Goal: Task Accomplishment & Management: Use online tool/utility

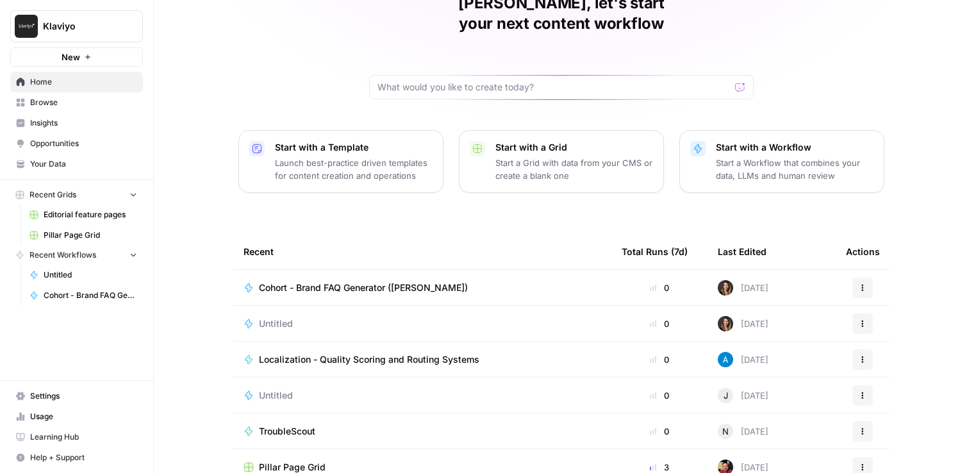
scroll to position [117, 0]
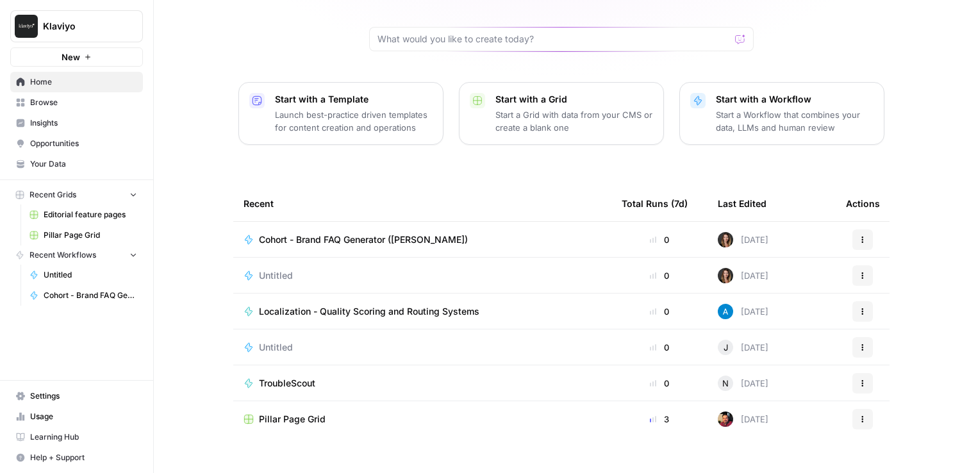
click at [62, 103] on span "Browse" at bounding box center [83, 103] width 107 height 12
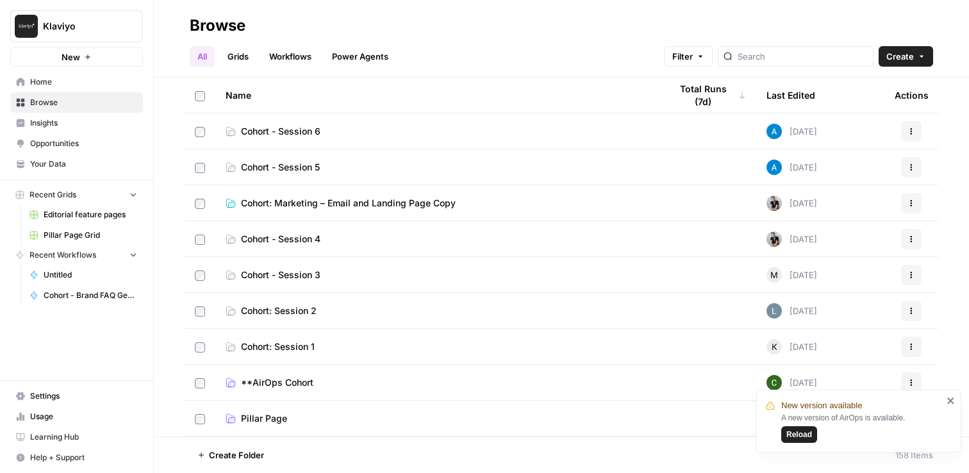
click at [348, 388] on link "**AirOps Cohort" at bounding box center [437, 382] width 424 height 13
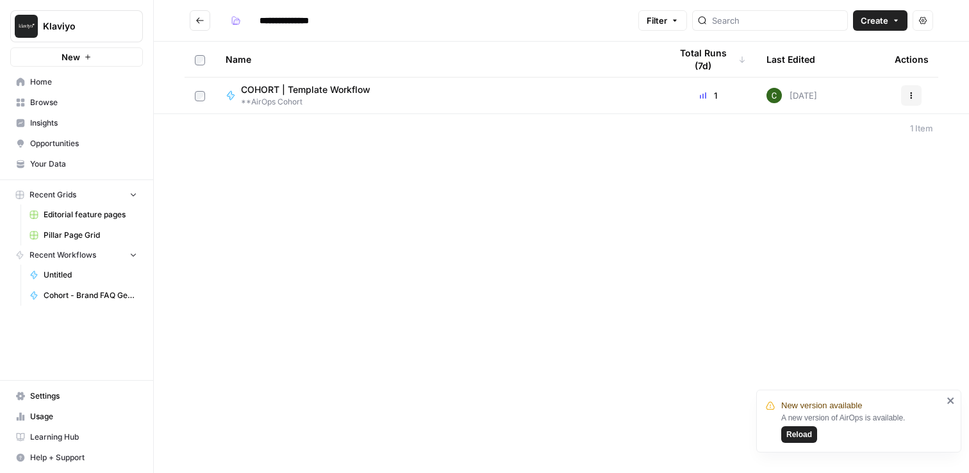
click at [190, 20] on button "Go back" at bounding box center [200, 20] width 20 height 20
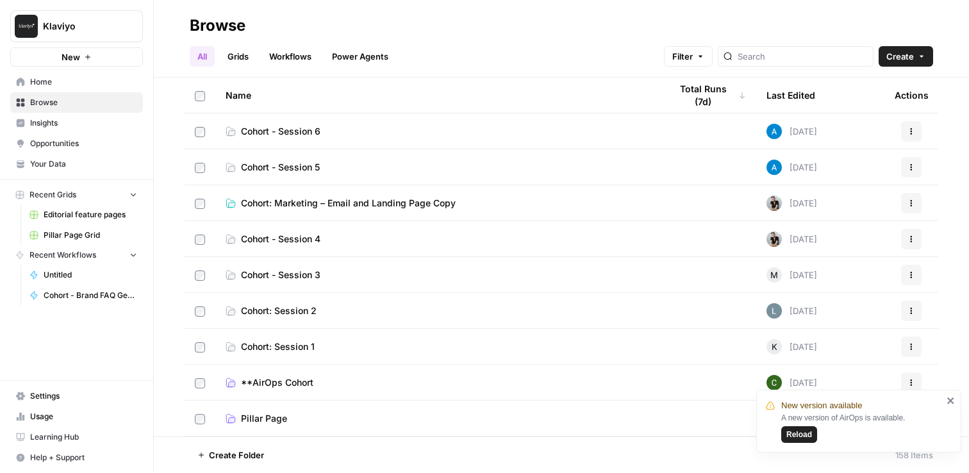
click at [242, 63] on link "Grids" at bounding box center [238, 56] width 37 height 20
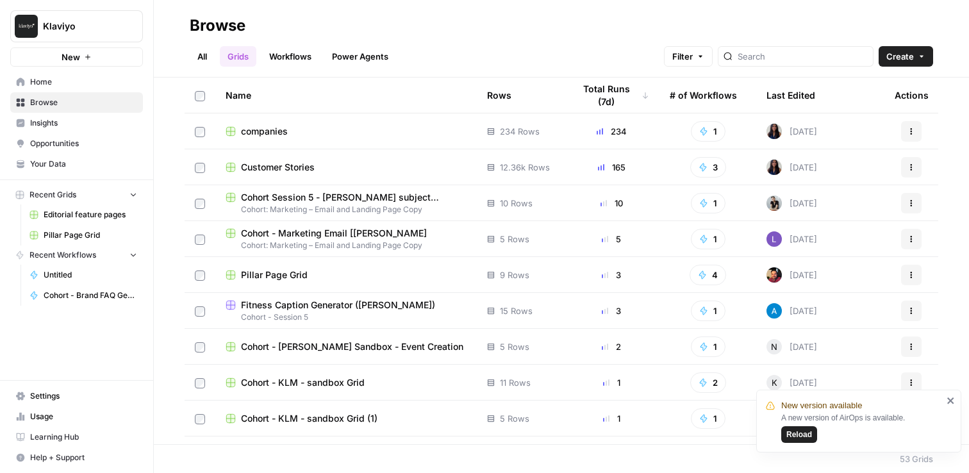
click at [204, 63] on link "All" at bounding box center [202, 56] width 25 height 20
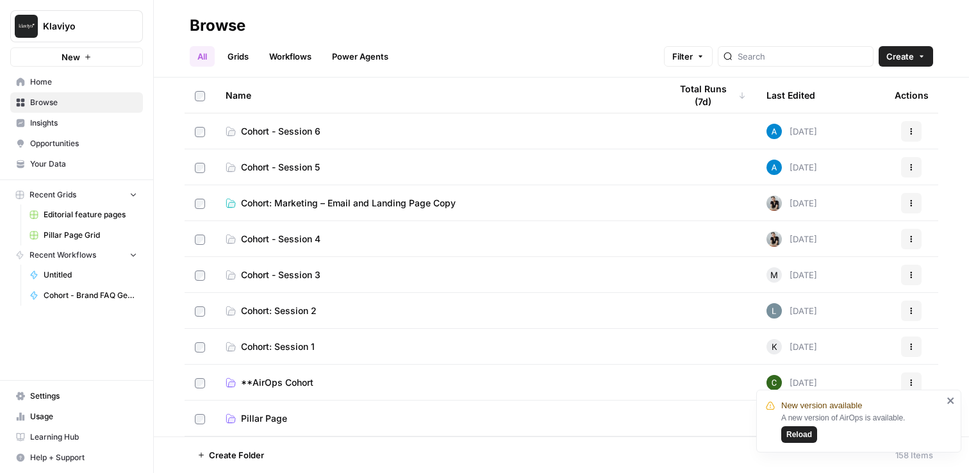
click at [291, 342] on span "Cohort: Session 1" at bounding box center [278, 346] width 74 height 13
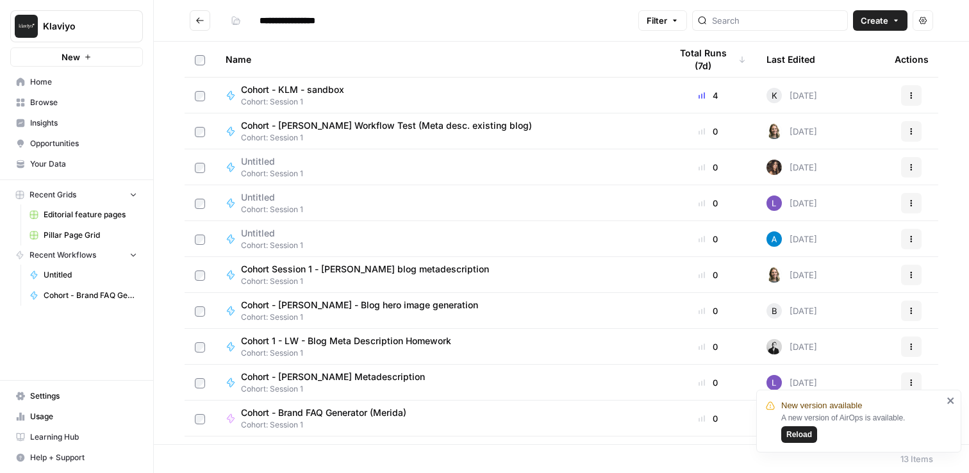
click at [197, 20] on icon "Go back" at bounding box center [200, 20] width 8 height 6
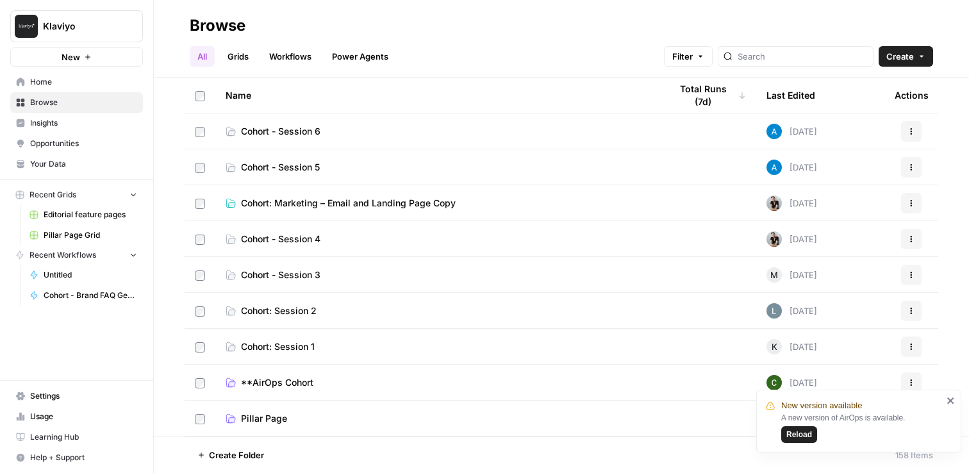
click at [300, 126] on span "Cohort - Session 6" at bounding box center [280, 131] width 79 height 13
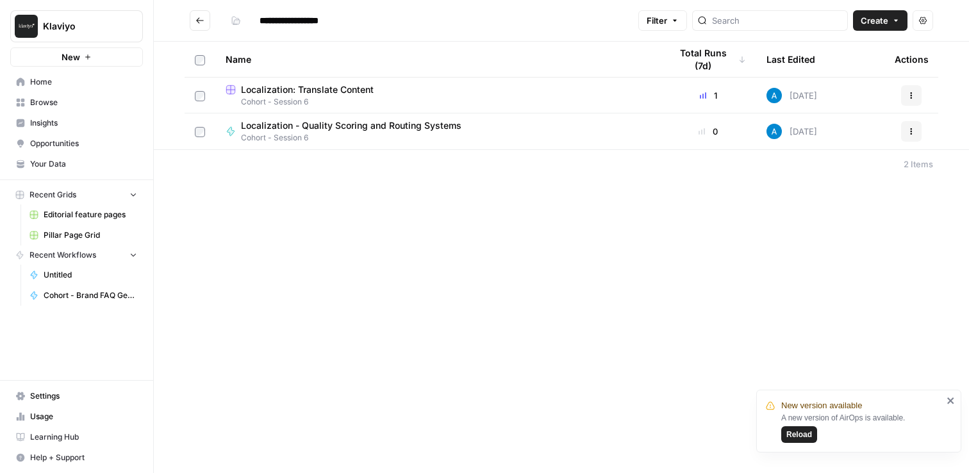
click at [201, 16] on icon "Go back" at bounding box center [199, 20] width 9 height 9
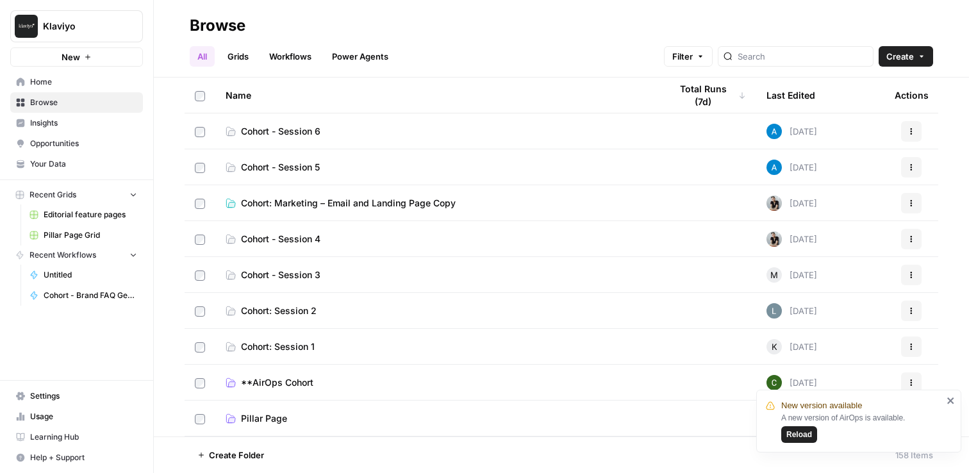
click at [300, 171] on span "Cohort - Session 5" at bounding box center [280, 167] width 79 height 13
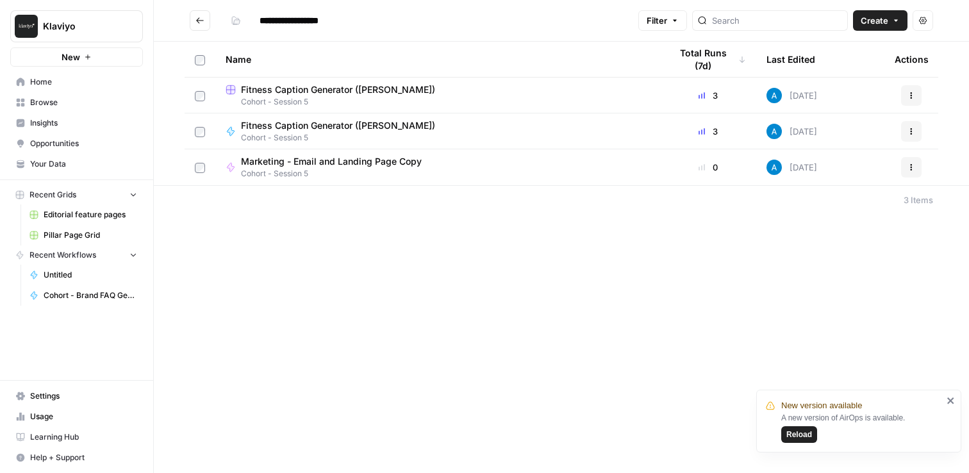
click at [206, 22] on button "Go back" at bounding box center [200, 20] width 20 height 20
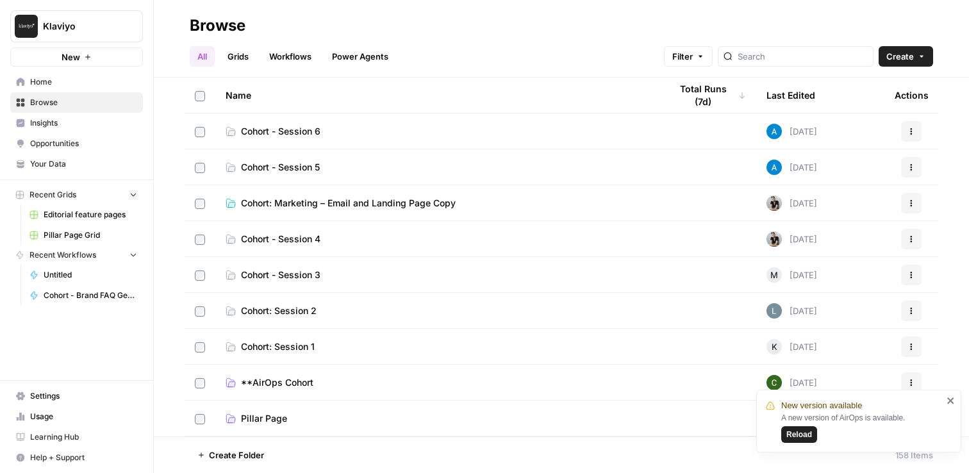
click at [61, 72] on link "Home" at bounding box center [76, 82] width 133 height 20
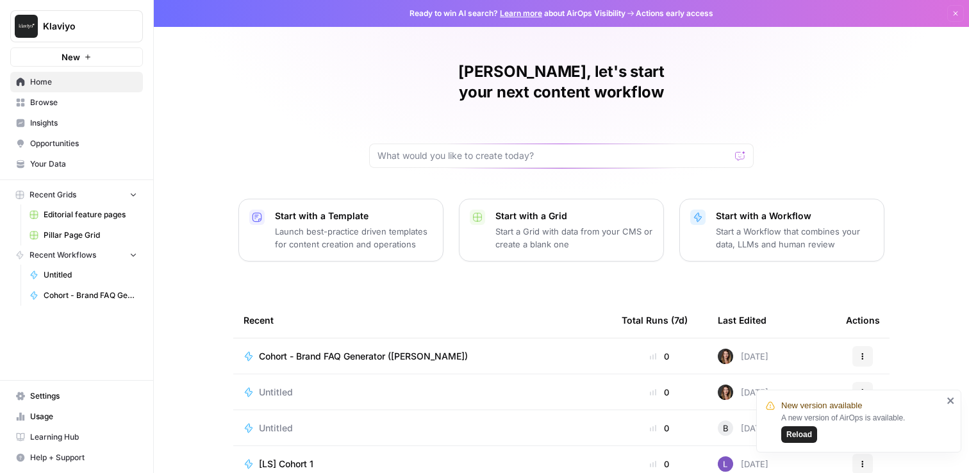
click at [436, 350] on div "Cohort - Brand FAQ Generator ([PERSON_NAME])" at bounding box center [368, 356] width 219 height 13
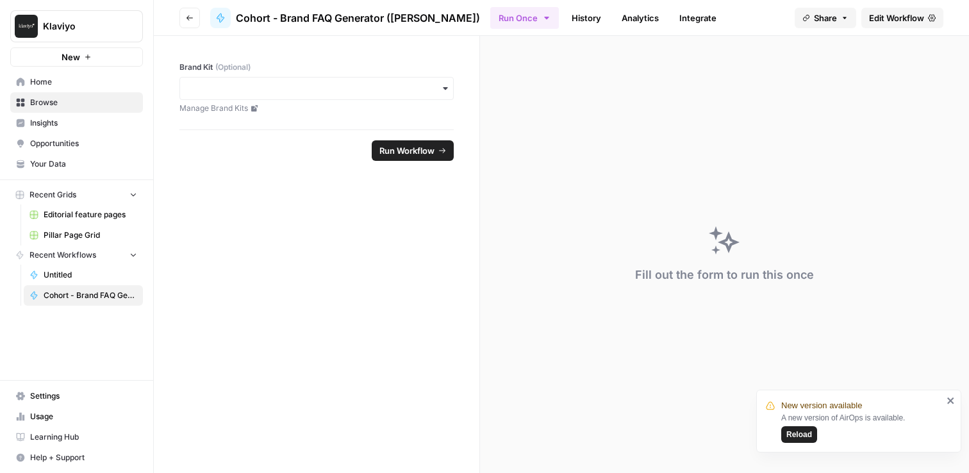
click at [190, 19] on icon "button" at bounding box center [190, 18] width 8 height 8
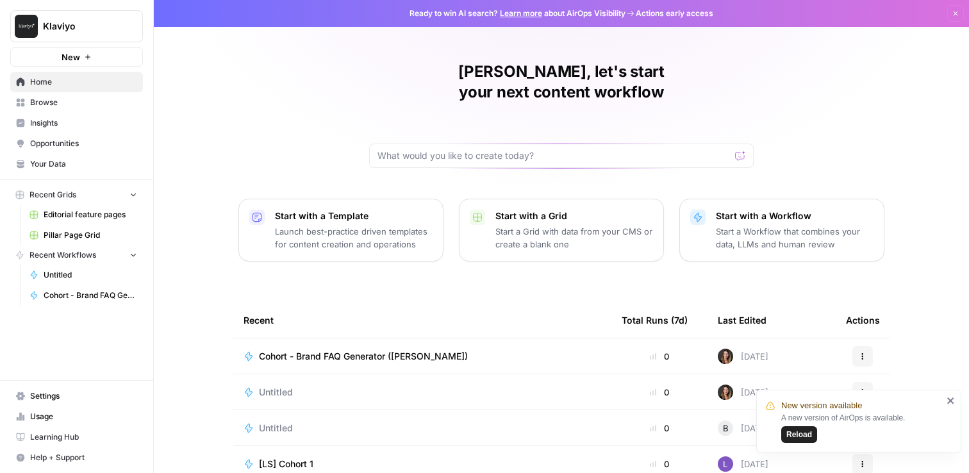
click at [313, 350] on span "Cohort - Brand FAQ Generator ([PERSON_NAME])" at bounding box center [363, 356] width 209 height 13
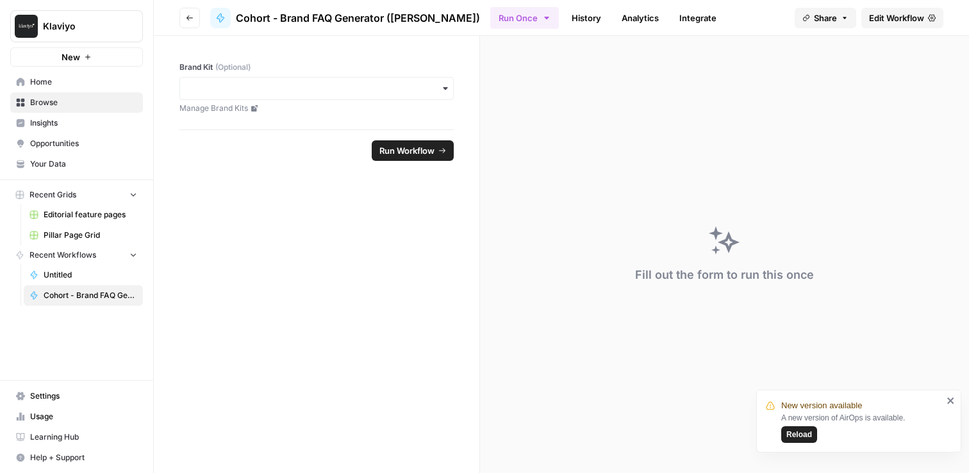
click at [594, 231] on div "Fill out the form to run this once" at bounding box center [724, 254] width 489 height 437
click at [188, 19] on icon "button" at bounding box center [190, 18] width 8 height 8
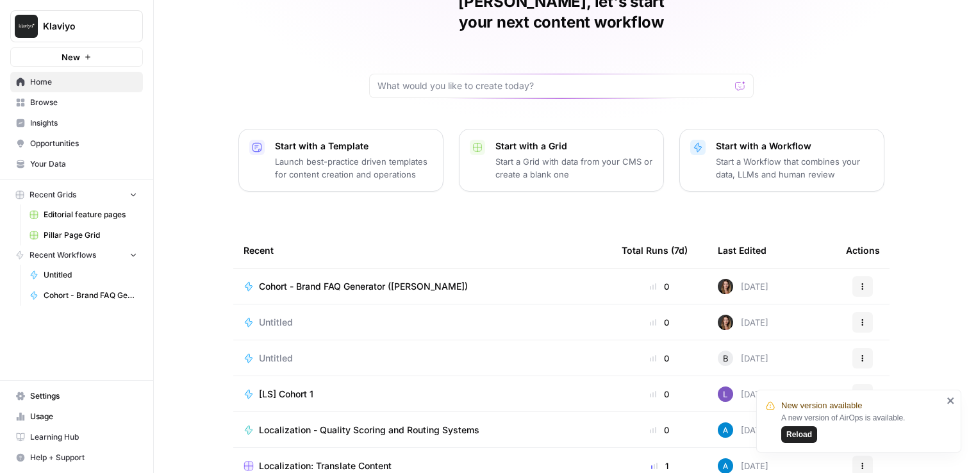
scroll to position [70, 0]
click at [277, 315] on span "Untitled" at bounding box center [276, 321] width 34 height 13
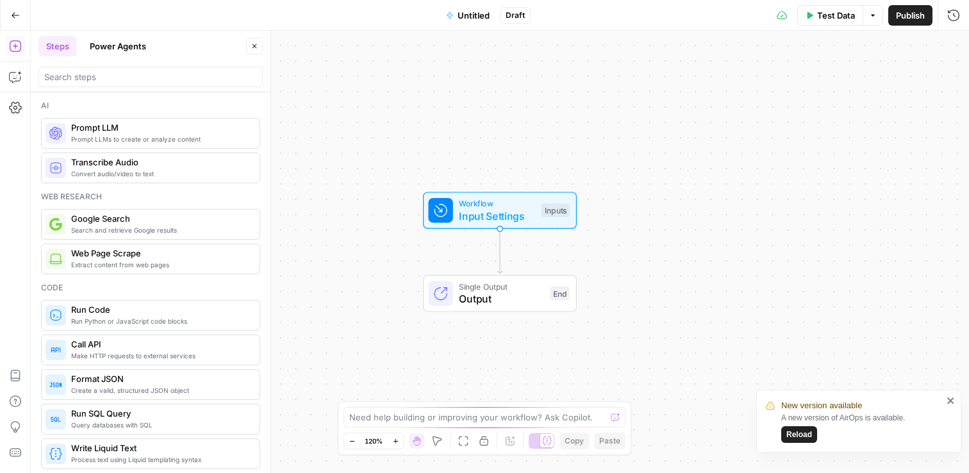
click at [22, 12] on button "Go Back" at bounding box center [15, 15] width 23 height 23
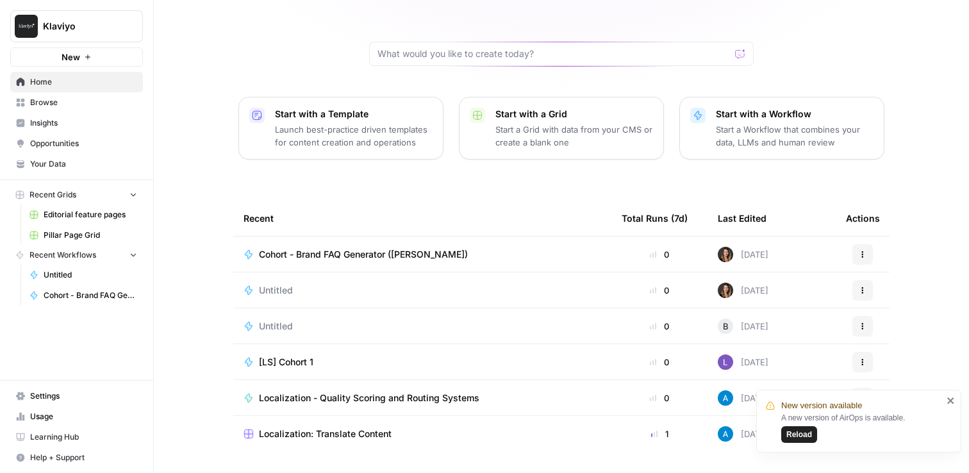
scroll to position [117, 0]
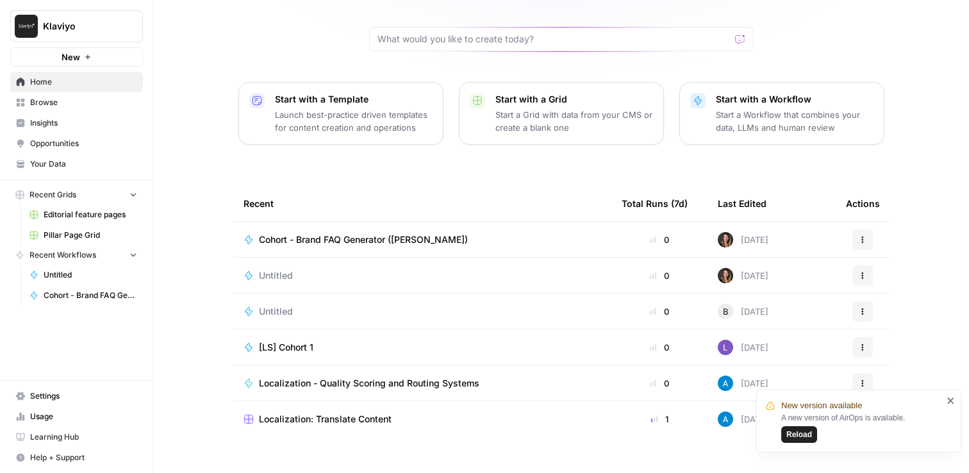
click at [53, 86] on span "Home" at bounding box center [83, 82] width 107 height 12
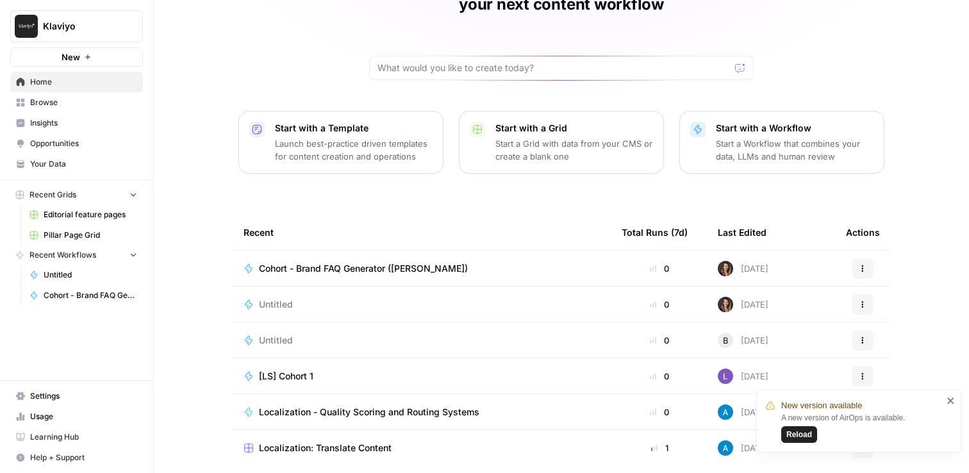
scroll to position [6, 0]
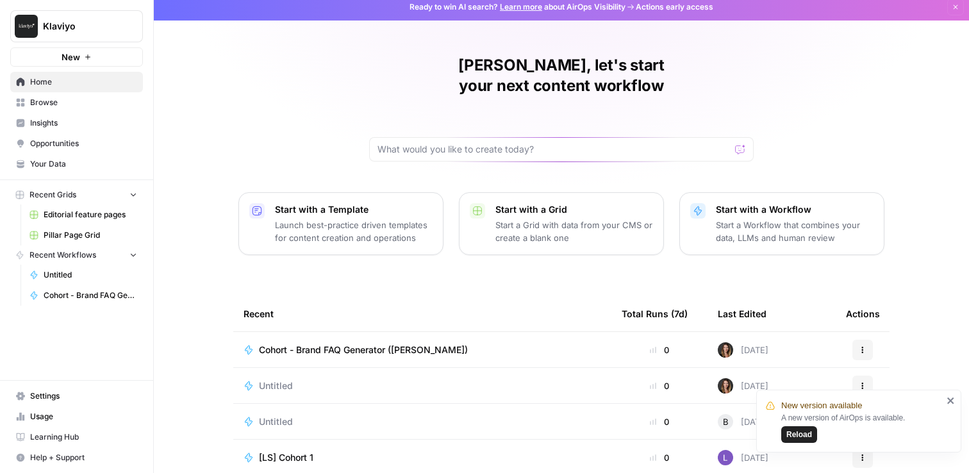
click at [55, 106] on span "Browse" at bounding box center [83, 103] width 107 height 12
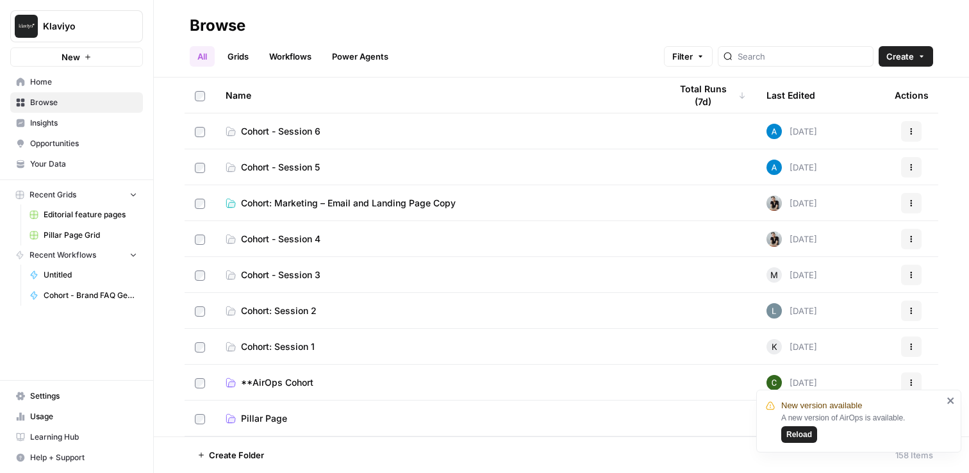
click at [897, 55] on span "Create" at bounding box center [900, 56] width 28 height 13
click at [842, 124] on div "Workflow" at bounding box center [876, 122] width 91 height 13
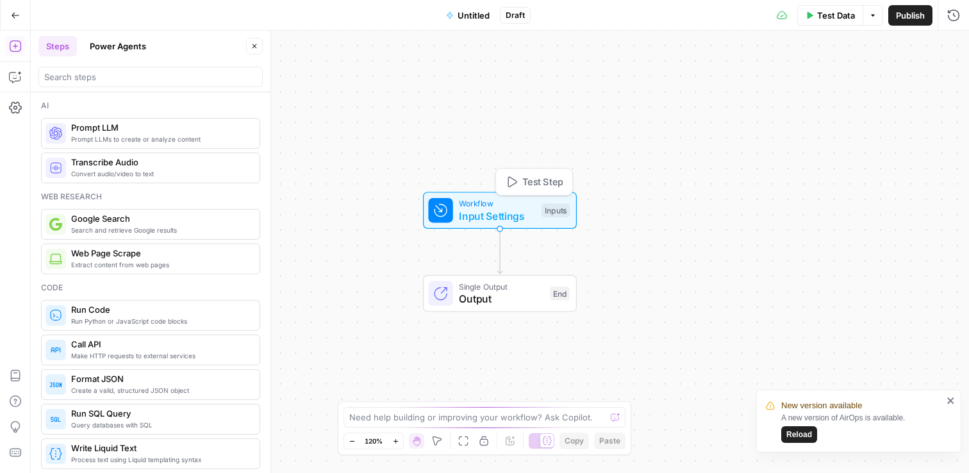
click at [486, 208] on span "Input Settings" at bounding box center [497, 215] width 76 height 15
click at [487, 212] on span "Input Settings" at bounding box center [497, 215] width 76 height 15
click at [812, 89] on span "Add Field" at bounding box center [824, 87] width 37 height 13
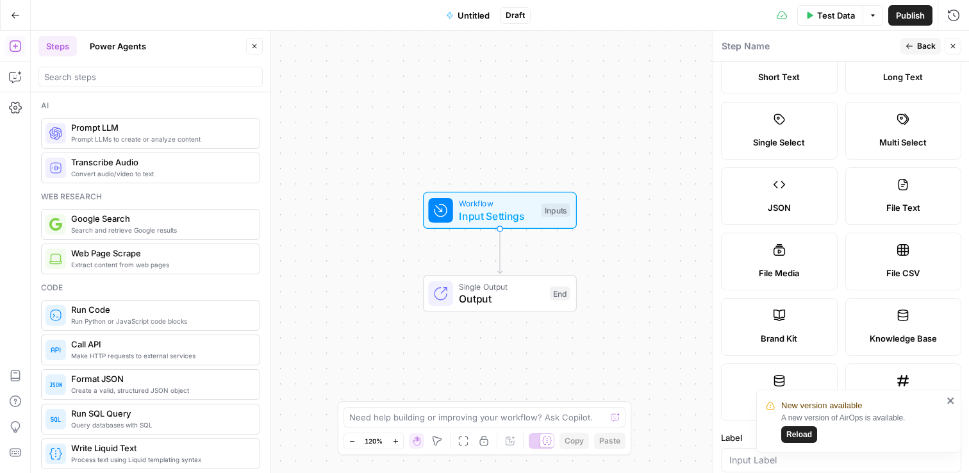
scroll to position [77, 0]
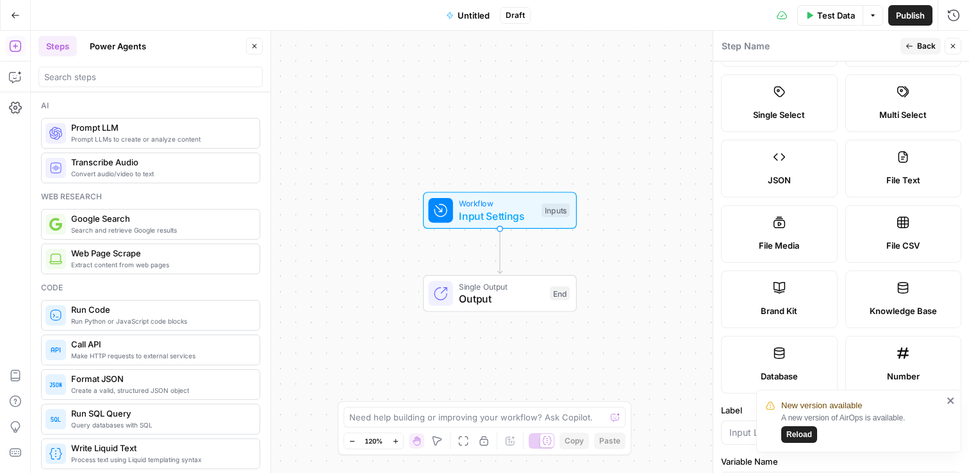
click at [949, 402] on icon "close" at bounding box center [950, 400] width 9 height 10
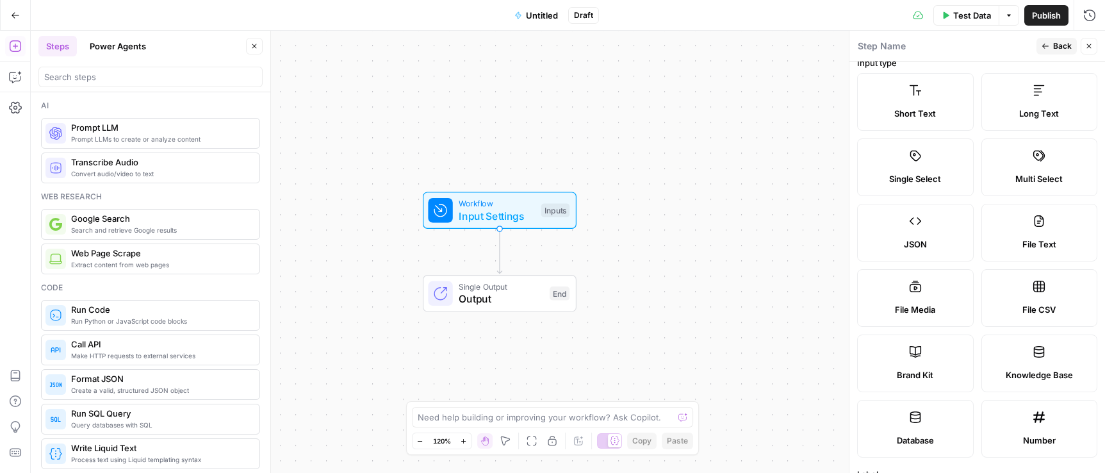
scroll to position [0, 0]
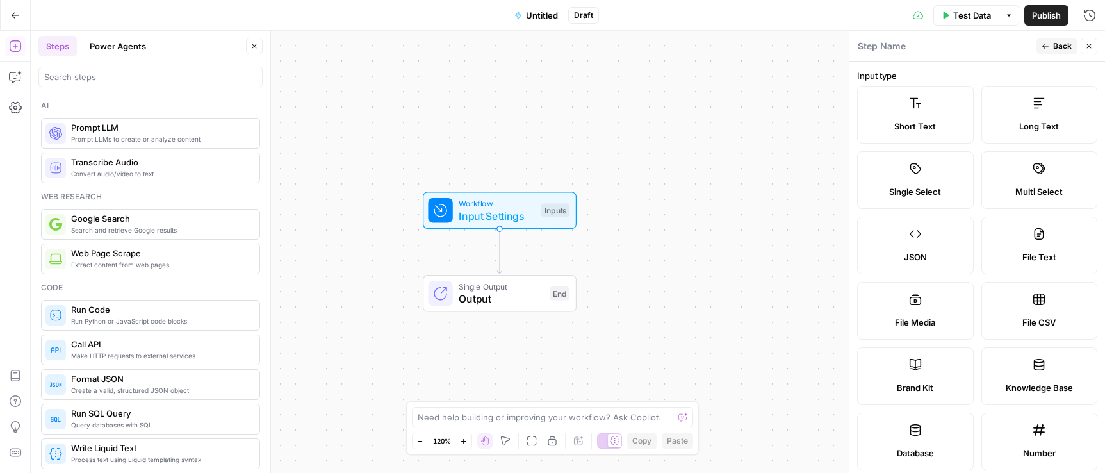
click at [902, 121] on span "Short Text" at bounding box center [915, 126] width 42 height 13
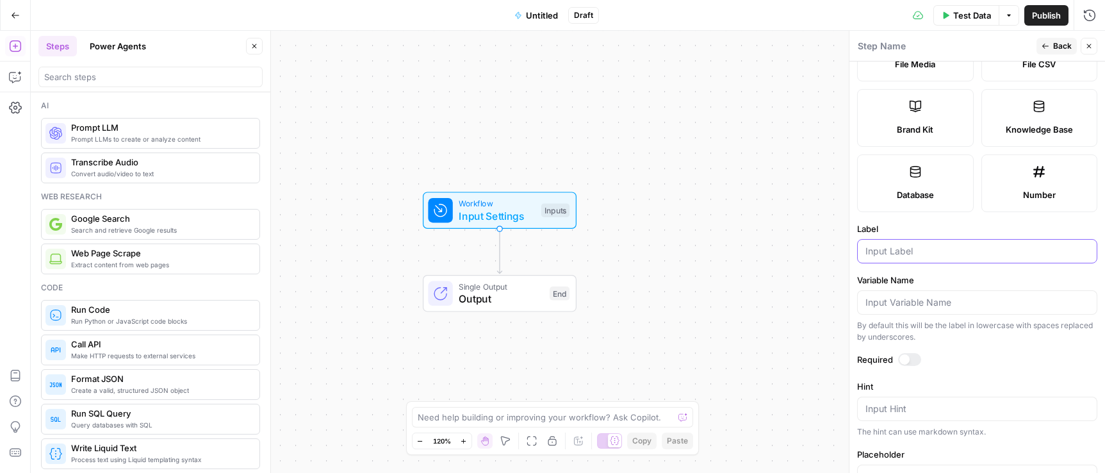
click at [912, 256] on input "Label" at bounding box center [977, 251] width 224 height 13
type input "R"
type input "URL"
click at [771, 320] on div "Workflow Input Settings Inputs Single Output Output End" at bounding box center [568, 252] width 1074 height 442
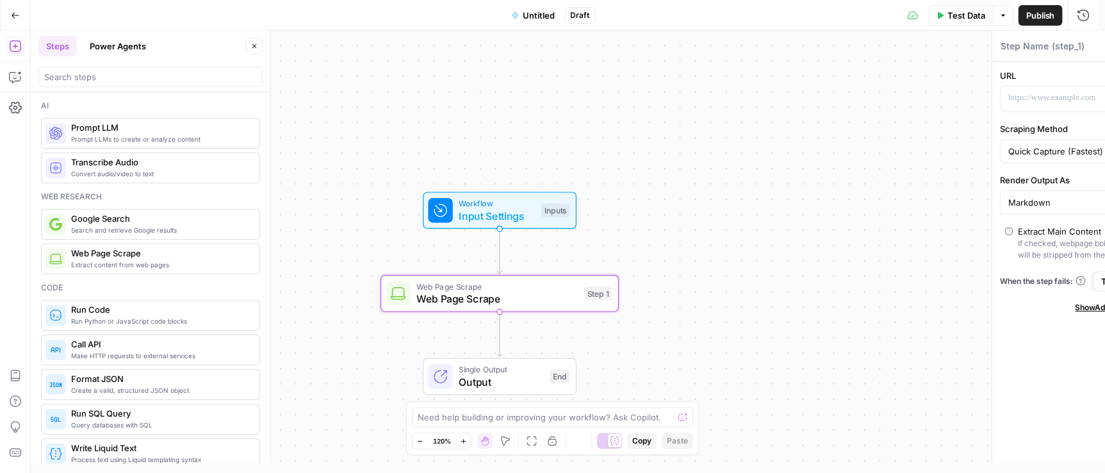
type textarea "Web Page Scrape"
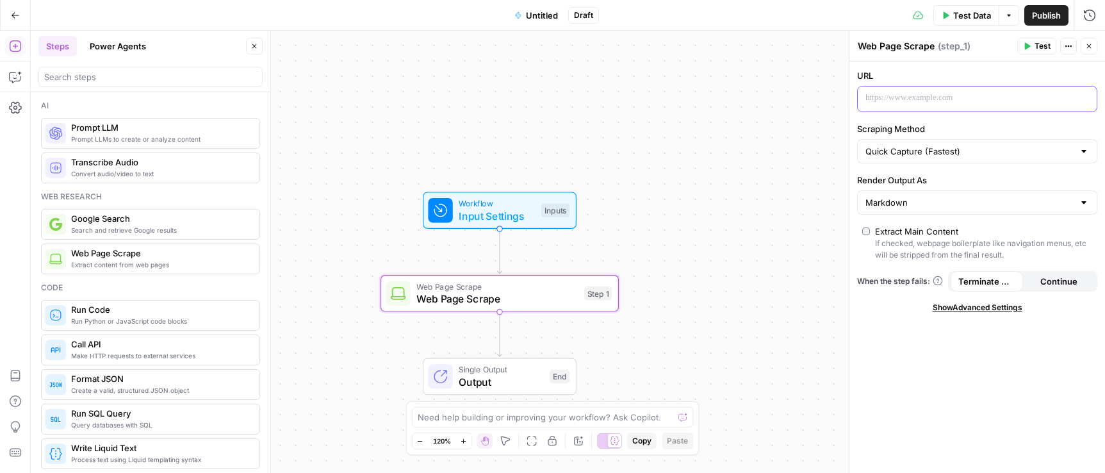
click at [942, 104] on div at bounding box center [967, 98] width 218 height 25
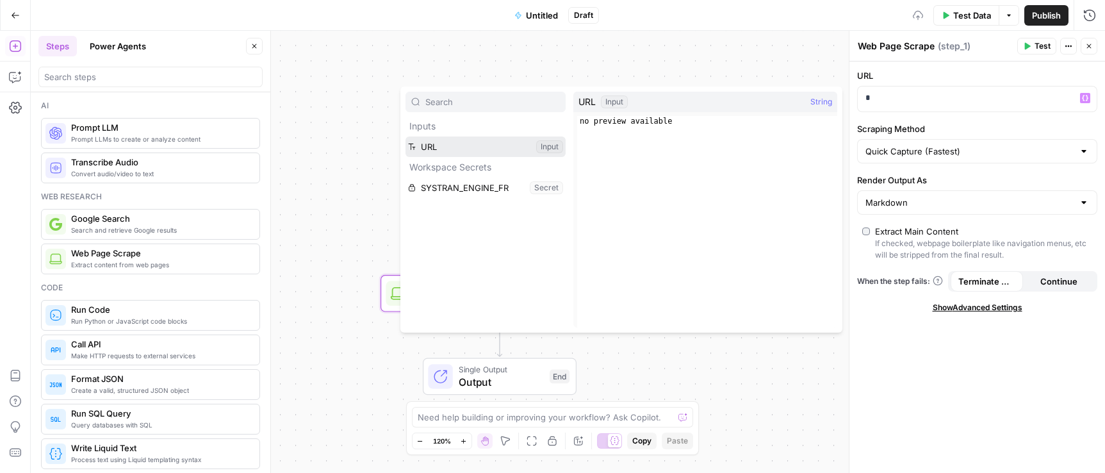
click at [464, 147] on button "Select variable URL" at bounding box center [485, 146] width 160 height 20
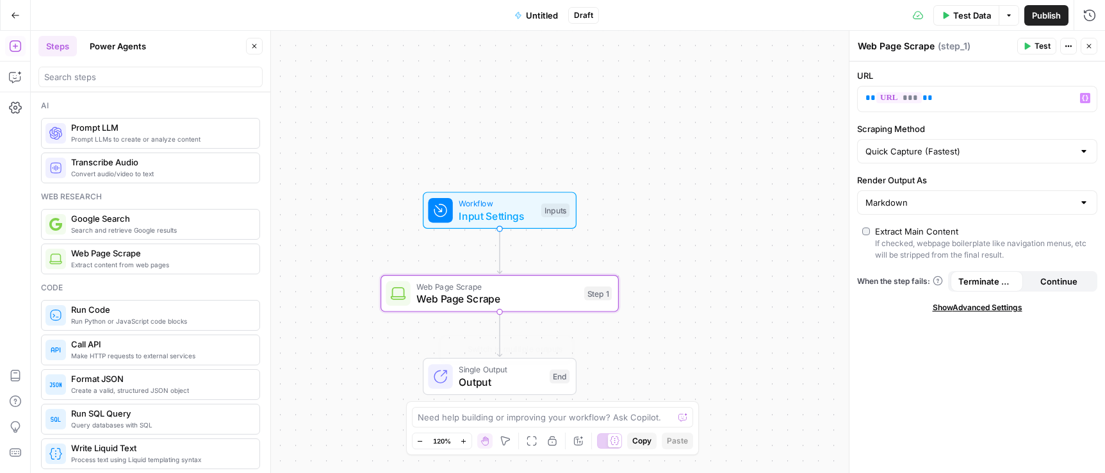
click at [494, 375] on span "Output" at bounding box center [501, 381] width 85 height 15
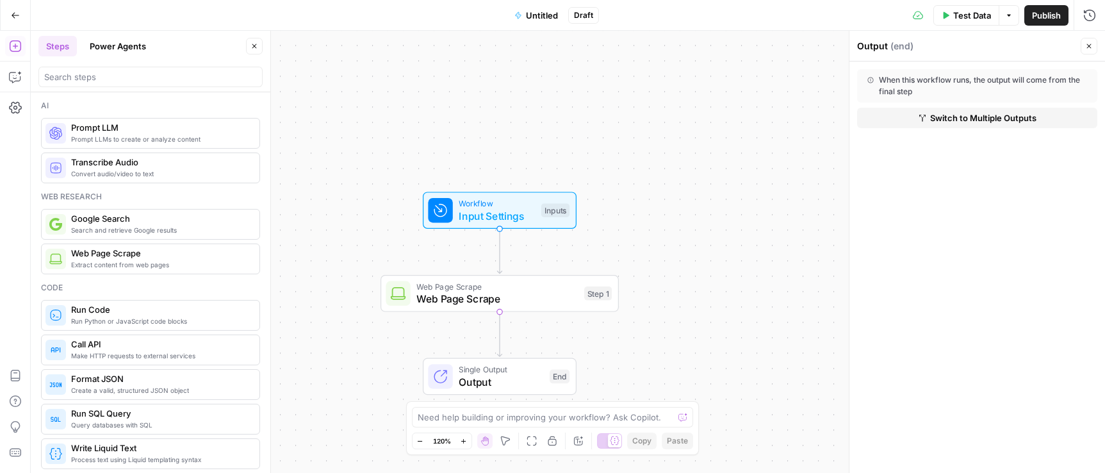
click at [960, 12] on span "Test Data" at bounding box center [972, 15] width 38 height 13
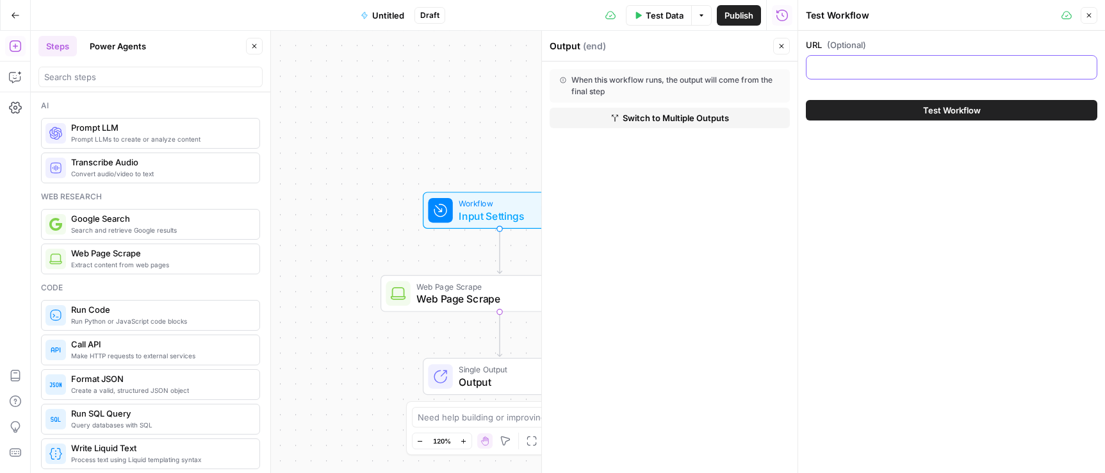
click at [844, 68] on input "URL (Optional)" at bounding box center [951, 67] width 275 height 13
paste input "https://docs.google.com/document/d/1nuSBfrIHWSIVYbsF-7FWp0ec5PNJpGV2ehyOw-6RVZU…"
type input "https://docs.google.com/document/d/1nuSBfrIHWSIVYbsF-7FWp0ec5PNJpGV2ehyOw-6RVZU…"
click at [906, 112] on button "Test Workflow" at bounding box center [951, 110] width 291 height 20
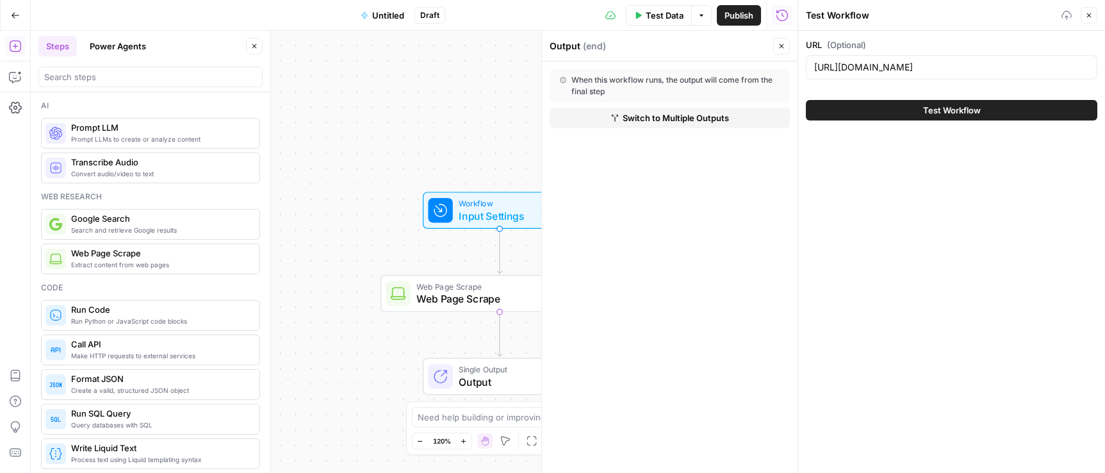
scroll to position [0, 0]
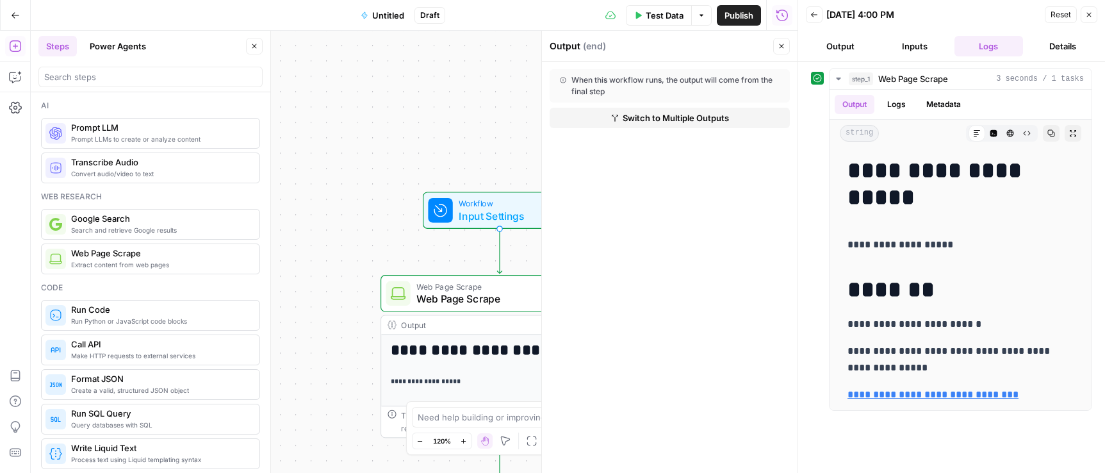
click at [398, 99] on div "**********" at bounding box center [414, 252] width 767 height 442
click at [785, 41] on button "Close" at bounding box center [781, 46] width 17 height 17
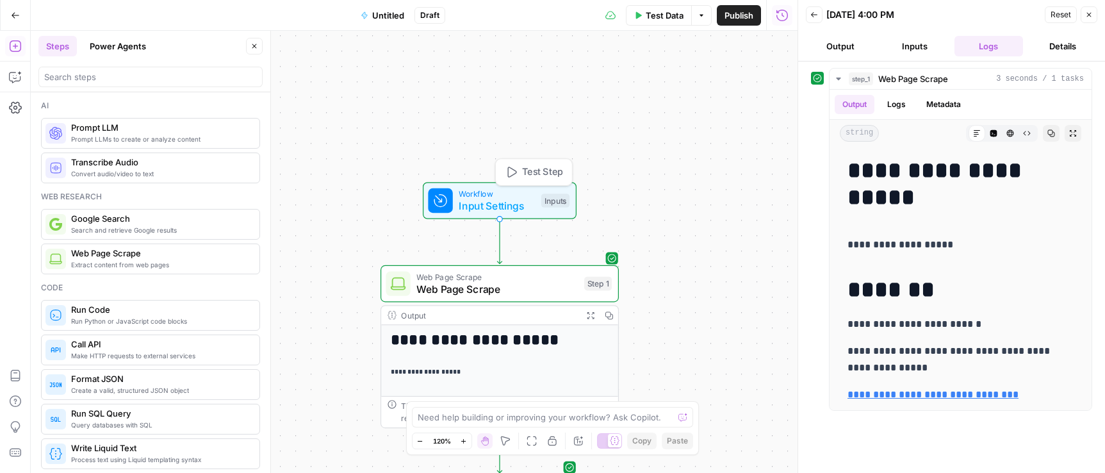
click at [486, 200] on span "Input Settings" at bounding box center [497, 205] width 76 height 15
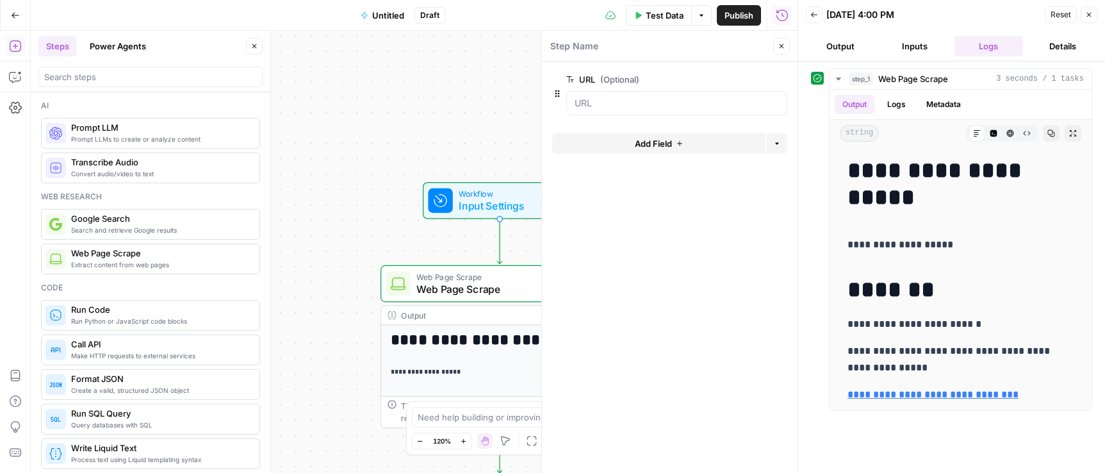
click at [473, 118] on div "**********" at bounding box center [414, 252] width 767 height 442
click at [785, 40] on button "Close" at bounding box center [781, 46] width 17 height 17
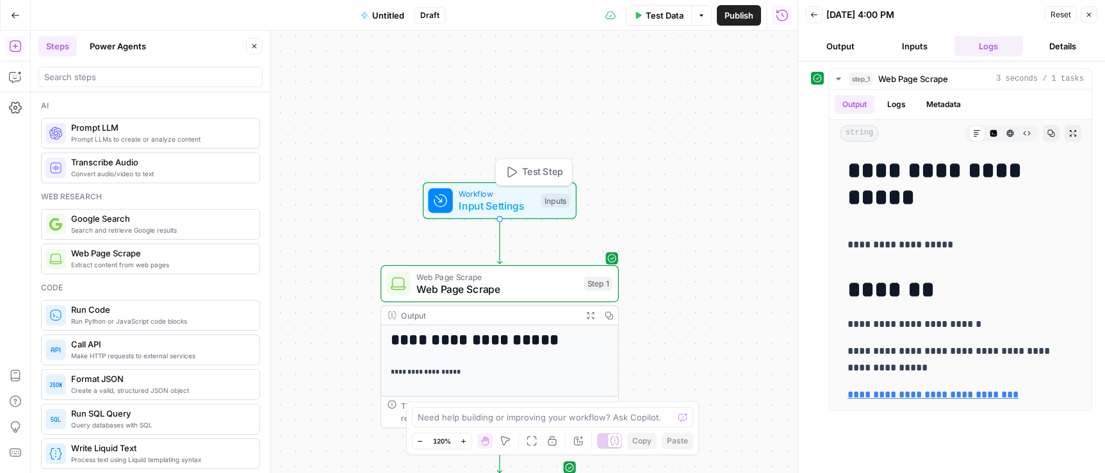
click at [502, 209] on span "Input Settings" at bounding box center [497, 205] width 76 height 15
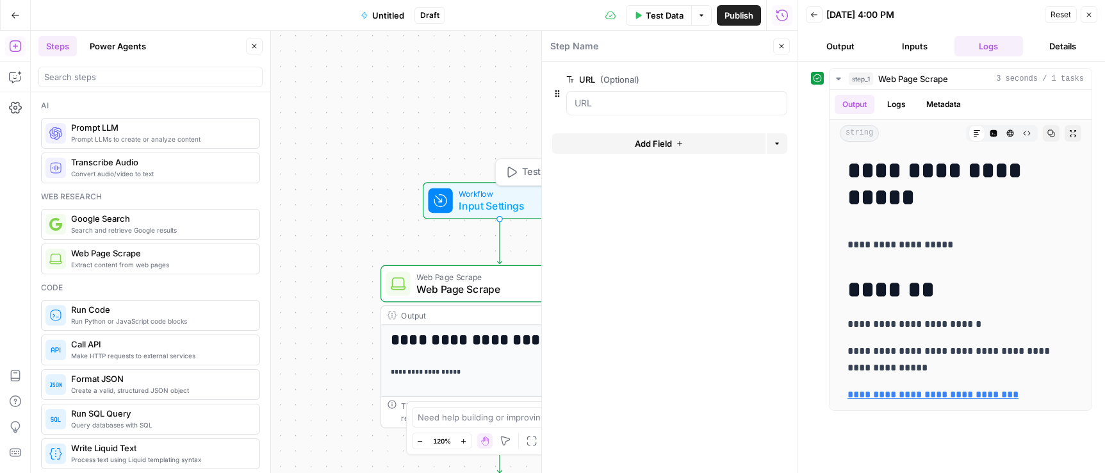
click at [502, 209] on span "Input Settings" at bounding box center [497, 205] width 76 height 15
click at [779, 46] on icon "button" at bounding box center [782, 46] width 8 height 8
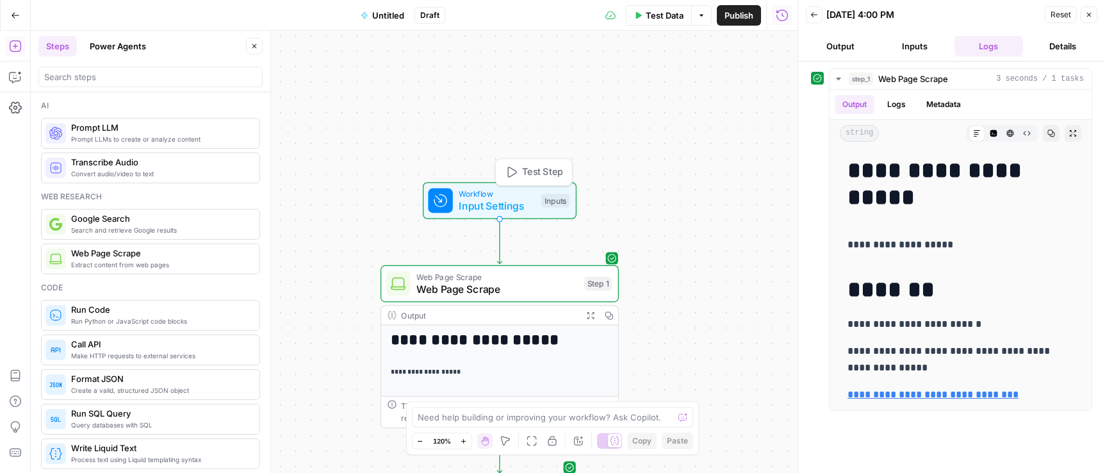
click at [479, 194] on span "Workflow" at bounding box center [497, 194] width 76 height 12
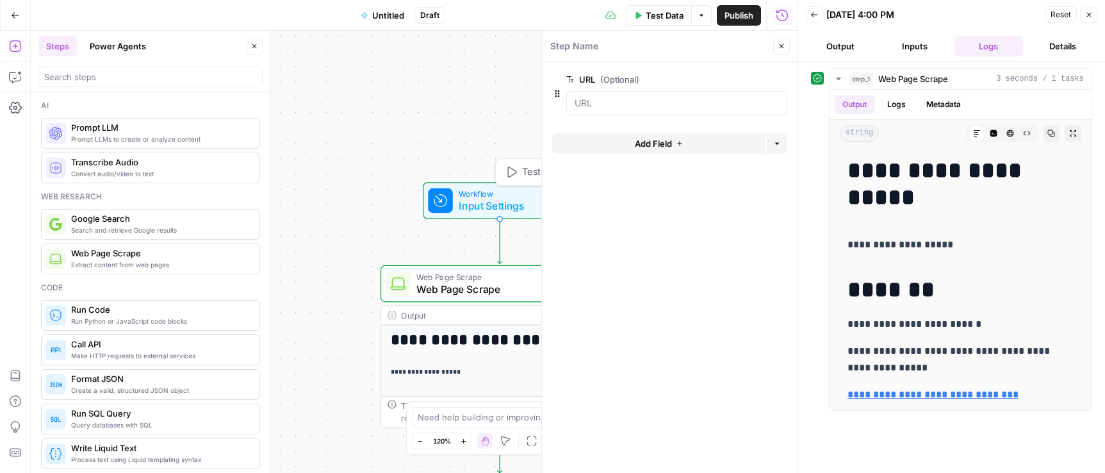
click at [626, 137] on button "Add Field" at bounding box center [658, 143] width 213 height 20
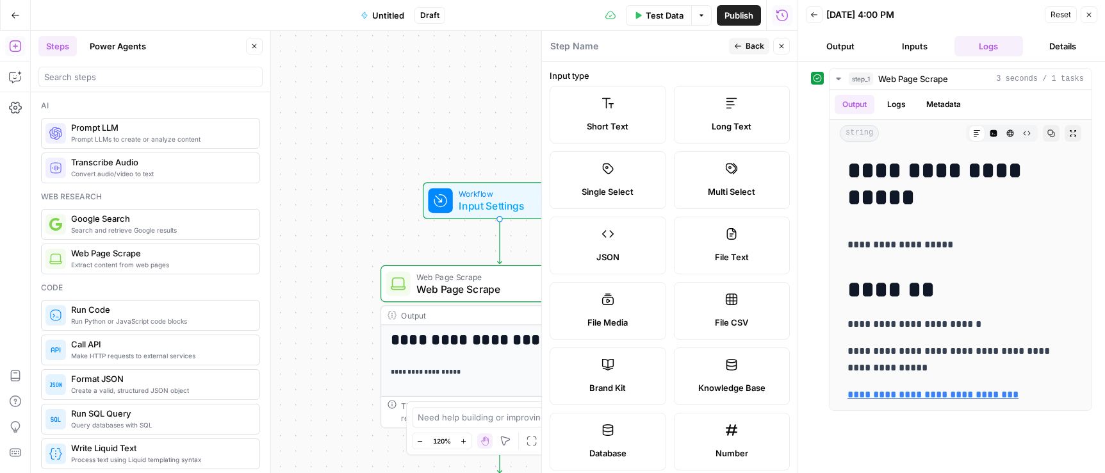
click at [727, 225] on label "File Text" at bounding box center [732, 246] width 117 height 58
type textarea "Supports .pdf, .txt, .docx, .md file types"
click at [725, 227] on icon at bounding box center [731, 233] width 13 height 13
click at [741, 48] on icon "button" at bounding box center [738, 46] width 8 height 8
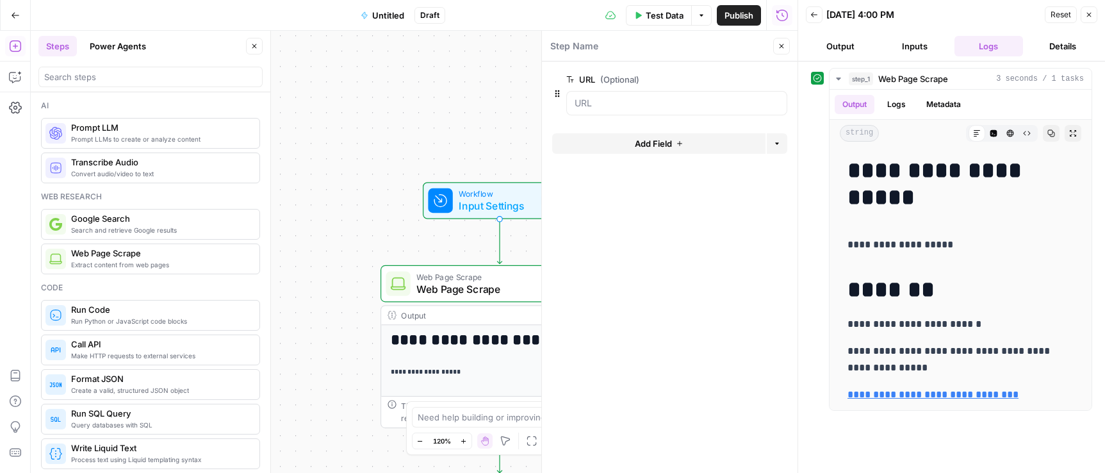
click at [684, 146] on button "Add Field" at bounding box center [658, 143] width 213 height 20
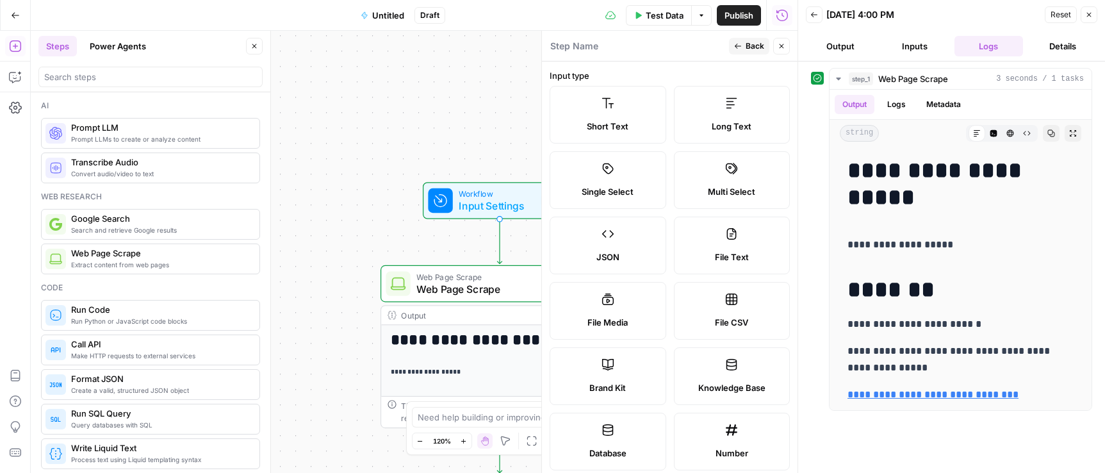
click at [732, 242] on label "File Text" at bounding box center [732, 246] width 117 height 58
type textarea "Supports .pdf, .txt, .docx, .md file types"
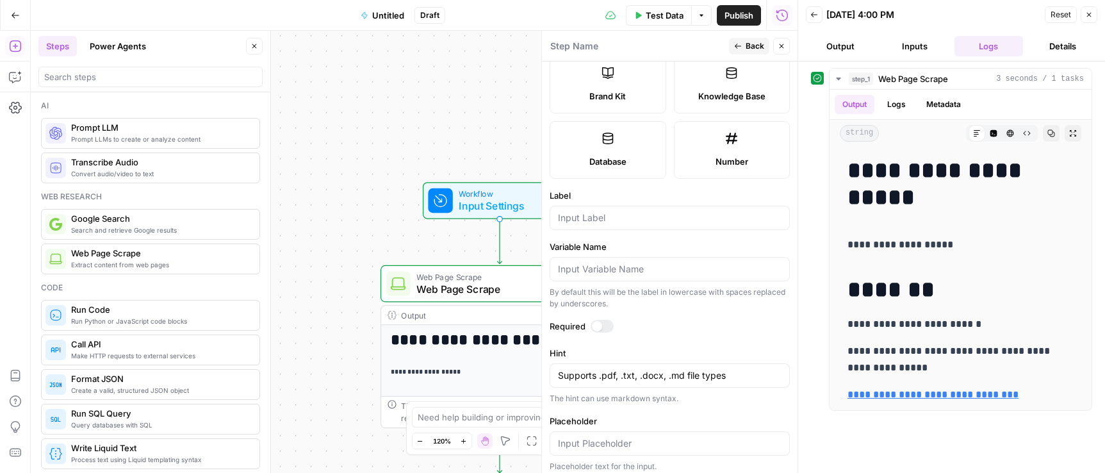
scroll to position [299, 0]
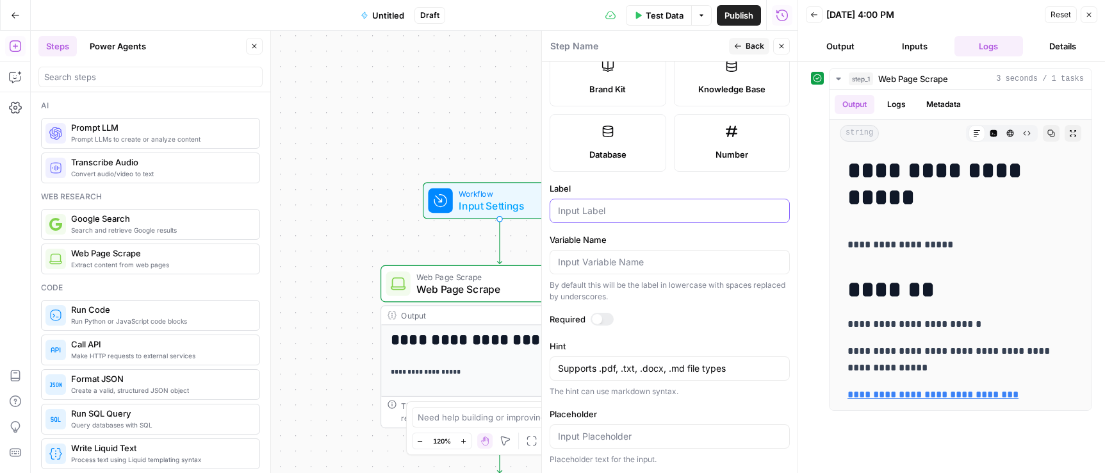
click at [593, 215] on input "Label" at bounding box center [670, 210] width 224 height 13
type input "Google Doc"
click at [463, 128] on div "**********" at bounding box center [414, 252] width 767 height 442
click at [462, 284] on span "Web Page Scrape" at bounding box center [496, 288] width 161 height 15
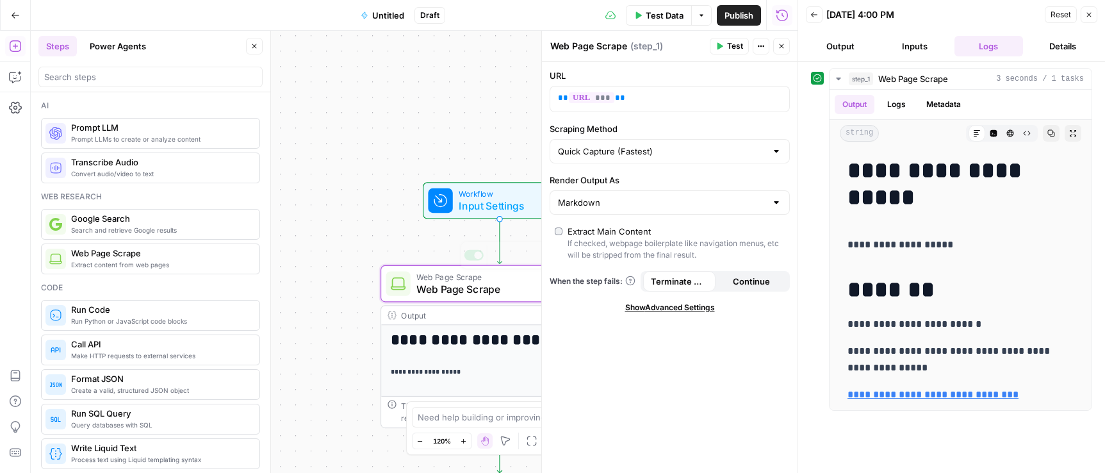
click at [477, 211] on span "Input Settings" at bounding box center [497, 205] width 76 height 15
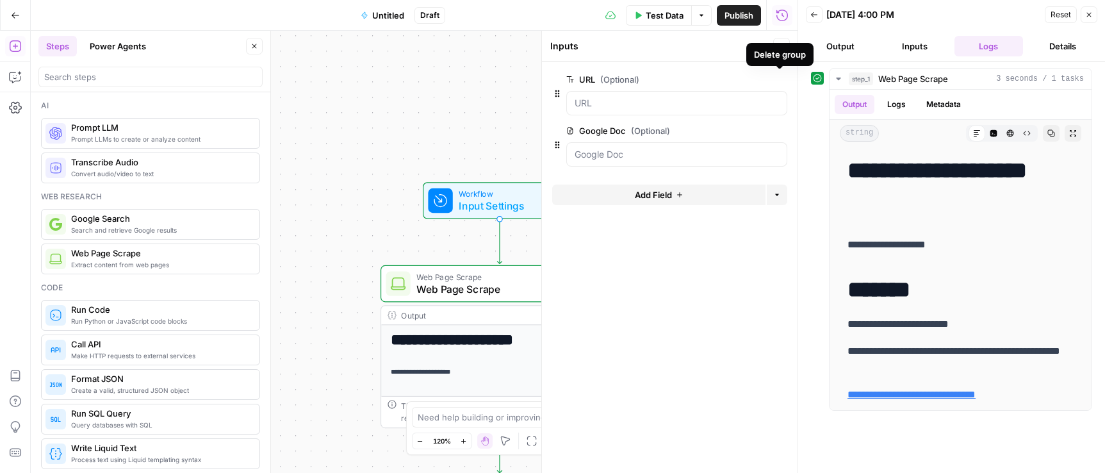
click at [784, 82] on button "Delete group" at bounding box center [779, 79] width 15 height 15
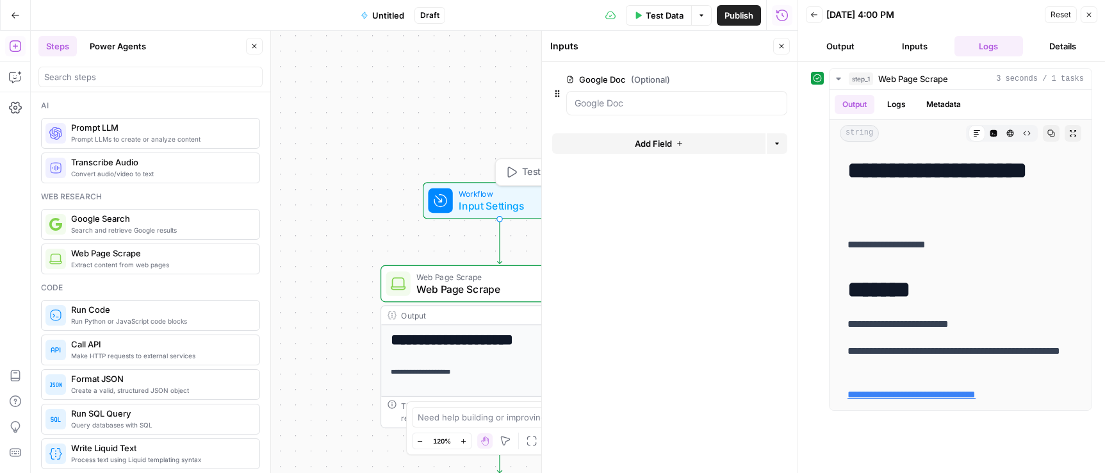
click at [395, 138] on div "**********" at bounding box center [414, 252] width 767 height 442
click at [455, 281] on span "Web Page Scrape" at bounding box center [490, 288] width 149 height 15
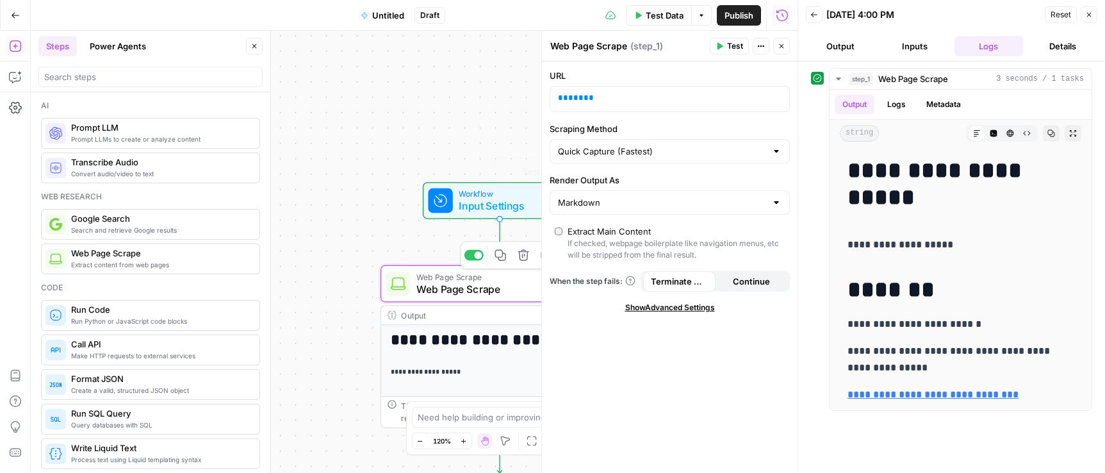
click at [409, 100] on div "**********" at bounding box center [414, 252] width 767 height 442
click at [660, 20] on span "Test Data" at bounding box center [665, 15] width 38 height 13
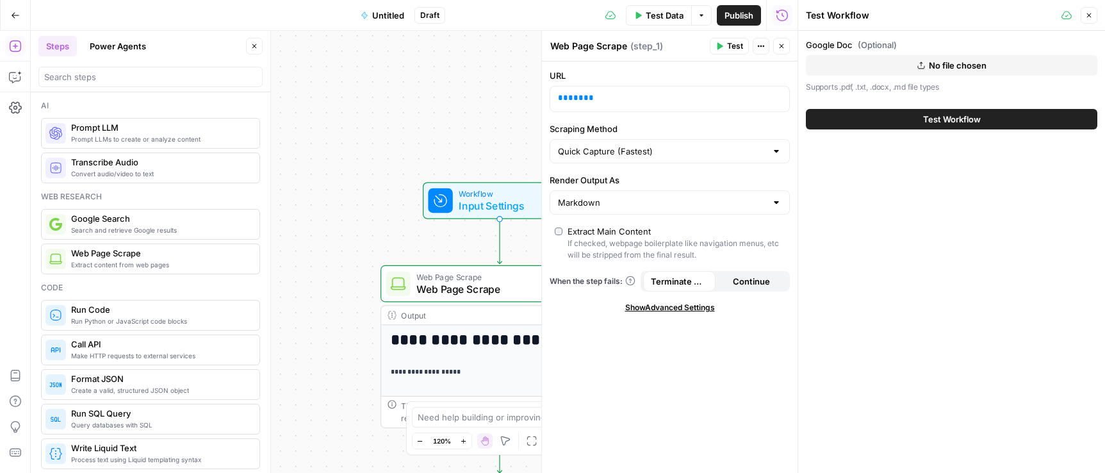
click at [967, 61] on span "No file chosen" at bounding box center [958, 65] width 58 height 13
click at [945, 62] on span "No file chosen" at bounding box center [958, 65] width 58 height 13
click at [968, 117] on span "Test Workflow" at bounding box center [952, 119] width 58 height 13
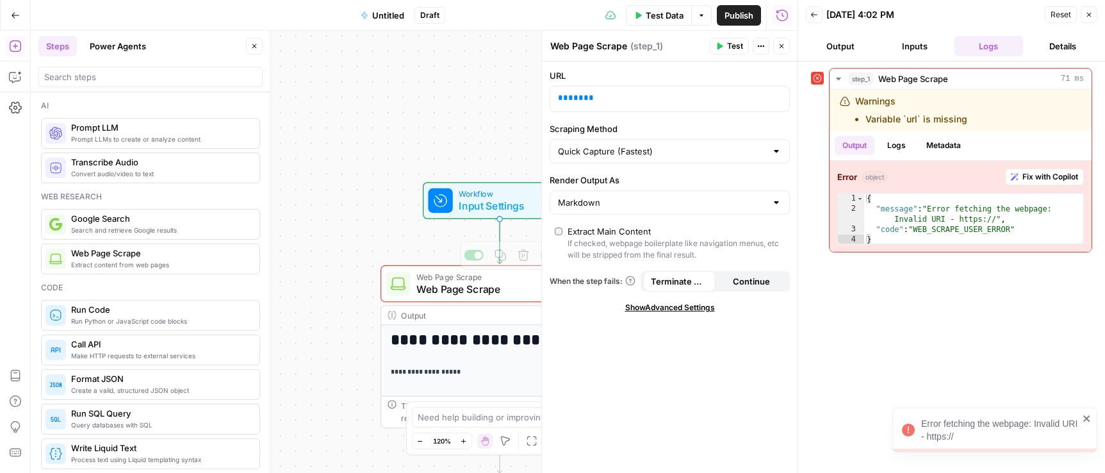
click at [443, 283] on span "Web Page Scrape" at bounding box center [490, 288] width 149 height 15
click at [609, 98] on p "** *** **" at bounding box center [659, 98] width 203 height 13
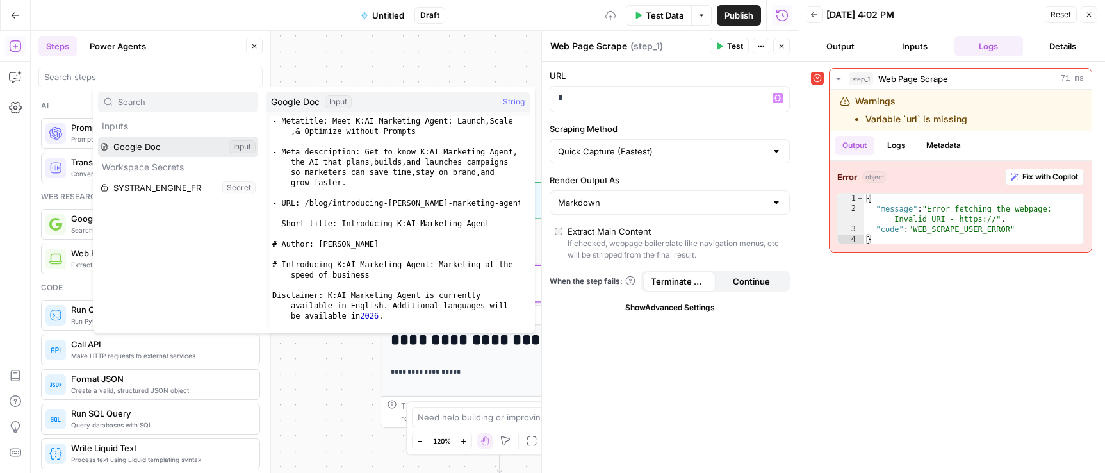
click at [140, 149] on button "Select variable Google Doc" at bounding box center [178, 146] width 160 height 20
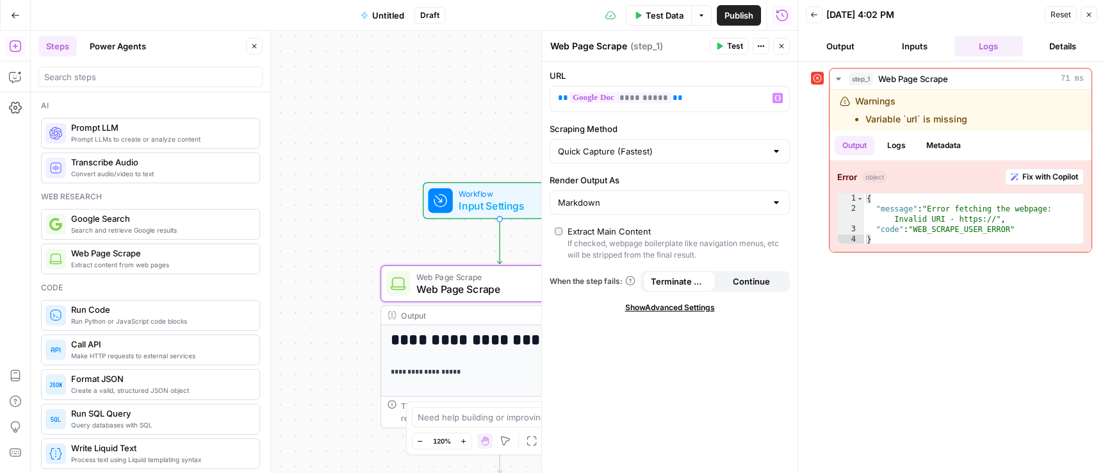
click at [461, 125] on div "**********" at bounding box center [414, 252] width 767 height 442
click at [655, 15] on span "Test Data" at bounding box center [665, 15] width 38 height 13
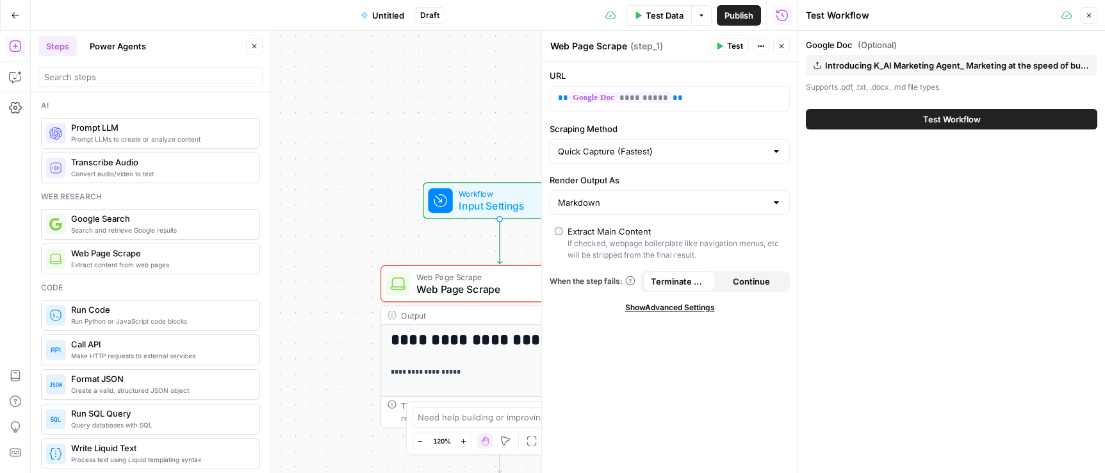
click at [946, 121] on span "Test Workflow" at bounding box center [952, 119] width 58 height 13
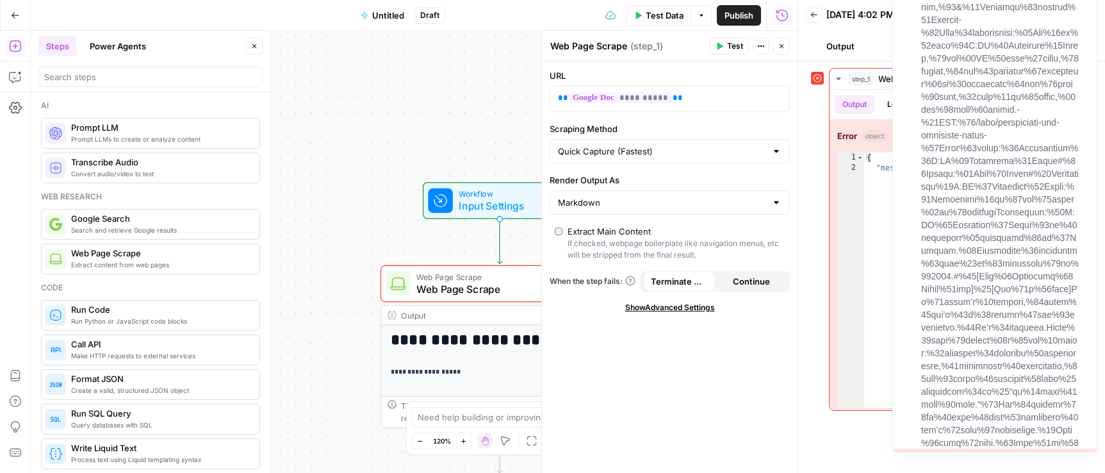
drag, startPoint x: 819, startPoint y: 277, endPoint x: 834, endPoint y: 270, distance: 16.9
click at [819, 277] on div "step_1 Web Page Scrape 89 ms Output Logs Metadata Error object Fix with Copilot…" at bounding box center [951, 239] width 281 height 343
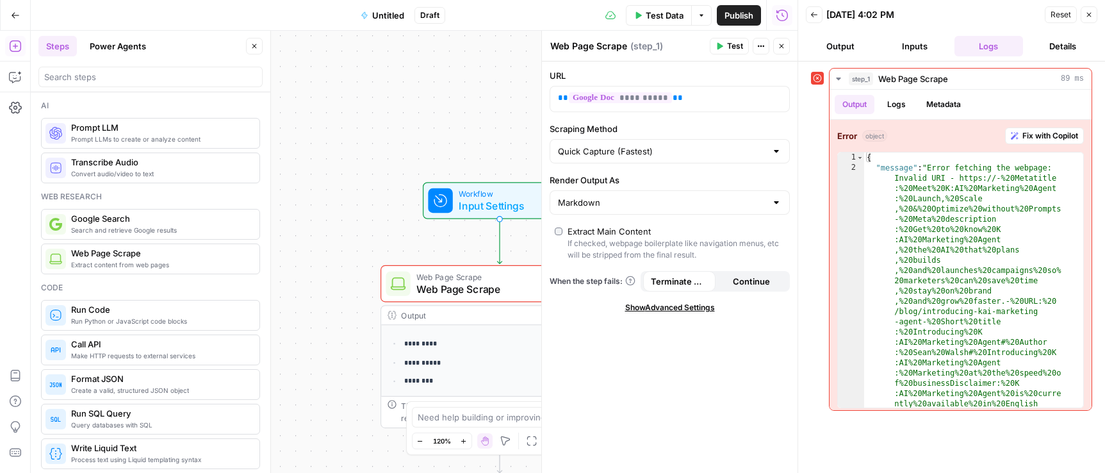
scroll to position [201, 0]
click at [454, 141] on div "**********" at bounding box center [414, 252] width 767 height 442
drag, startPoint x: 780, startPoint y: 43, endPoint x: 783, endPoint y: 61, distance: 18.2
click at [780, 43] on icon "button" at bounding box center [782, 46] width 8 height 8
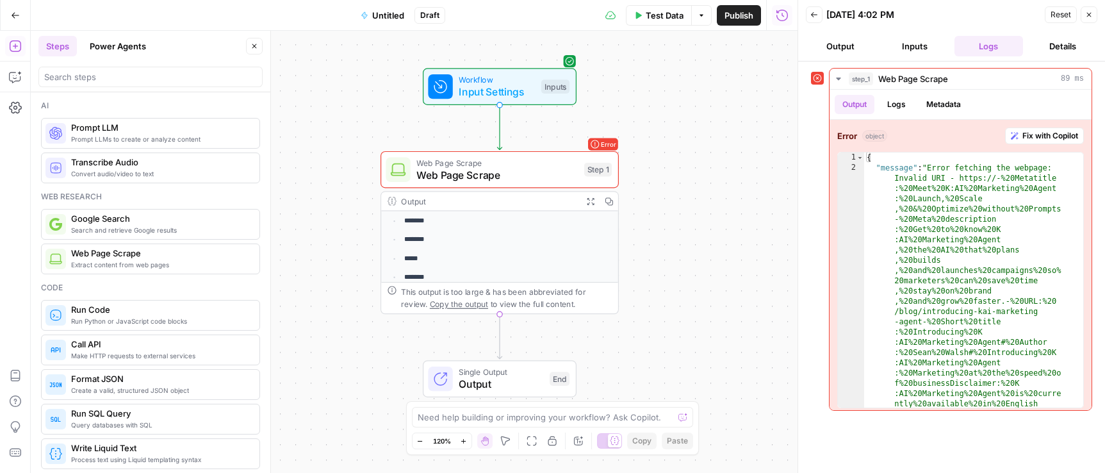
click at [502, 373] on span "Single Output" at bounding box center [501, 372] width 85 height 12
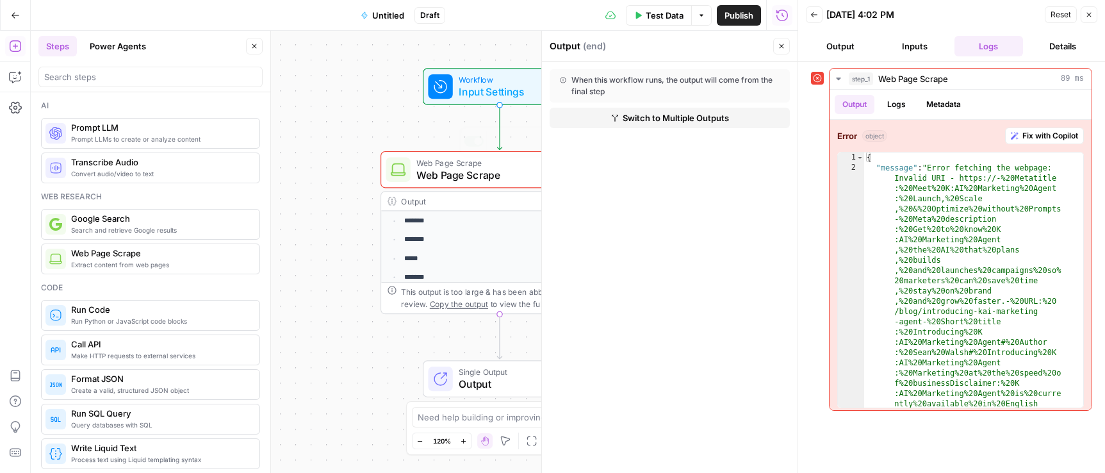
click at [487, 175] on span "Web Page Scrape" at bounding box center [496, 174] width 161 height 15
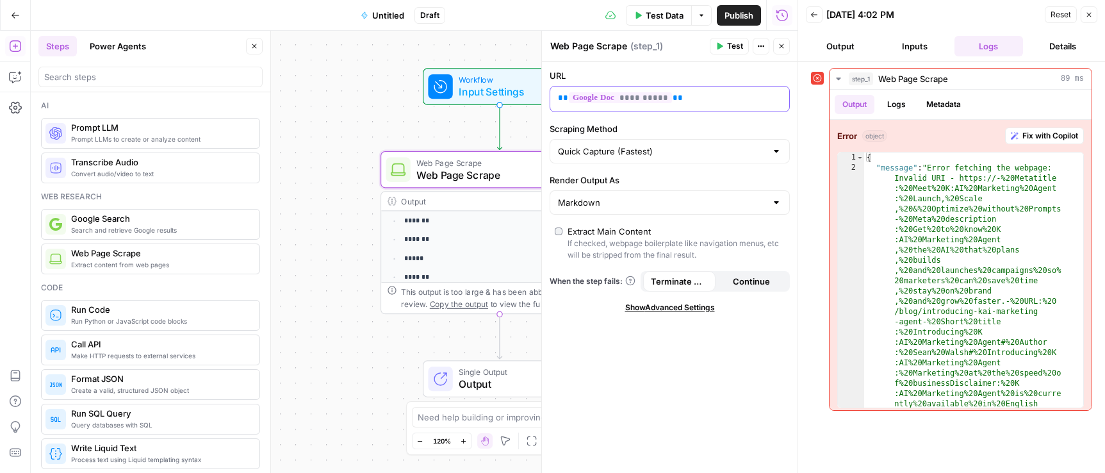
click at [730, 99] on p "**********" at bounding box center [659, 98] width 203 height 13
click at [381, 121] on div "**********" at bounding box center [414, 252] width 767 height 442
click at [482, 158] on span "Web Page Scrape" at bounding box center [496, 162] width 161 height 12
click at [511, 177] on span "Web Page Scrape" at bounding box center [496, 174] width 161 height 15
click at [522, 145] on icon "button" at bounding box center [524, 141] width 12 height 12
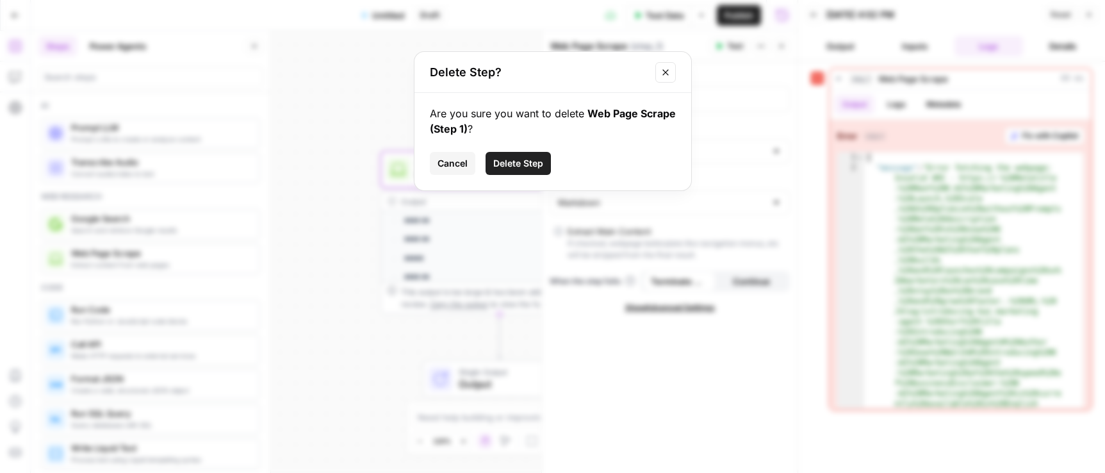
click at [523, 164] on span "Delete Step" at bounding box center [518, 163] width 50 height 13
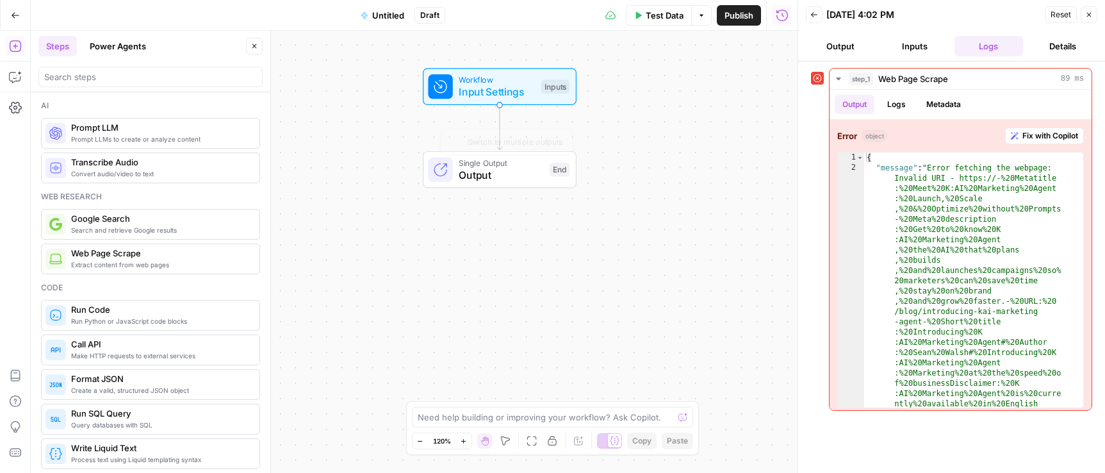
click at [494, 97] on span "Input Settings" at bounding box center [497, 91] width 76 height 15
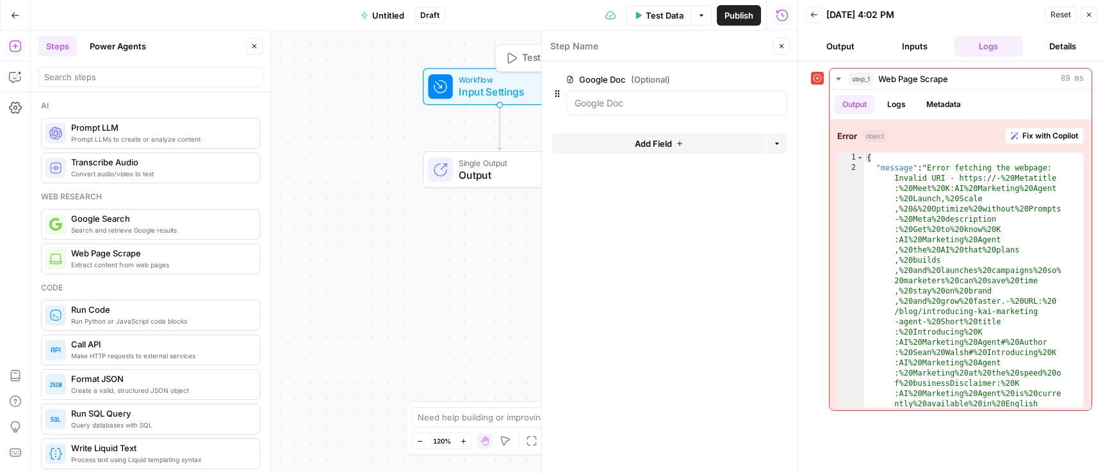
click at [516, 56] on icon "button" at bounding box center [511, 58] width 12 height 12
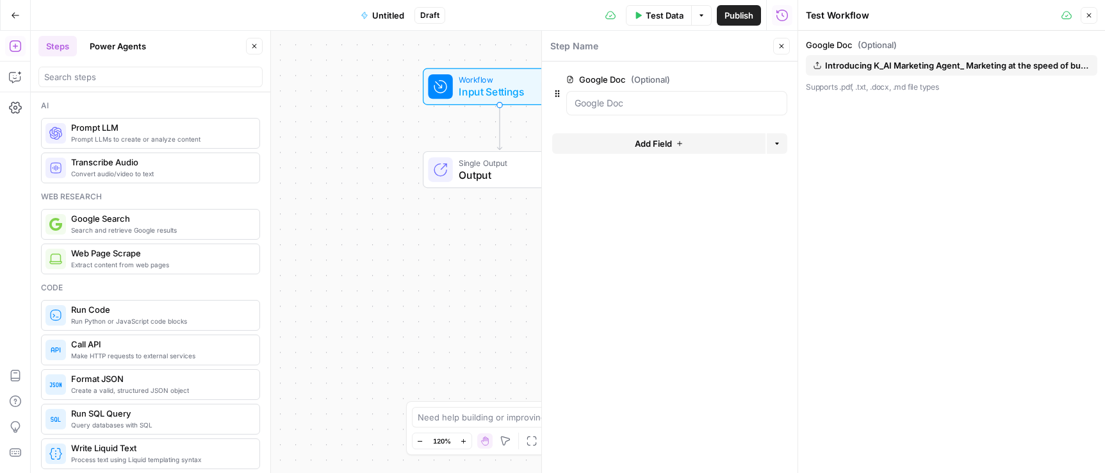
click at [657, 17] on span "Test Data" at bounding box center [665, 15] width 38 height 13
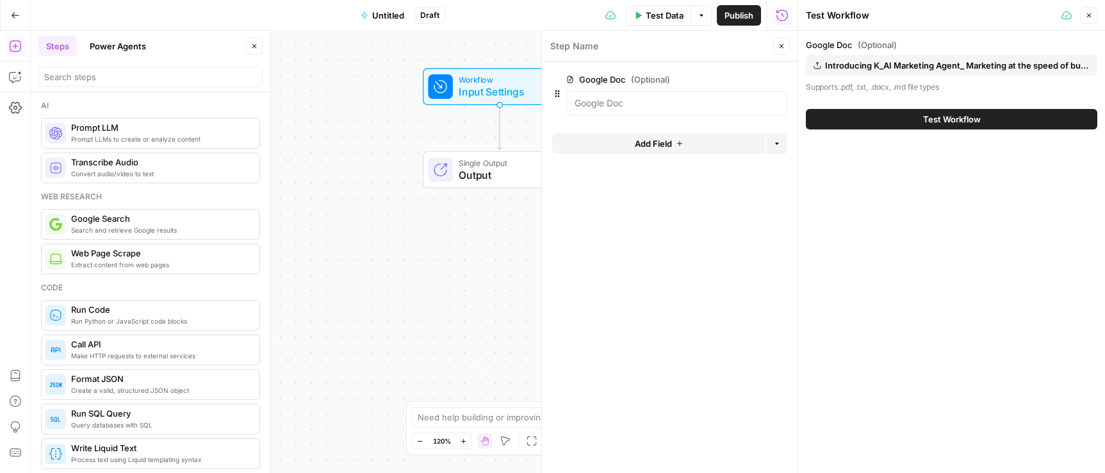
click at [922, 127] on button "Test Workflow" at bounding box center [951, 119] width 291 height 20
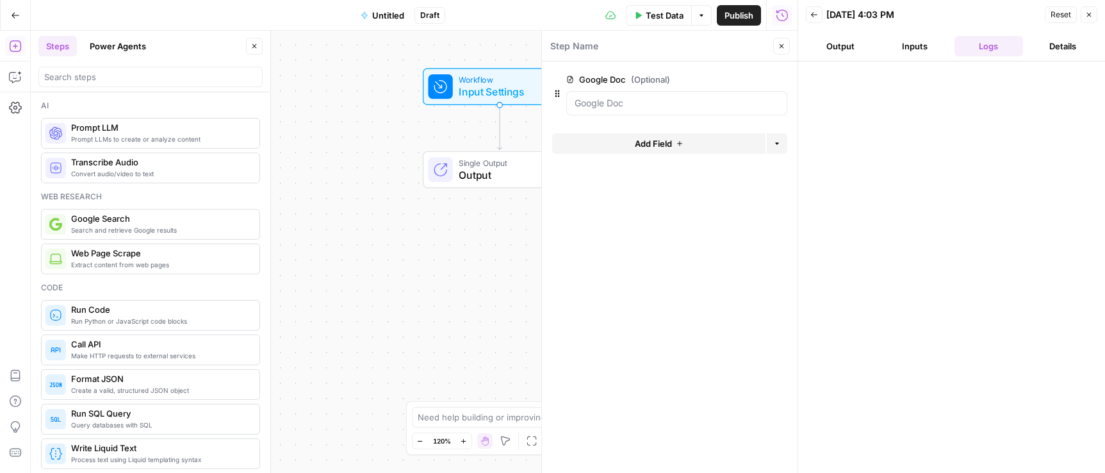
click at [842, 38] on button "Output" at bounding box center [840, 46] width 69 height 20
click at [470, 179] on span "Output" at bounding box center [501, 174] width 85 height 15
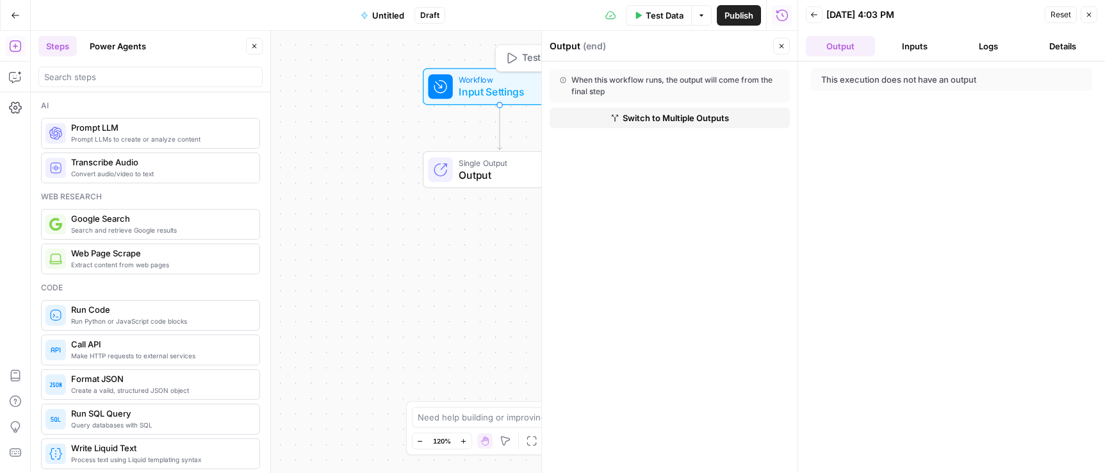
click at [465, 86] on span "Input Settings" at bounding box center [497, 91] width 76 height 15
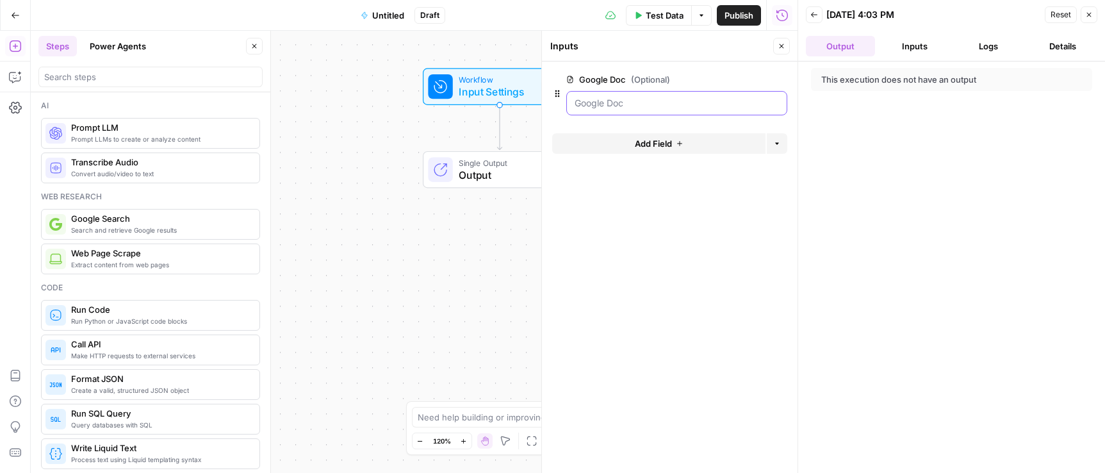
click at [682, 107] on Doc "Google Doc (Optional)" at bounding box center [677, 103] width 204 height 13
drag, startPoint x: 780, startPoint y: 45, endPoint x: 781, endPoint y: 58, distance: 12.2
click at [780, 45] on icon "button" at bounding box center [782, 46] width 8 height 8
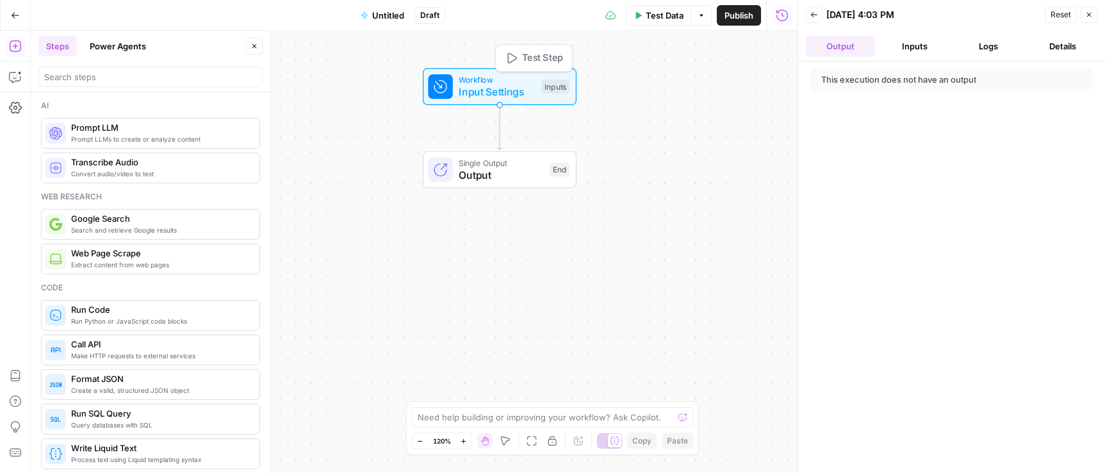
click at [477, 80] on span "Workflow" at bounding box center [497, 80] width 76 height 12
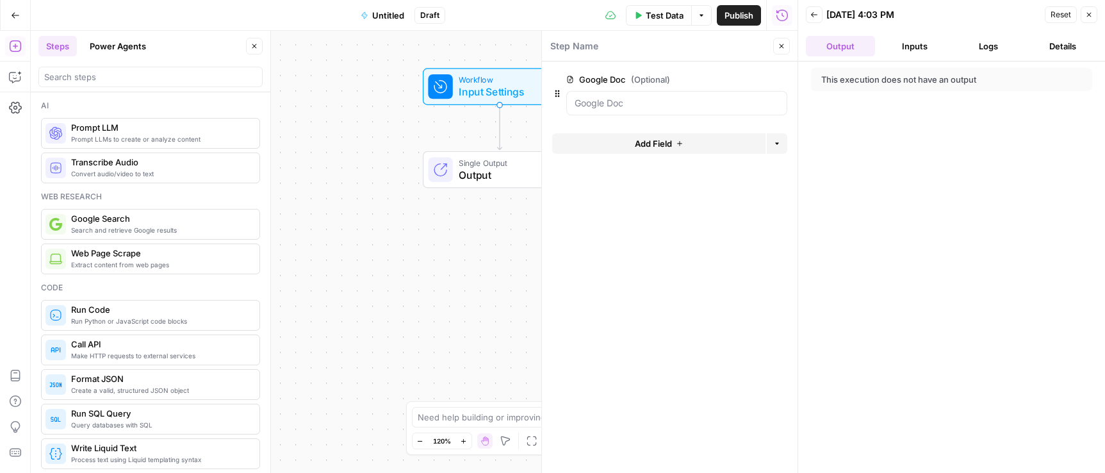
click at [651, 111] on div at bounding box center [676, 103] width 221 height 24
click at [782, 78] on icon "button" at bounding box center [779, 79] width 7 height 7
click at [439, 108] on div "Workflow Input Settings Inputs Test Step Single Output Output End" at bounding box center [414, 252] width 767 height 442
click at [470, 87] on span "Input Settings" at bounding box center [497, 91] width 76 height 15
click at [705, 90] on button "Add Field" at bounding box center [658, 87] width 213 height 20
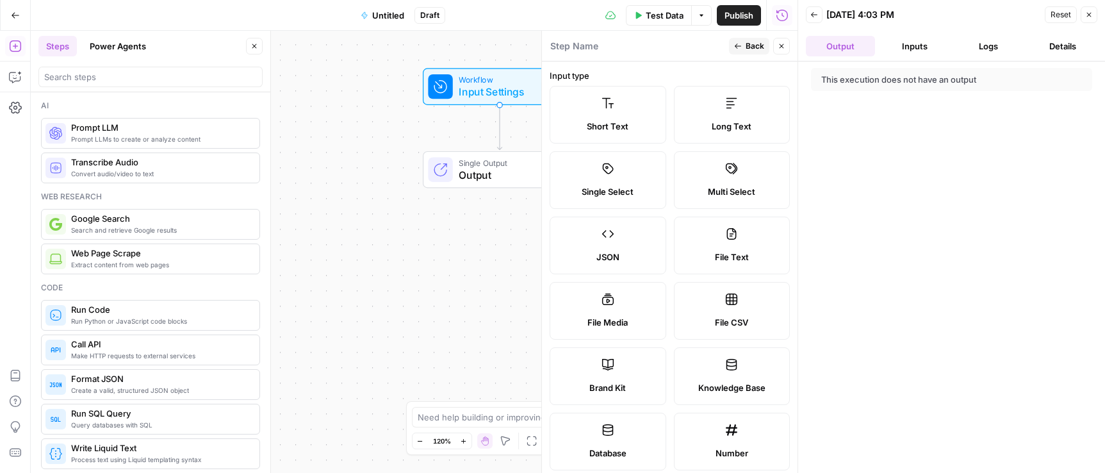
click at [727, 229] on icon at bounding box center [732, 234] width 10 height 12
type textarea "Supports .pdf, .txt, .docx, .md file types"
click at [724, 252] on span "File Text" at bounding box center [732, 256] width 34 height 13
click at [715, 250] on span "File Text" at bounding box center [732, 256] width 34 height 13
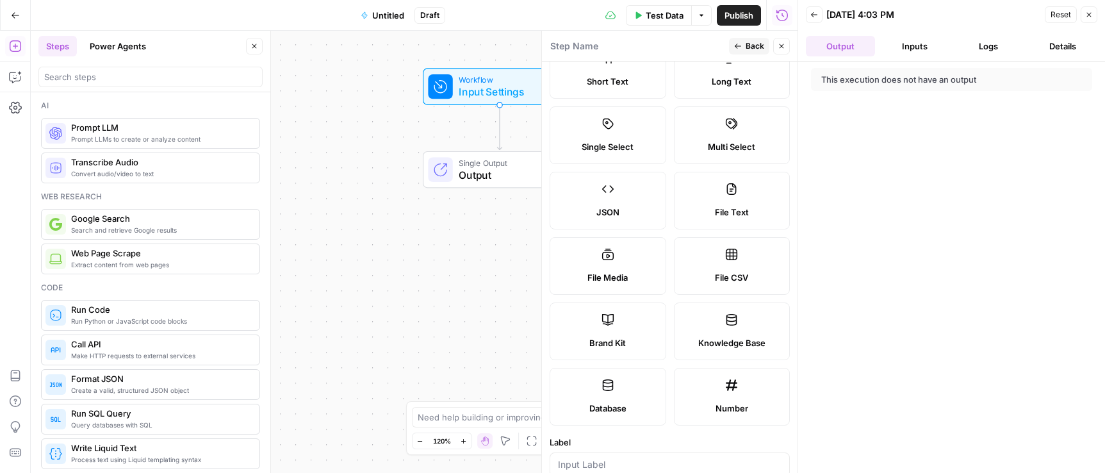
scroll to position [299, 0]
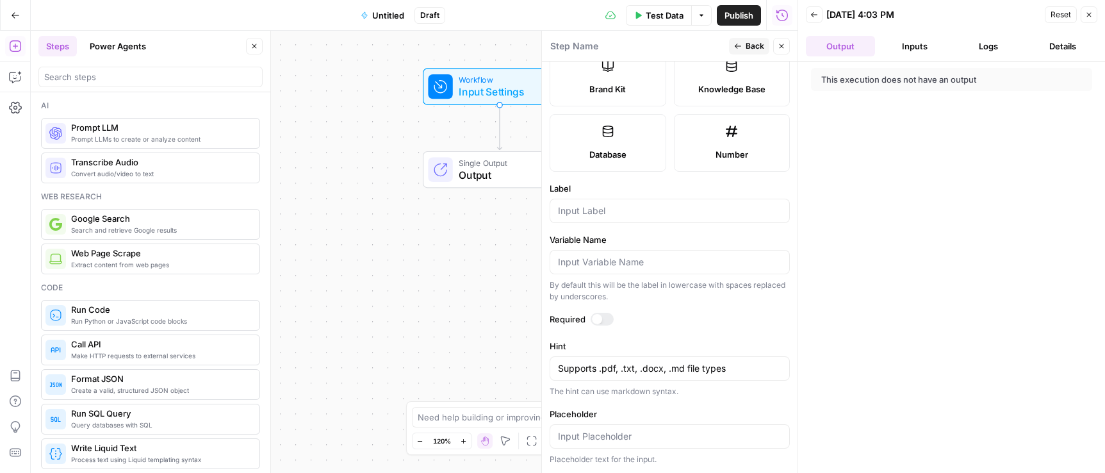
click at [14, 15] on icon "button" at bounding box center [15, 15] width 9 height 9
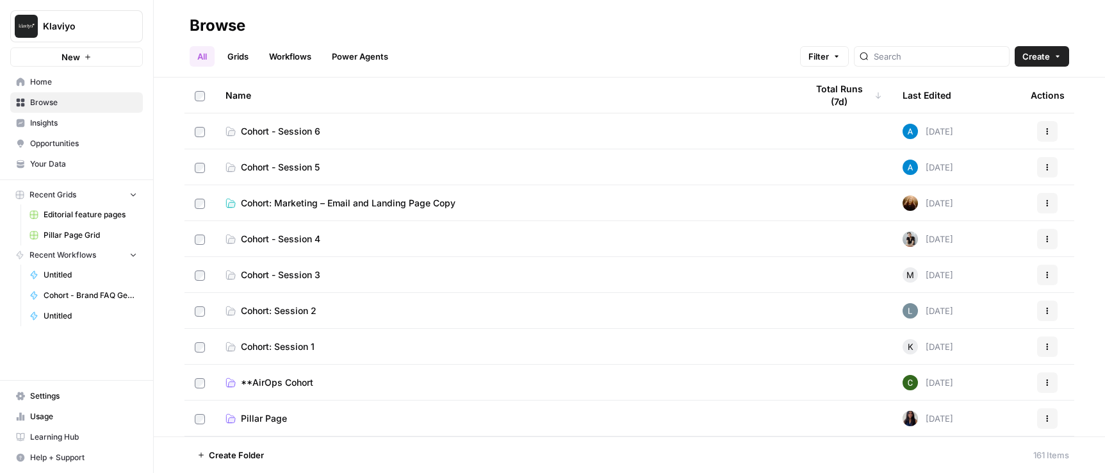
click at [51, 81] on span "Home" at bounding box center [83, 82] width 107 height 12
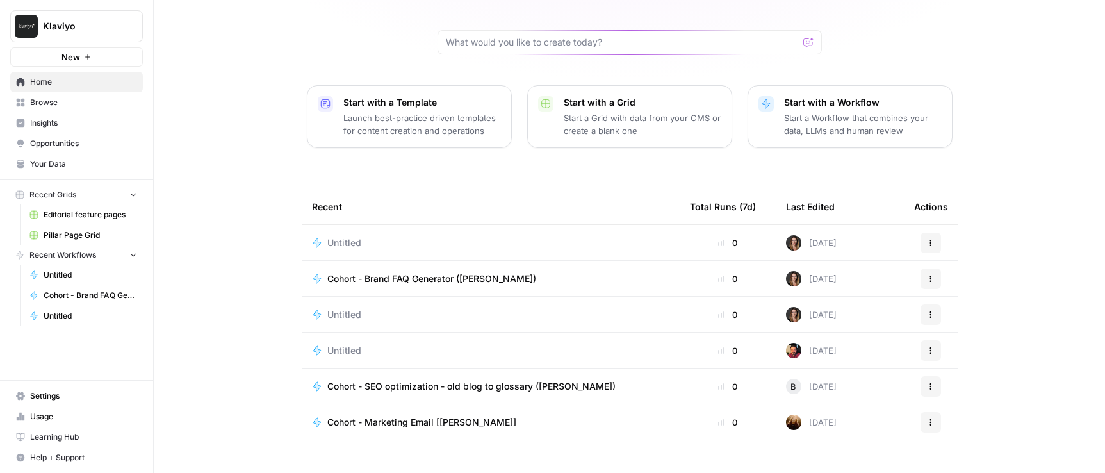
scroll to position [117, 0]
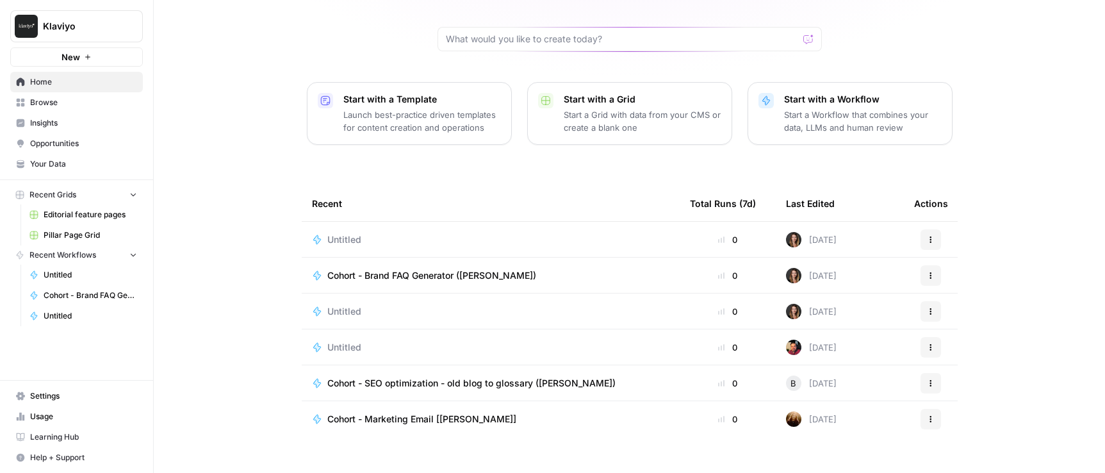
click at [403, 229] on td "Untitled" at bounding box center [491, 239] width 378 height 35
click at [382, 233] on div "Untitled" at bounding box center [490, 239] width 357 height 13
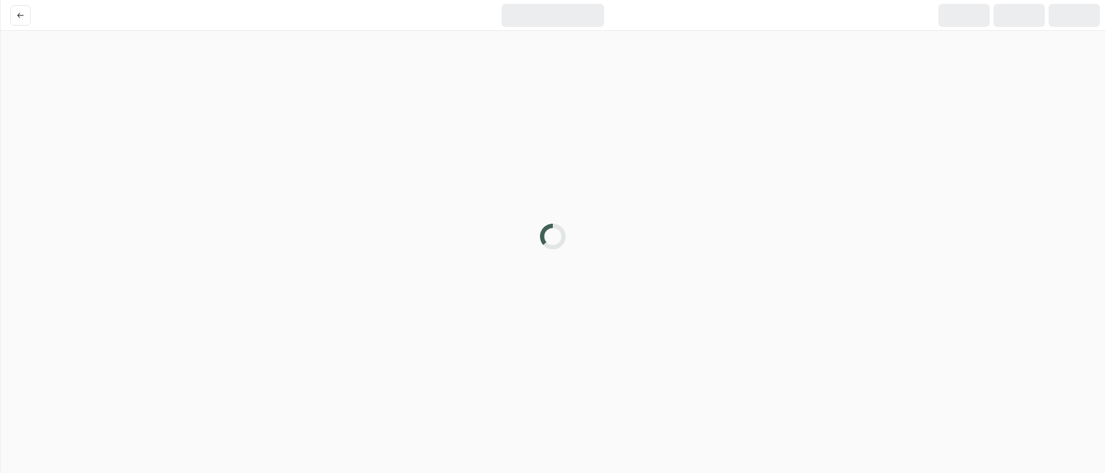
click at [382, 217] on div at bounding box center [552, 236] width 1105 height 473
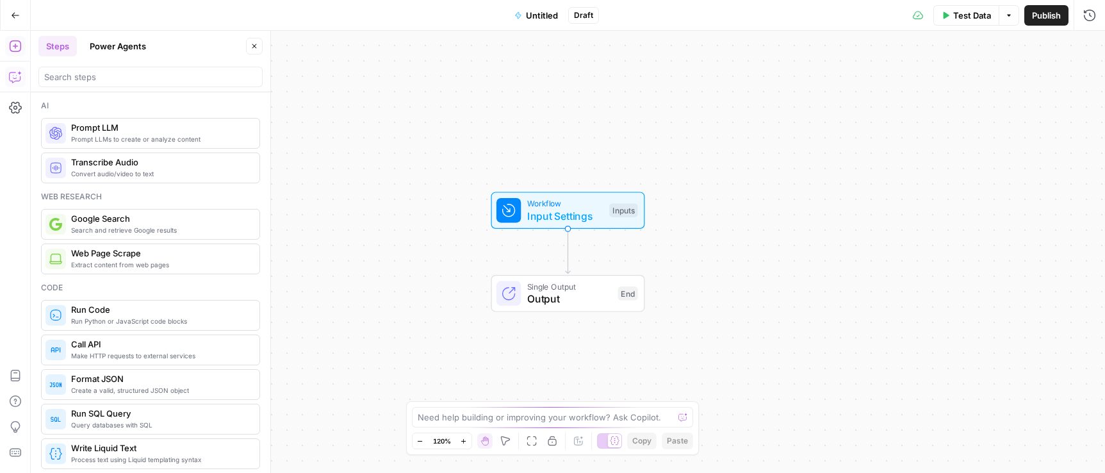
click at [19, 72] on icon "button" at bounding box center [15, 76] width 13 height 13
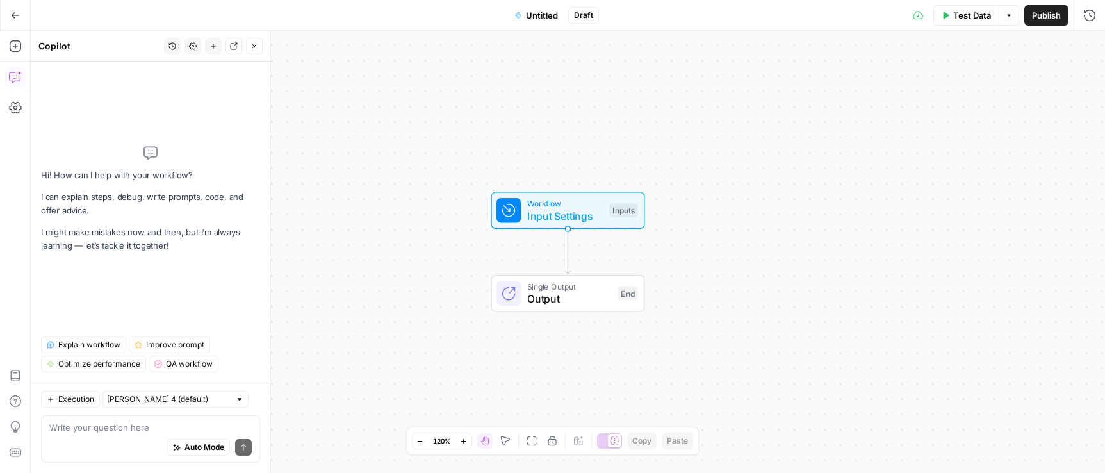
click at [129, 434] on div "Auto Mode Send" at bounding box center [150, 448] width 202 height 28
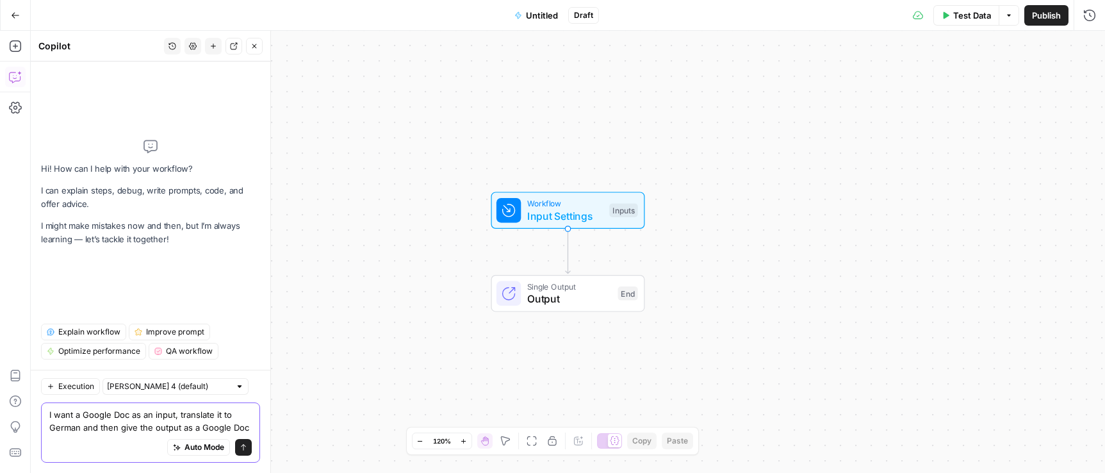
type textarea "I want a Google Doc as an input, translate it to German and then give the outpu…"
click at [254, 449] on div "I want a Google Doc as an input, translate it to German and then give the outpu…" at bounding box center [150, 432] width 219 height 60
click at [246, 449] on icon "submit" at bounding box center [244, 447] width 8 height 8
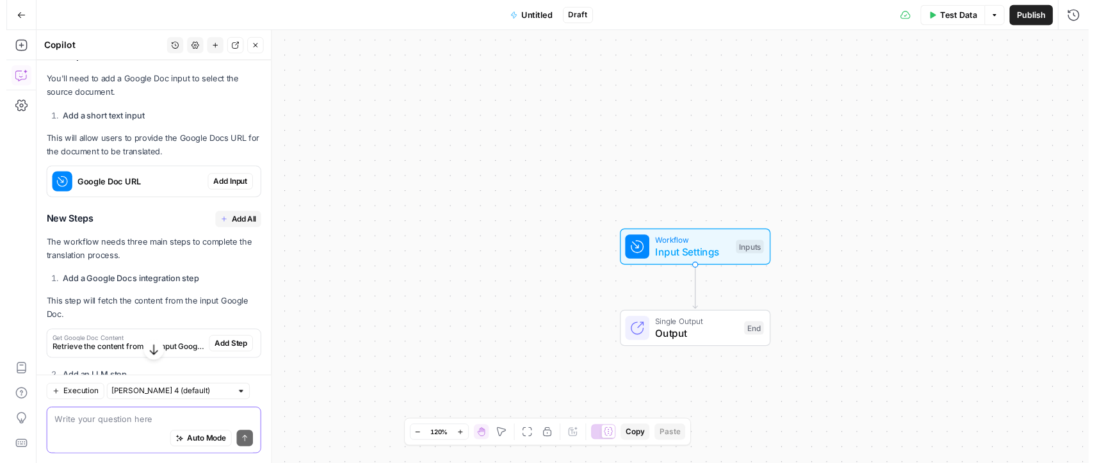
scroll to position [304, 0]
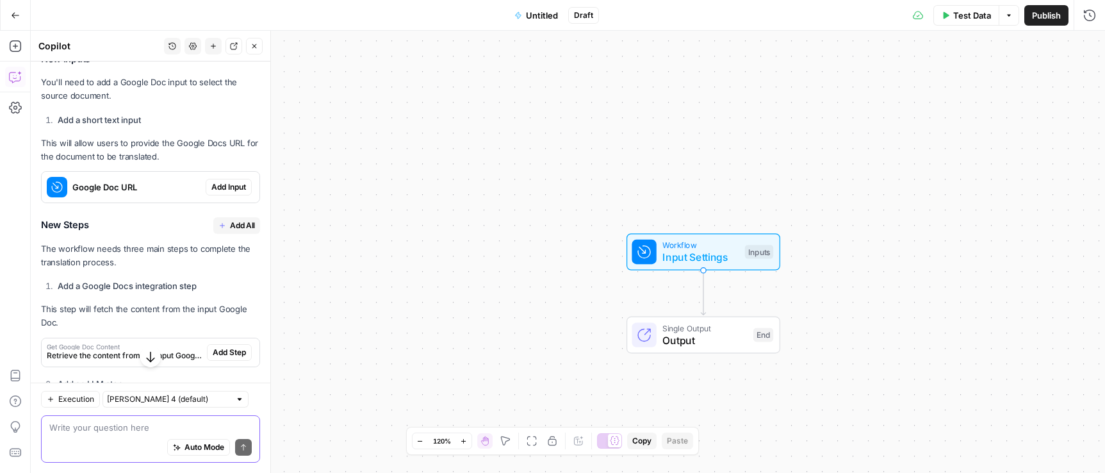
click at [225, 188] on span "Add Input" at bounding box center [228, 187] width 35 height 12
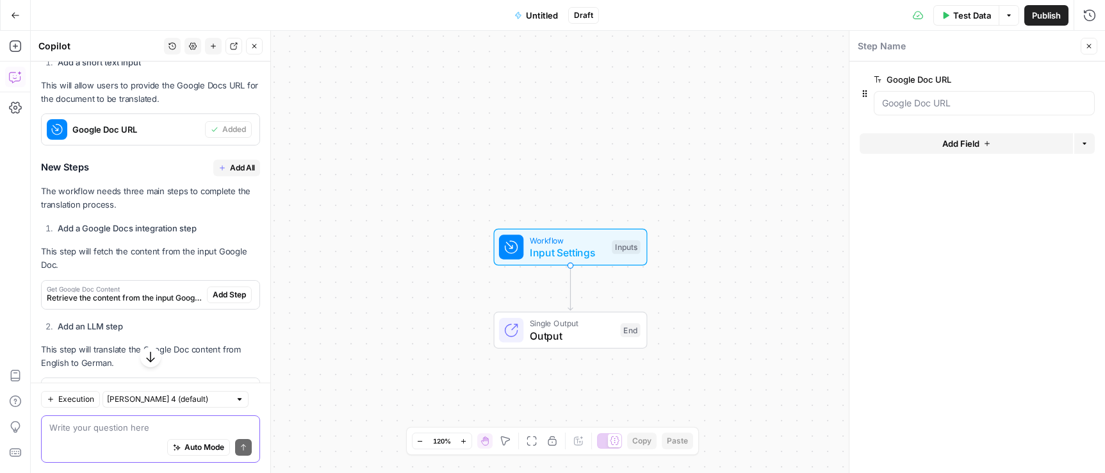
scroll to position [427, 0]
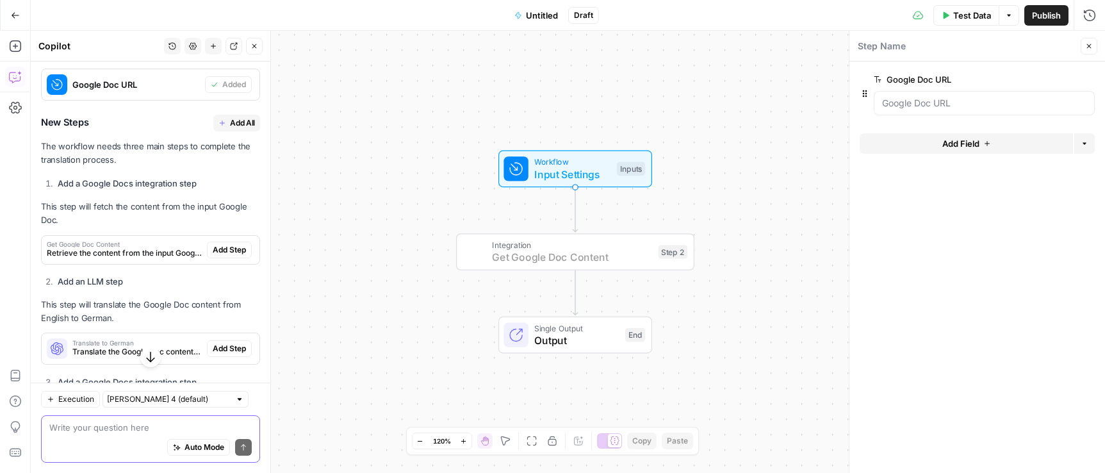
click at [231, 252] on span "Add Step" at bounding box center [229, 250] width 33 height 12
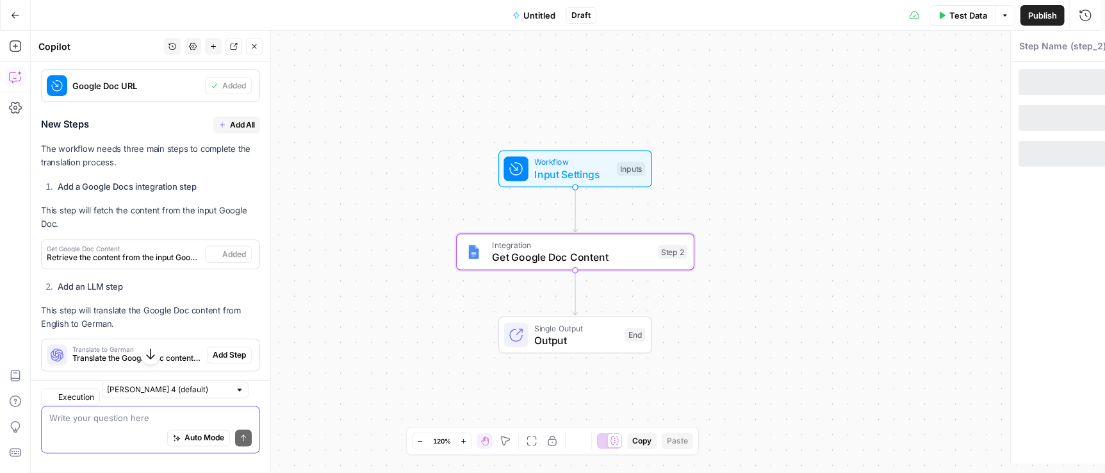
type textarea "Get Google Doc Content"
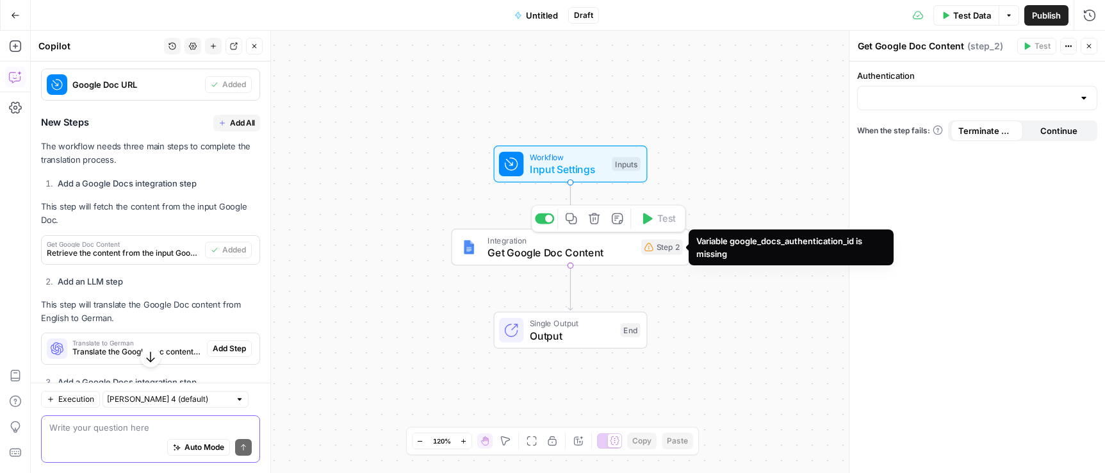
click at [644, 250] on icon at bounding box center [648, 246] width 9 height 9
click at [623, 252] on span "Get Google Doc Content" at bounding box center [560, 252] width 147 height 15
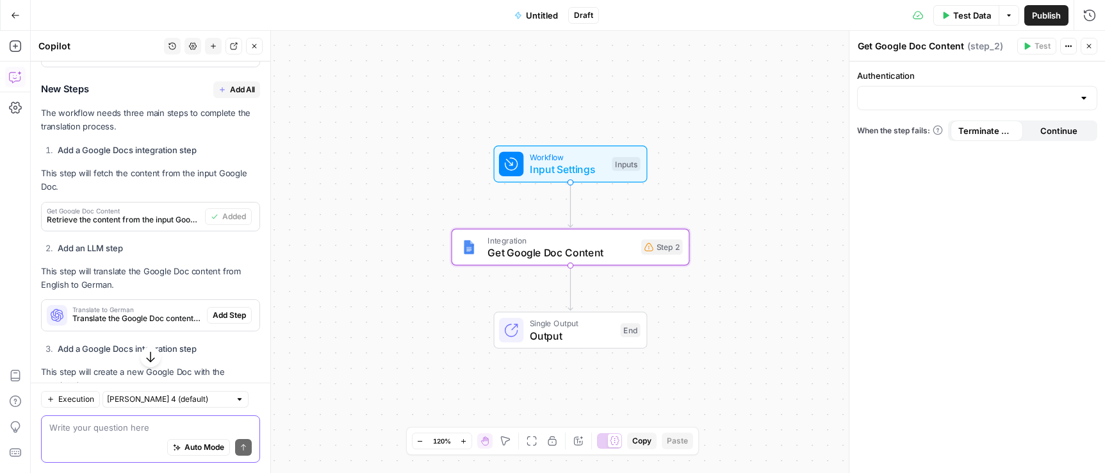
scroll to position [473, 0]
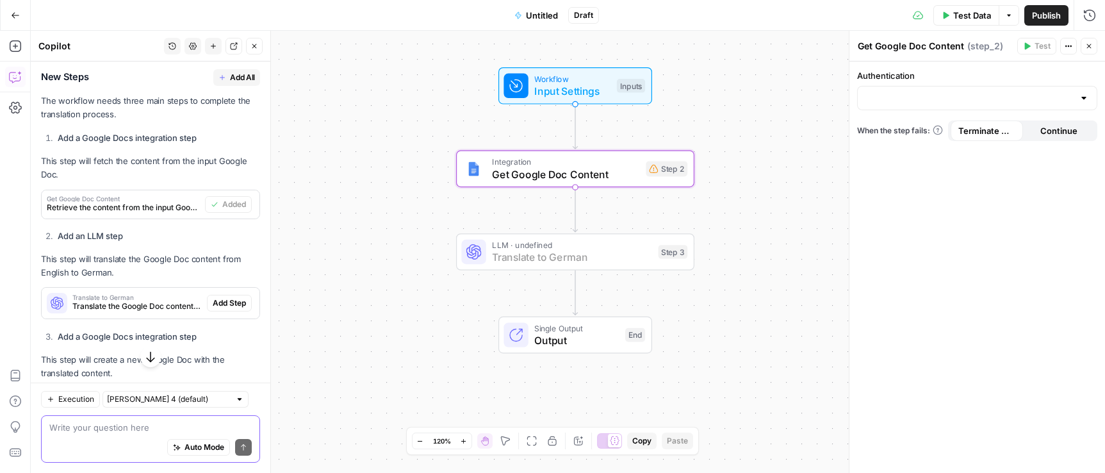
click at [227, 306] on span "Add Step" at bounding box center [229, 303] width 33 height 12
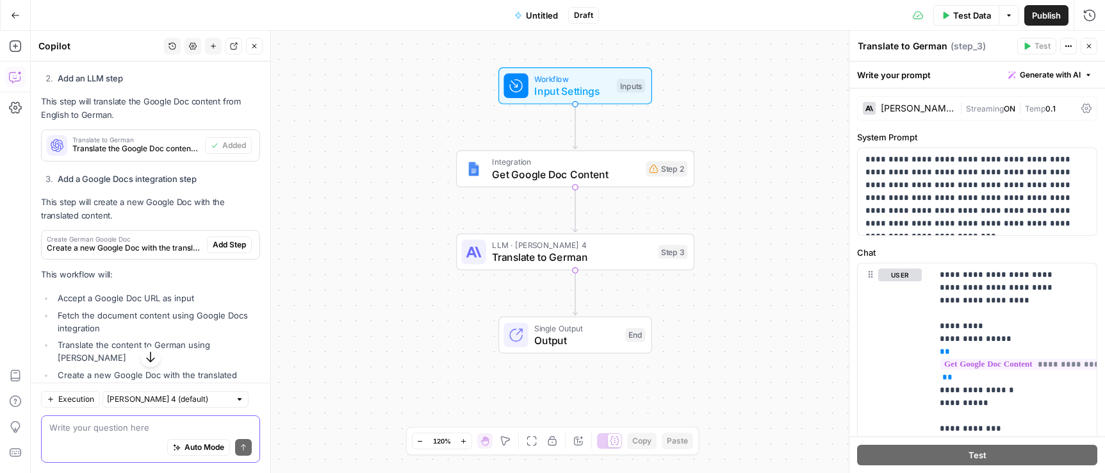
scroll to position [632, 0]
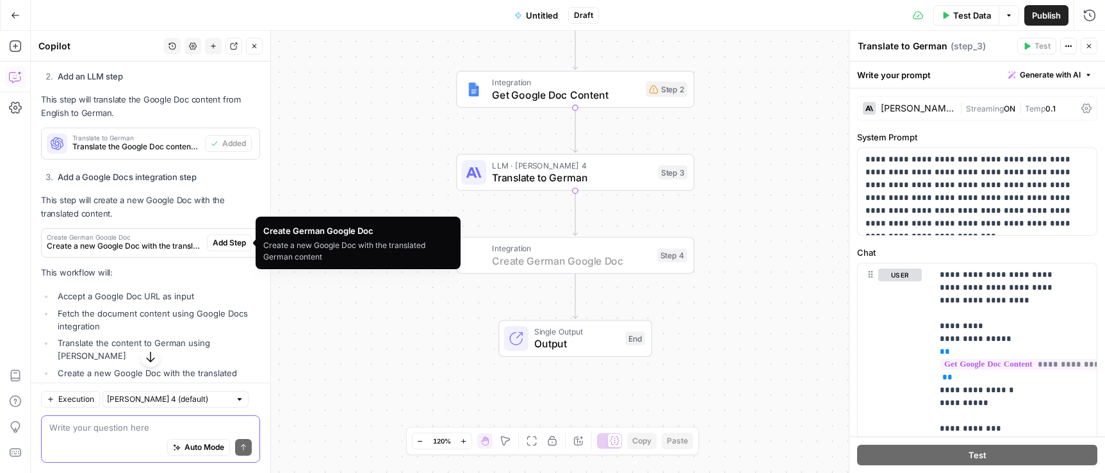
click at [223, 243] on span "Add Step" at bounding box center [229, 243] width 33 height 12
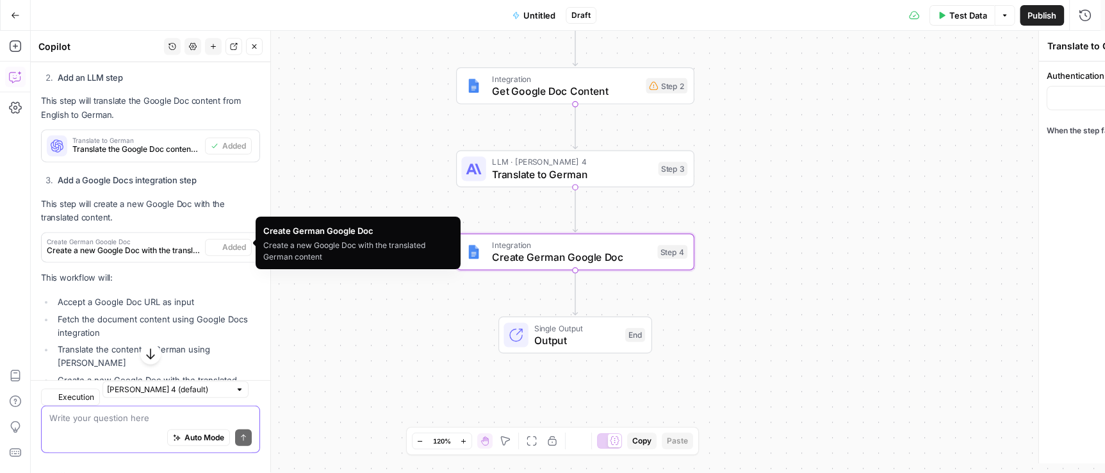
type textarea "Create German Google Doc"
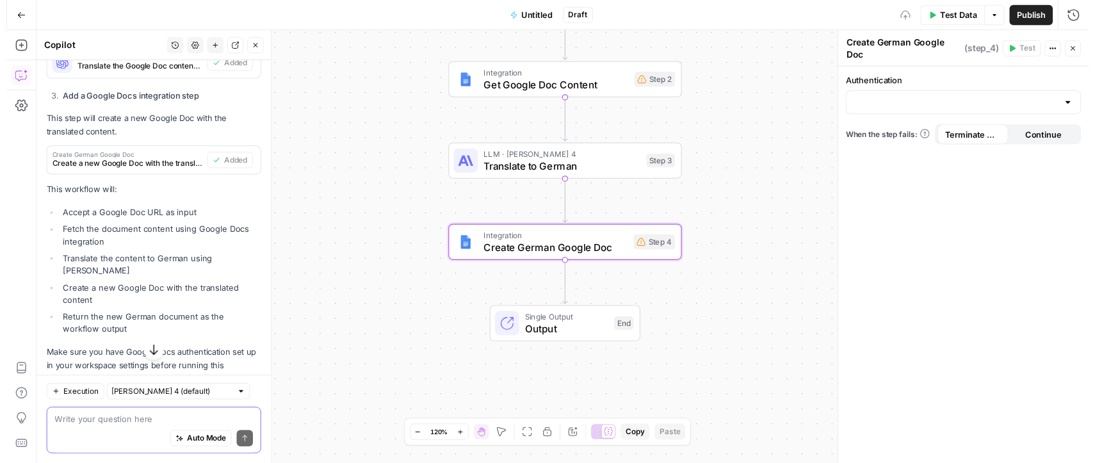
scroll to position [741, 0]
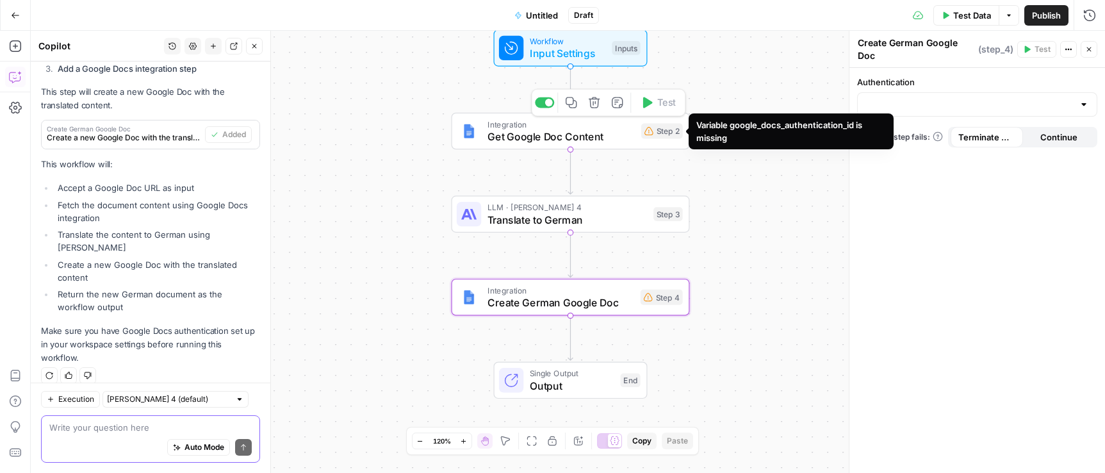
click at [669, 131] on div "Step 2" at bounding box center [662, 131] width 42 height 15
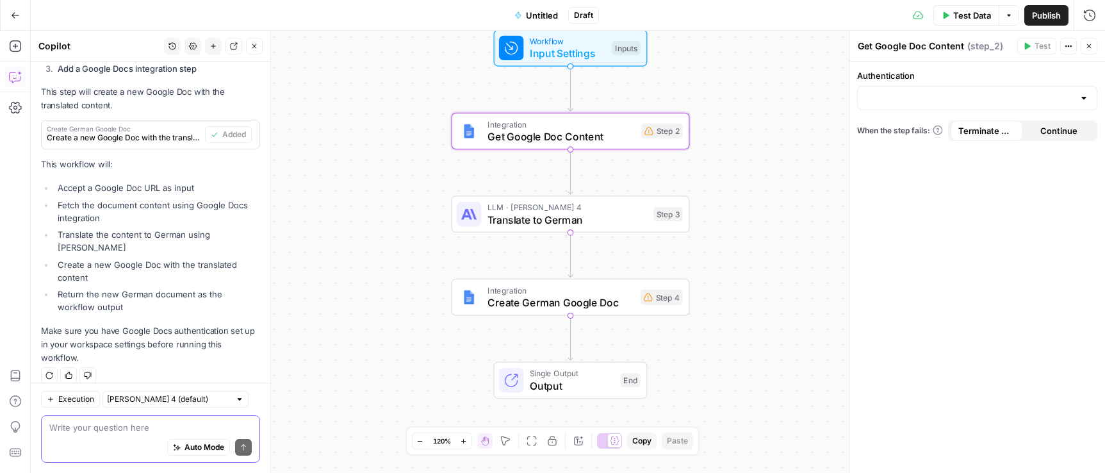
click at [938, 129] on icon at bounding box center [938, 130] width 10 height 10
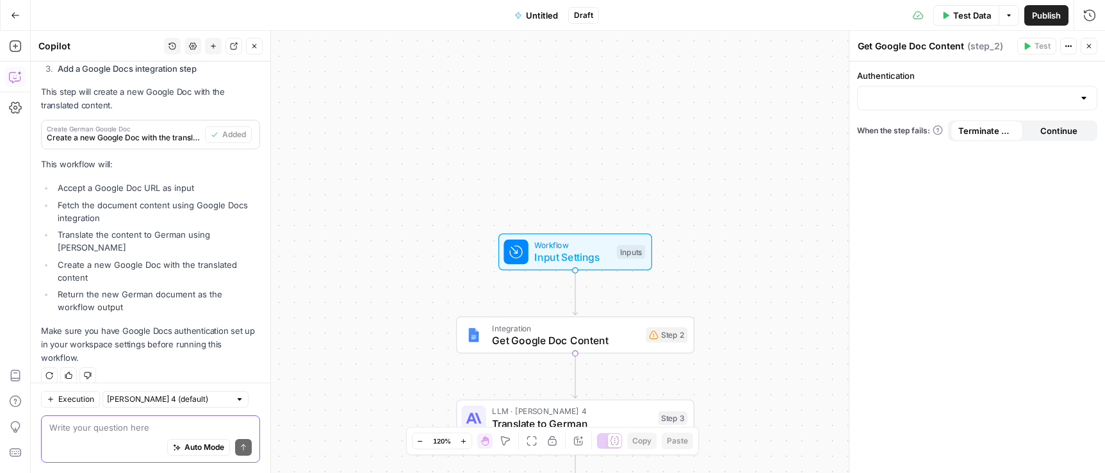
click at [111, 441] on div "Auto Mode Send" at bounding box center [150, 448] width 202 height 28
type textarea "How do I set up the Google Docs authentication"
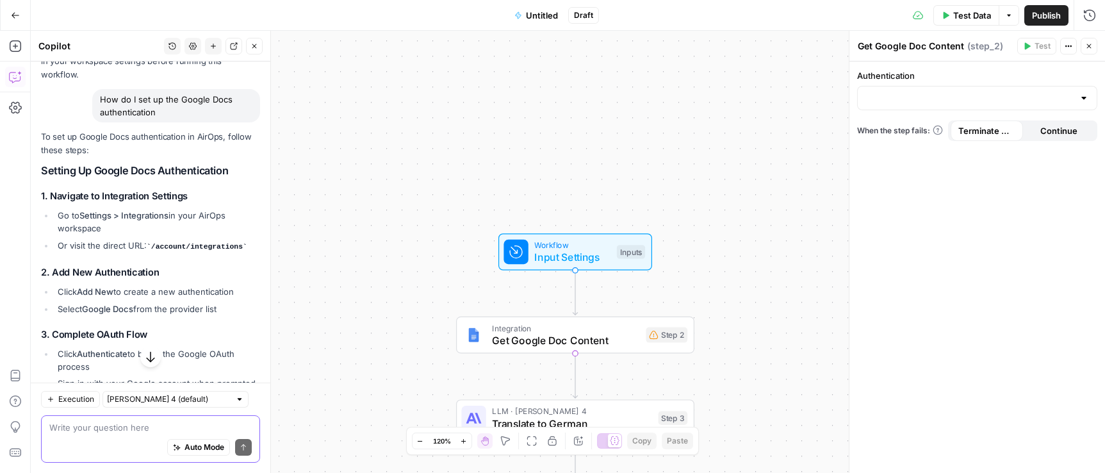
scroll to position [1000, 0]
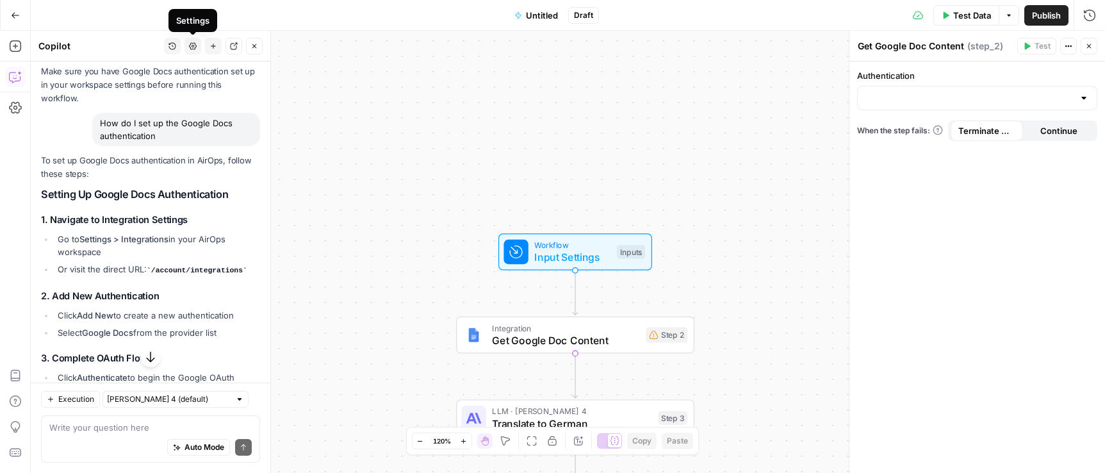
click at [193, 50] on button "Settings" at bounding box center [192, 46] width 17 height 17
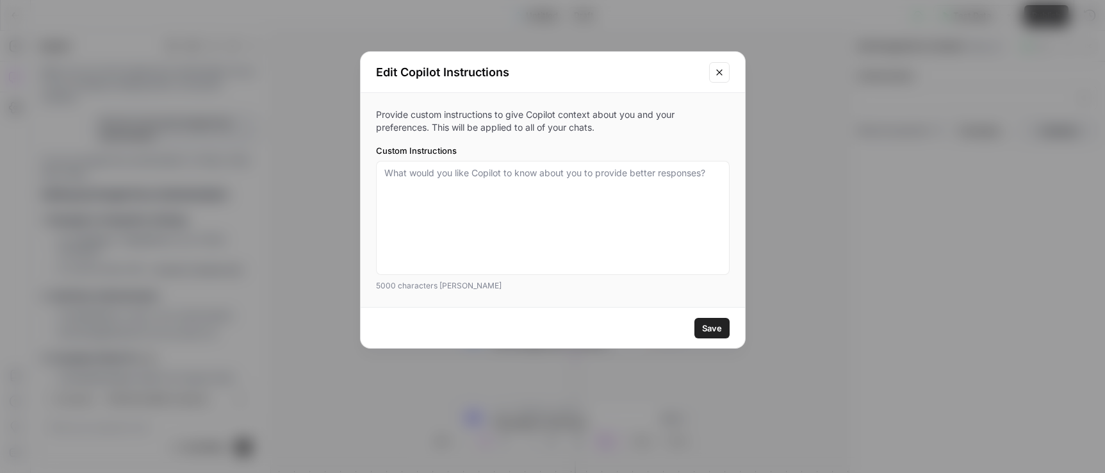
click at [729, 79] on button "Close modal" at bounding box center [719, 72] width 20 height 20
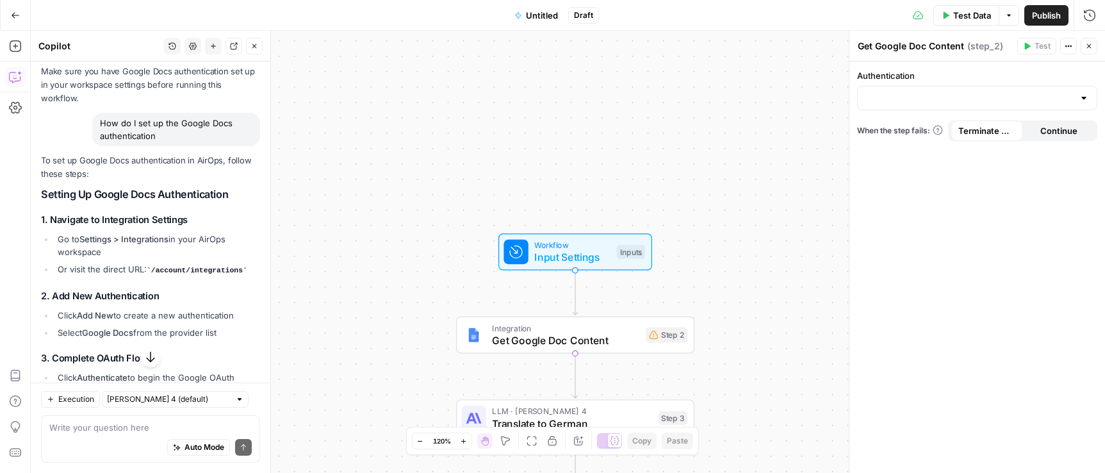
click at [9, 19] on button "Go Back" at bounding box center [15, 15] width 23 height 23
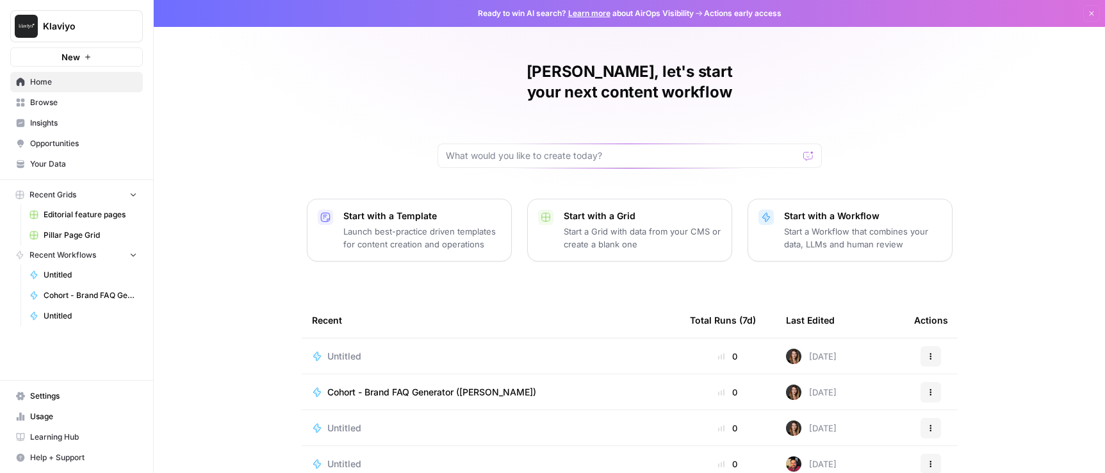
click at [71, 400] on span "Settings" at bounding box center [83, 396] width 107 height 12
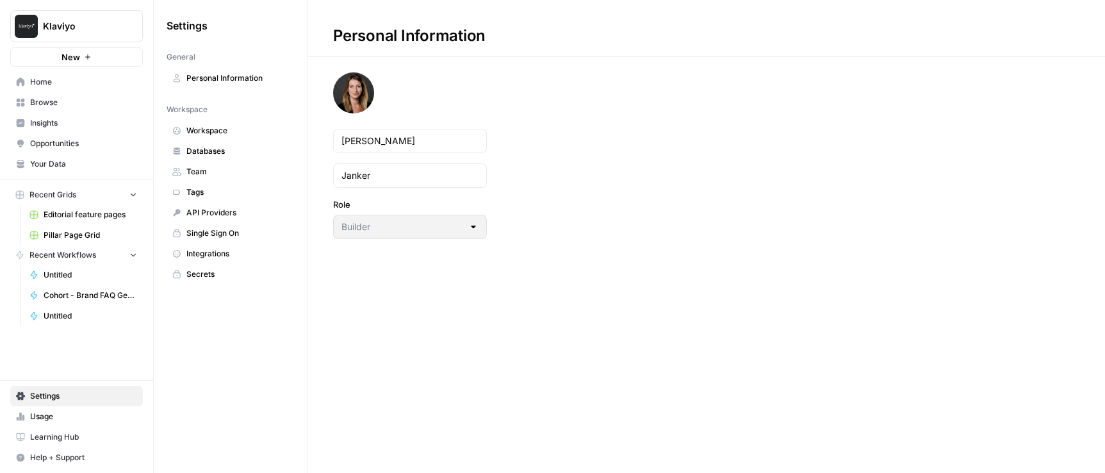
click at [216, 252] on span "Integrations" at bounding box center [237, 254] width 102 height 12
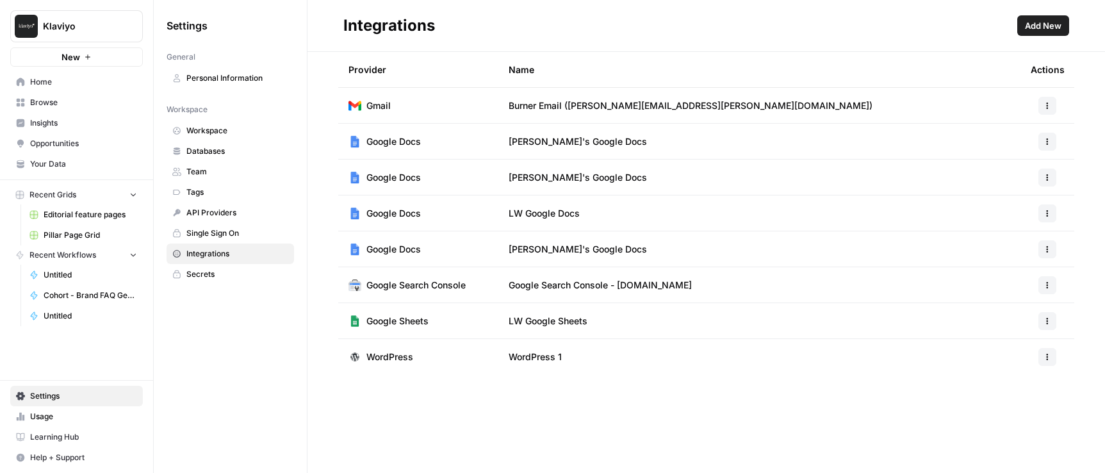
click at [72, 85] on span "Home" at bounding box center [83, 82] width 107 height 12
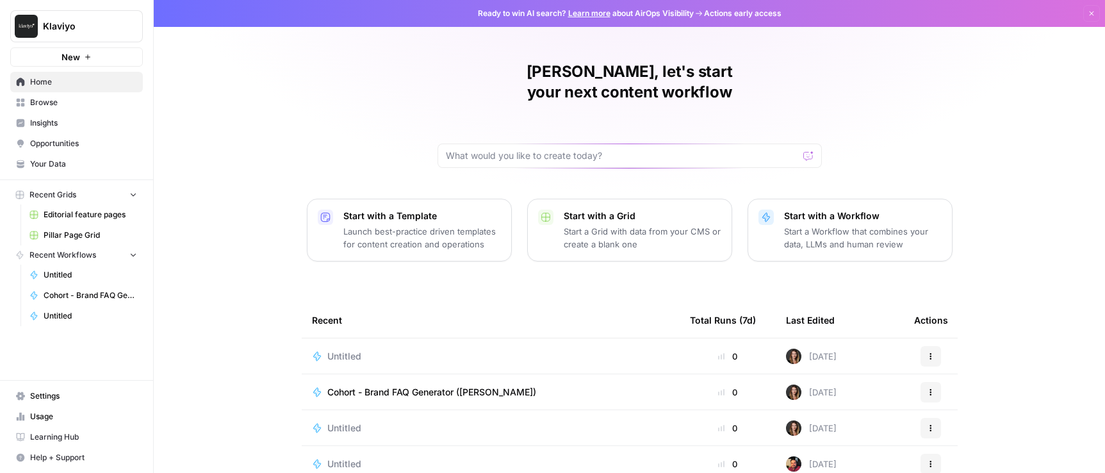
click at [350, 350] on span "Untitled" at bounding box center [344, 356] width 34 height 13
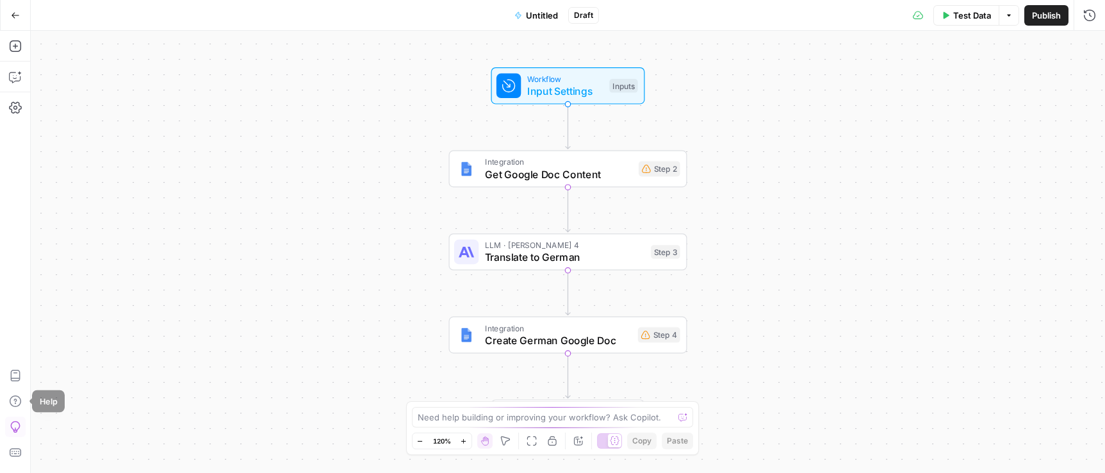
click at [20, 435] on button "Give Feedback" at bounding box center [15, 426] width 20 height 20
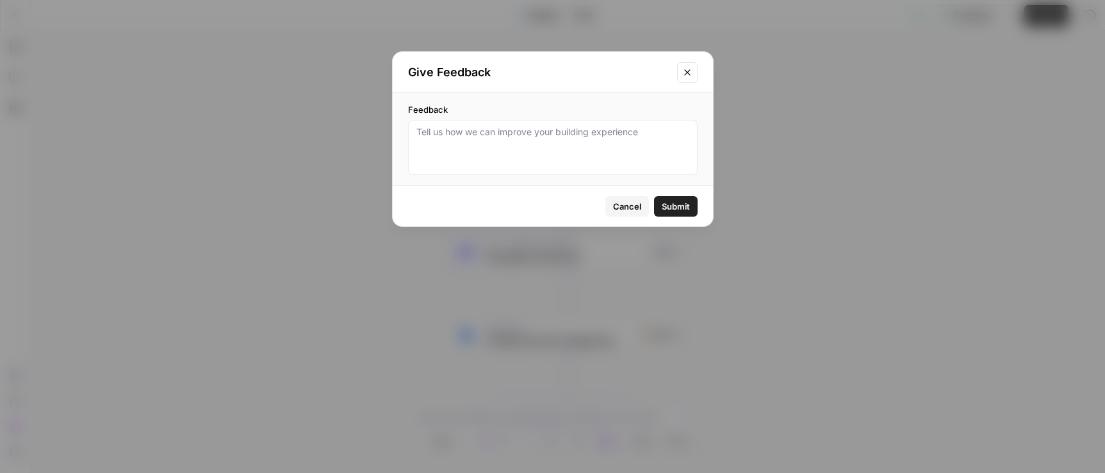
click at [684, 69] on icon "Close modal" at bounding box center [687, 72] width 10 height 10
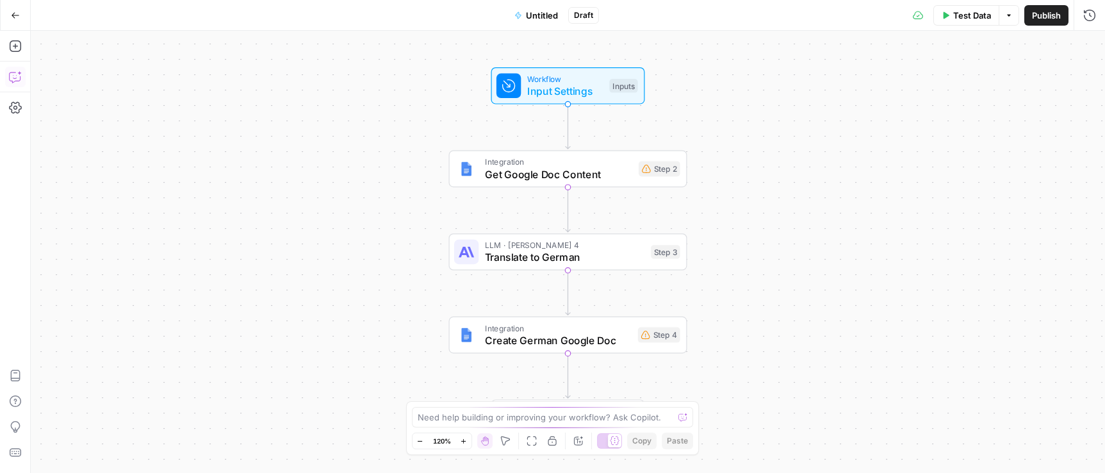
click at [5, 79] on button "Copilot" at bounding box center [15, 77] width 20 height 20
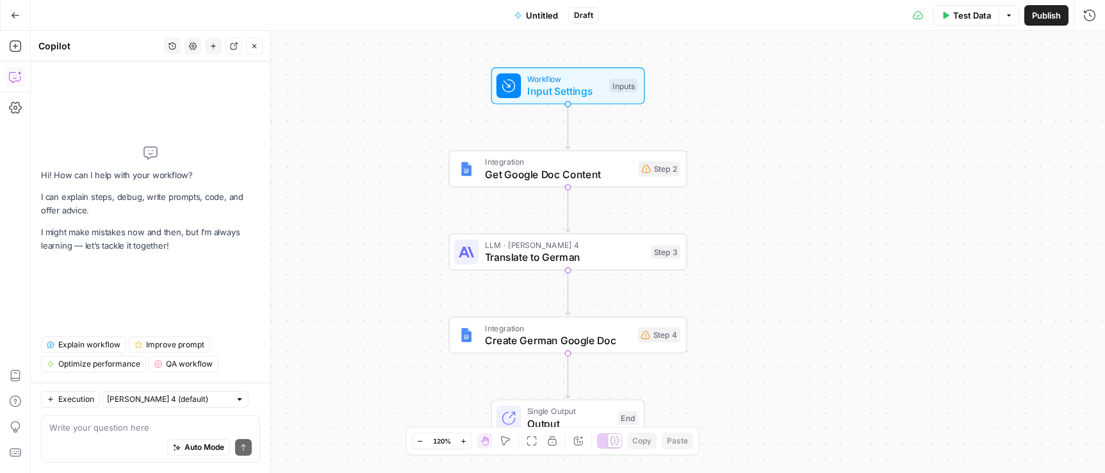
click at [104, 436] on div "Auto Mode Send" at bounding box center [150, 448] width 202 height 28
type textarea "How do I set up the Google Authentication"
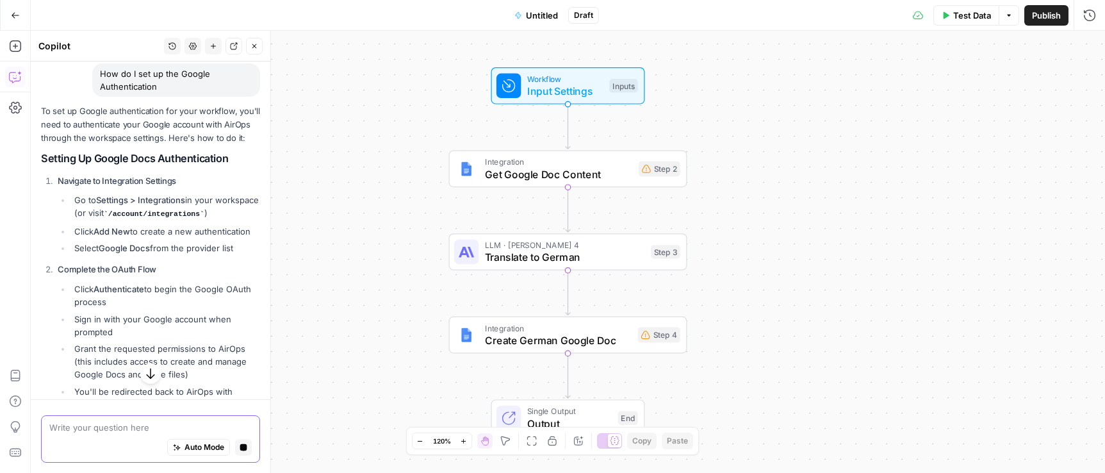
scroll to position [120, 0]
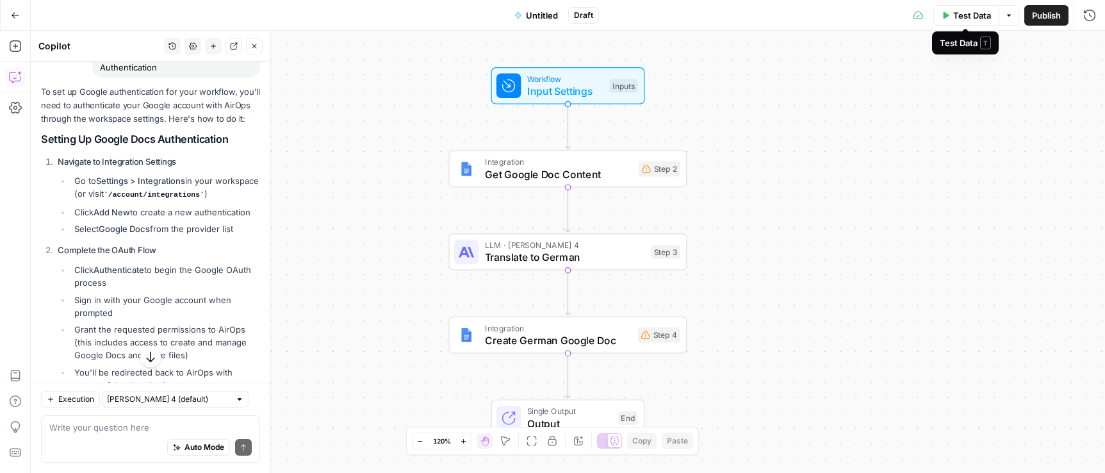
click at [956, 16] on span "Test Data" at bounding box center [972, 15] width 38 height 13
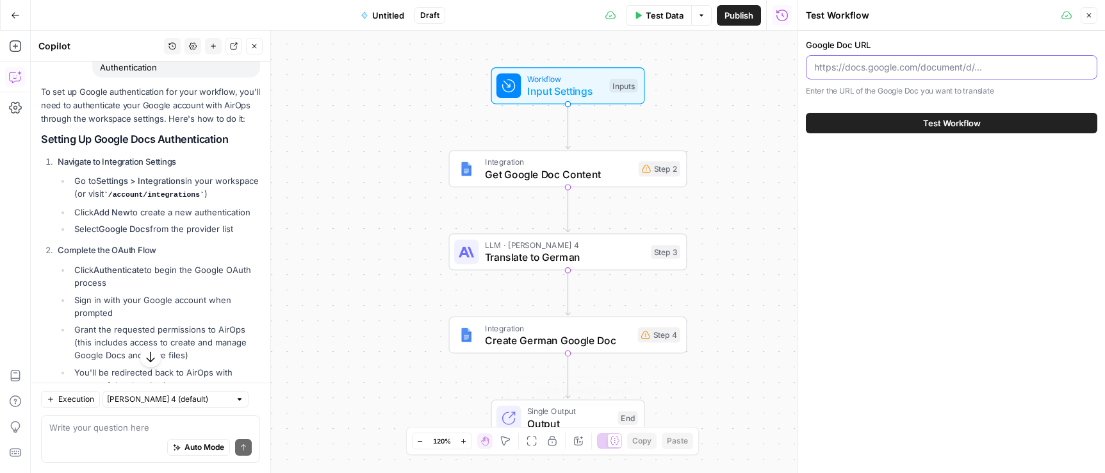
click at [964, 61] on input "Google Doc URL" at bounding box center [951, 67] width 275 height 13
paste input "https://docs.google.com/document/d/1nuSBfrIHWSIVYbsF-7FWp0ec5PNJpGV2ehyOw-6RVZU…"
type input "https://docs.google.com/document/d/1nuSBfrIHWSIVYbsF-7FWp0ec5PNJpGV2ehyOw-6RVZU…"
click at [968, 126] on span "Test Workflow" at bounding box center [952, 123] width 58 height 13
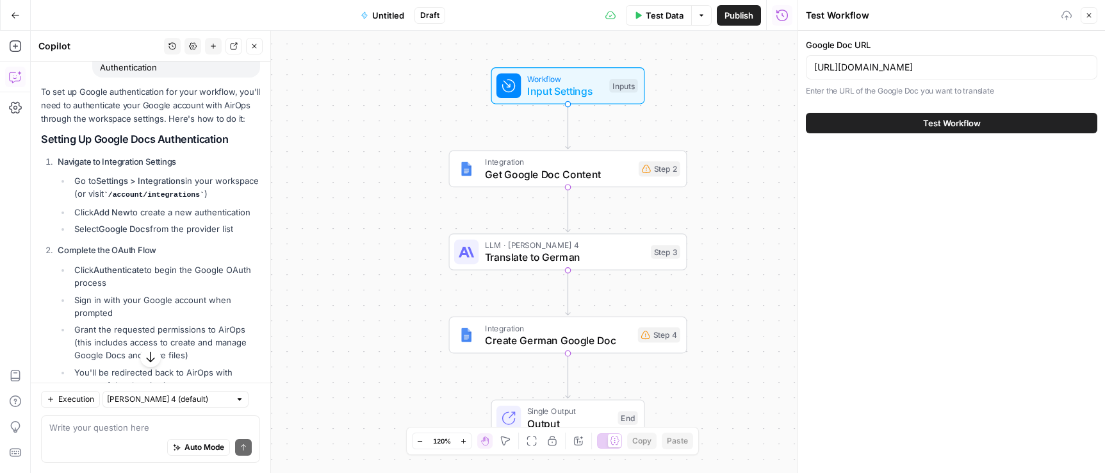
scroll to position [0, 0]
click at [869, 124] on button "Test Workflow" at bounding box center [951, 123] width 291 height 20
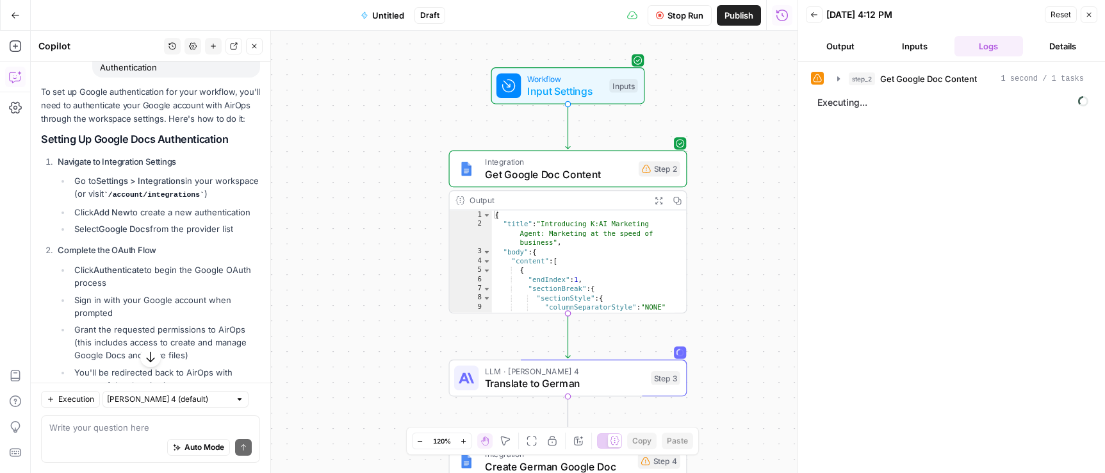
click at [855, 44] on button "Output" at bounding box center [840, 46] width 69 height 20
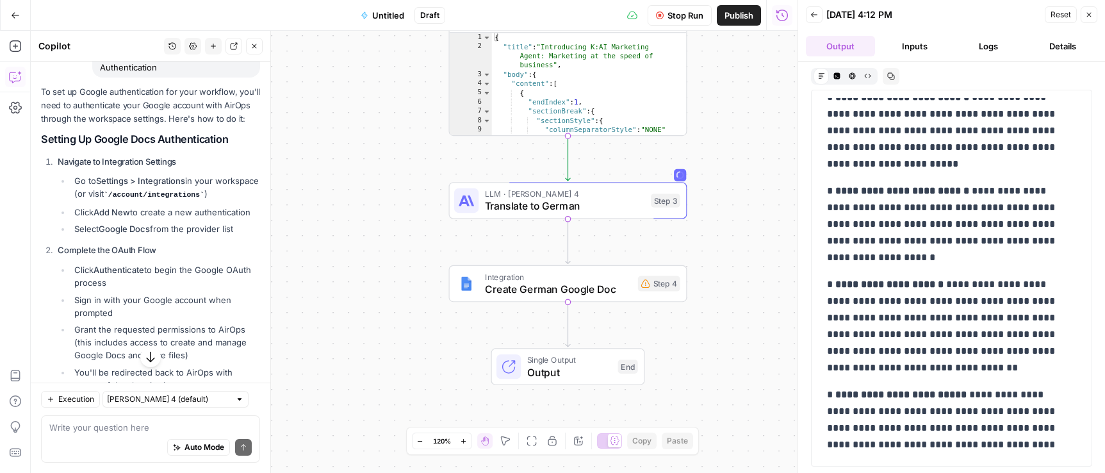
scroll to position [2393, 0]
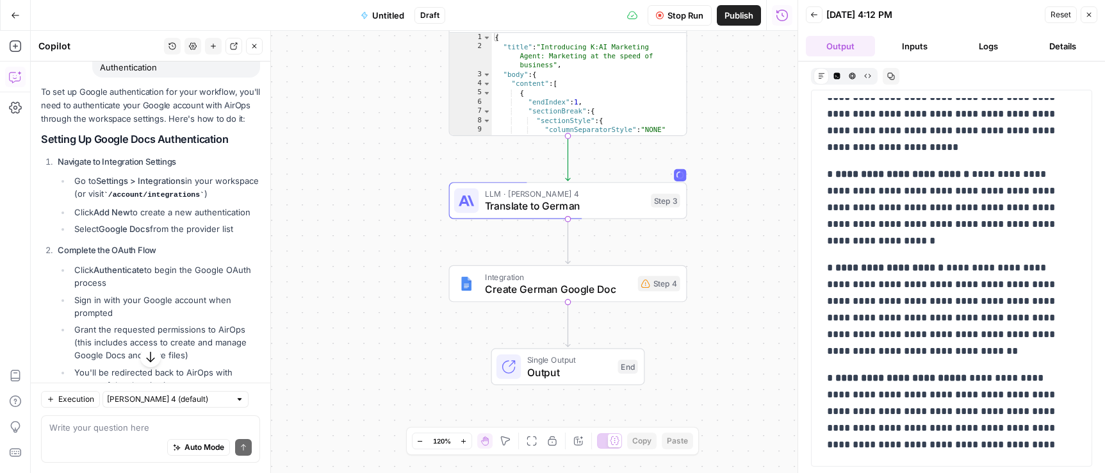
click at [968, 53] on button "Logs" at bounding box center [988, 46] width 69 height 20
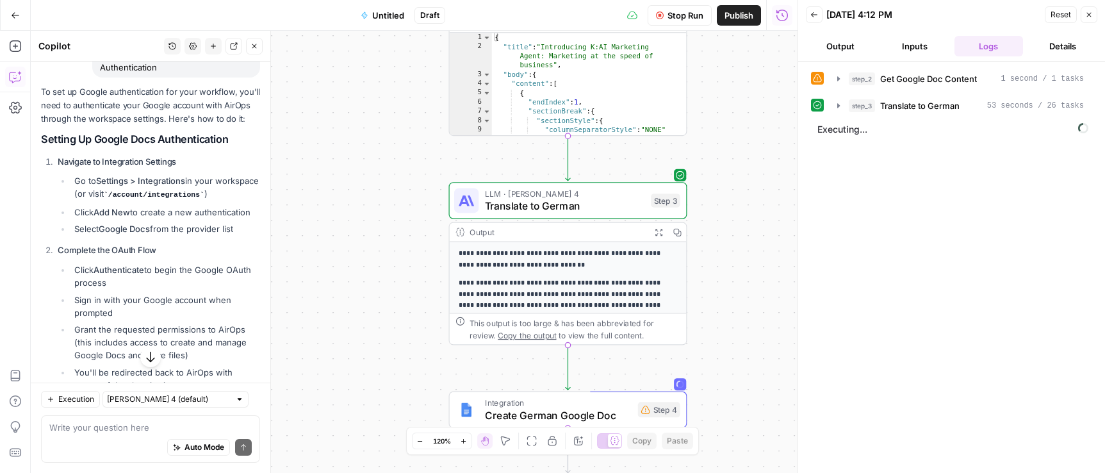
click at [839, 47] on button "Output" at bounding box center [840, 46] width 69 height 20
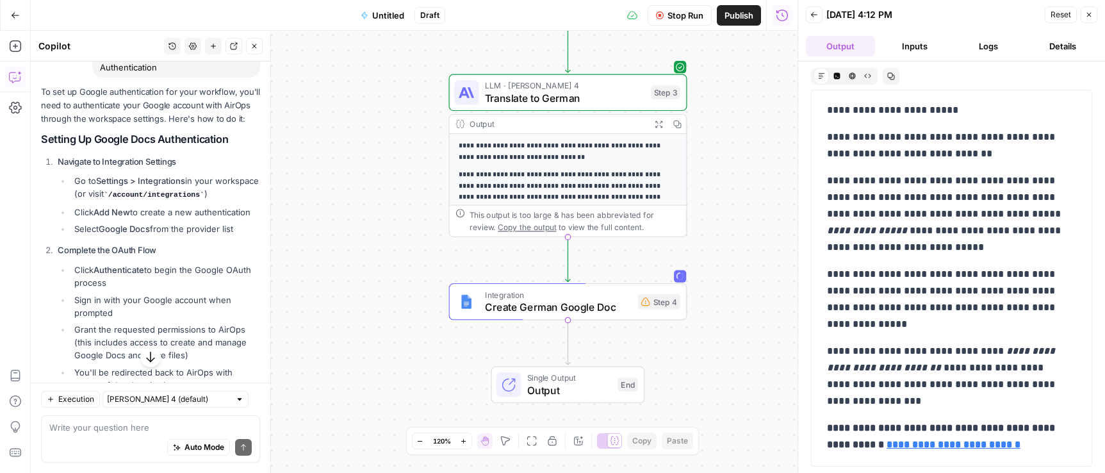
scroll to position [0, 0]
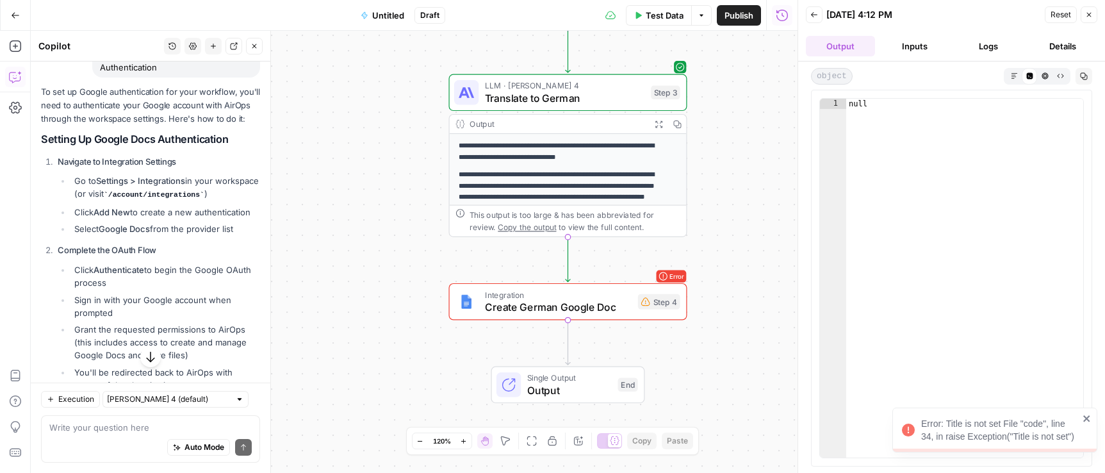
click at [968, 436] on div "Error: Title is not set File "code", line 34, in raise Exception("Title is not …" at bounding box center [1000, 430] width 158 height 26
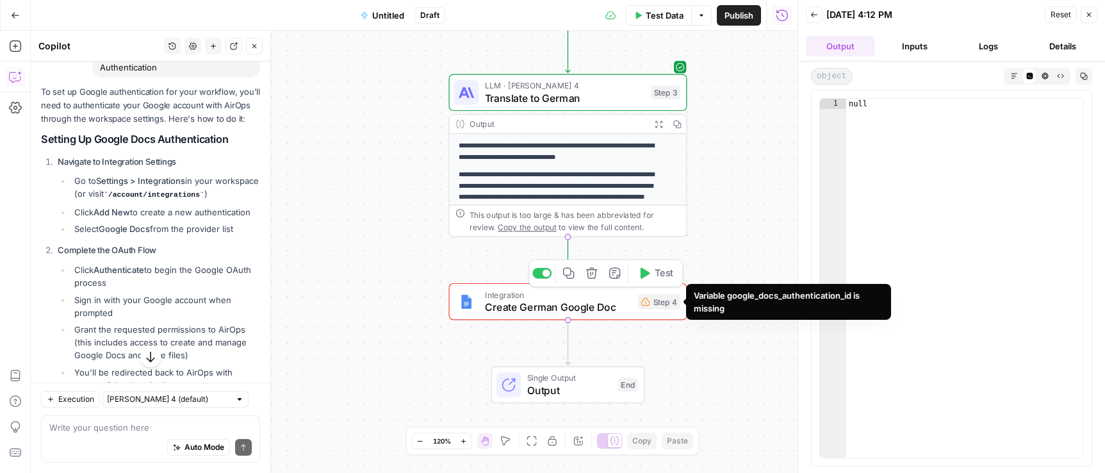
click at [667, 307] on div "Step 4" at bounding box center [659, 301] width 42 height 15
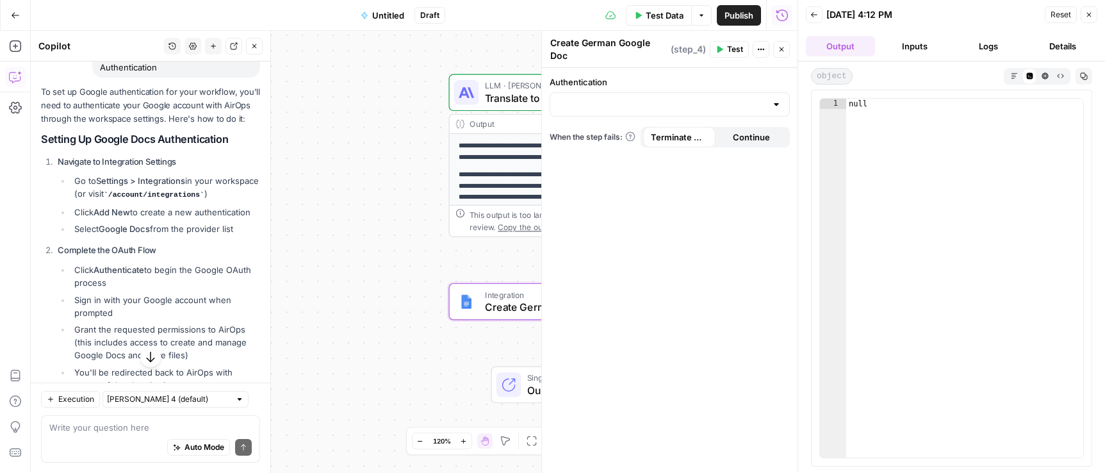
click at [522, 304] on span "Create German Google Doc" at bounding box center [558, 306] width 147 height 15
click at [394, 320] on div "**********" at bounding box center [414, 252] width 767 height 442
click at [778, 51] on icon "button" at bounding box center [782, 49] width 8 height 8
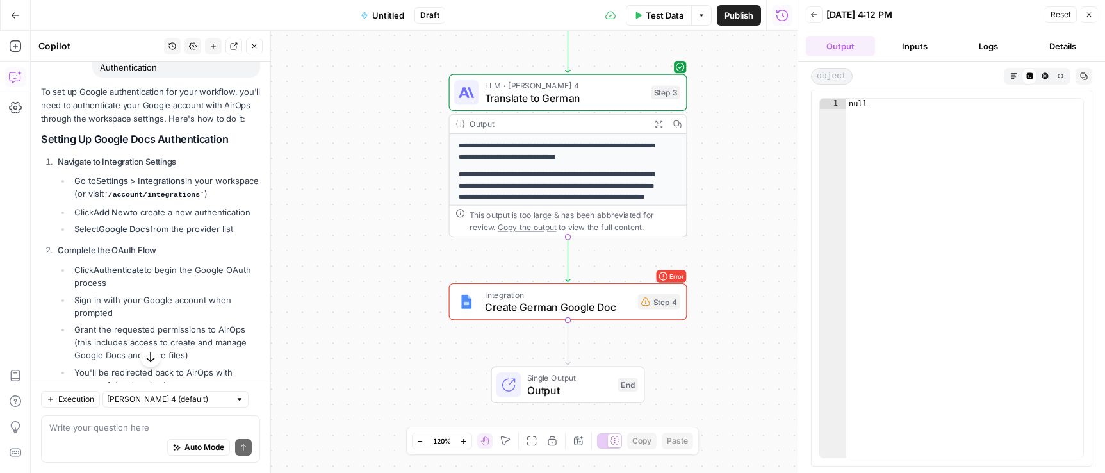
click at [968, 15] on icon "button" at bounding box center [1089, 15] width 8 height 8
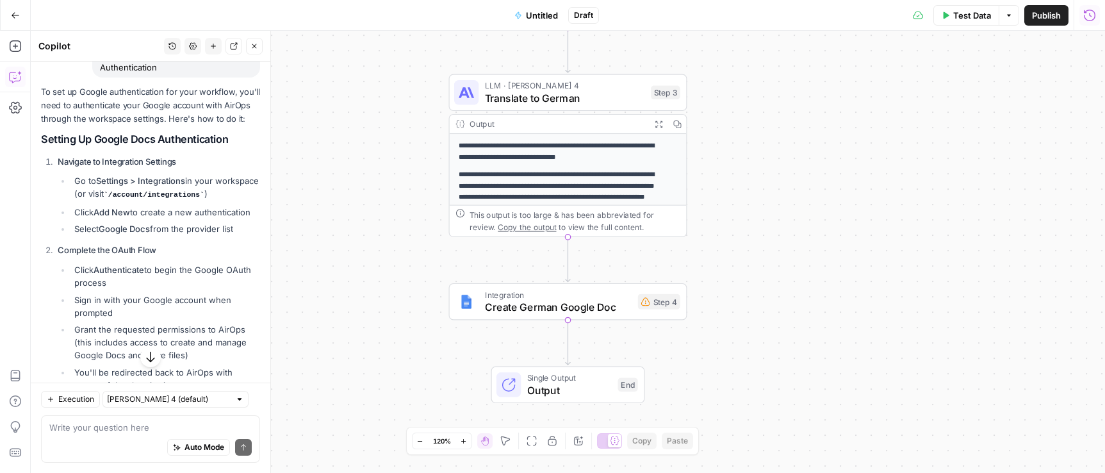
click at [557, 300] on span "Create German Google Doc" at bounding box center [558, 306] width 147 height 15
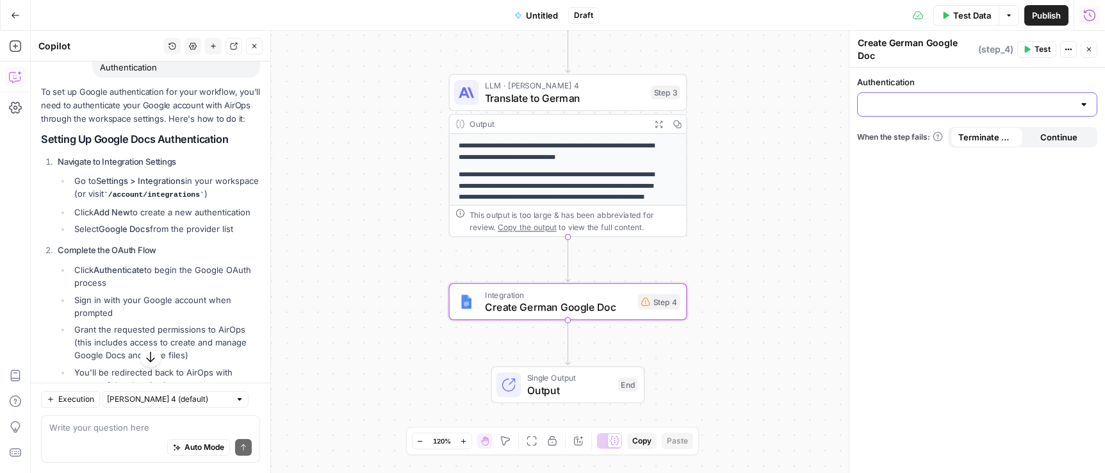
click at [968, 107] on input "Authentication" at bounding box center [969, 104] width 208 height 13
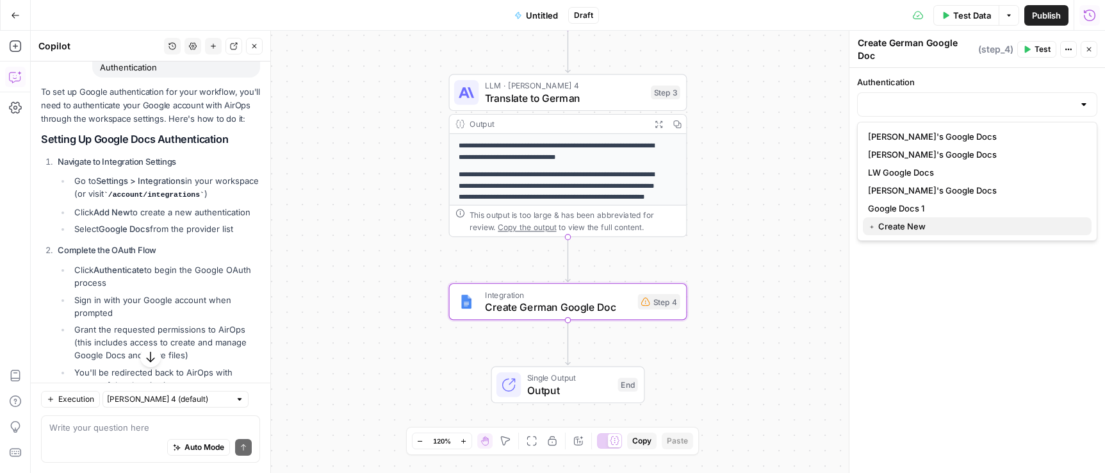
click at [897, 230] on span "﹢ Create New" at bounding box center [974, 226] width 213 height 13
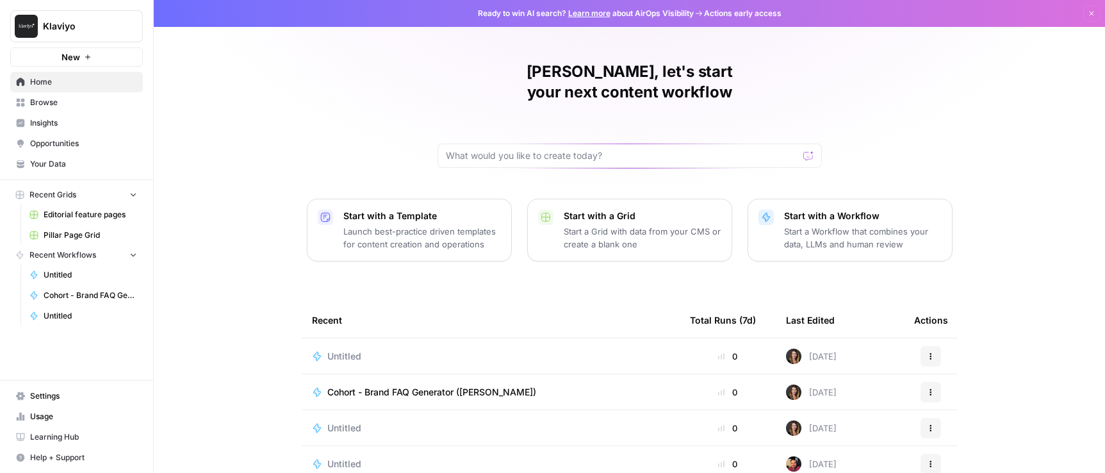
click at [37, 387] on link "Settings" at bounding box center [76, 396] width 133 height 20
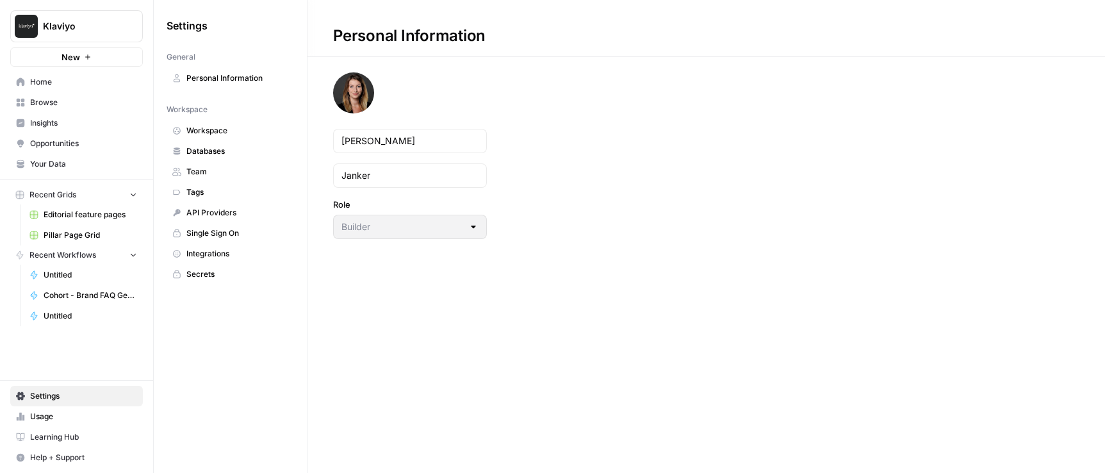
click at [220, 254] on span "Integrations" at bounding box center [237, 254] width 102 height 12
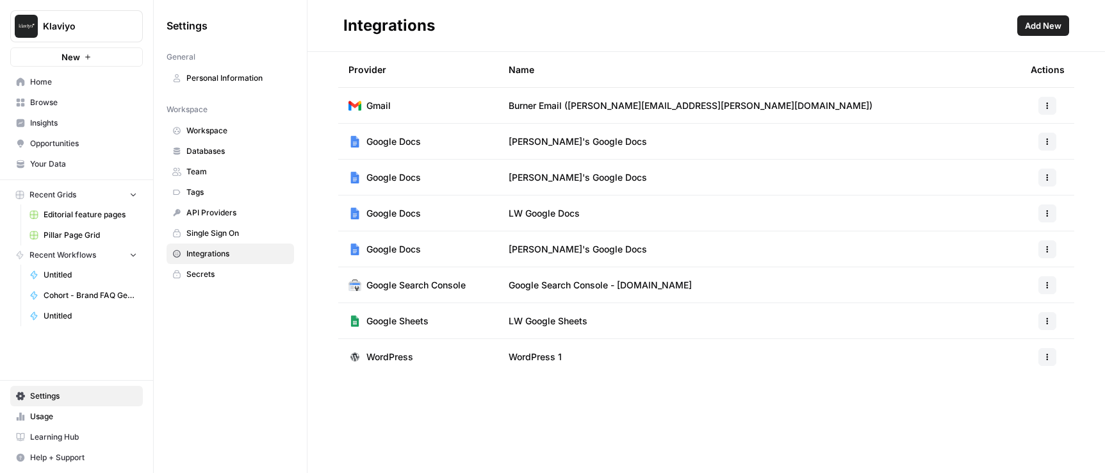
click at [1022, 20] on button "Add New" at bounding box center [1043, 25] width 52 height 20
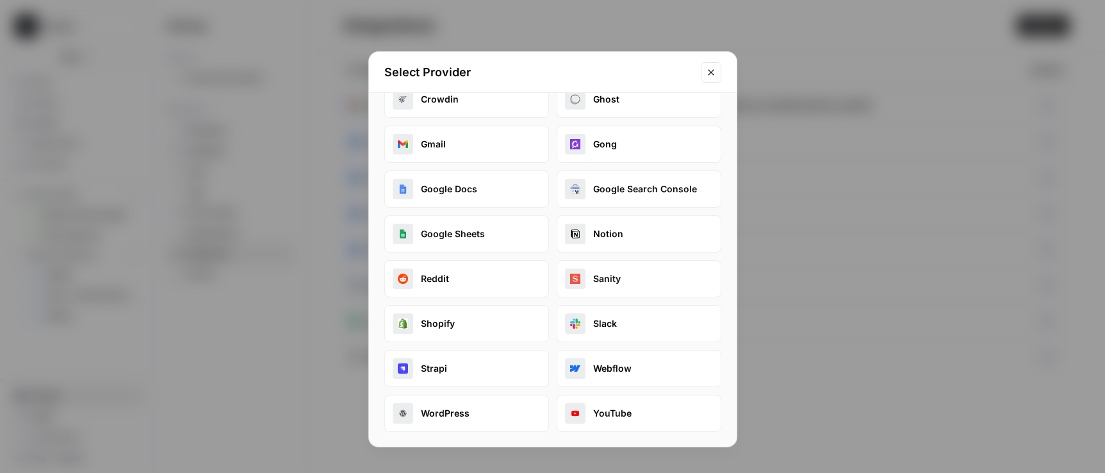
scroll to position [163, 0]
click at [437, 180] on button "Google Docs" at bounding box center [466, 188] width 165 height 37
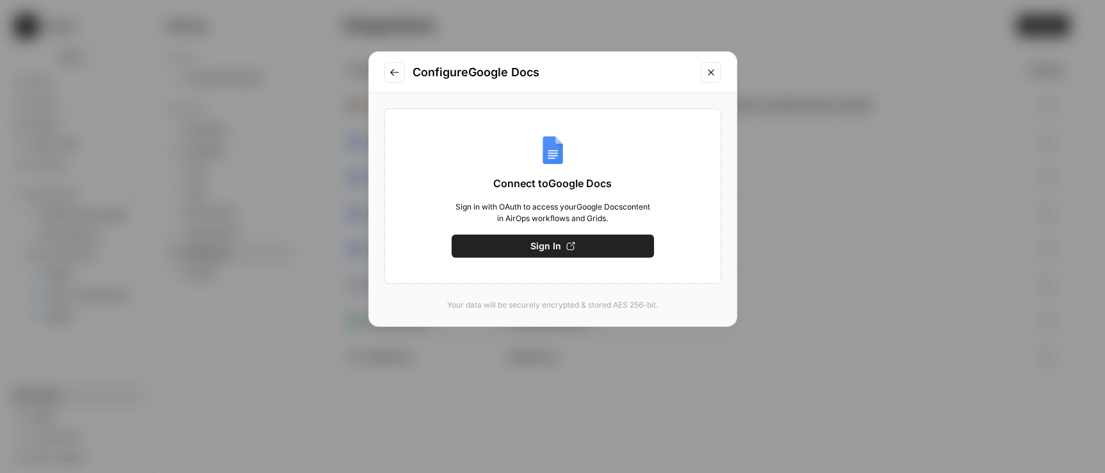
click at [574, 246] on icon "button" at bounding box center [570, 245] width 9 height 9
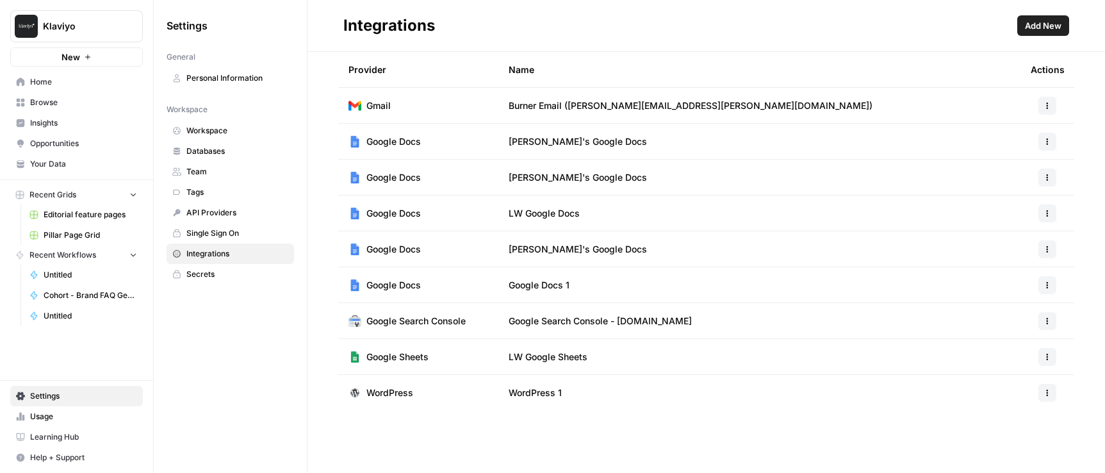
click at [540, 291] on td "Google Docs 1" at bounding box center [759, 284] width 522 height 35
click at [1049, 286] on icon "button" at bounding box center [1048, 285] width 8 height 8
click at [1013, 308] on span "Edit" at bounding box center [1019, 313] width 41 height 13
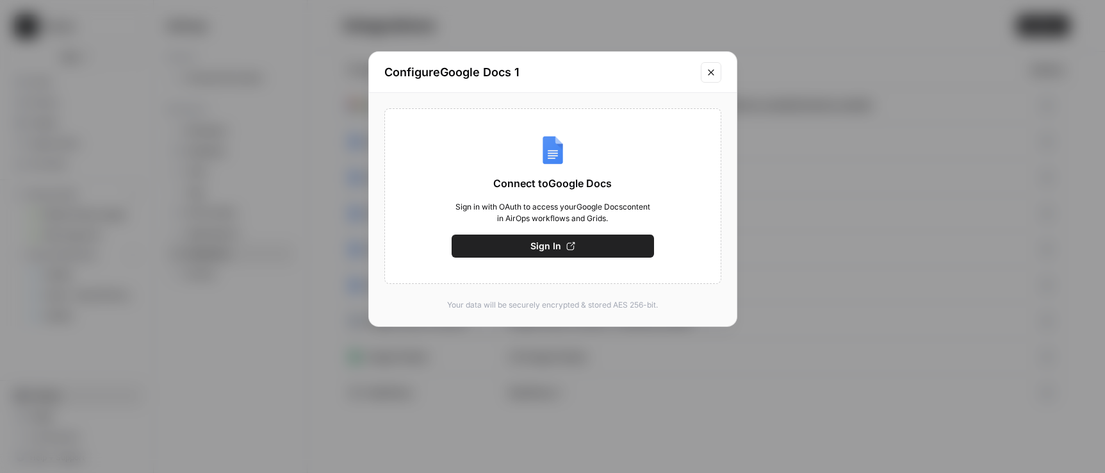
click at [703, 76] on button "Close modal" at bounding box center [711, 72] width 20 height 20
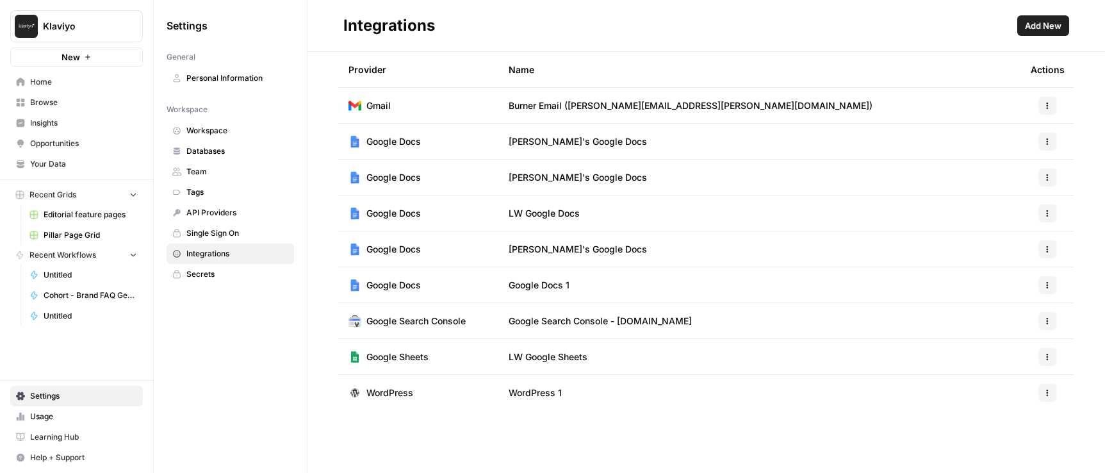
click at [1050, 23] on span "Add New" at bounding box center [1043, 25] width 37 height 13
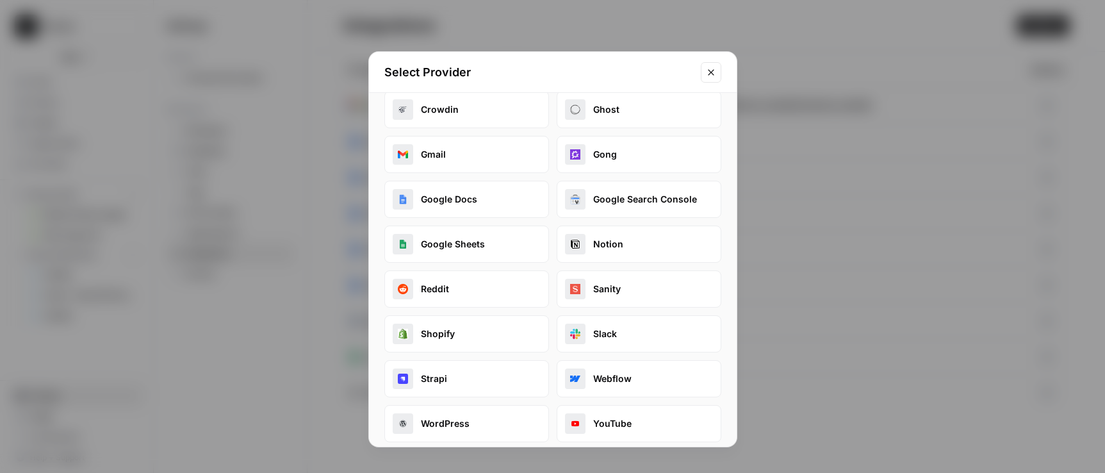
scroll to position [138, 0]
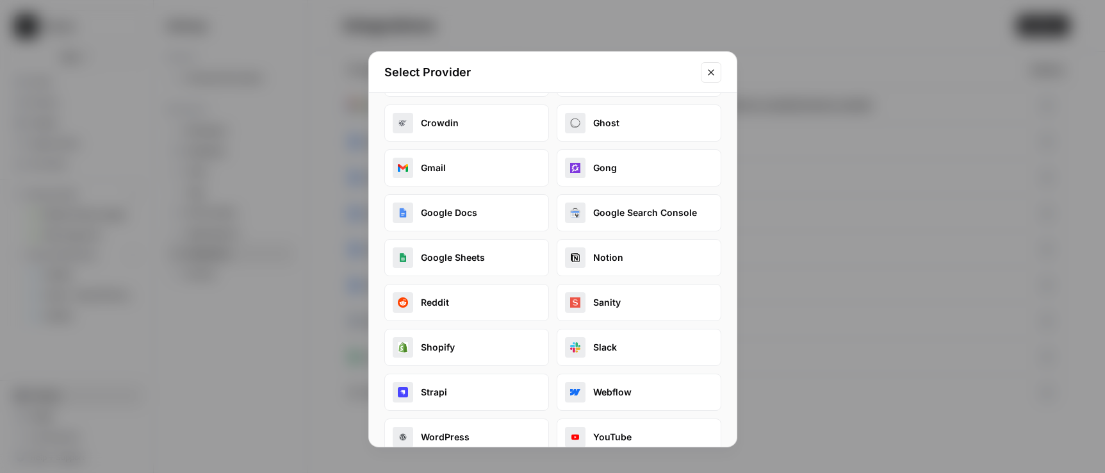
click at [456, 202] on button "Google Docs" at bounding box center [466, 212] width 165 height 37
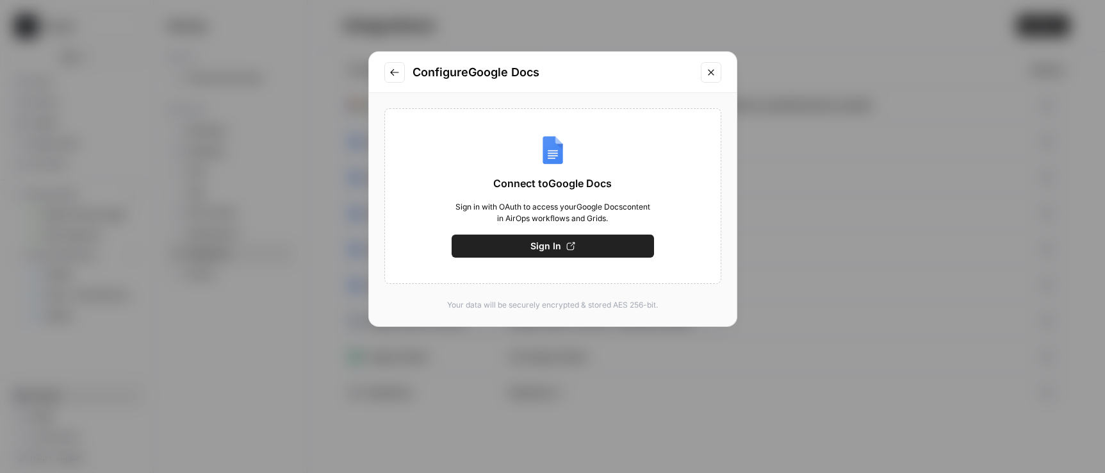
click at [537, 247] on span "Sign In" at bounding box center [545, 246] width 31 height 13
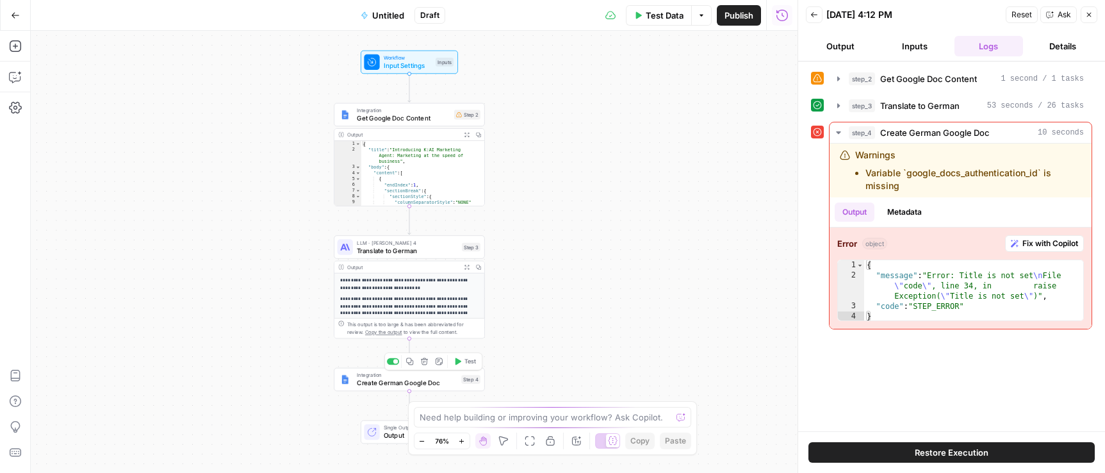
click at [379, 376] on span "Integration" at bounding box center [407, 375] width 101 height 8
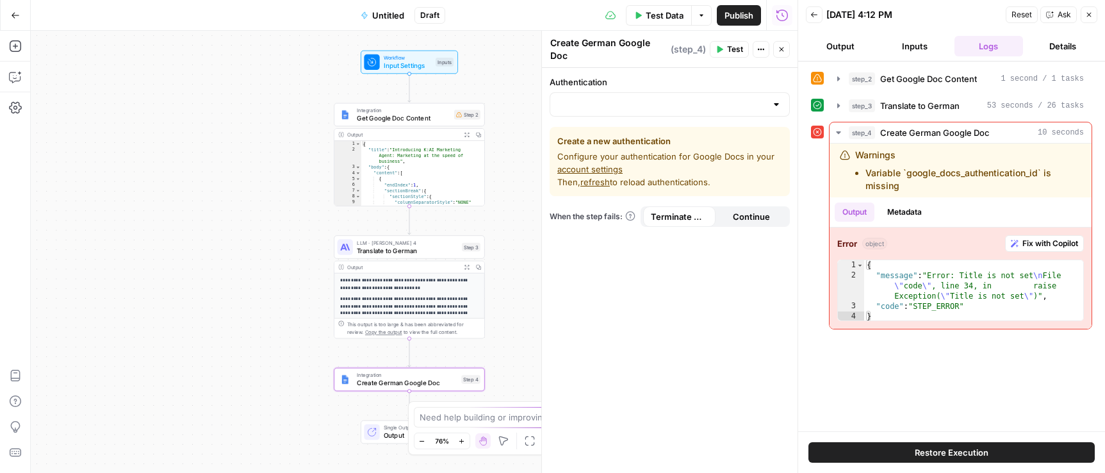
click at [777, 98] on div at bounding box center [776, 104] width 10 height 13
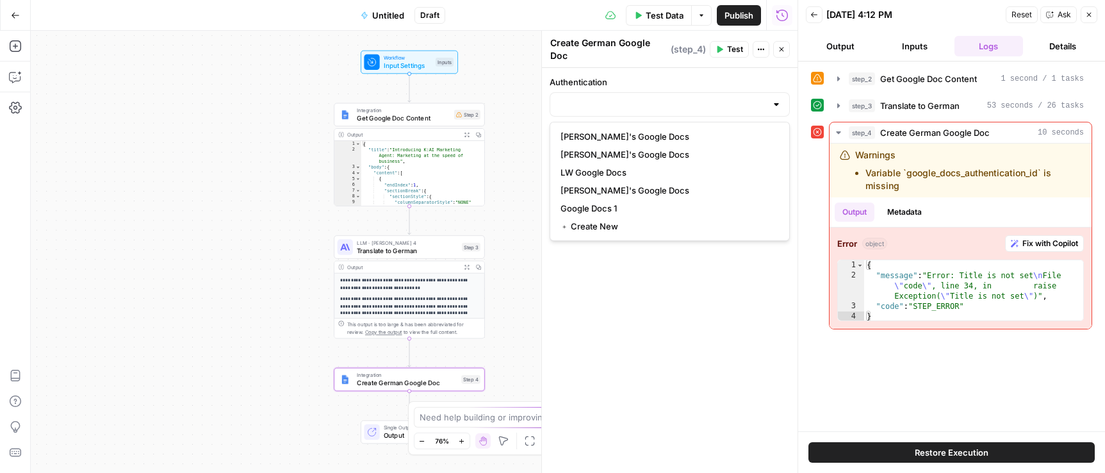
click at [777, 107] on div at bounding box center [776, 104] width 10 height 13
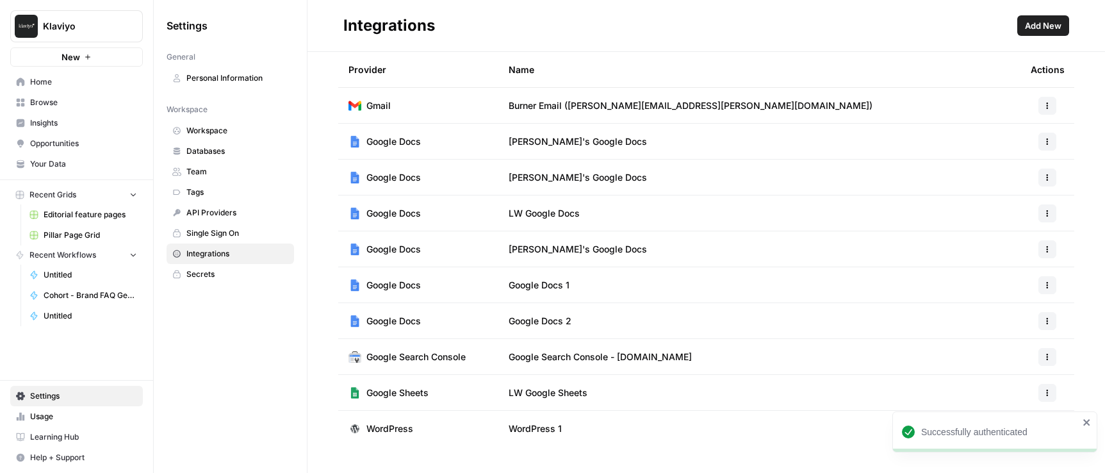
click at [965, 442] on div "Successfully authenticated" at bounding box center [994, 431] width 205 height 41
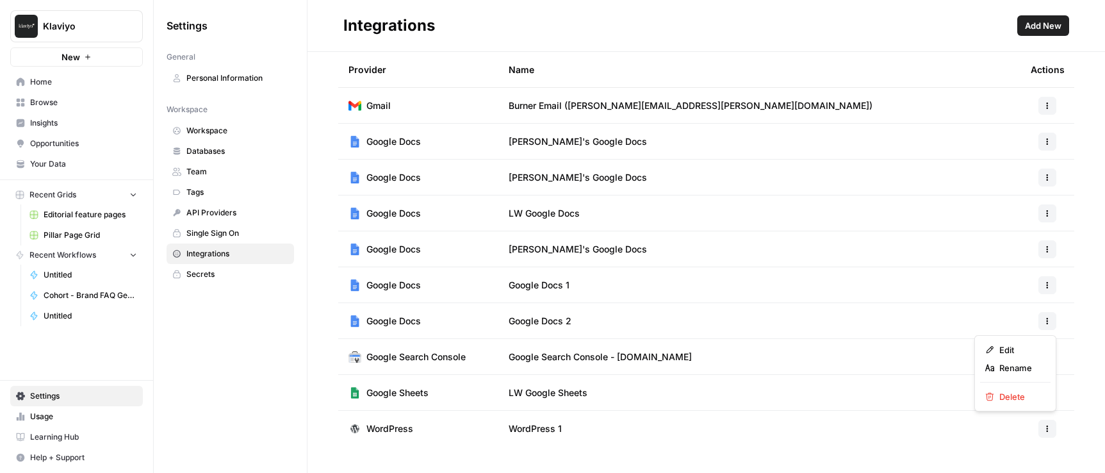
click at [1049, 324] on button "button" at bounding box center [1047, 321] width 18 height 18
click at [1013, 398] on span "Delete" at bounding box center [1019, 396] width 41 height 13
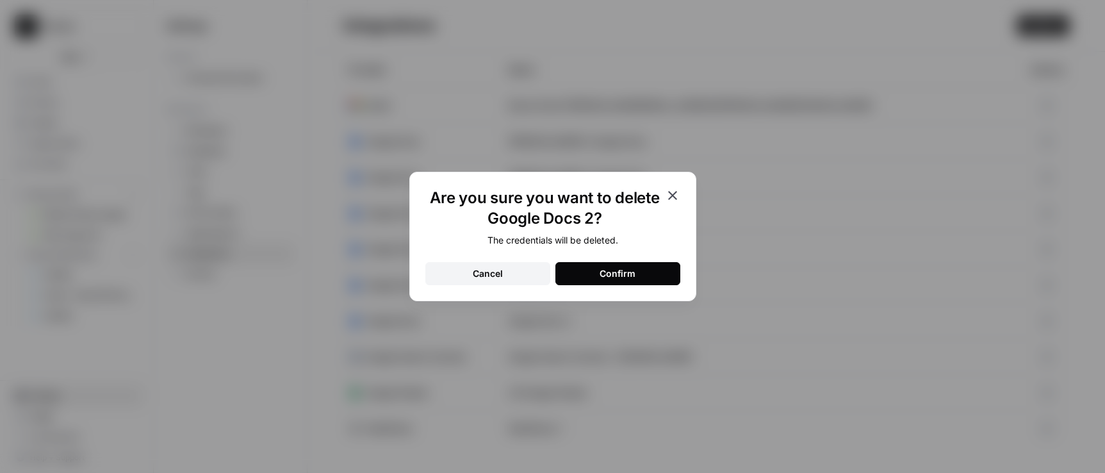
click at [639, 275] on button "Confirm" at bounding box center [617, 273] width 125 height 23
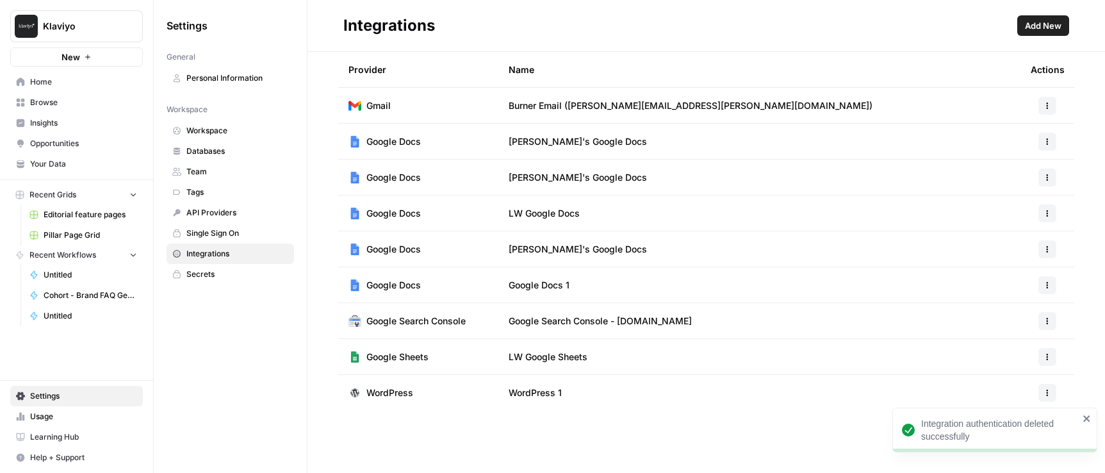
click at [1060, 288] on div at bounding box center [1047, 285] width 33 height 18
click at [1053, 284] on button "button" at bounding box center [1047, 285] width 18 height 18
click at [1021, 313] on span "Edit" at bounding box center [1019, 313] width 41 height 13
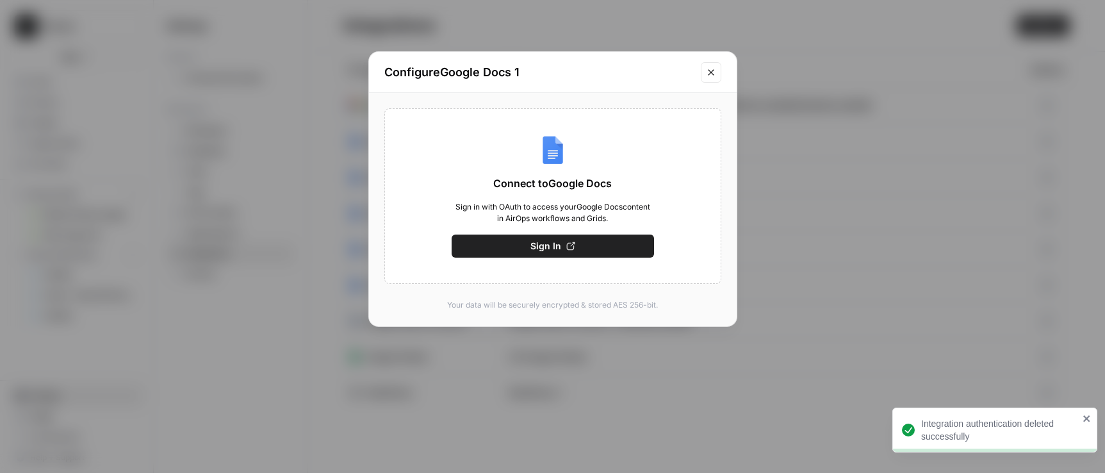
click at [554, 238] on button "Sign In" at bounding box center [553, 245] width 202 height 23
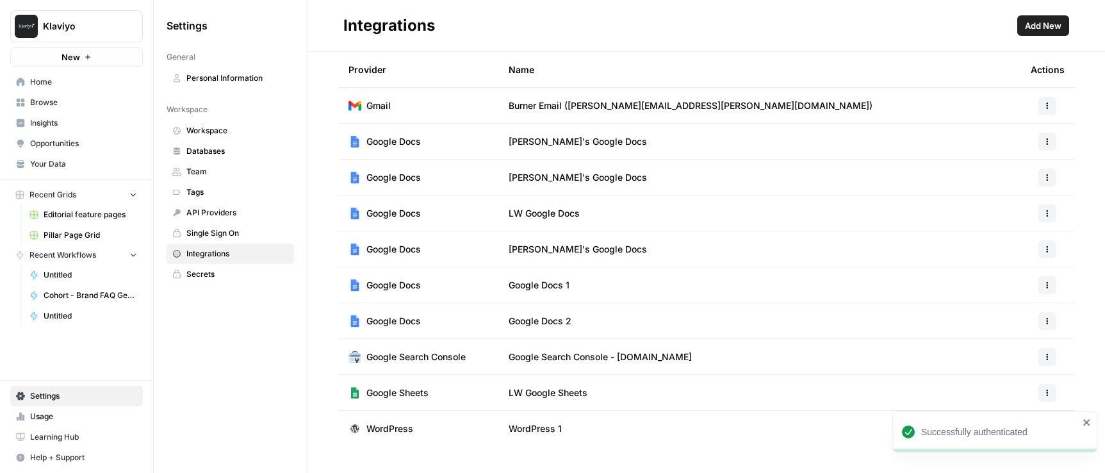
click at [673, 319] on td "Google Docs 2" at bounding box center [759, 320] width 522 height 35
click at [525, 320] on span "Google Docs 2" at bounding box center [540, 321] width 63 height 13
click at [536, 320] on span "Google Docs 2" at bounding box center [540, 321] width 63 height 13
click at [1044, 317] on icon "button" at bounding box center [1048, 321] width 8 height 8
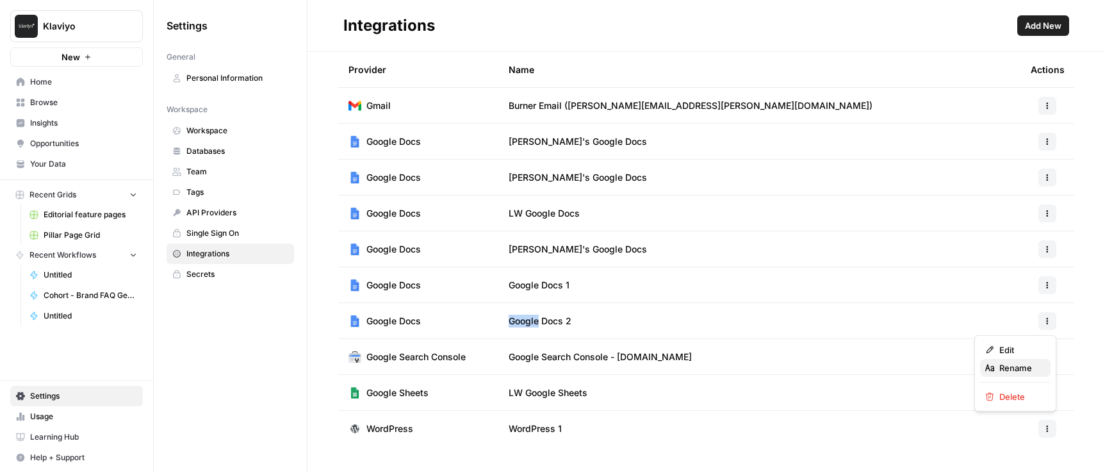
click at [1009, 364] on span "Rename" at bounding box center [1019, 367] width 41 height 13
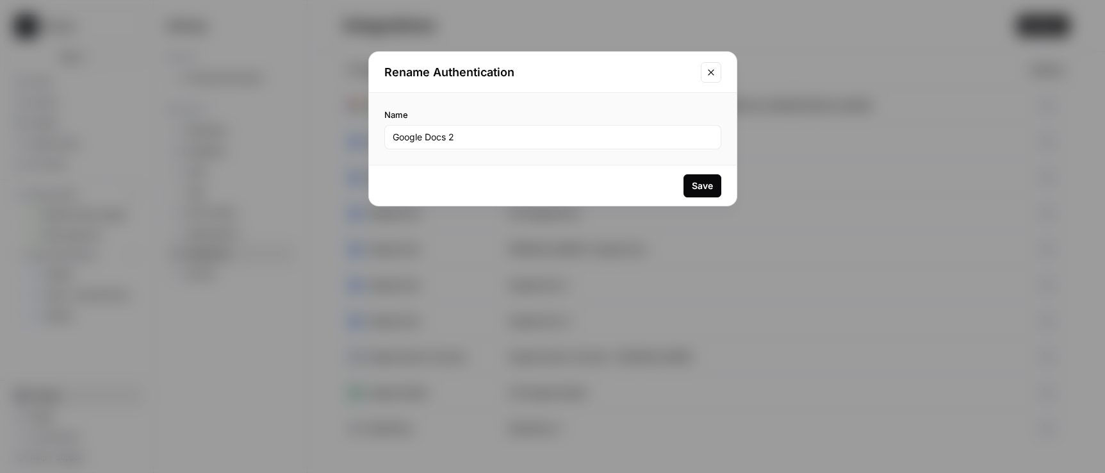
click at [468, 126] on div "Google Docs 2" at bounding box center [552, 137] width 337 height 24
drag, startPoint x: 475, startPoint y: 138, endPoint x: 314, endPoint y: 139, distance: 160.8
click at [314, 139] on div "Rename Authentication Name Google Docs 2 Save" at bounding box center [552, 236] width 1105 height 473
type input "[PERSON_NAME] Google Docs"
click at [707, 184] on div "Save" at bounding box center [702, 185] width 21 height 13
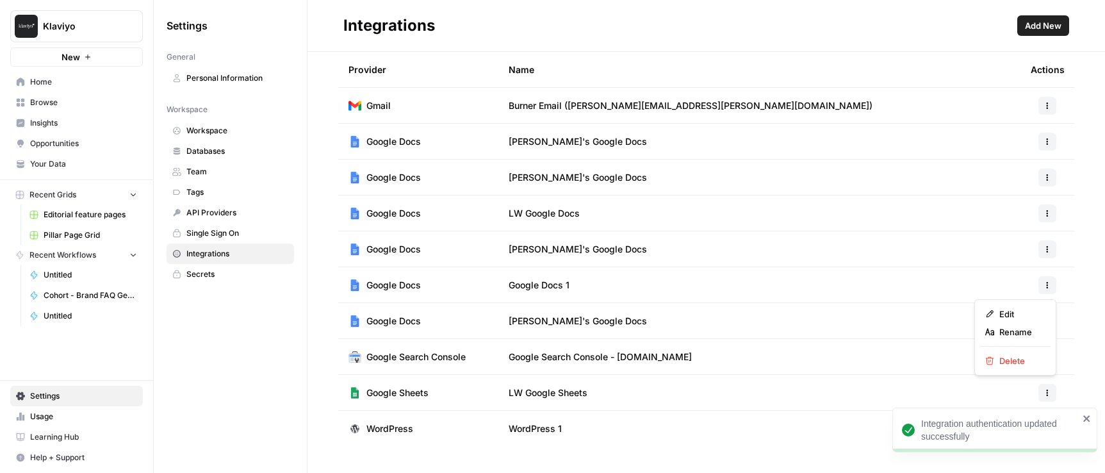
click at [1047, 283] on icon "button" at bounding box center [1048, 285] width 8 height 8
click at [1016, 362] on span "Delete" at bounding box center [1019, 360] width 41 height 13
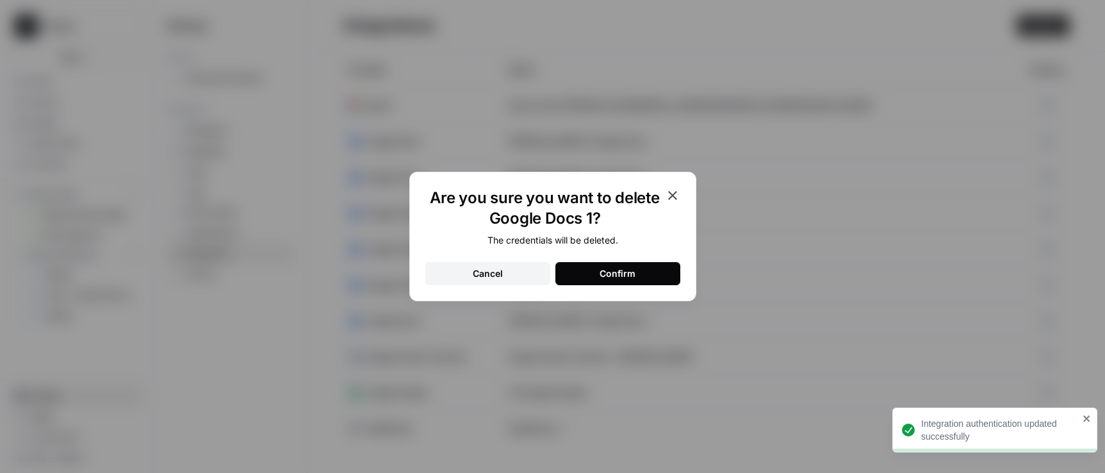
click at [638, 274] on button "Confirm" at bounding box center [617, 273] width 125 height 23
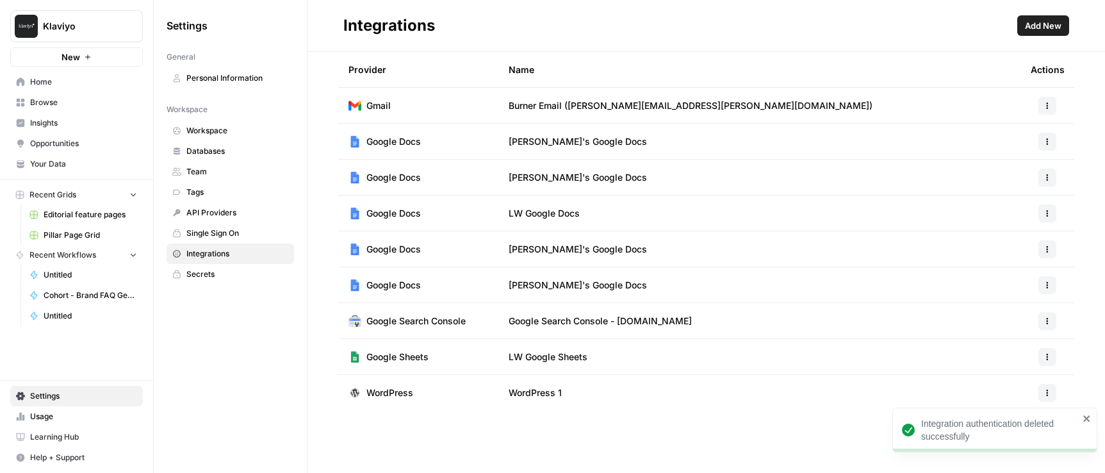
click at [60, 85] on span "Home" at bounding box center [83, 82] width 107 height 12
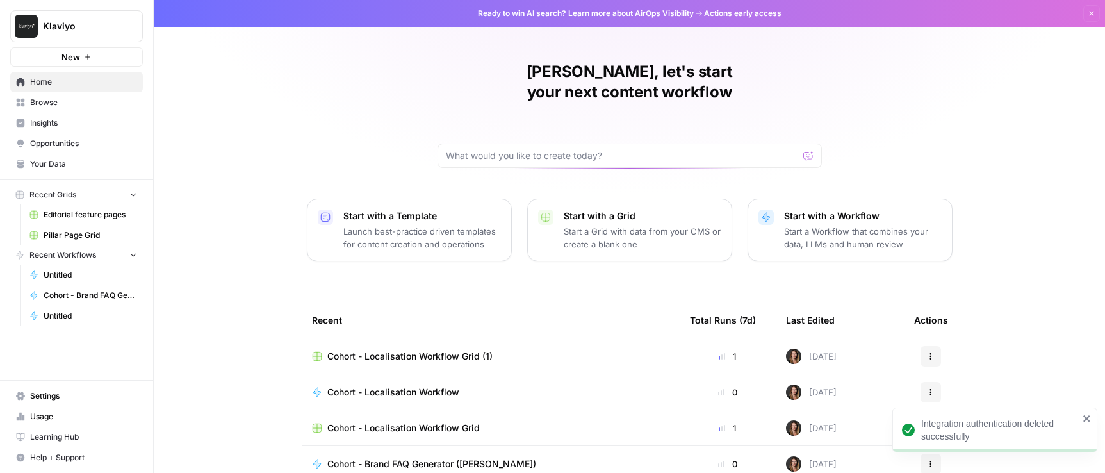
scroll to position [26, 0]
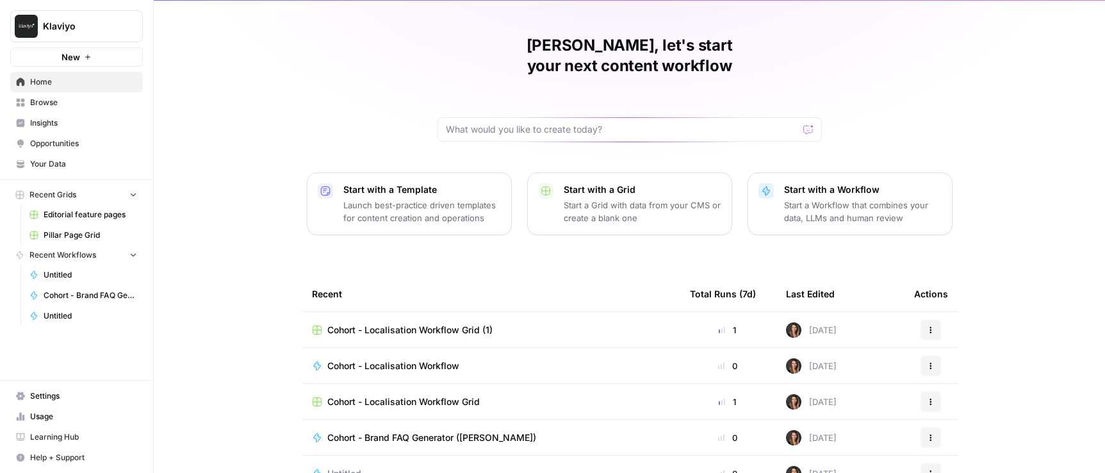
click at [933, 391] on button "Actions" at bounding box center [931, 401] width 20 height 20
click at [966, 440] on span "Delete" at bounding box center [991, 440] width 102 height 13
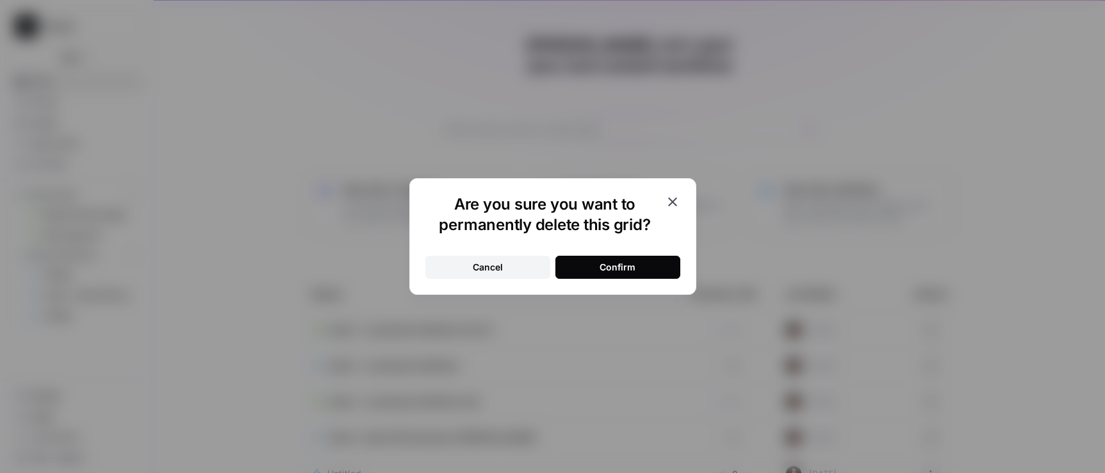
click at [630, 267] on div "Confirm" at bounding box center [618, 267] width 36 height 13
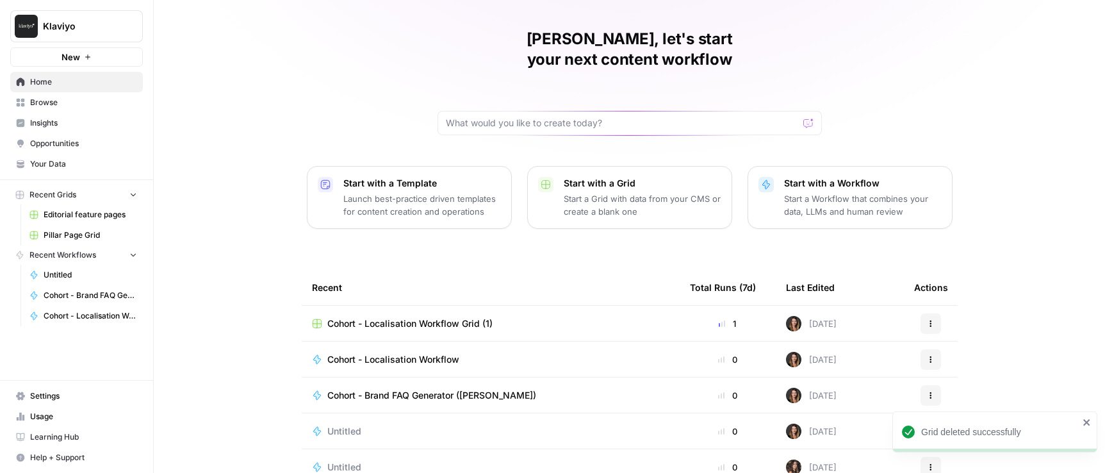
scroll to position [117, 0]
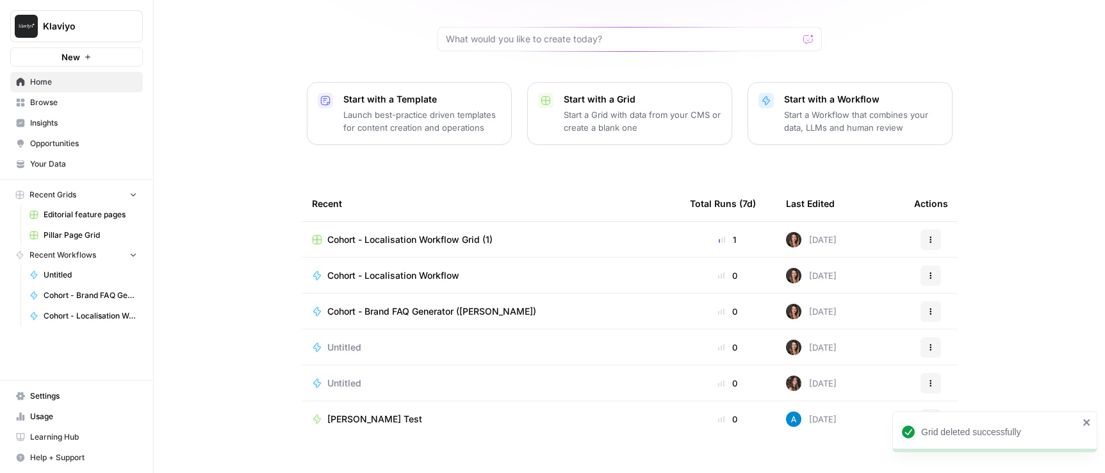
click at [929, 236] on icon "button" at bounding box center [931, 240] width 8 height 8
click at [462, 233] on span "Cohort - Localisation Workflow Grid (1)" at bounding box center [409, 239] width 165 height 13
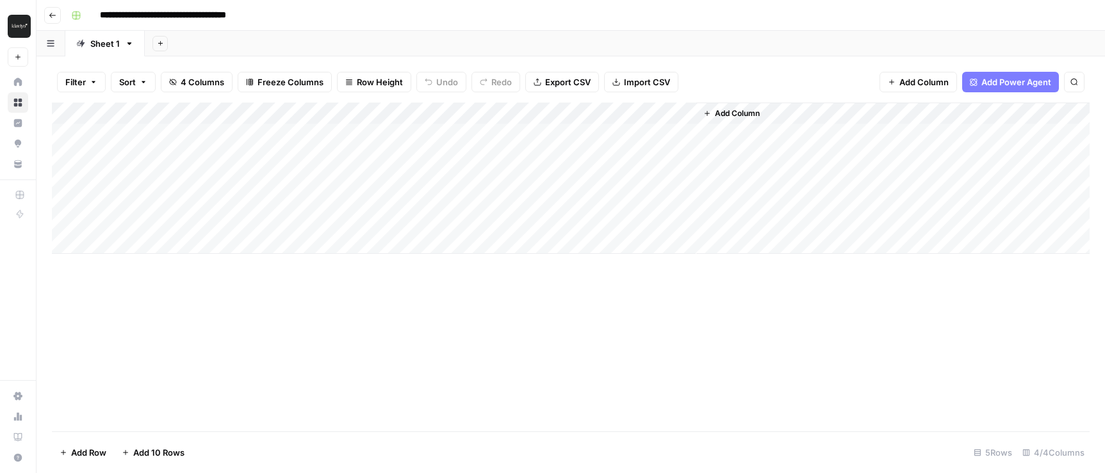
click at [240, 15] on input "**********" at bounding box center [184, 15] width 180 height 20
drag, startPoint x: 255, startPoint y: 17, endPoint x: 297, endPoint y: 17, distance: 41.6
click at [297, 17] on div "**********" at bounding box center [579, 15] width 1026 height 20
type input "**********"
click at [327, 416] on div "Add Column" at bounding box center [571, 266] width 1038 height 329
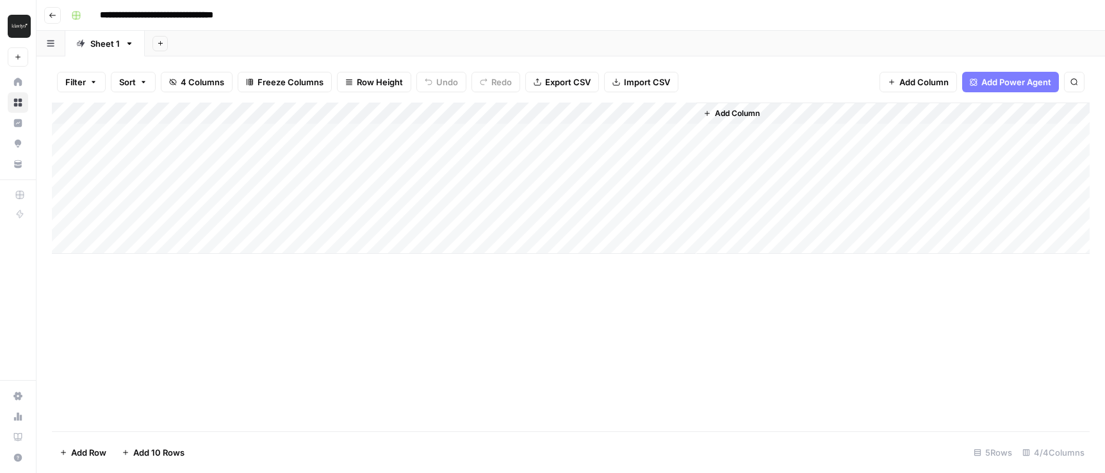
click at [300, 132] on div "Add Column" at bounding box center [571, 177] width 1038 height 151
click at [328, 131] on div "Add Column" at bounding box center [571, 177] width 1038 height 151
click at [347, 115] on div "Add Column" at bounding box center [571, 177] width 1038 height 151
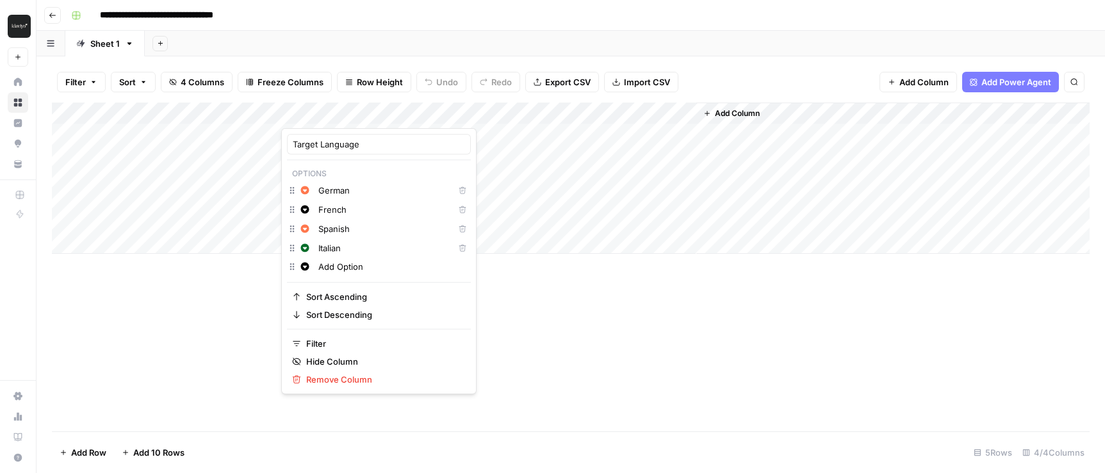
click at [506, 340] on div "Add Column" at bounding box center [571, 266] width 1038 height 329
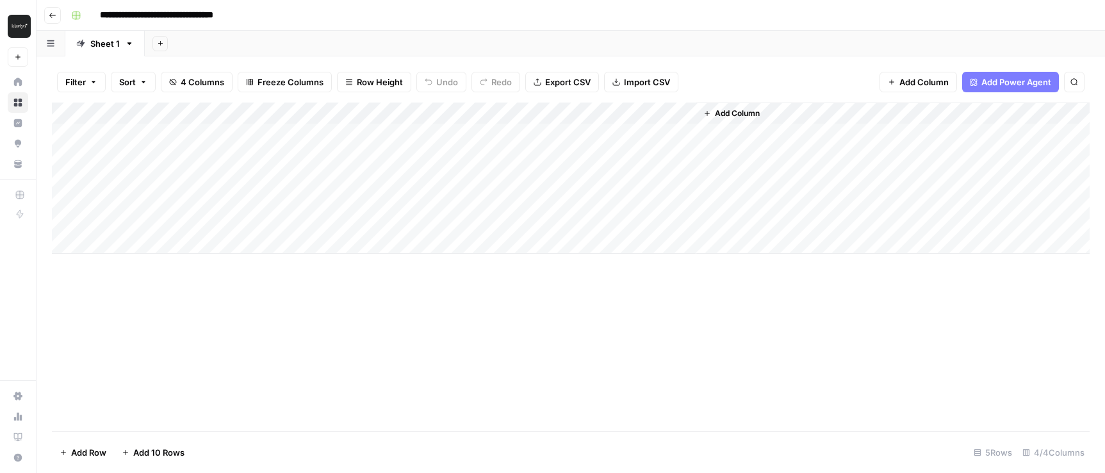
click at [506, 340] on div "Add Column" at bounding box center [571, 266] width 1038 height 329
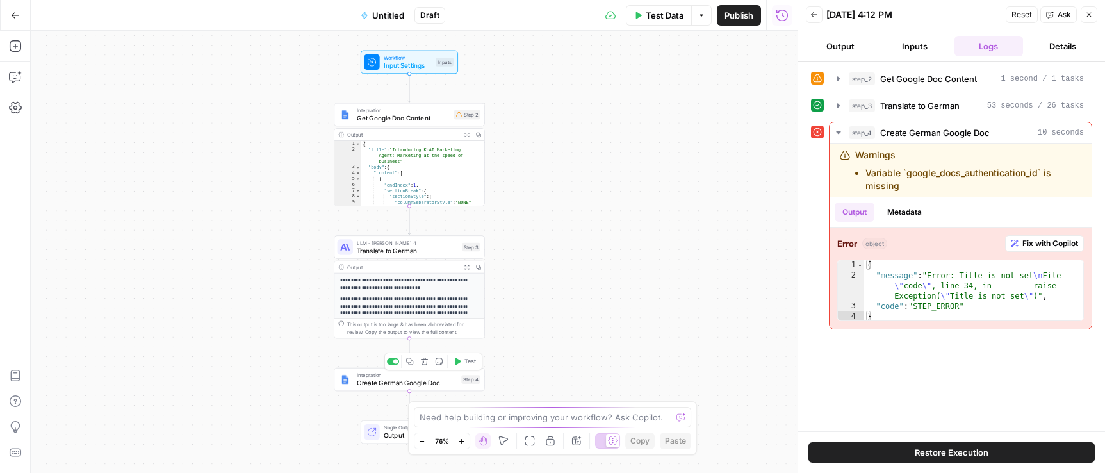
click at [376, 379] on span "Create German Google Doc" at bounding box center [407, 383] width 101 height 10
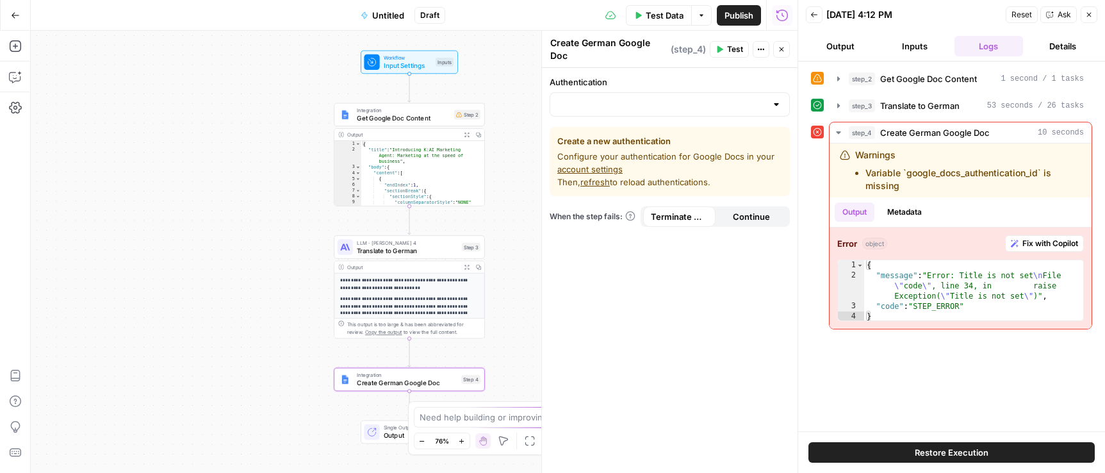
click at [692, 112] on div at bounding box center [670, 104] width 240 height 24
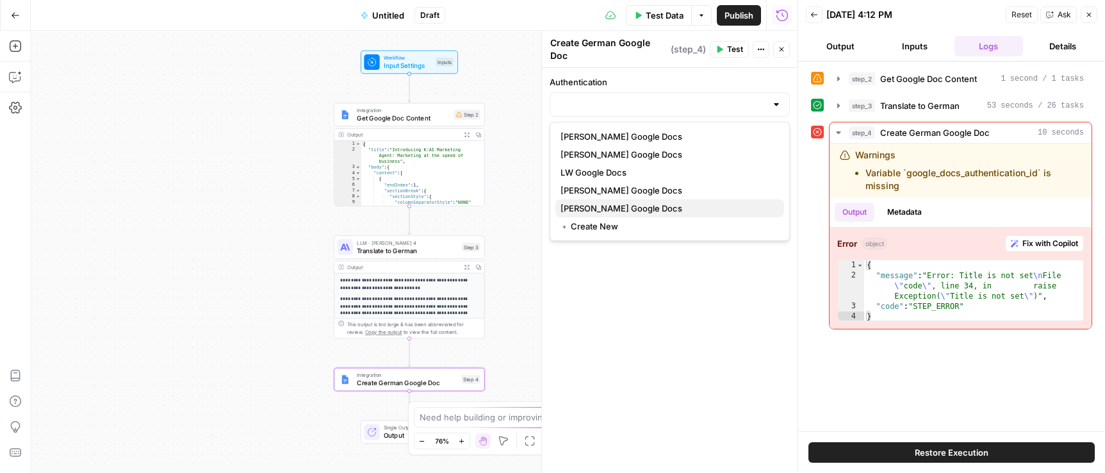
click at [640, 202] on span "[PERSON_NAME] Google Docs" at bounding box center [667, 208] width 213 height 13
type input "[PERSON_NAME] Google Docs"
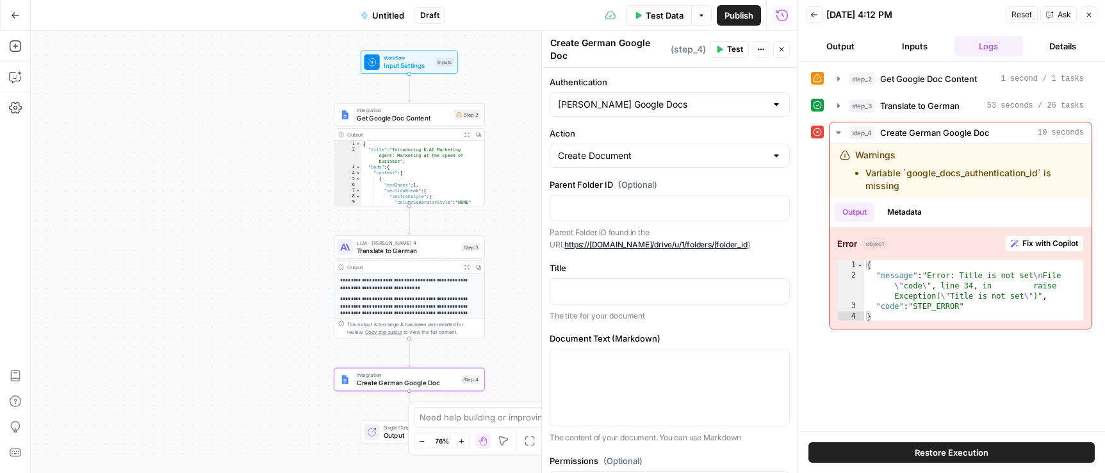
click at [878, 457] on button "Restore Execution" at bounding box center [951, 452] width 286 height 20
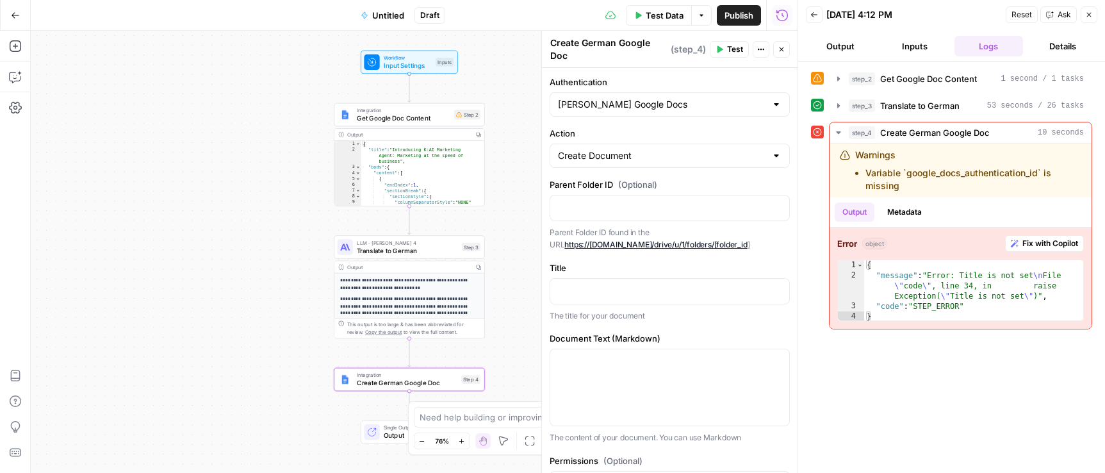
click at [864, 53] on button "Output" at bounding box center [840, 46] width 69 height 20
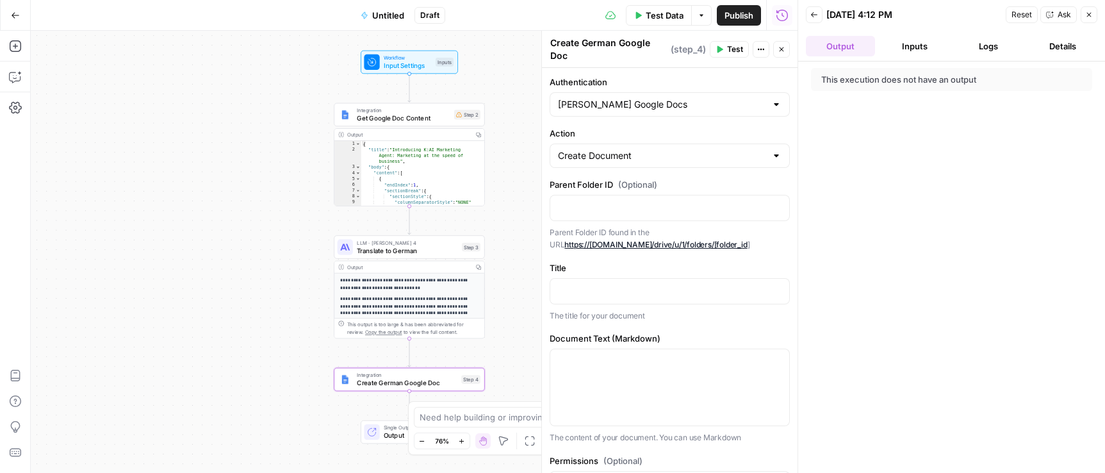
click at [651, 19] on span "Test Data" at bounding box center [665, 15] width 38 height 13
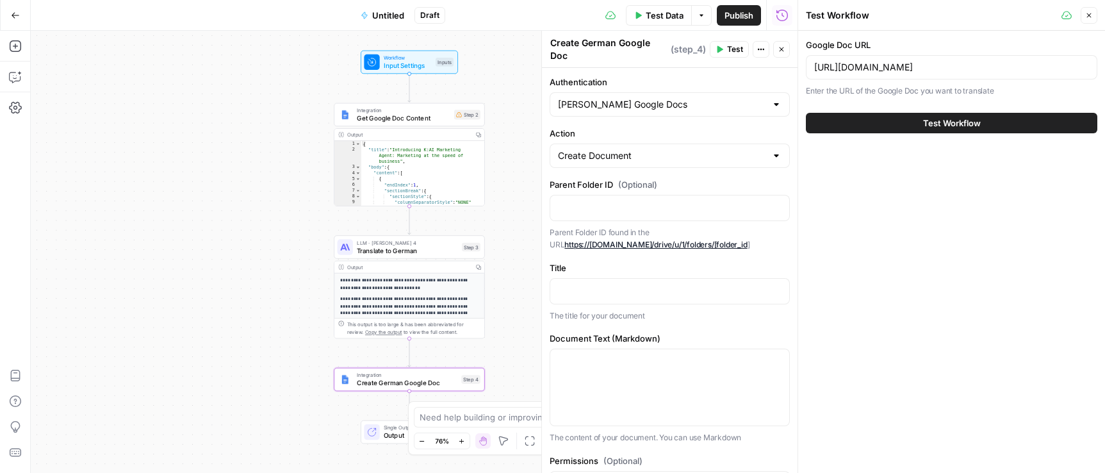
click at [901, 126] on button "Test Workflow" at bounding box center [951, 123] width 291 height 20
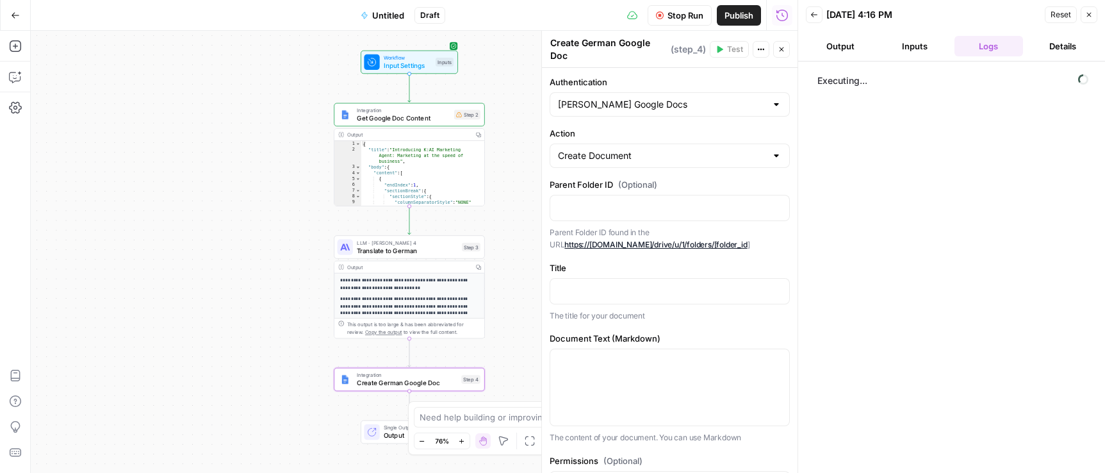
click at [846, 50] on button "Output" at bounding box center [840, 46] width 69 height 20
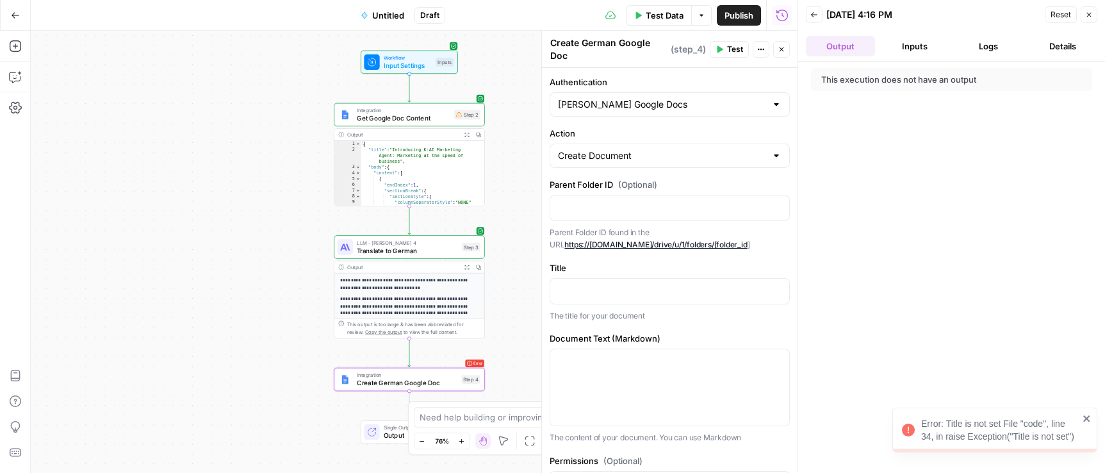
click at [985, 422] on div "Error: Title is not set File "code", line 34, in raise Exception("Title is not …" at bounding box center [1000, 430] width 158 height 26
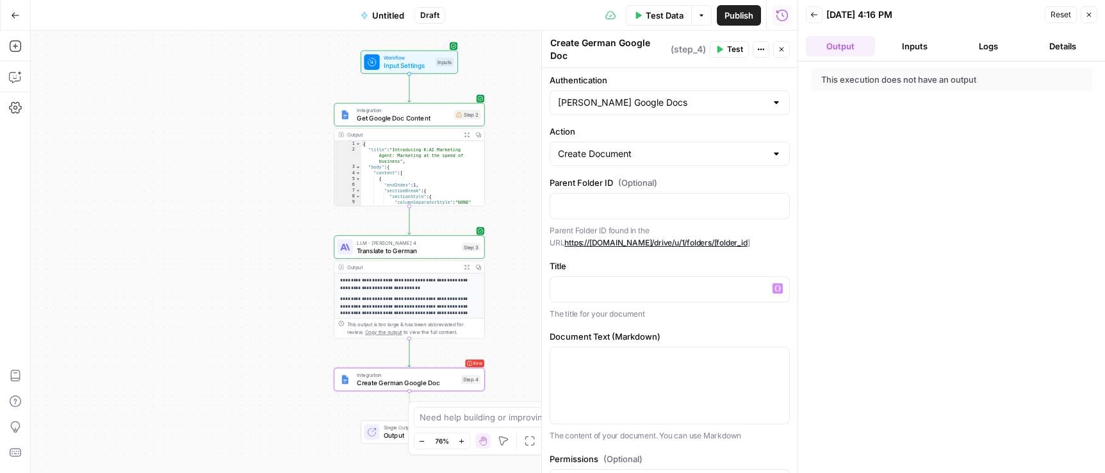
scroll to position [3, 0]
click at [667, 281] on p at bounding box center [670, 287] width 224 height 13
click at [386, 68] on span "Input Settings" at bounding box center [408, 66] width 48 height 10
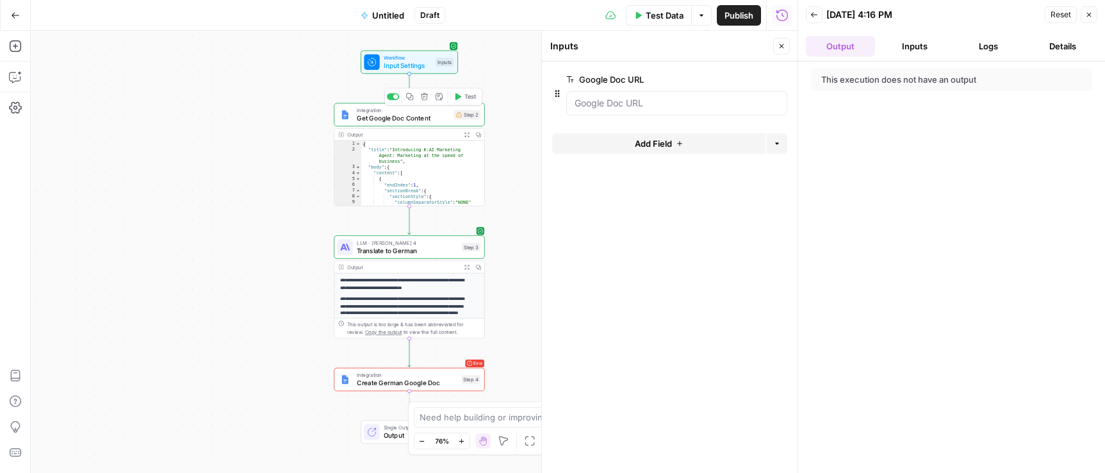
click at [408, 121] on span "Get Google Doc Content" at bounding box center [404, 118] width 94 height 10
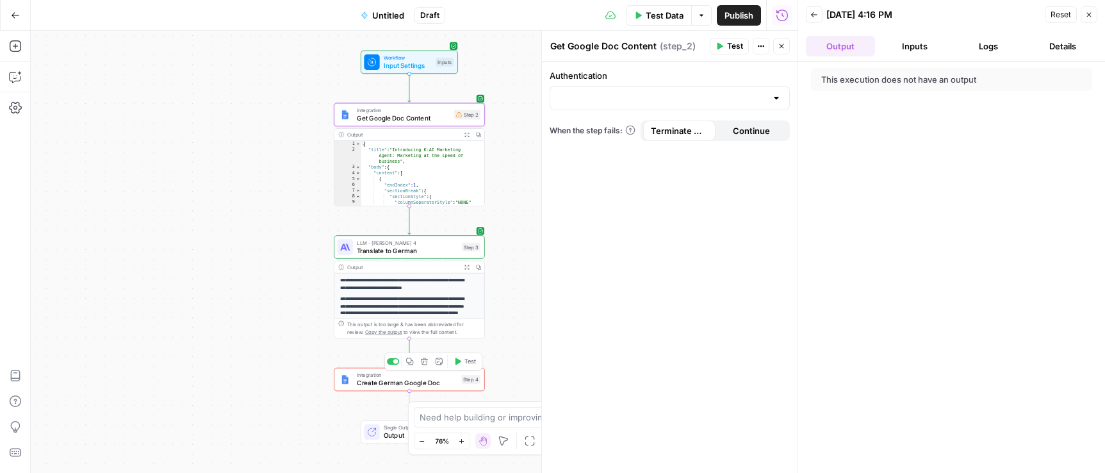
click at [406, 378] on span "Create German Google Doc" at bounding box center [407, 383] width 101 height 10
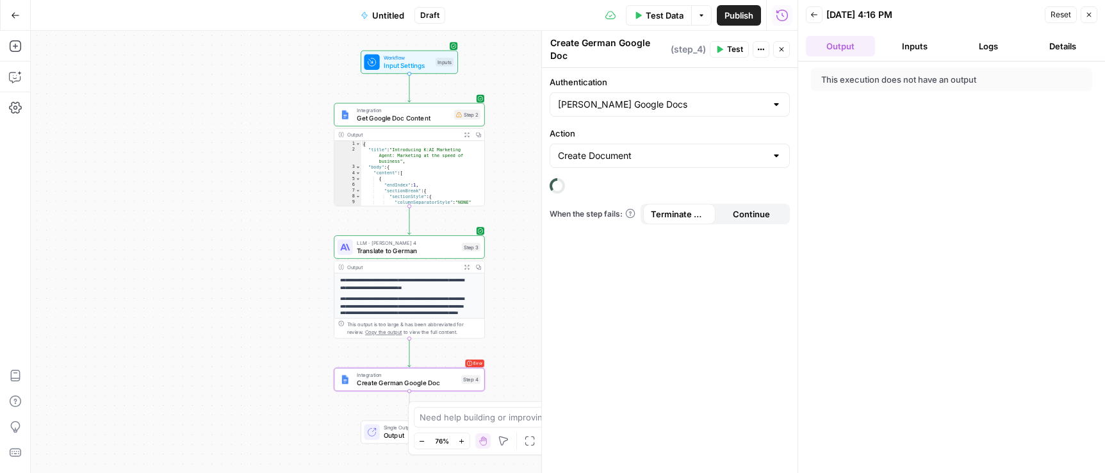
click at [413, 379] on span "Create German Google Doc" at bounding box center [407, 383] width 101 height 10
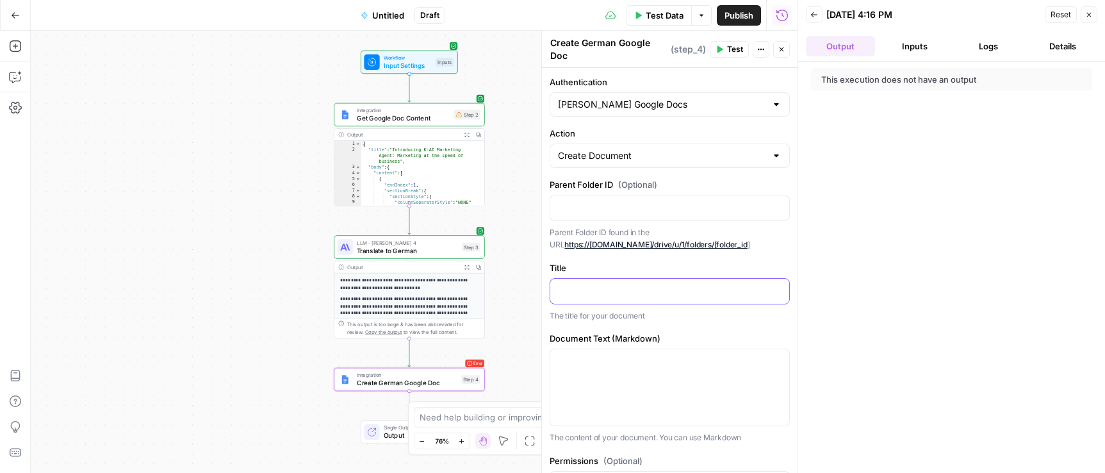
click at [622, 291] on p at bounding box center [670, 290] width 224 height 13
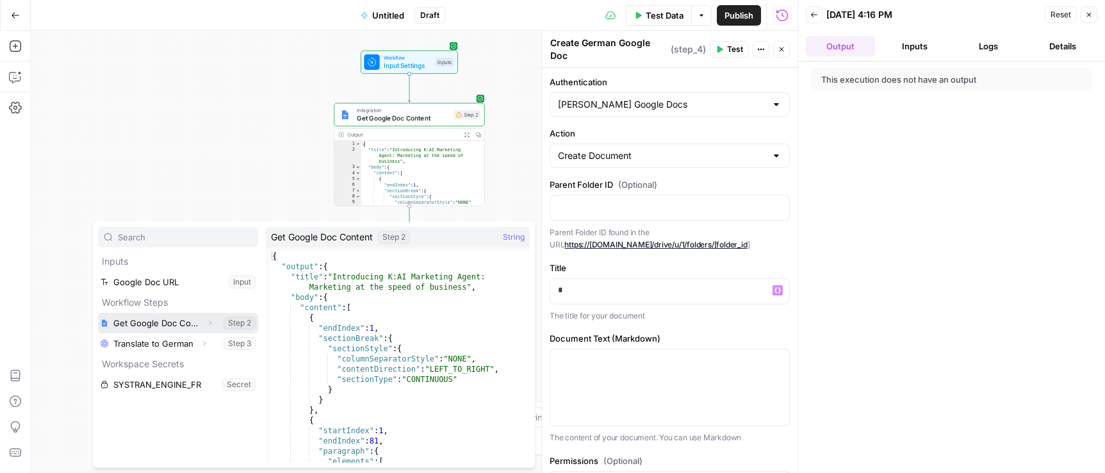
click at [210, 323] on icon "button" at bounding box center [210, 323] width 8 height 8
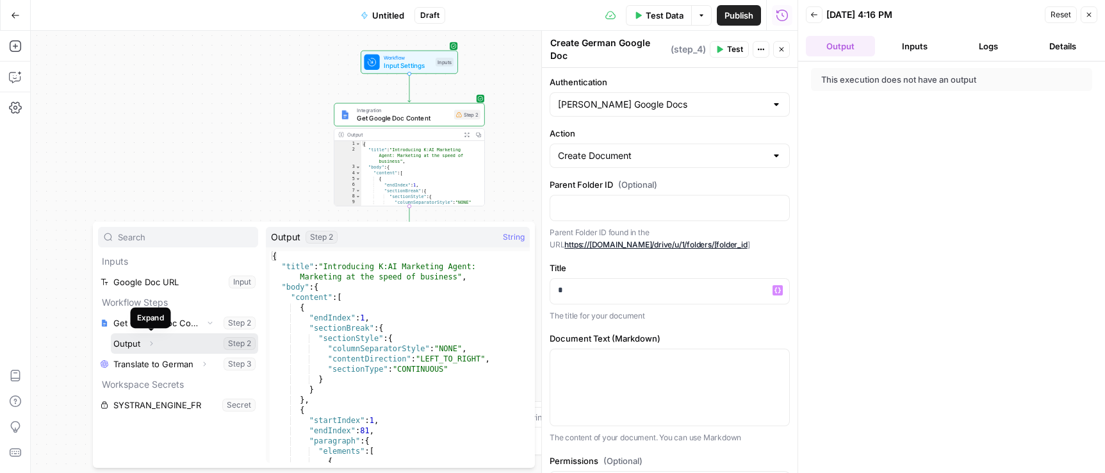
click at [149, 343] on icon "button" at bounding box center [151, 344] width 8 height 8
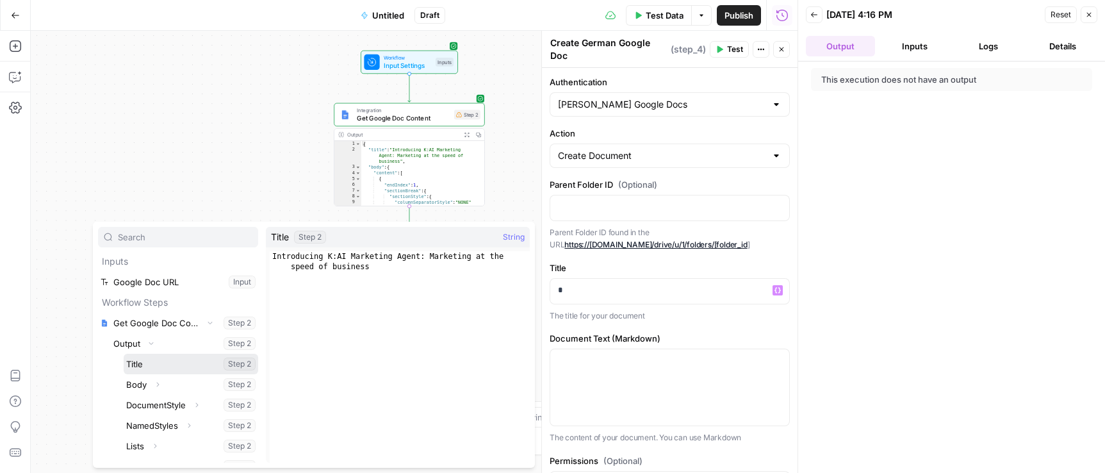
click at [156, 361] on button "Select variable Title" at bounding box center [191, 364] width 135 height 20
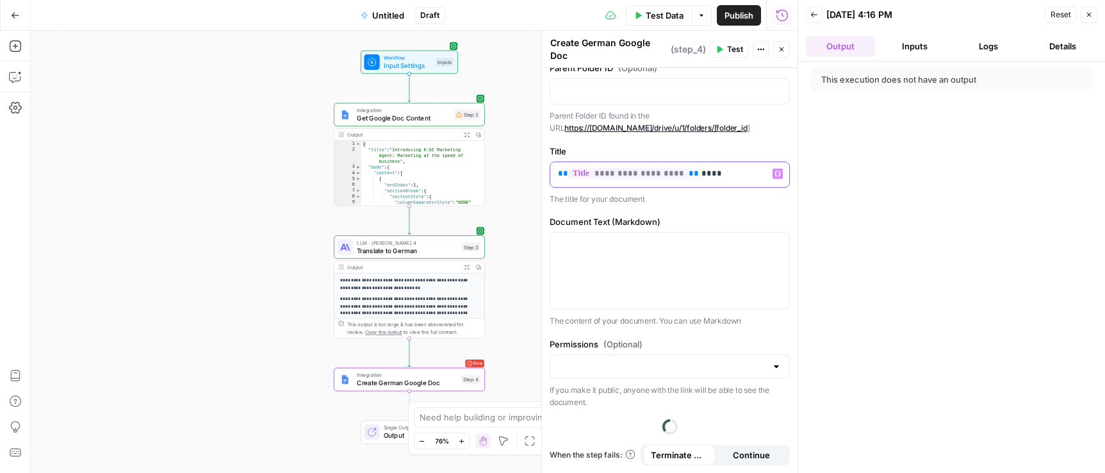
scroll to position [91, 0]
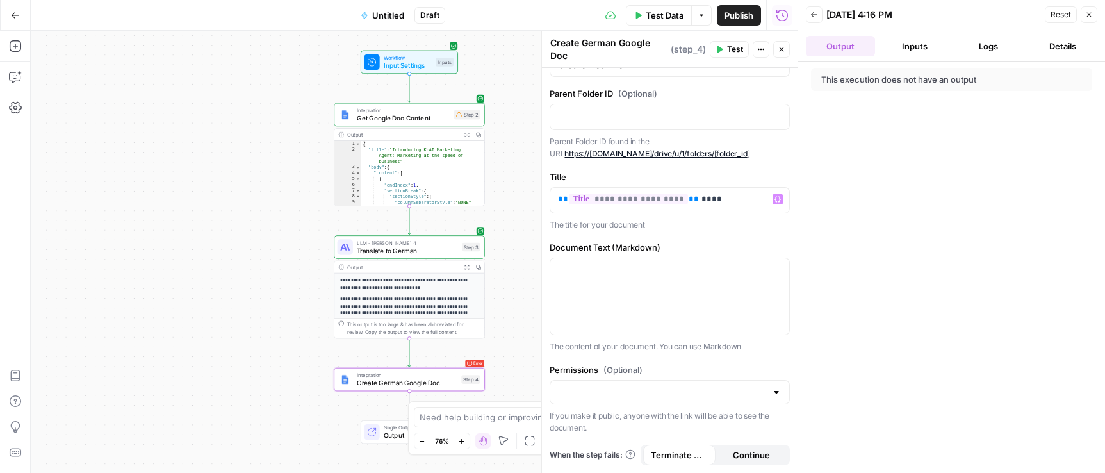
click at [660, 17] on span "Test Data" at bounding box center [665, 15] width 38 height 13
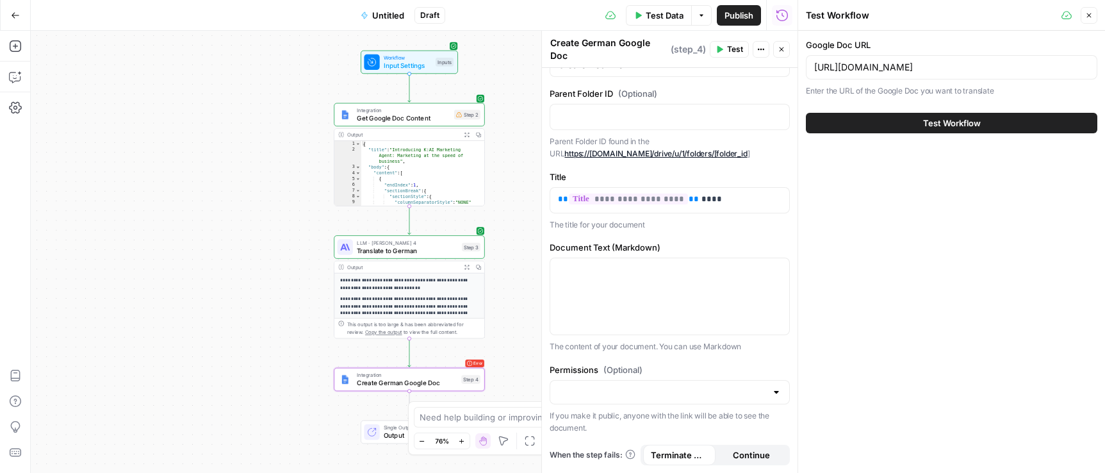
click at [943, 117] on span "Test Workflow" at bounding box center [952, 123] width 58 height 13
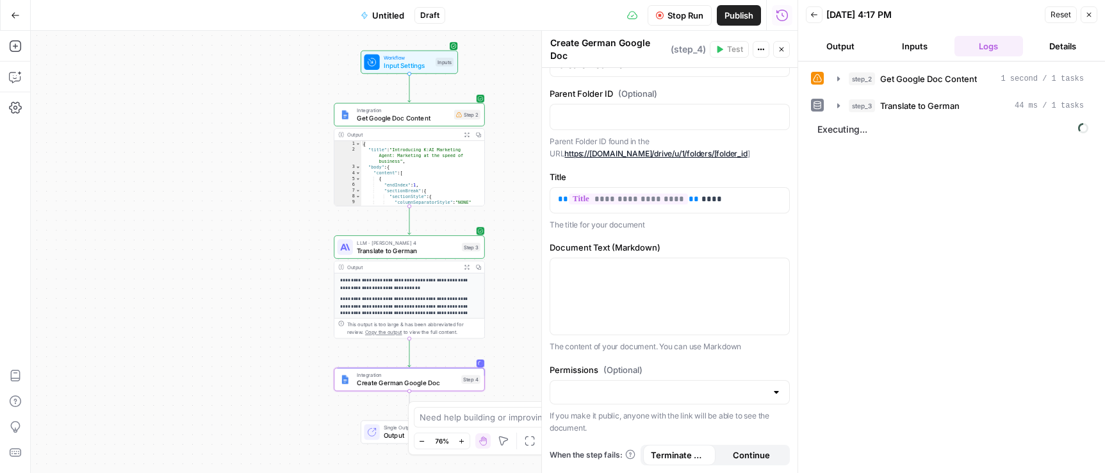
click at [825, 42] on button "Output" at bounding box center [840, 46] width 69 height 20
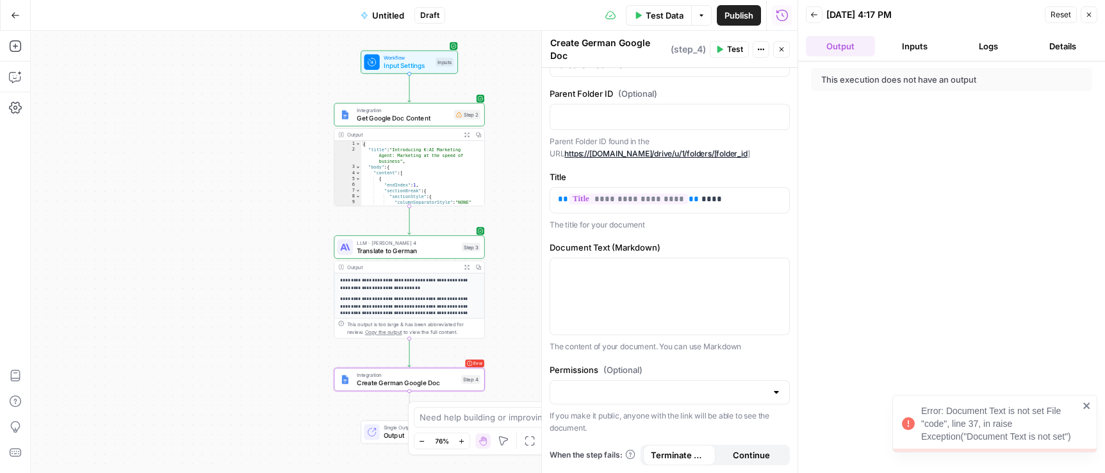
click at [1013, 426] on div "Error: Document Text is not set File "code", line 37, in raise Exception("Docum…" at bounding box center [1000, 423] width 158 height 38
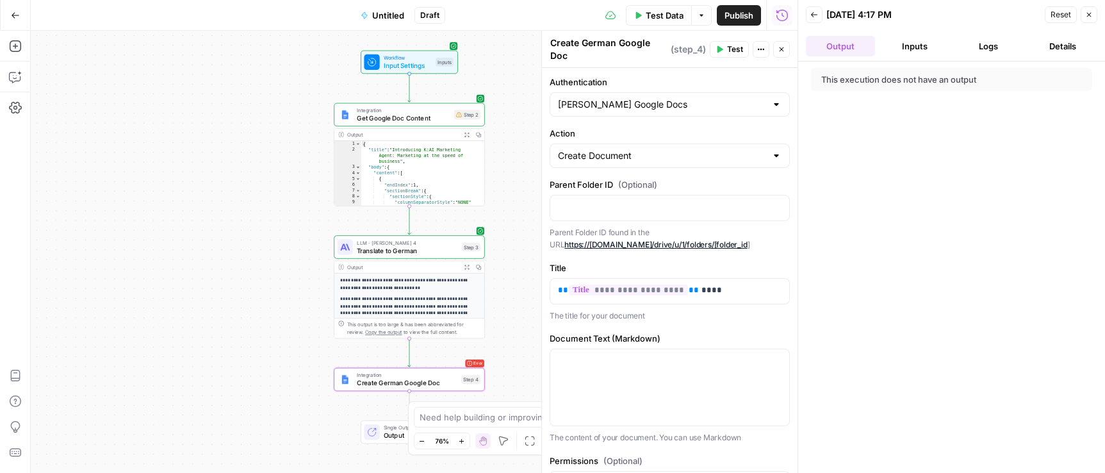
click at [996, 43] on button "Logs" at bounding box center [988, 46] width 69 height 20
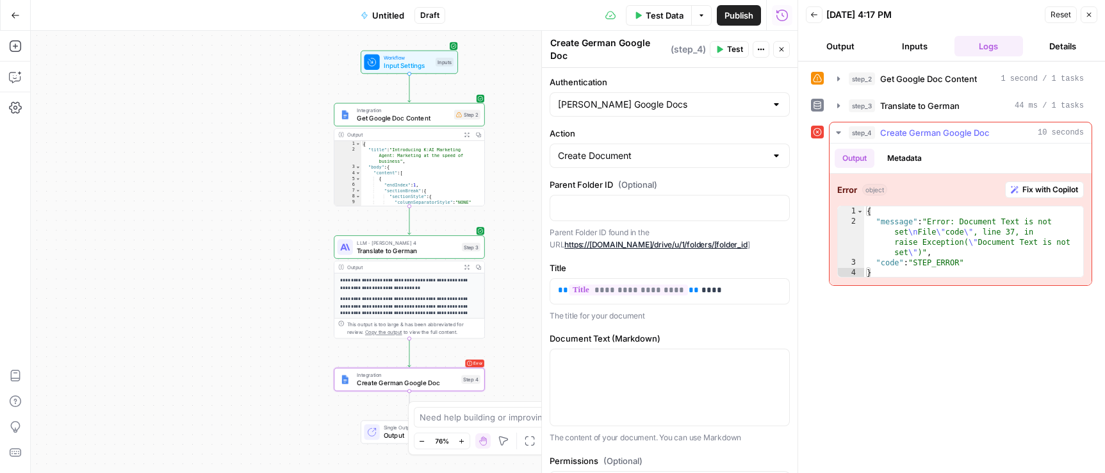
click at [835, 131] on icon "button" at bounding box center [838, 132] width 10 height 10
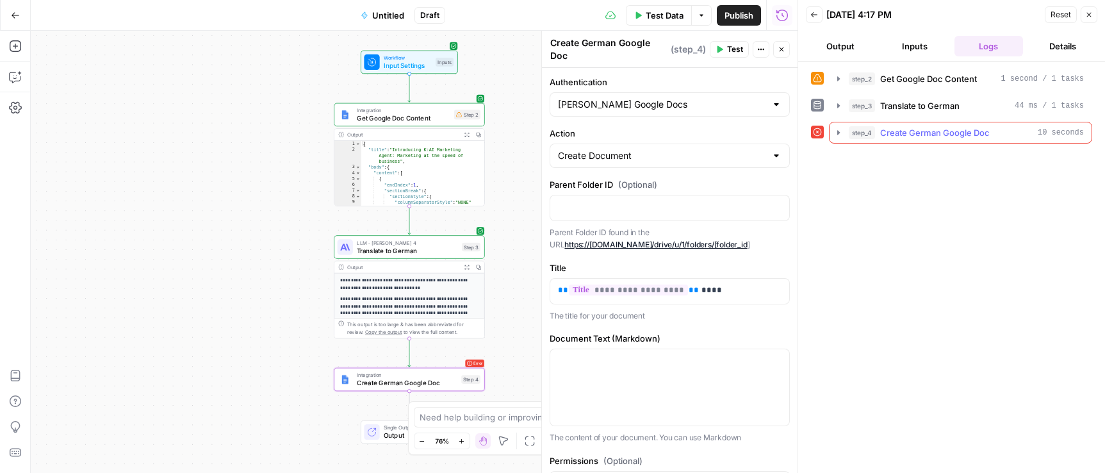
click at [837, 131] on icon "button" at bounding box center [838, 132] width 3 height 4
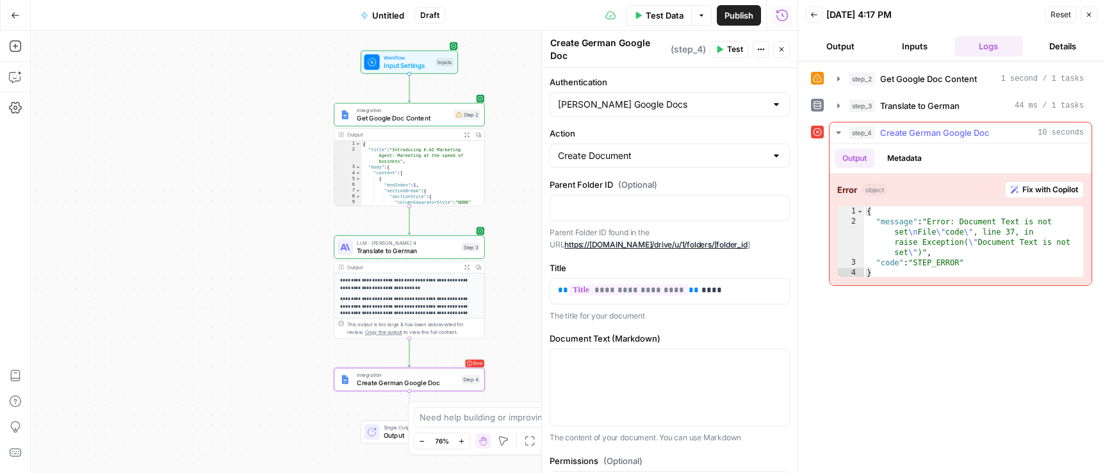
click at [1045, 190] on span "Fix with Copilot" at bounding box center [1050, 190] width 56 height 12
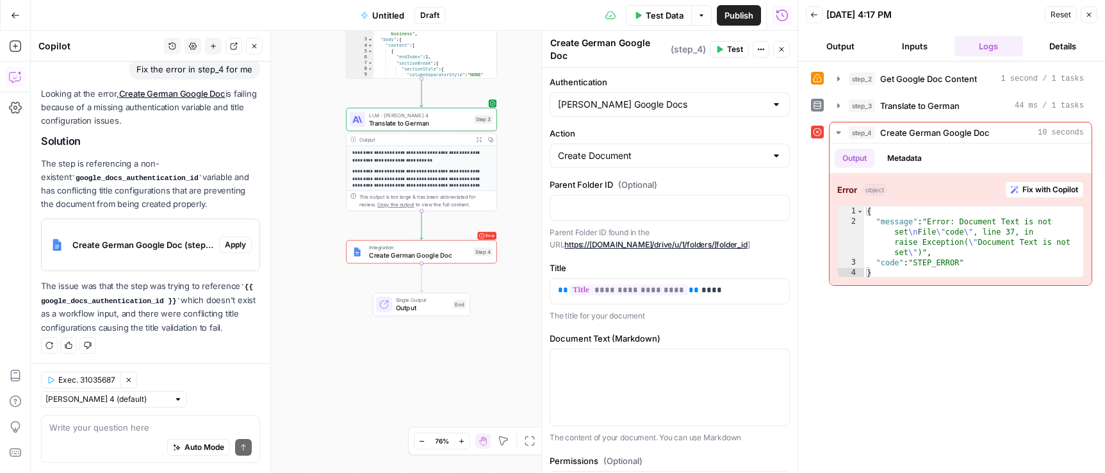
scroll to position [104, 0]
click at [233, 247] on span "Apply" at bounding box center [235, 246] width 21 height 12
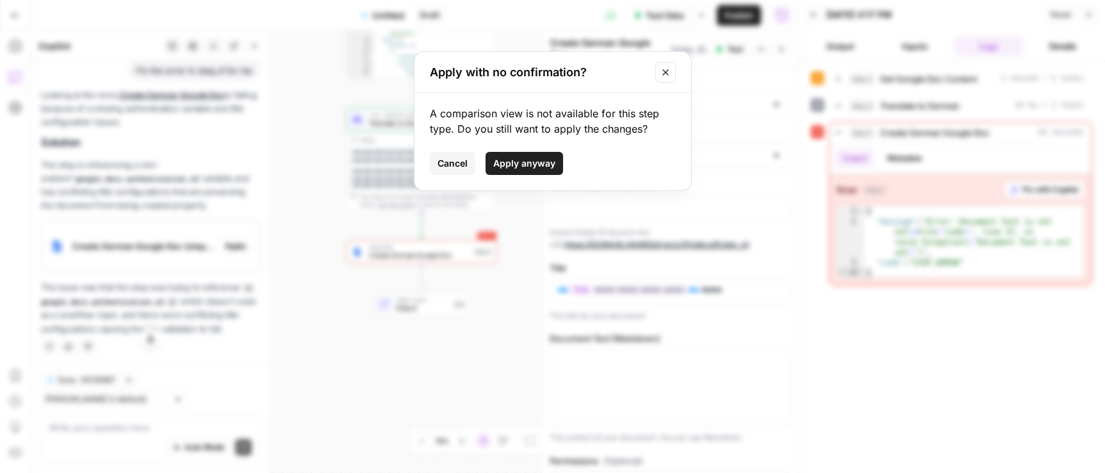
click at [517, 169] on span "Apply anyway" at bounding box center [524, 163] width 62 height 13
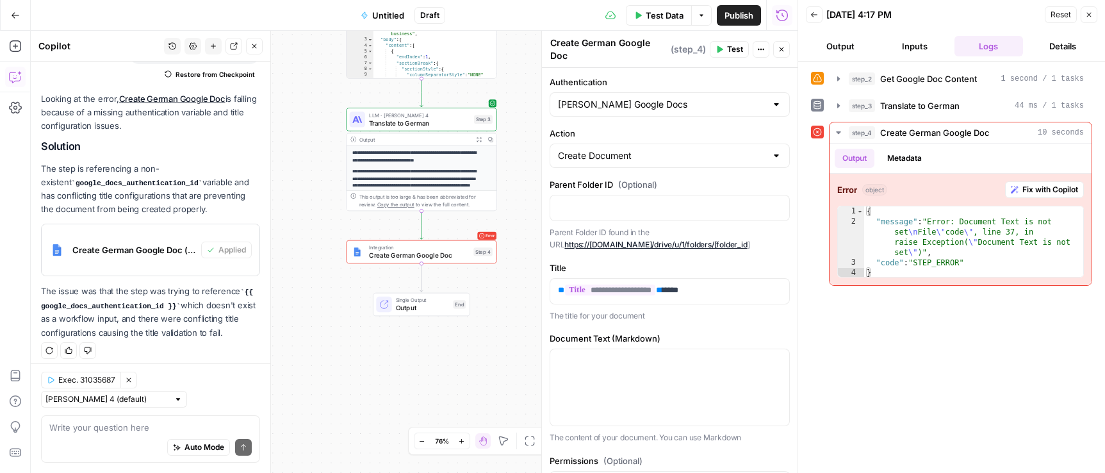
scroll to position [140, 0]
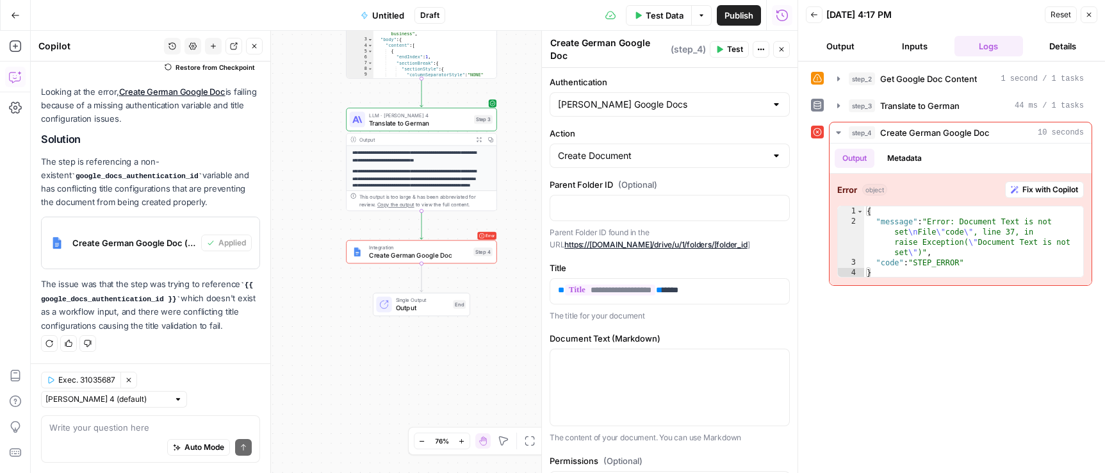
click at [669, 15] on span "Test Data" at bounding box center [665, 15] width 38 height 13
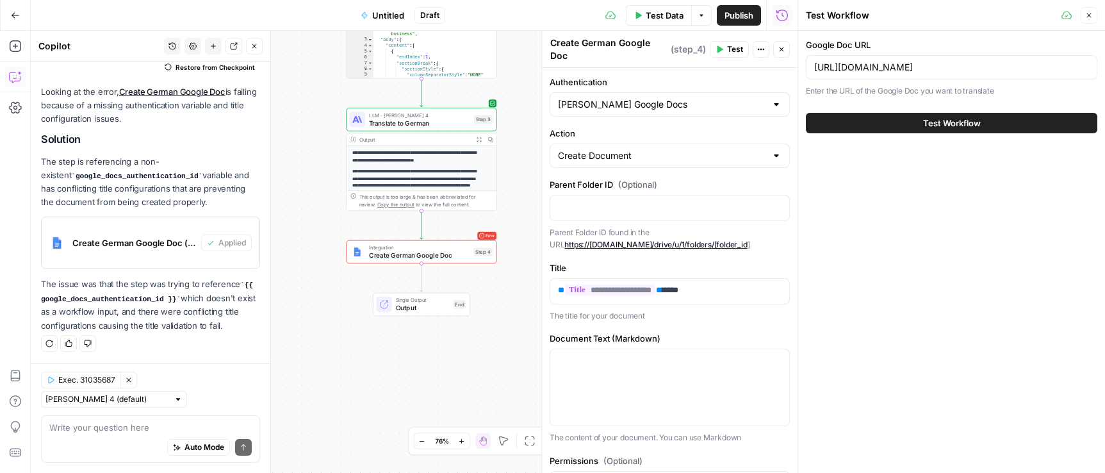
click at [883, 127] on button "Test Workflow" at bounding box center [951, 123] width 291 height 20
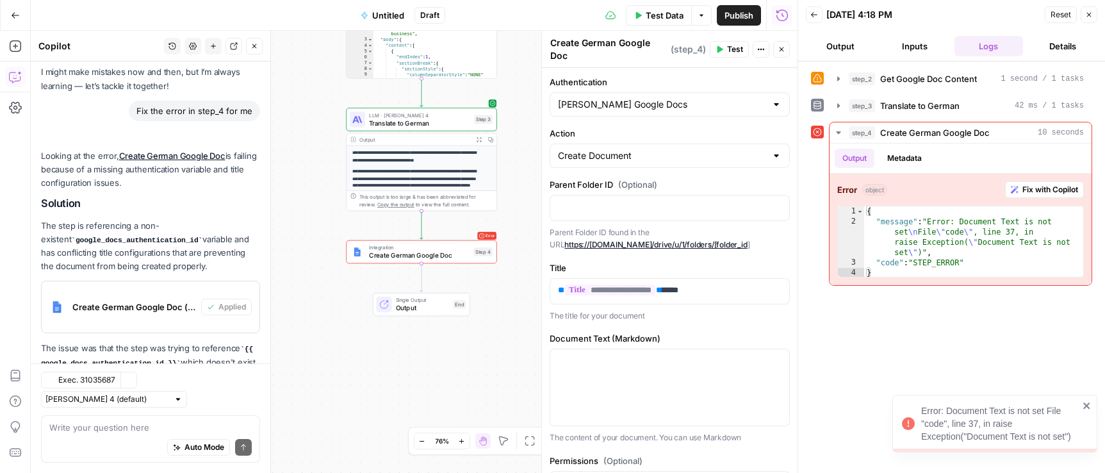
scroll to position [140, 0]
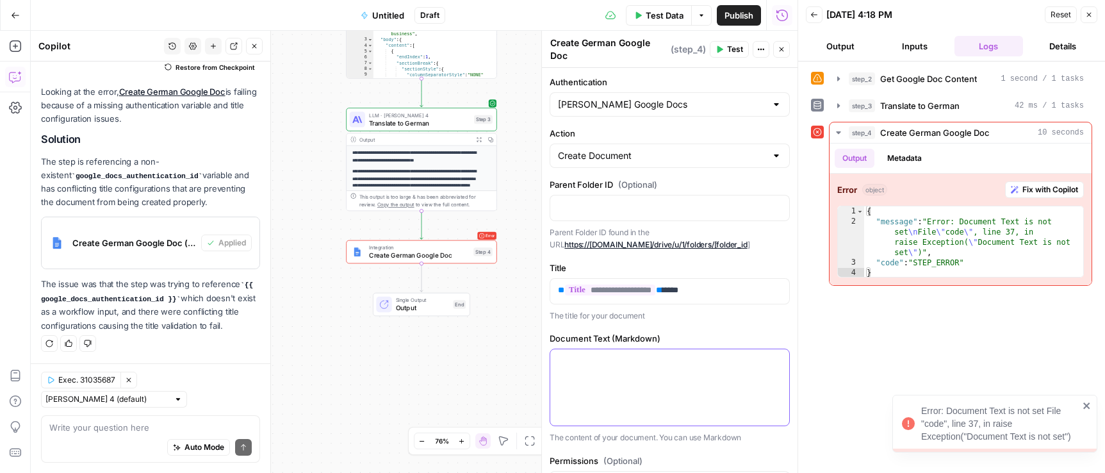
click at [630, 377] on div at bounding box center [669, 387] width 239 height 76
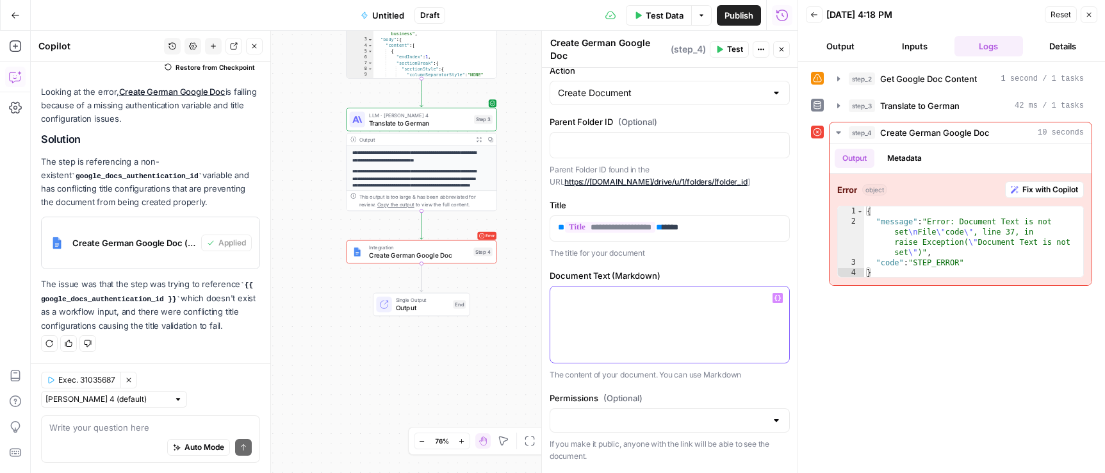
scroll to position [85, 0]
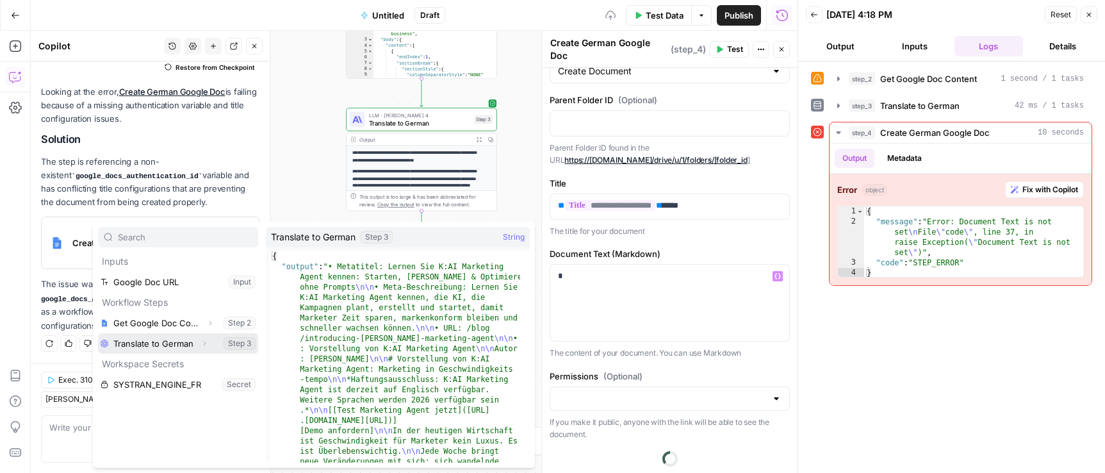
click at [201, 345] on span "button" at bounding box center [205, 344] width 8 height 8
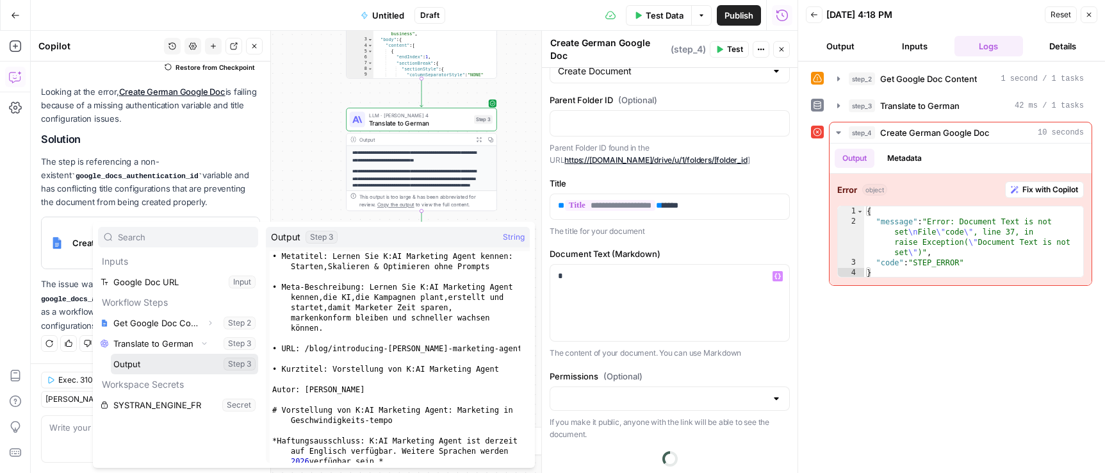
click at [156, 366] on button "Select variable Output" at bounding box center [184, 364] width 147 height 20
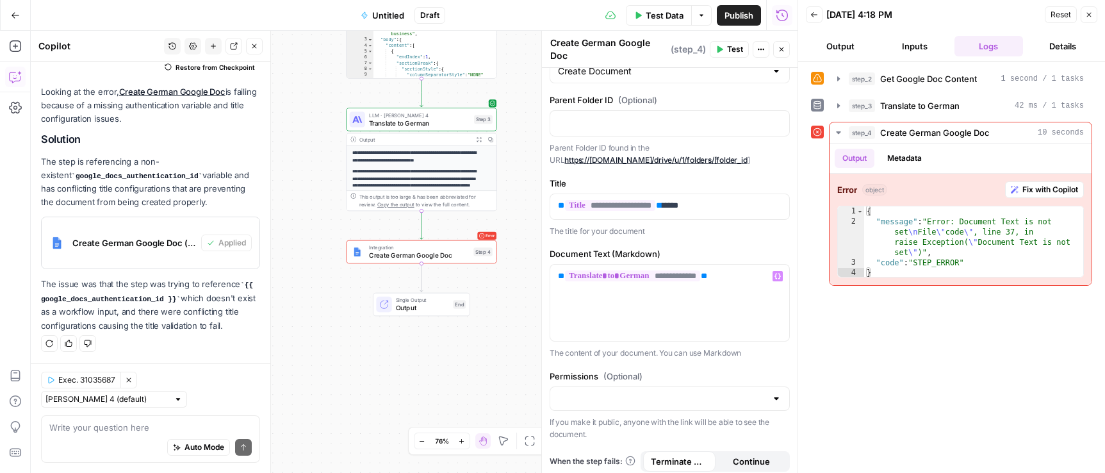
click at [654, 13] on span "Test Data" at bounding box center [665, 15] width 38 height 13
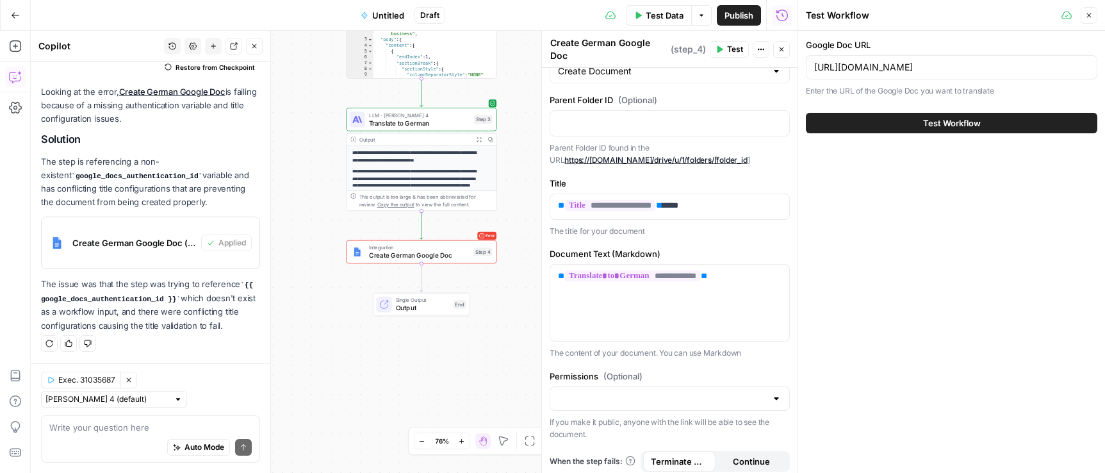
click at [963, 133] on div "Test Workflow" at bounding box center [951, 123] width 291 height 36
click at [964, 128] on span "Test Workflow" at bounding box center [952, 123] width 58 height 13
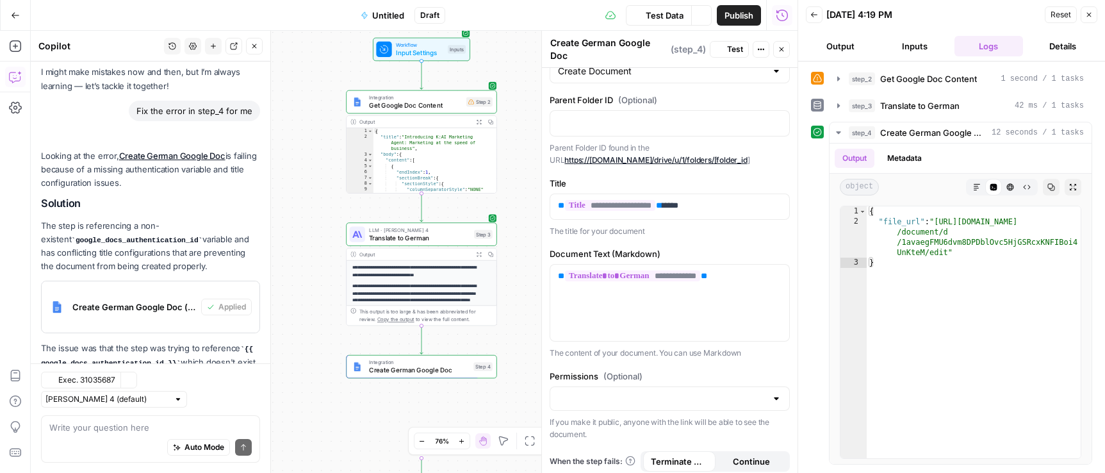
scroll to position [140, 0]
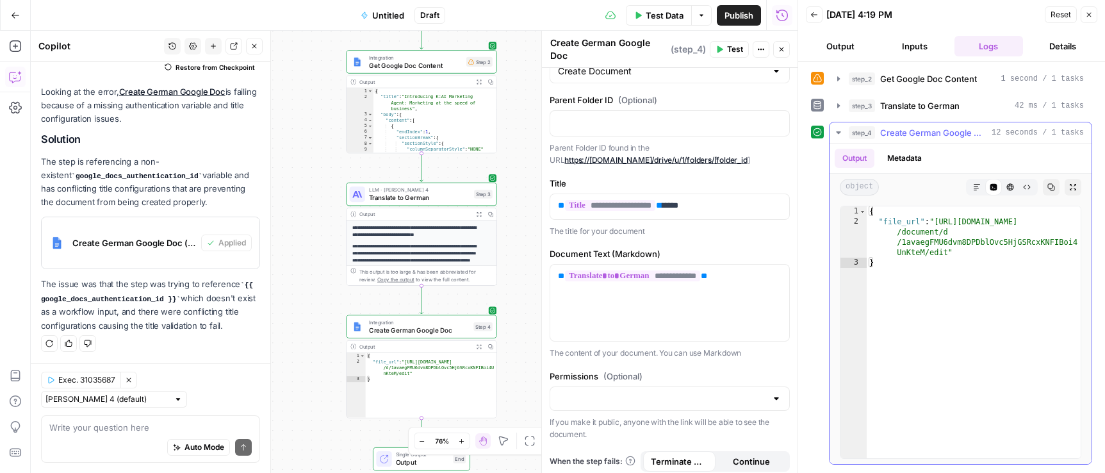
type textarea "**********"
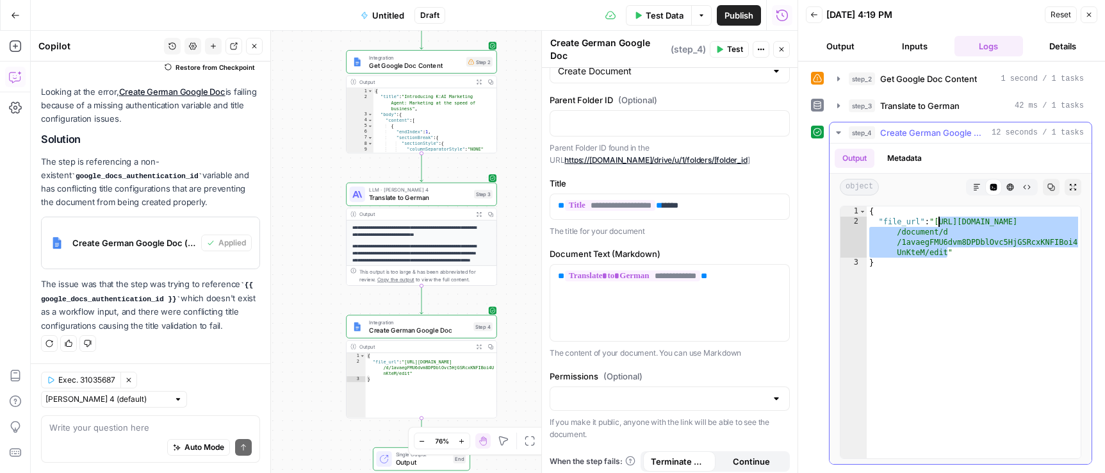
drag, startPoint x: 947, startPoint y: 252, endPoint x: 938, endPoint y: 223, distance: 30.4
click at [938, 223] on div "{ "file_url" : "https://docs.google.com /document/d /1avaegFMU6dvm8DPDblOvc5HjG…" at bounding box center [974, 342] width 214 height 272
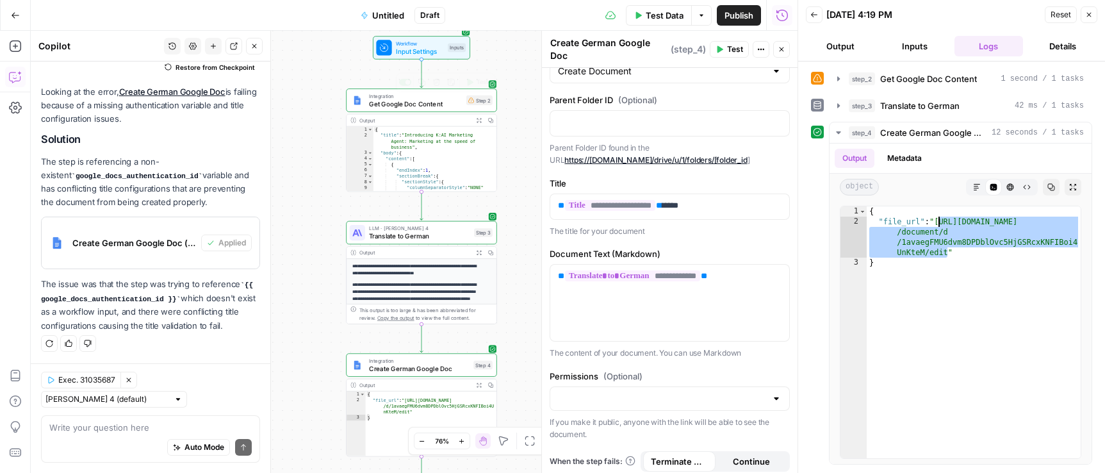
click at [381, 19] on span "Untitled" at bounding box center [388, 15] width 32 height 13
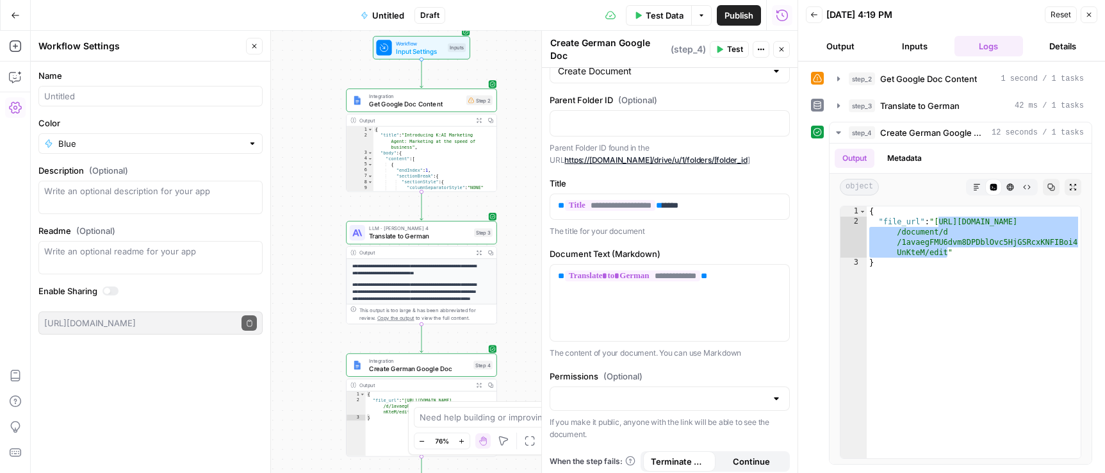
click at [116, 102] on div at bounding box center [150, 96] width 224 height 20
type input "Cohort - Localisation Workflow"
click at [110, 292] on div at bounding box center [110, 290] width 16 height 9
click at [110, 293] on div at bounding box center [110, 290] width 16 height 9
click at [746, 16] on span "Publish" at bounding box center [738, 15] width 29 height 13
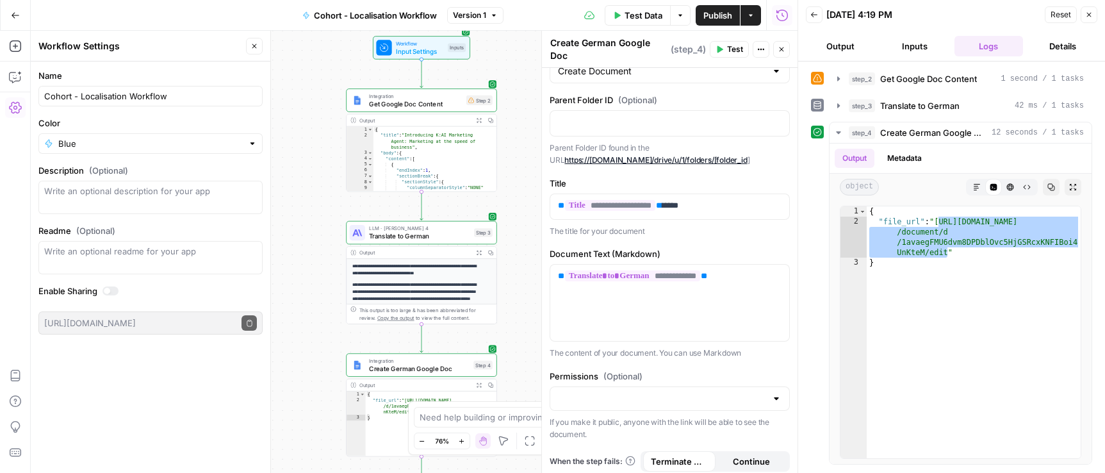
click at [750, 13] on icon "button" at bounding box center [751, 16] width 8 height 8
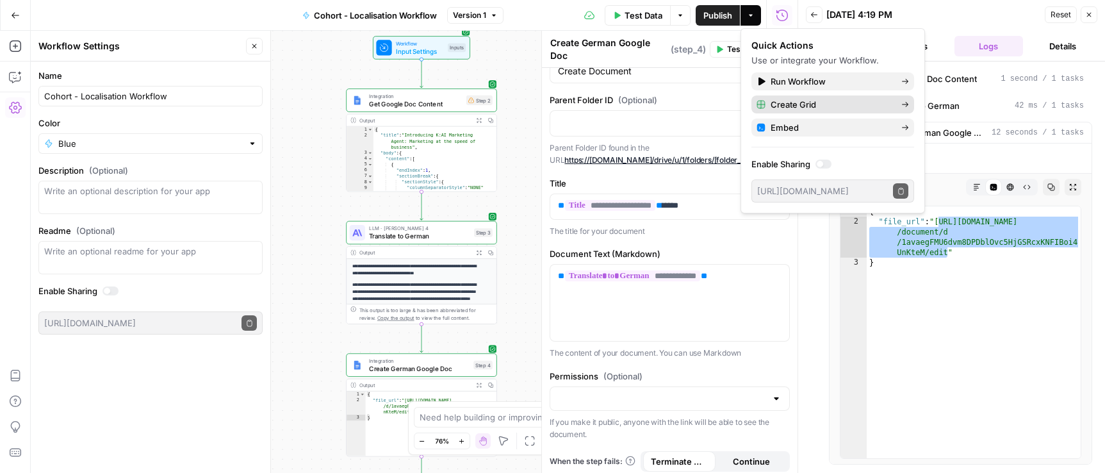
click at [810, 104] on span "Create Grid" at bounding box center [831, 104] width 120 height 13
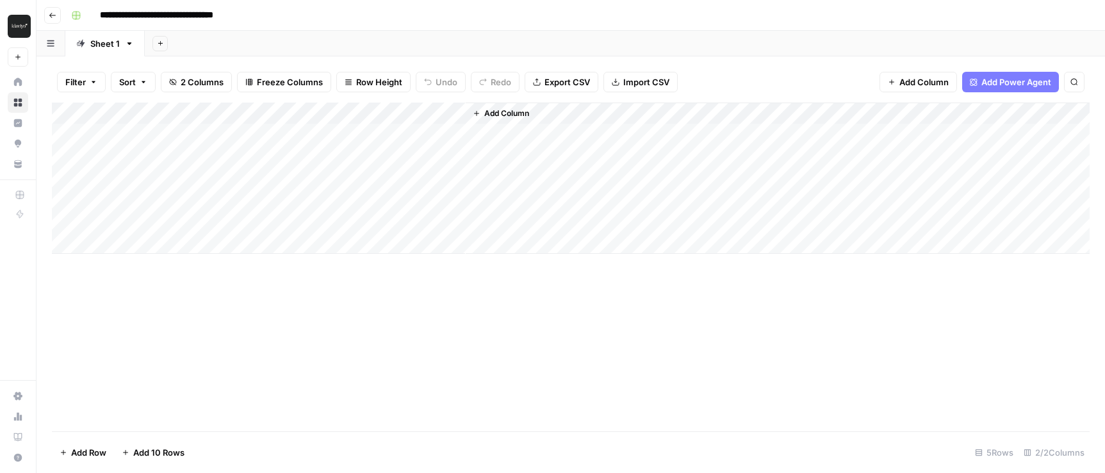
click at [195, 124] on div "Add Column" at bounding box center [571, 177] width 1038 height 151
click at [295, 133] on div "Add Column" at bounding box center [571, 177] width 1038 height 151
click at [509, 136] on div "Add Column" at bounding box center [571, 177] width 1038 height 151
click at [514, 129] on div "Add Column" at bounding box center [571, 177] width 1038 height 151
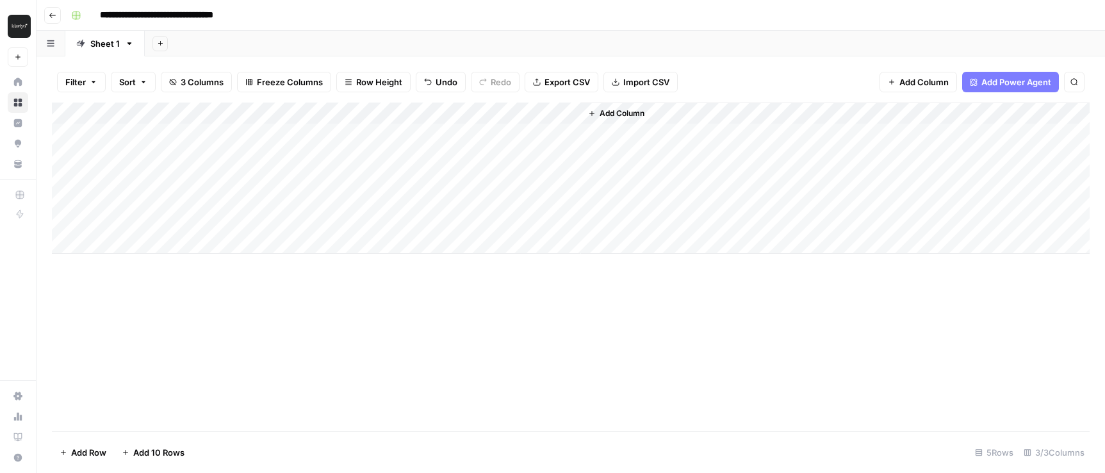
click at [550, 329] on div "Add Column" at bounding box center [571, 266] width 1038 height 329
click at [507, 131] on div "Add Column" at bounding box center [571, 177] width 1038 height 151
click at [512, 136] on input "**********" at bounding box center [572, 137] width 205 height 15
click at [519, 422] on div "Add Column" at bounding box center [571, 266] width 1038 height 329
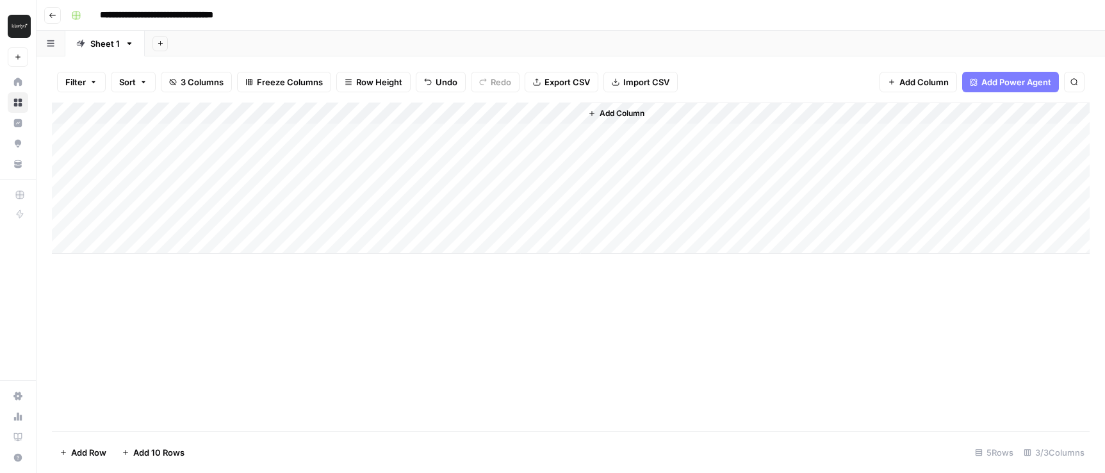
click at [436, 114] on div "Add Column" at bounding box center [571, 177] width 1038 height 151
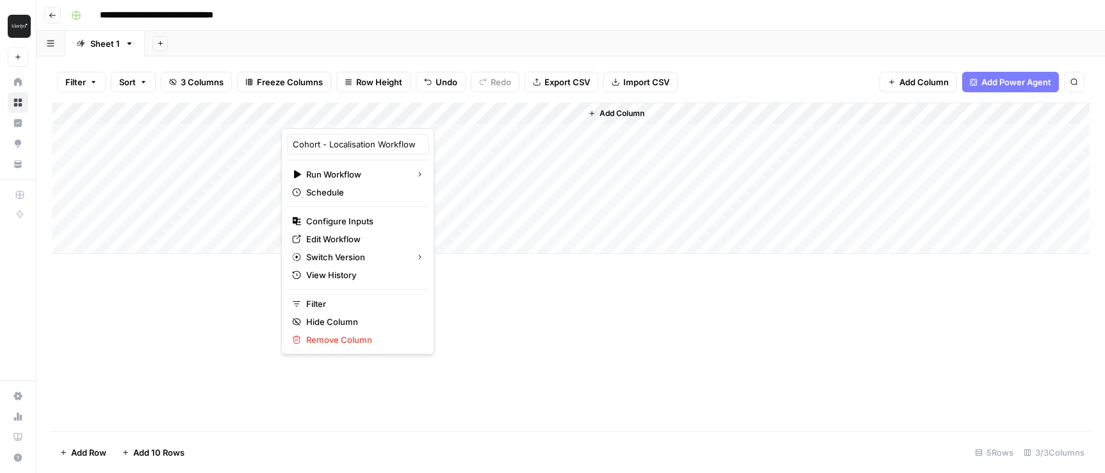
click at [446, 114] on div at bounding box center [373, 115] width 184 height 26
click at [404, 116] on div at bounding box center [373, 115] width 184 height 26
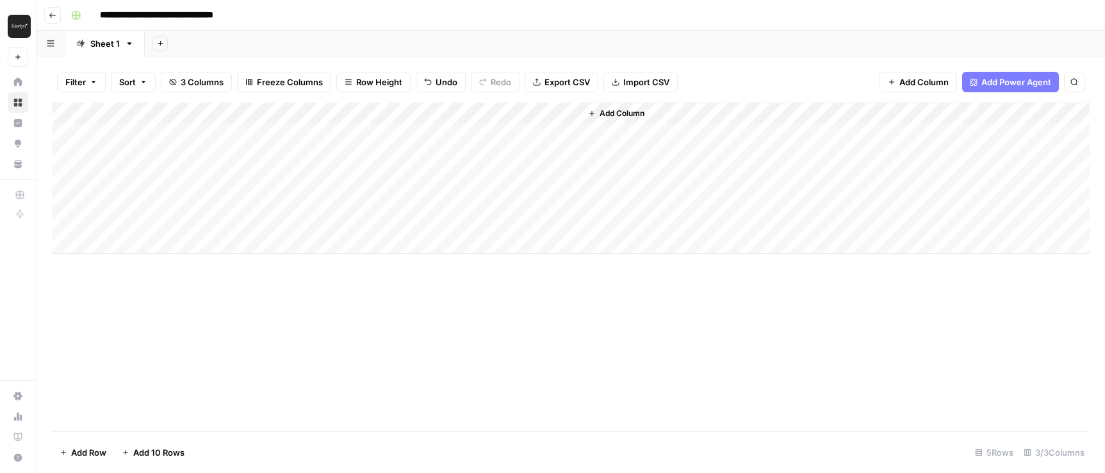
click at [480, 323] on div "Add Column" at bounding box center [571, 266] width 1038 height 329
click at [454, 113] on div "Add Column" at bounding box center [571, 177] width 1038 height 151
click at [456, 333] on div "Add Column" at bounding box center [571, 266] width 1038 height 329
click at [318, 120] on div "Add Column" at bounding box center [571, 177] width 1038 height 151
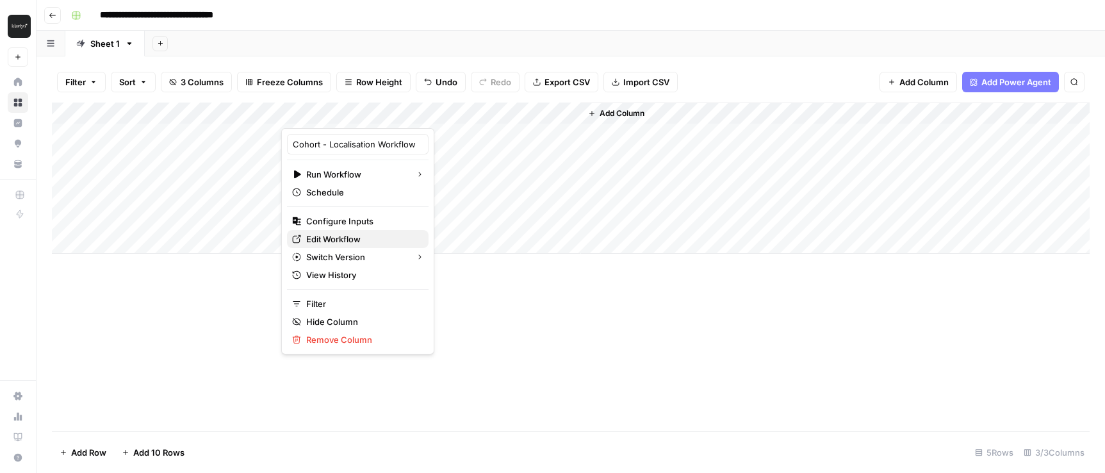
click at [312, 237] on span "Edit Workflow" at bounding box center [362, 239] width 112 height 13
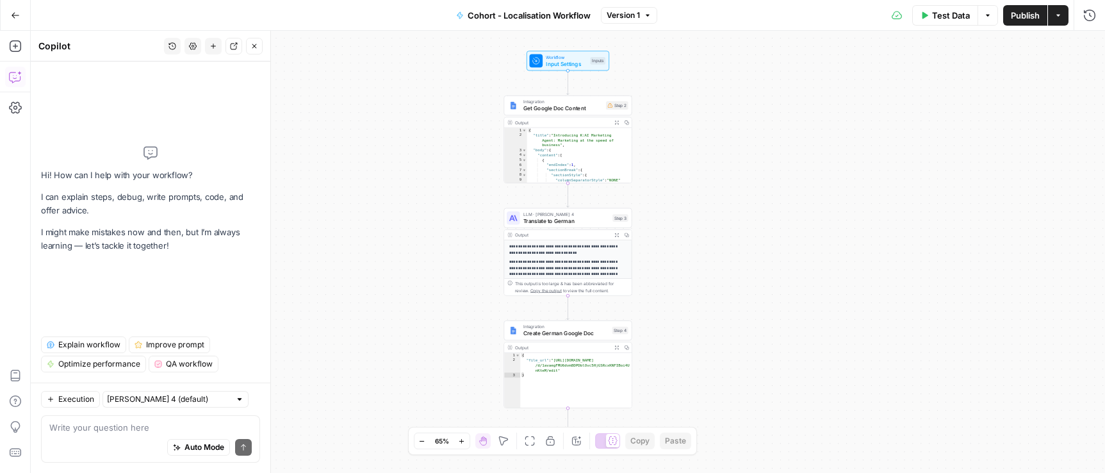
click at [117, 427] on textarea at bounding box center [150, 427] width 202 height 13
type textarea "t"
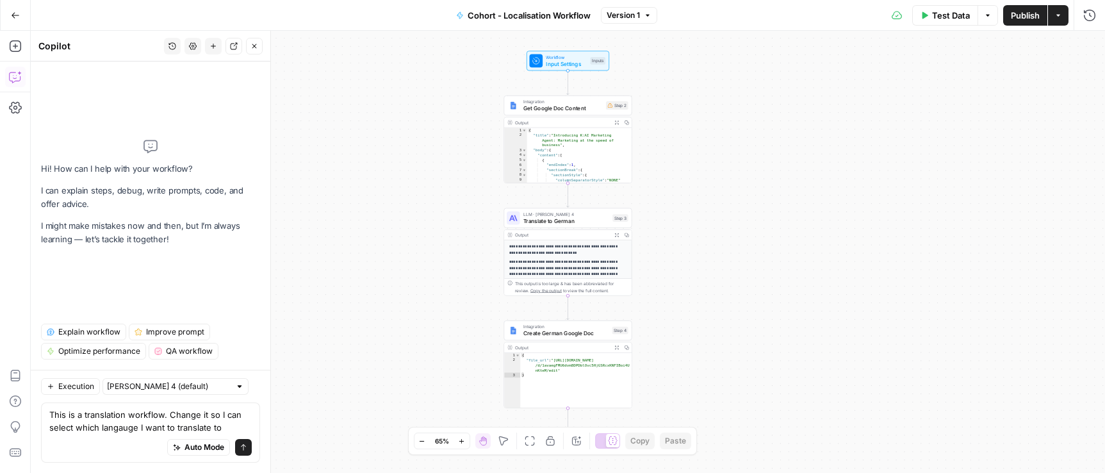
type textarea "This is a translation workflow. Change it so I can select which langauge I want…"
click at [245, 452] on button "Send" at bounding box center [243, 447] width 17 height 17
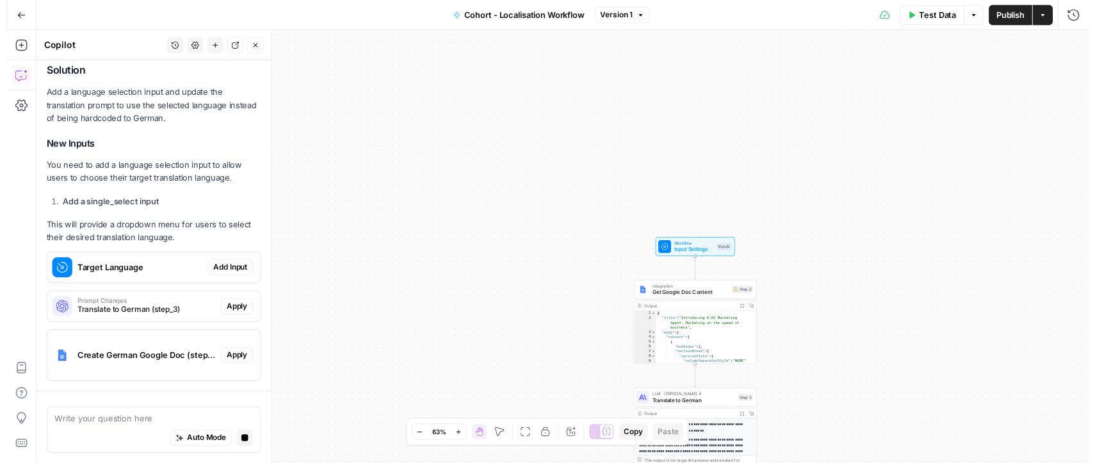
scroll to position [269, 0]
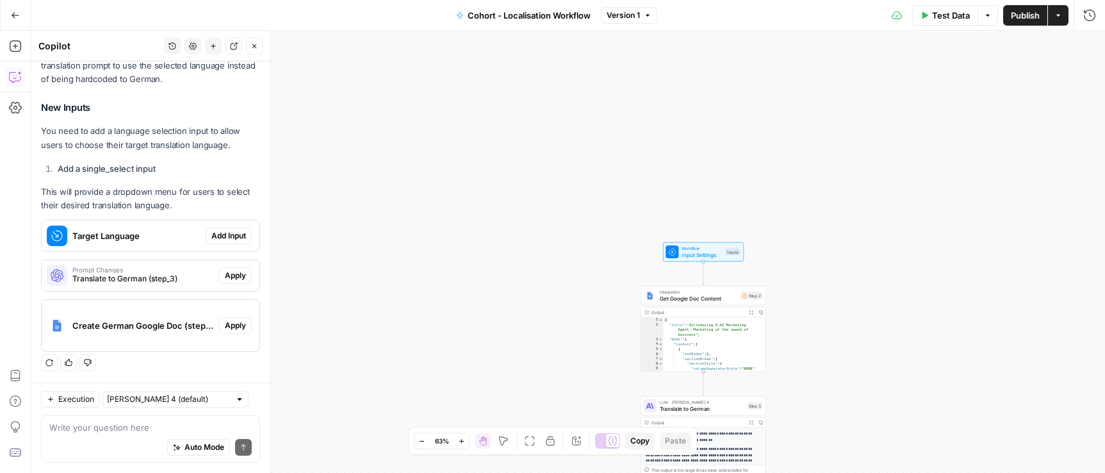
click at [224, 232] on span "Add Input" at bounding box center [228, 236] width 35 height 12
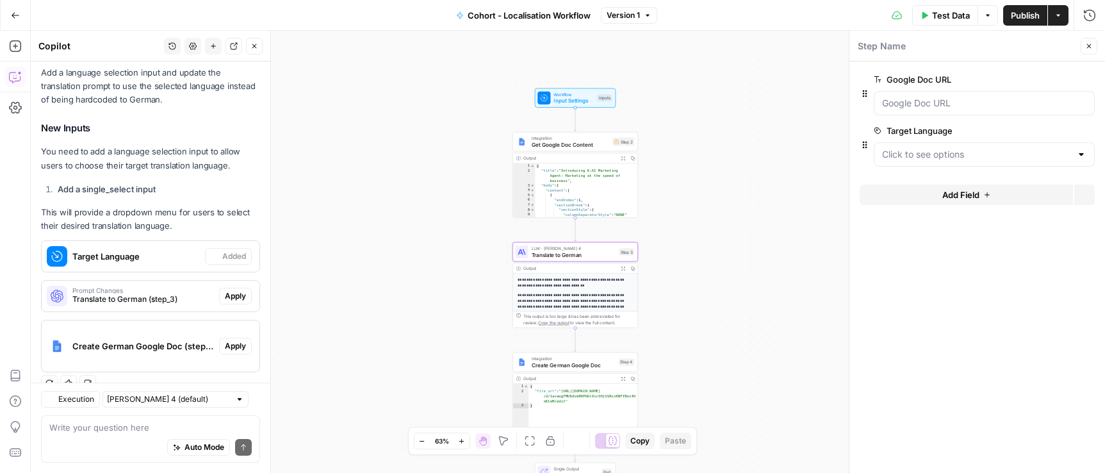
scroll to position [290, 0]
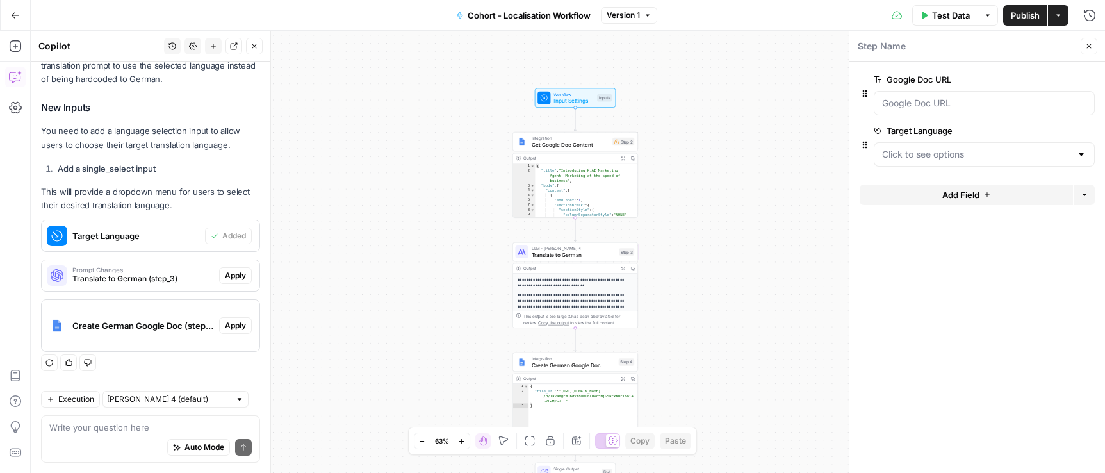
click at [1042, 161] on div at bounding box center [984, 154] width 221 height 24
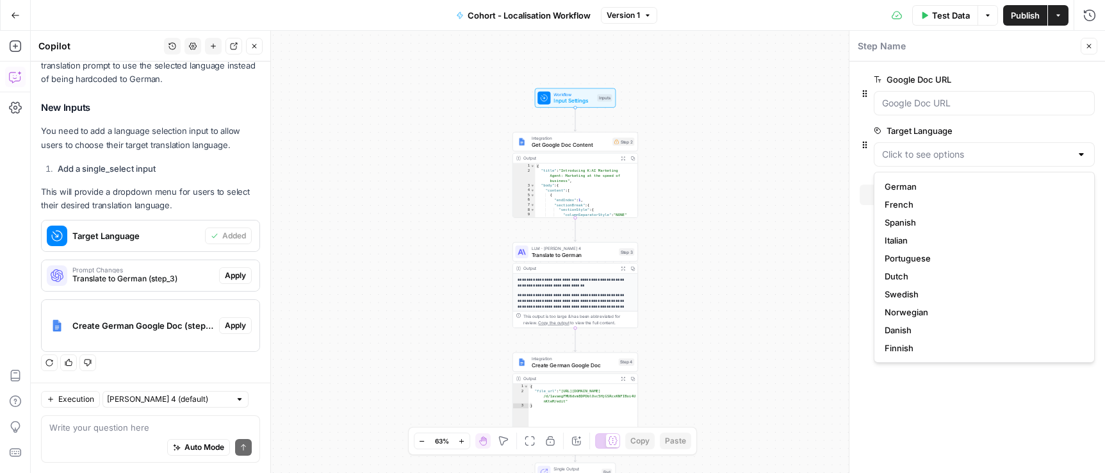
click at [1042, 161] on div at bounding box center [984, 154] width 221 height 24
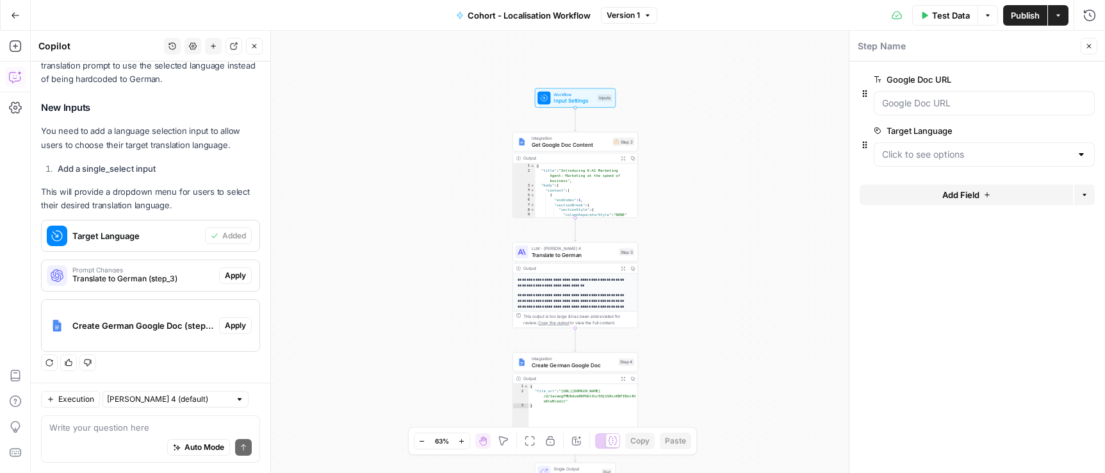
click at [1058, 134] on span "edit field" at bounding box center [1047, 131] width 28 height 10
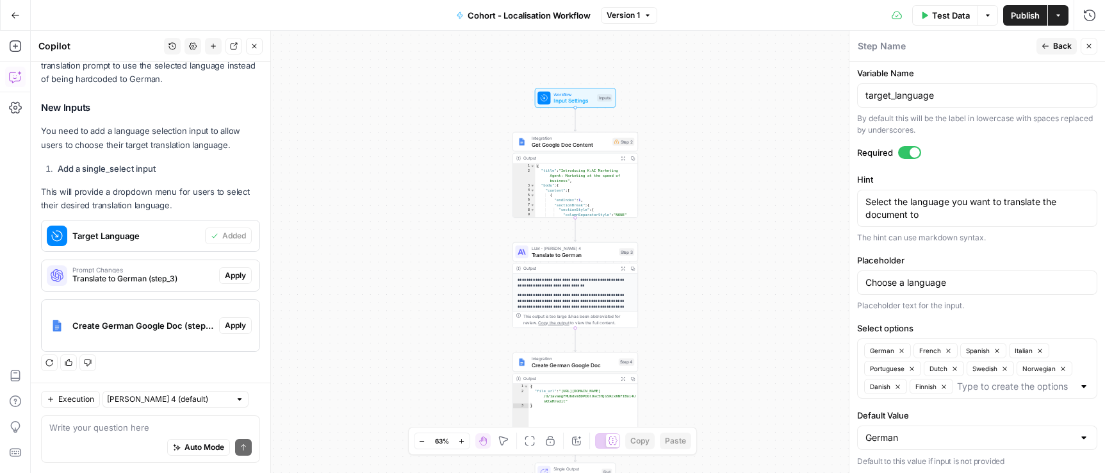
scroll to position [468, 0]
click at [577, 97] on span "Input Settings" at bounding box center [573, 101] width 40 height 8
click at [900, 386] on icon "button" at bounding box center [897, 384] width 7 height 7
click at [902, 386] on icon "button" at bounding box center [898, 384] width 7 height 7
click at [910, 368] on icon "button" at bounding box center [911, 366] width 7 height 7
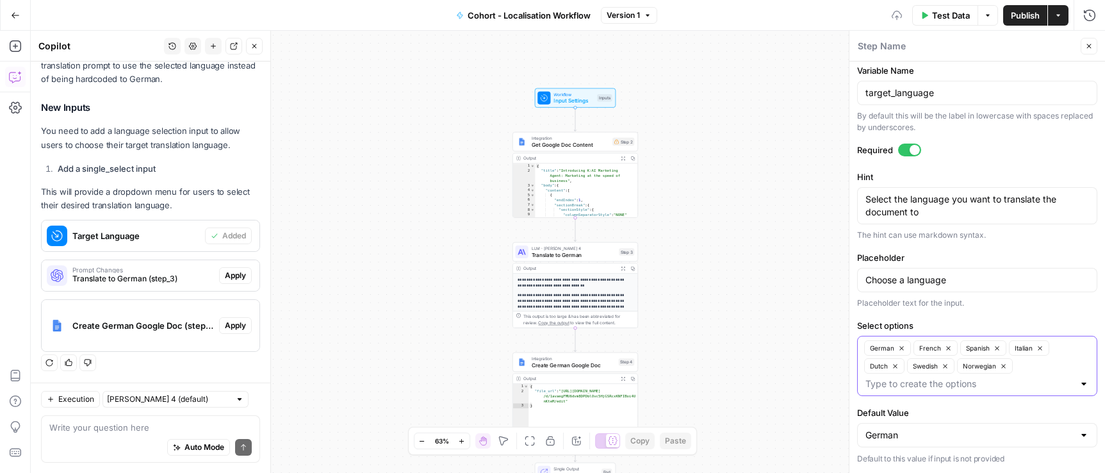
click at [899, 368] on button "Dutch" at bounding box center [884, 365] width 40 height 15
click at [903, 366] on icon "button" at bounding box center [902, 366] width 7 height 7
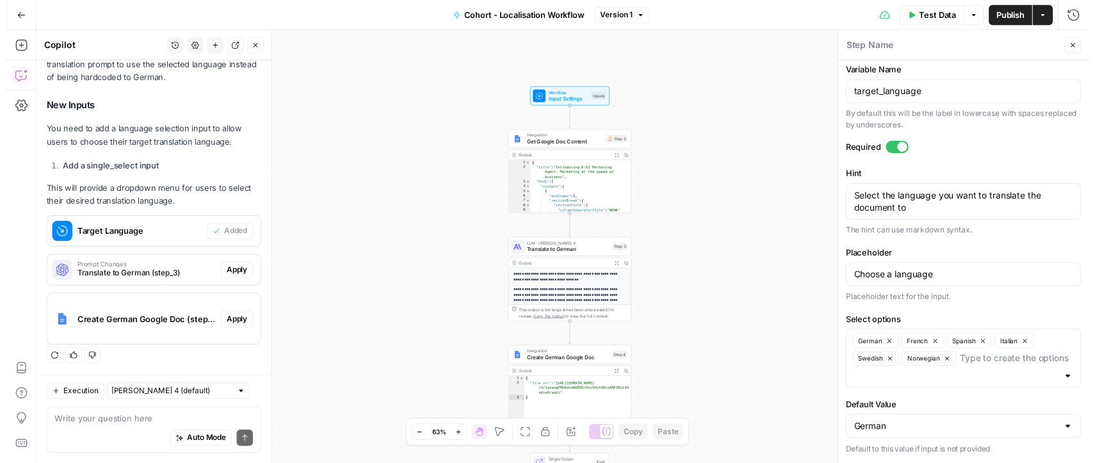
scroll to position [450, 0]
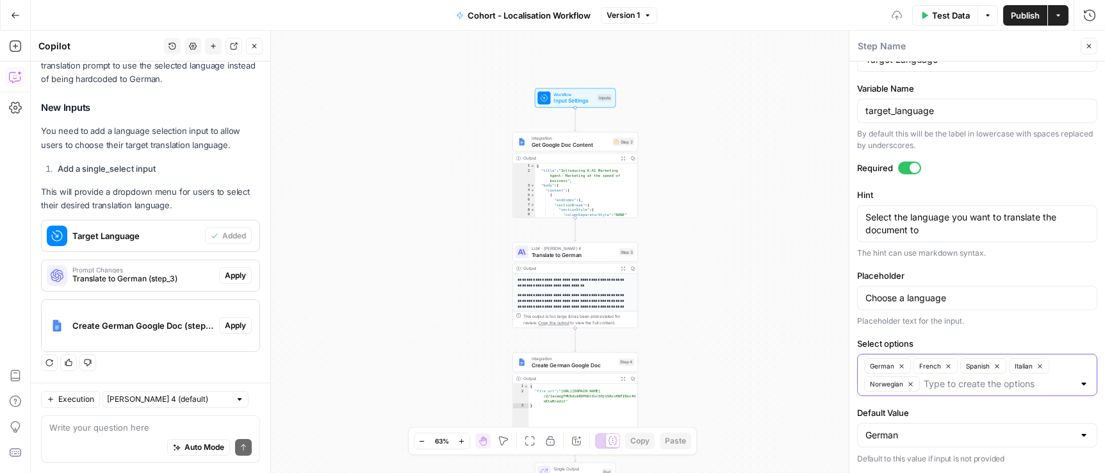
drag, startPoint x: 911, startPoint y: 384, endPoint x: 904, endPoint y: 398, distance: 15.5
click at [911, 384] on icon "button" at bounding box center [910, 384] width 7 height 7
click at [546, 250] on span "Translate to German" at bounding box center [574, 254] width 84 height 8
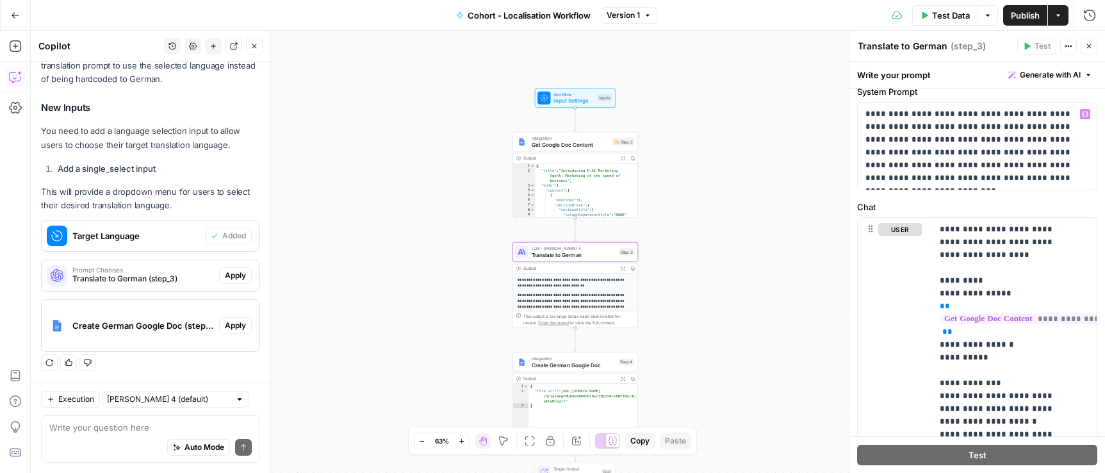
scroll to position [50, 0]
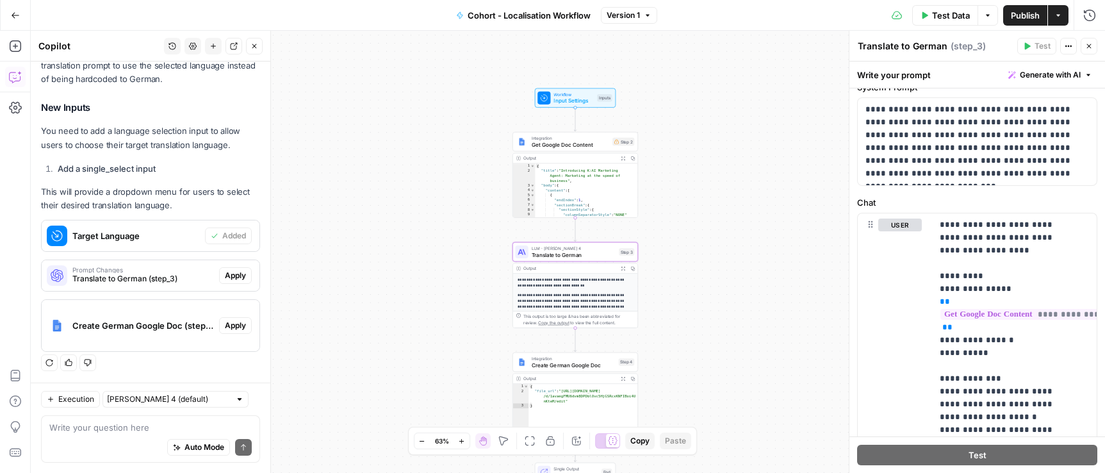
click at [918, 50] on textarea "Translate to German" at bounding box center [903, 46] width 90 height 13
drag, startPoint x: 903, startPoint y: 46, endPoint x: 953, endPoint y: 40, distance: 50.3
click at [953, 40] on div "Translate to German Translate to German ( step_3 )" at bounding box center [935, 46] width 156 height 14
type textarea "Translate"
click at [225, 272] on span "Apply" at bounding box center [235, 276] width 21 height 12
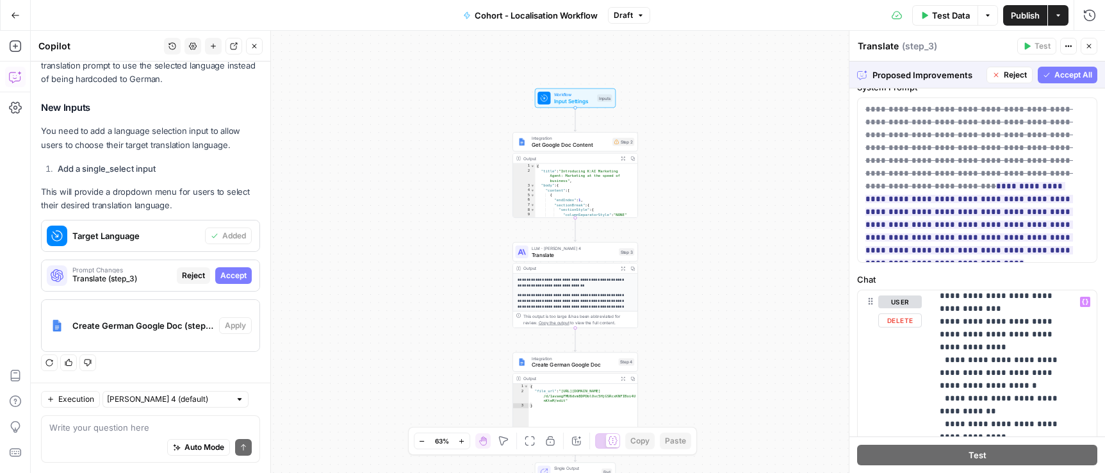
scroll to position [385, 0]
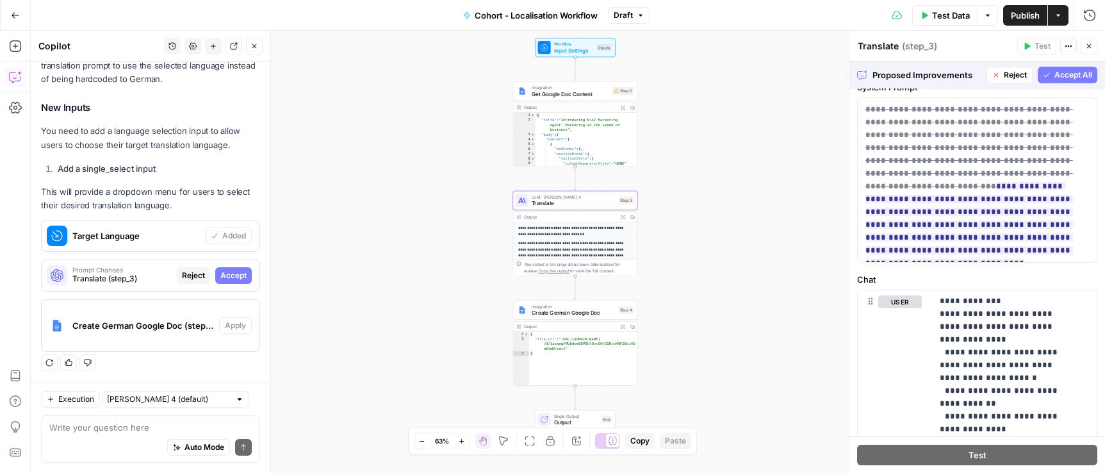
click at [222, 279] on span "Accept" at bounding box center [233, 276] width 26 height 12
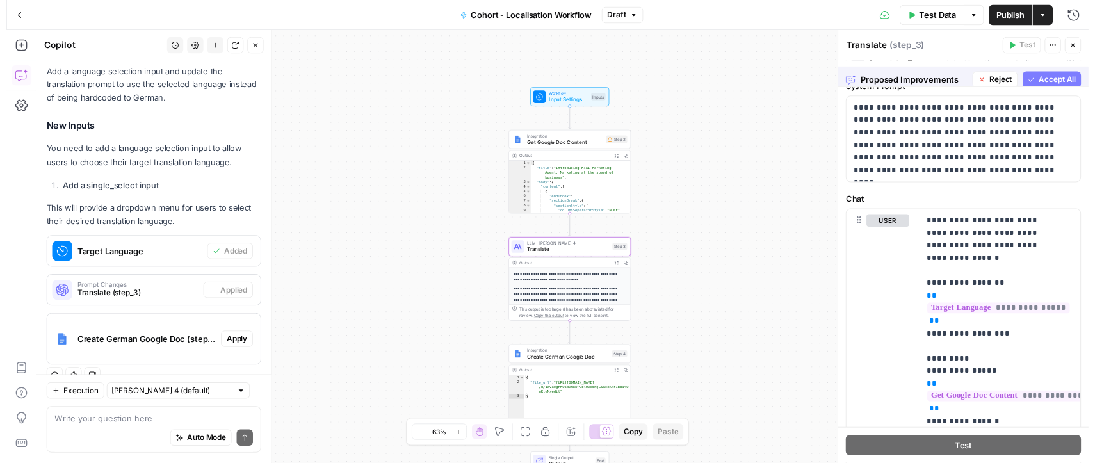
scroll to position [0, 0]
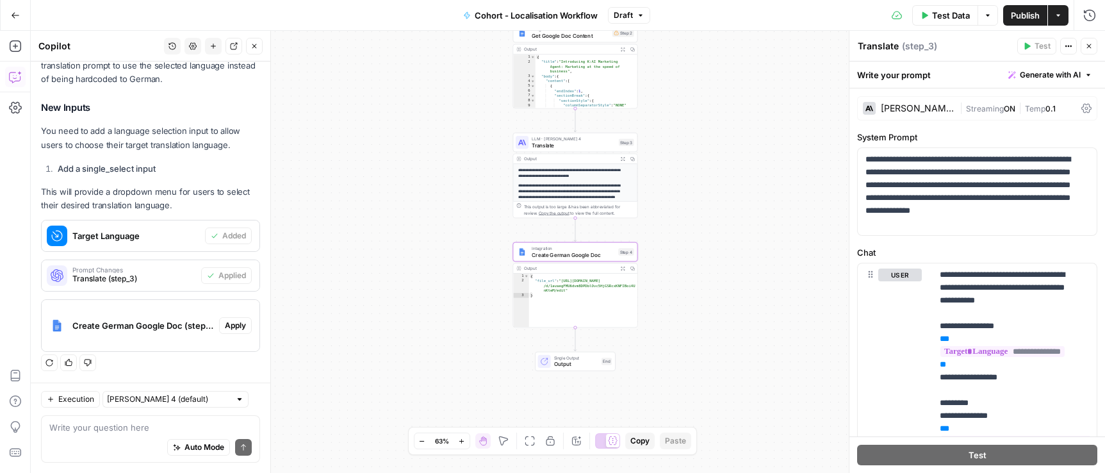
click at [225, 324] on span "Apply" at bounding box center [235, 326] width 21 height 12
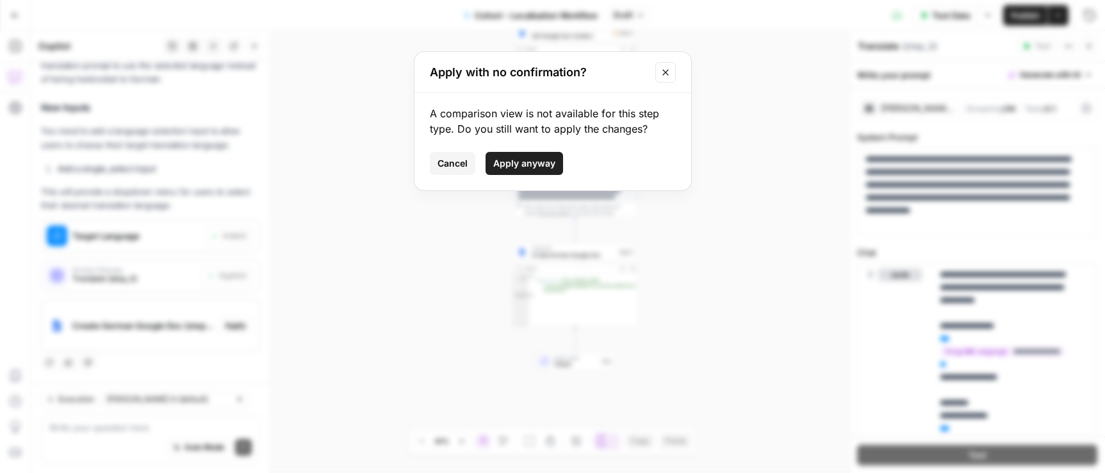
click at [523, 154] on button "Apply anyway" at bounding box center [525, 163] width 78 height 23
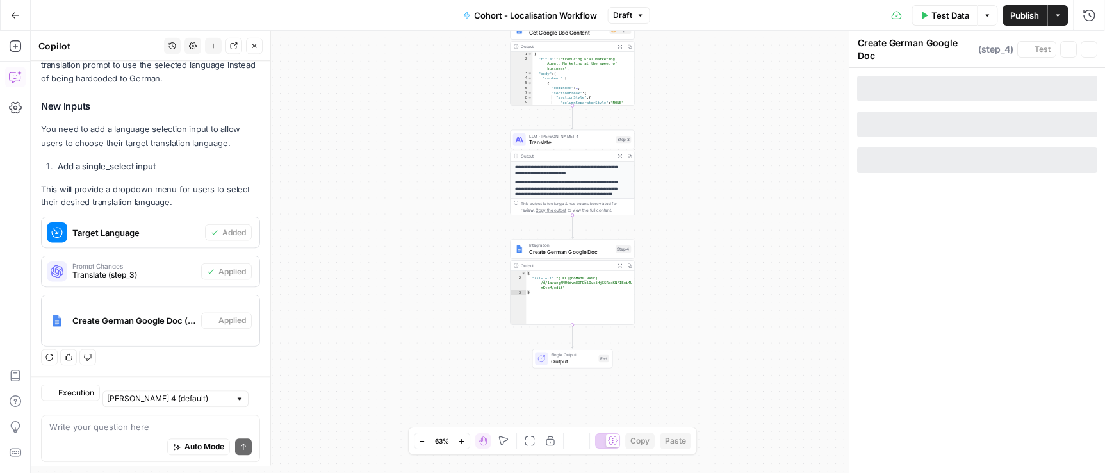
scroll to position [290, 0]
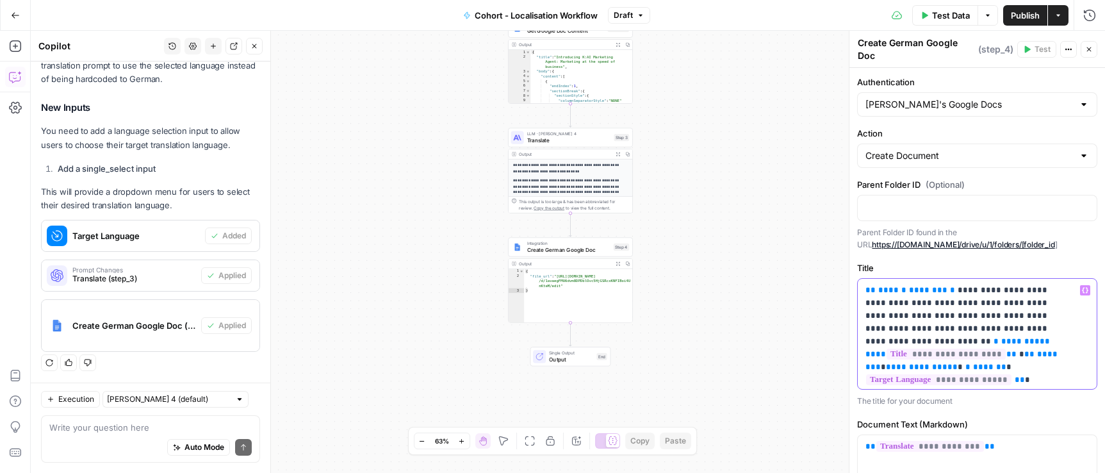
drag, startPoint x: 897, startPoint y: 316, endPoint x: 916, endPoint y: 332, distance: 25.0
click at [916, 332] on span "**********" at bounding box center [957, 316] width 184 height 60
drag, startPoint x: 897, startPoint y: 318, endPoint x: 921, endPoint y: 340, distance: 32.2
click at [921, 340] on span "**********" at bounding box center [957, 316] width 184 height 60
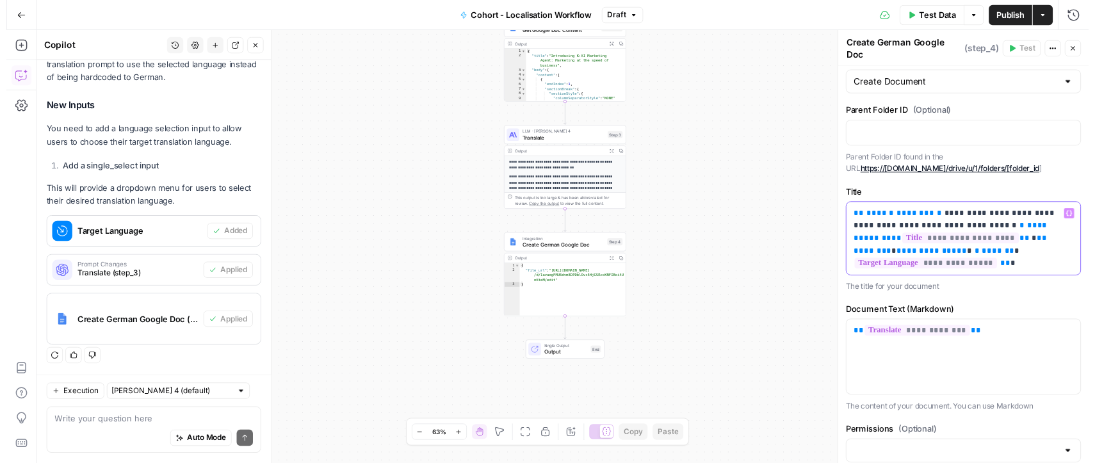
scroll to position [140, 0]
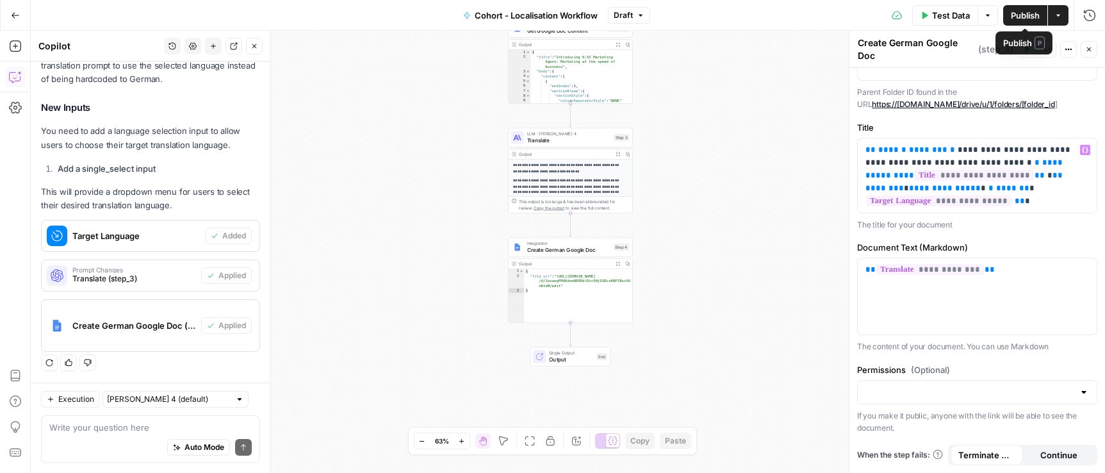
click at [1023, 14] on span "Publish" at bounding box center [1025, 15] width 29 height 13
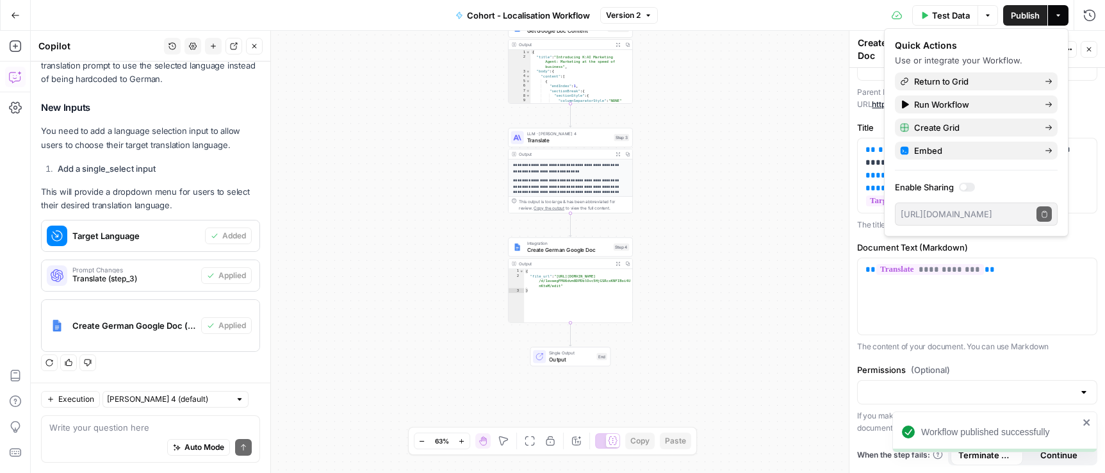
click at [935, 17] on span "Test Data" at bounding box center [951, 15] width 38 height 13
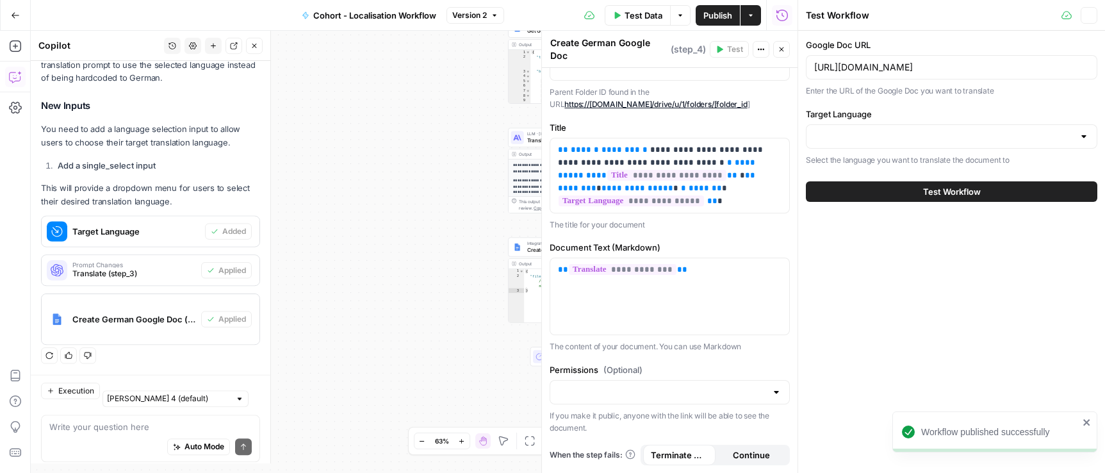
scroll to position [290, 0]
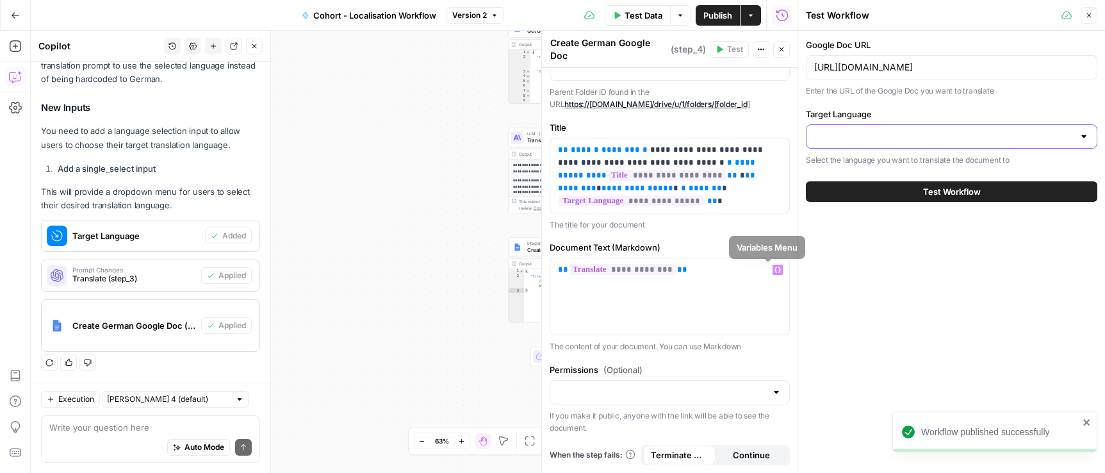
click at [919, 135] on input "Target Language" at bounding box center [943, 136] width 259 height 13
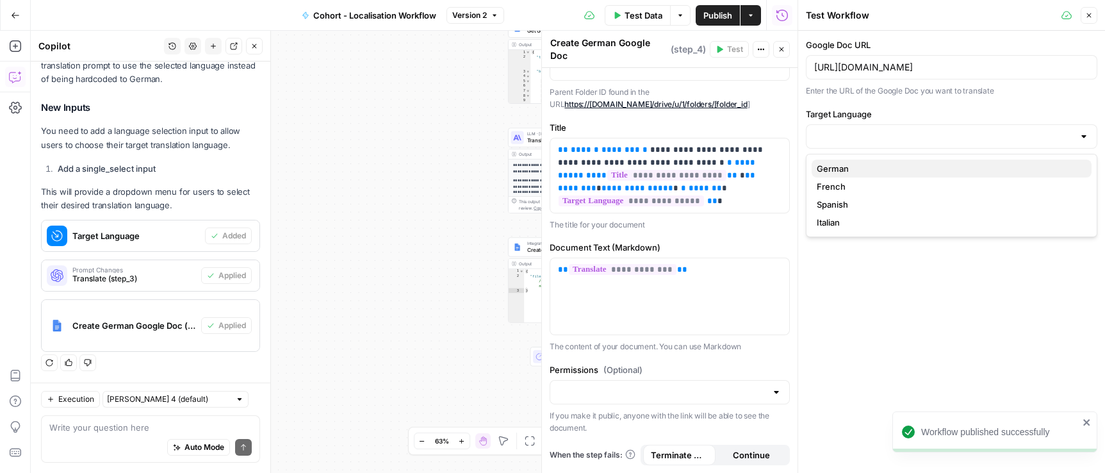
click at [908, 167] on span "German" at bounding box center [949, 168] width 265 height 13
type input "German"
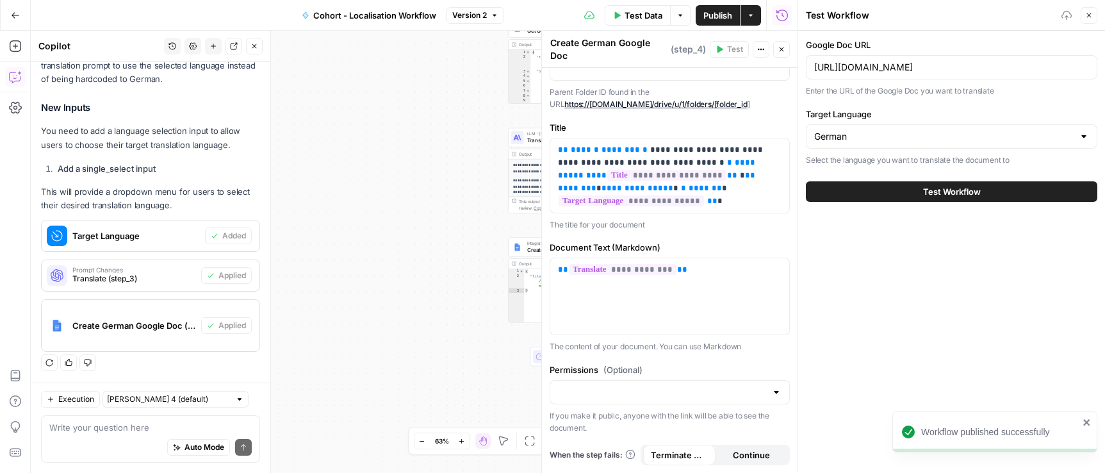
click at [917, 190] on button "Test Workflow" at bounding box center [951, 191] width 291 height 20
click at [938, 188] on span "Test Workflow" at bounding box center [952, 191] width 58 height 13
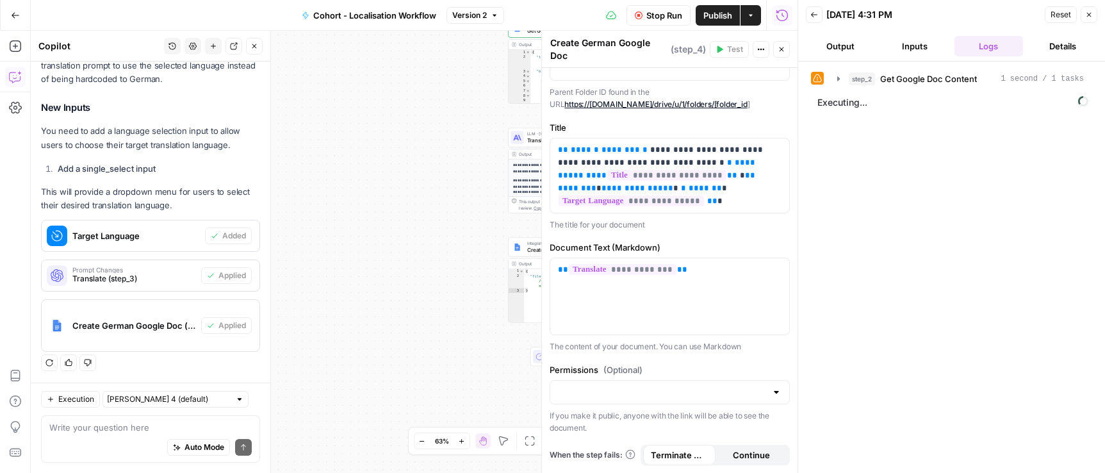
click at [840, 49] on button "Output" at bounding box center [840, 46] width 69 height 20
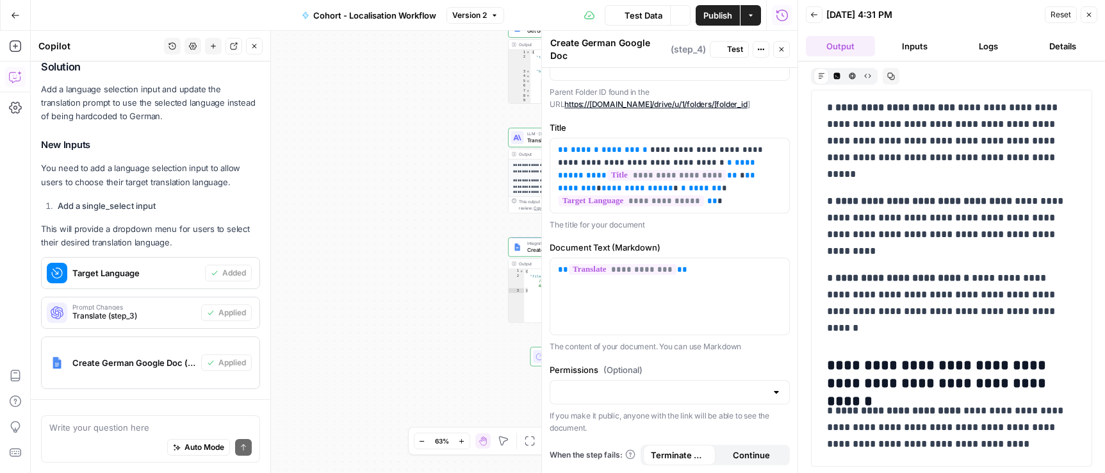
scroll to position [290, 0]
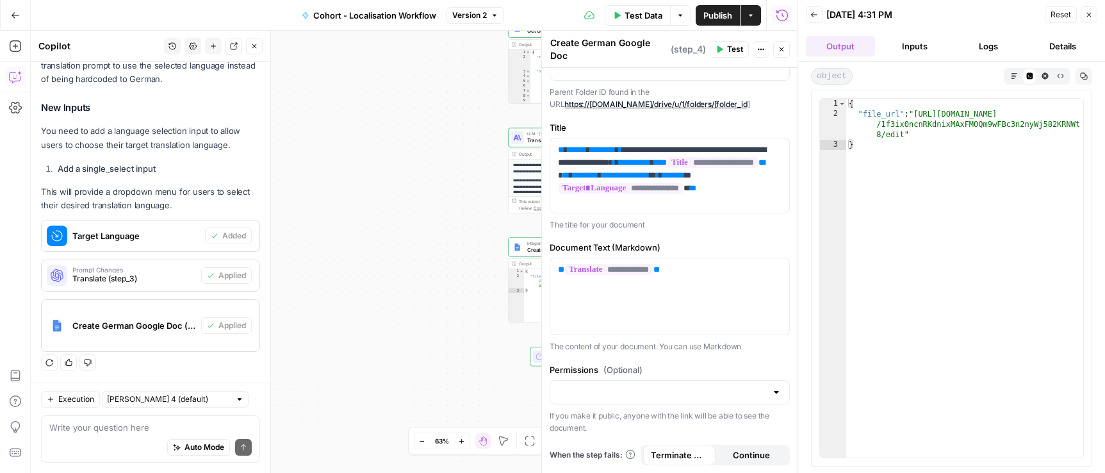
type textarea "**********"
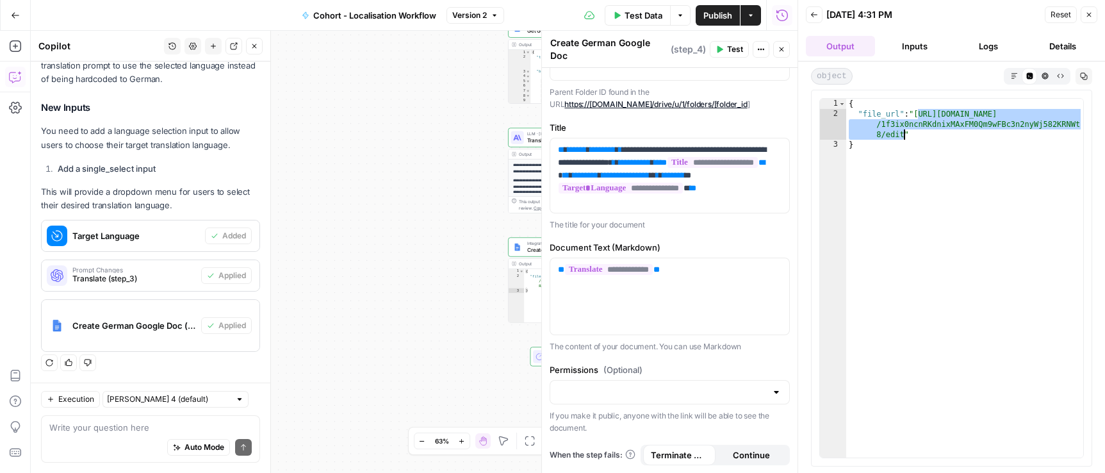
drag, startPoint x: 919, startPoint y: 115, endPoint x: 904, endPoint y: 132, distance: 22.7
click at [904, 132] on div "{ "file_url" : "https://docs.google.com/document/d /1f3ix0ncnRKdnixMAxFM0Qm9wFB…" at bounding box center [964, 288] width 237 height 379
click at [14, 11] on icon "button" at bounding box center [15, 15] width 9 height 9
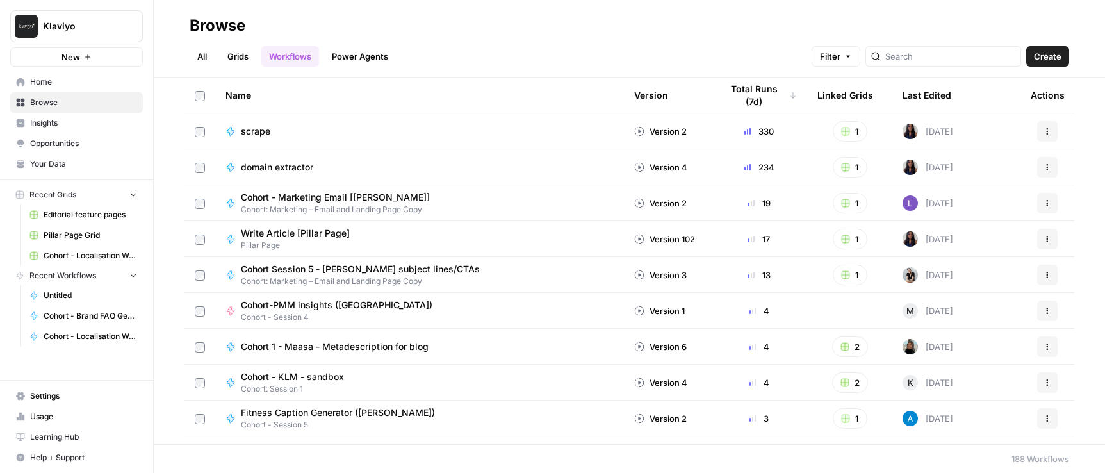
click at [45, 87] on span "Home" at bounding box center [83, 82] width 107 height 12
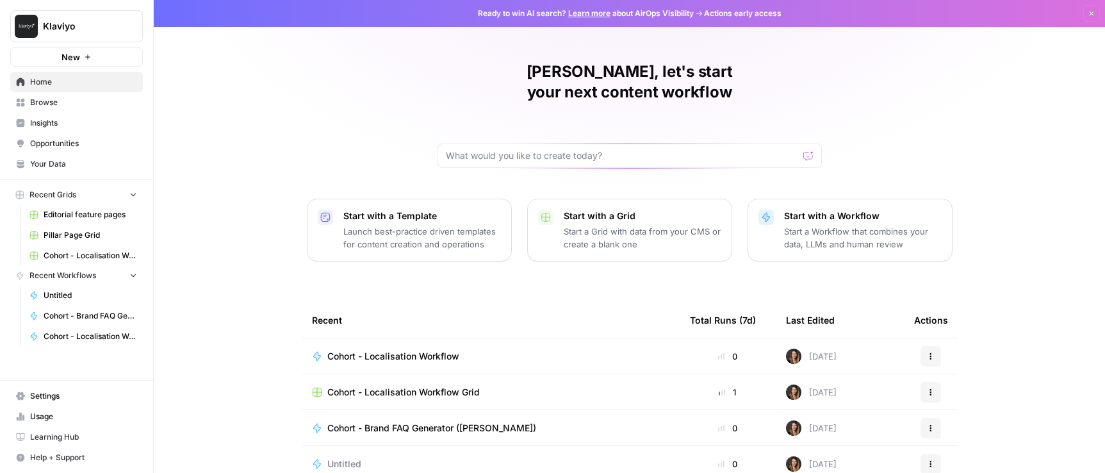
click at [395, 386] on span "Cohort - Localisation Workflow Grid" at bounding box center [403, 392] width 152 height 13
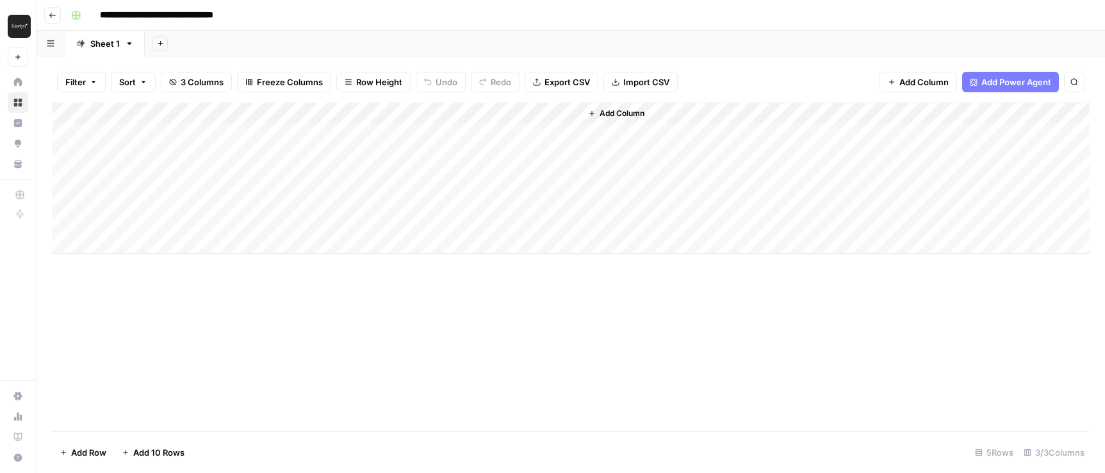
click at [438, 113] on div "Add Column" at bounding box center [571, 177] width 1038 height 151
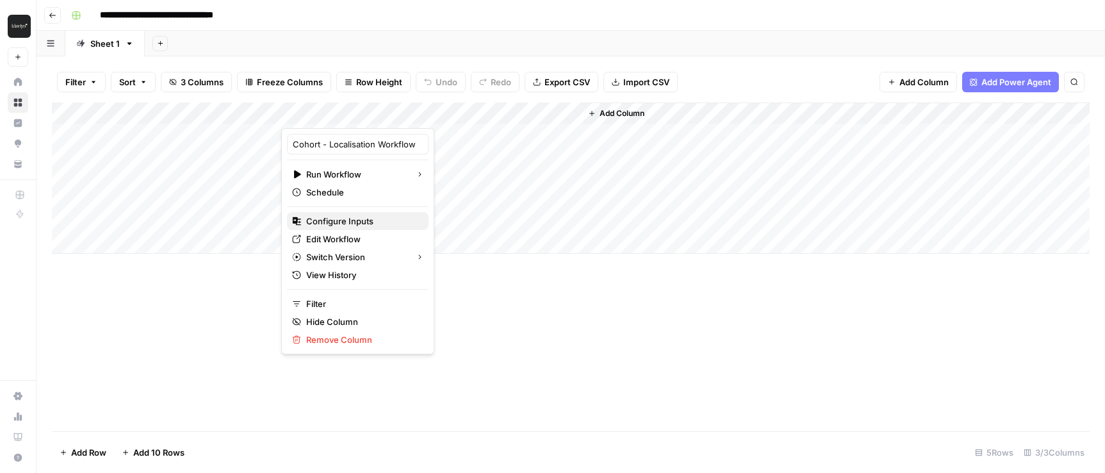
click at [326, 217] on span "Configure Inputs" at bounding box center [362, 221] width 112 height 13
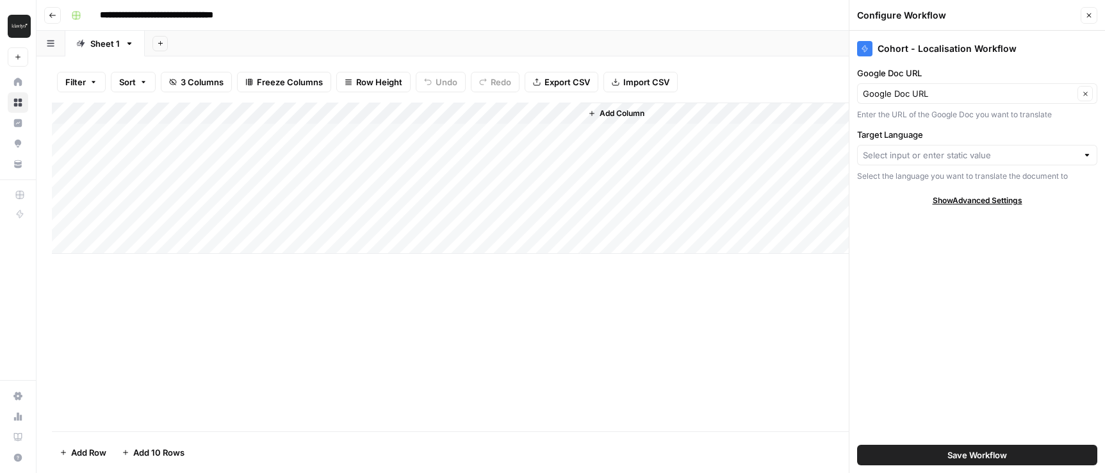
click at [1083, 155] on div at bounding box center [1087, 155] width 9 height 13
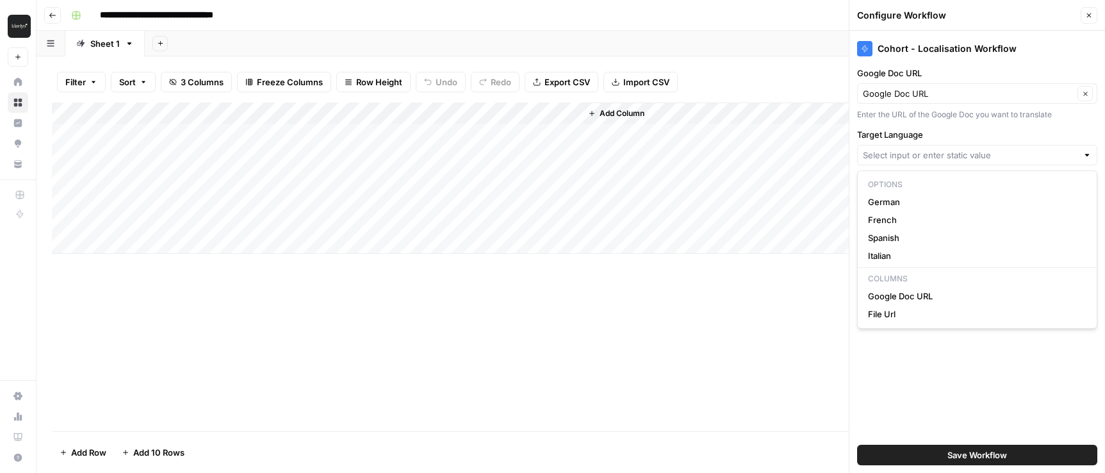
click at [650, 350] on div "Add Column" at bounding box center [571, 266] width 1038 height 329
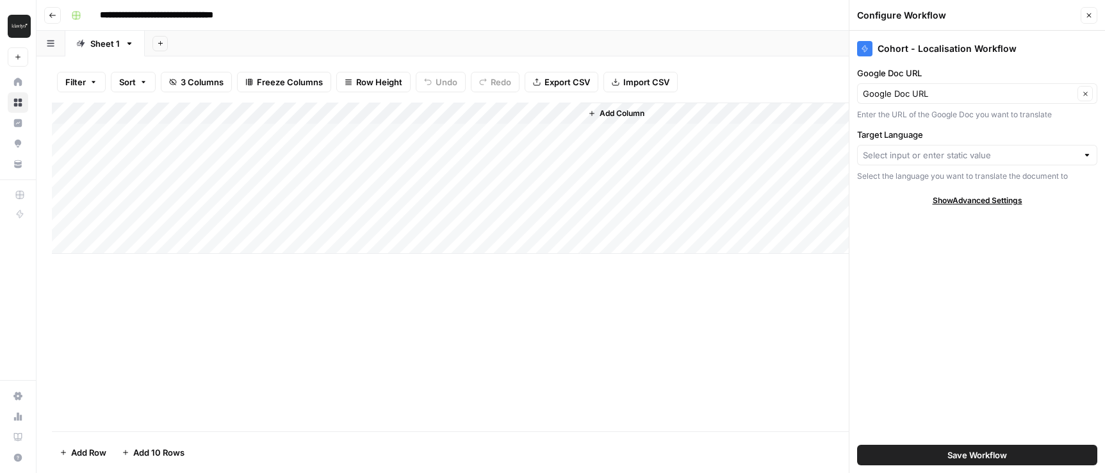
click at [221, 111] on div "Add Column" at bounding box center [571, 177] width 1038 height 151
click at [195, 344] on div "Add Column" at bounding box center [571, 266] width 1038 height 329
click at [196, 344] on div "Add Column" at bounding box center [571, 266] width 1038 height 329
click at [77, 113] on div "Add Column" at bounding box center [571, 177] width 1038 height 151
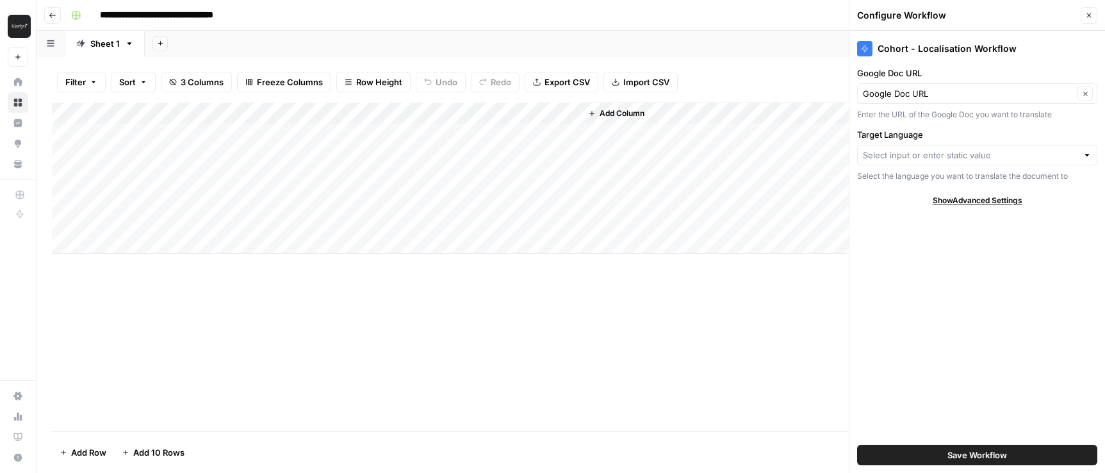
click at [335, 113] on div "Add Column" at bounding box center [571, 177] width 1038 height 151
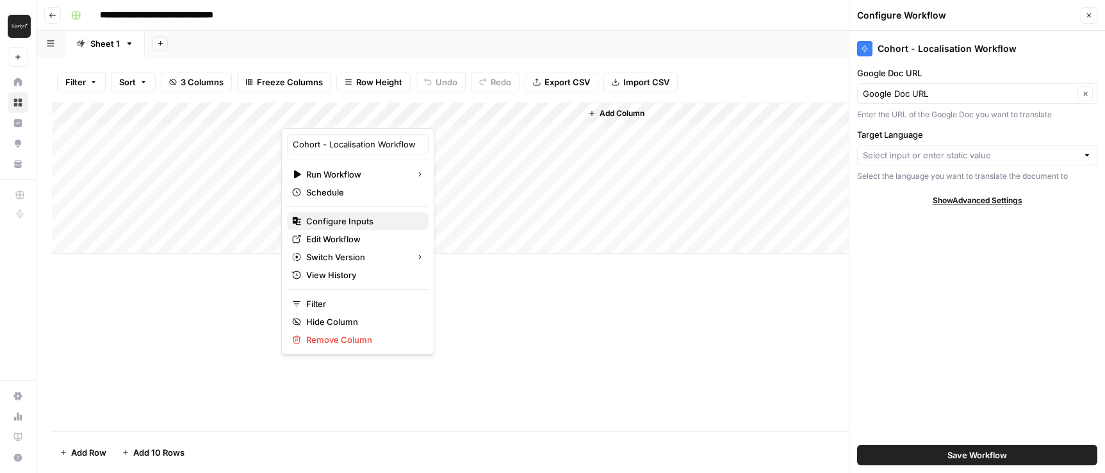
click at [354, 224] on span "Configure Inputs" at bounding box center [362, 221] width 112 height 13
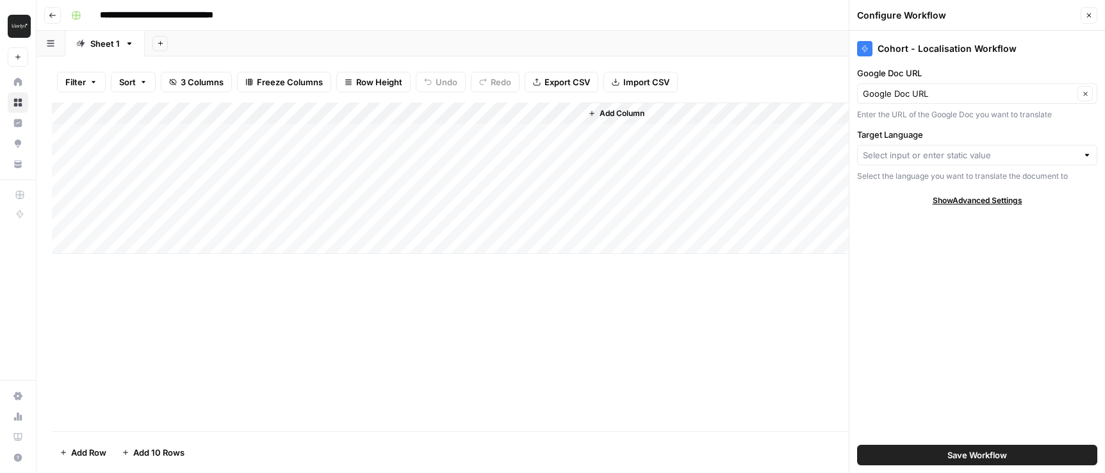
click at [600, 114] on span "Add Column" at bounding box center [622, 114] width 45 height 12
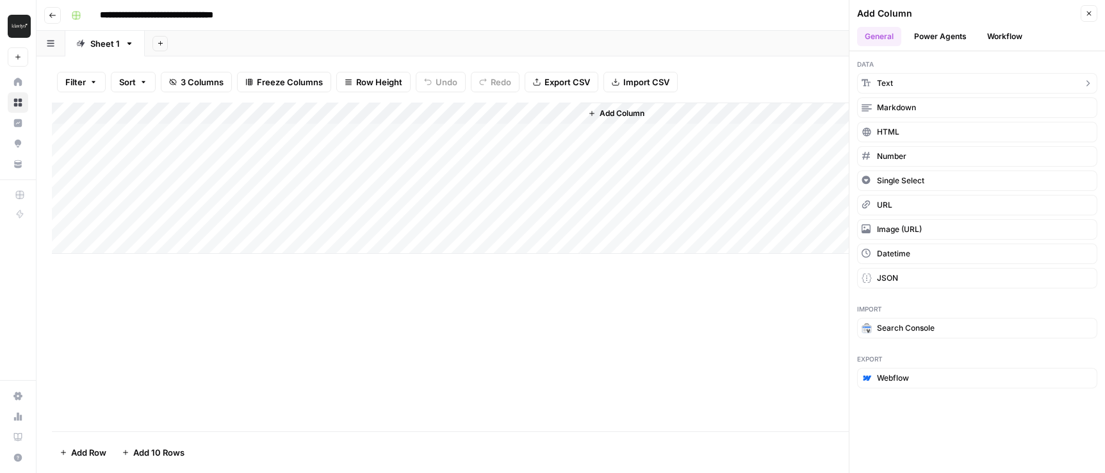
click at [925, 81] on button "Text" at bounding box center [977, 83] width 240 height 20
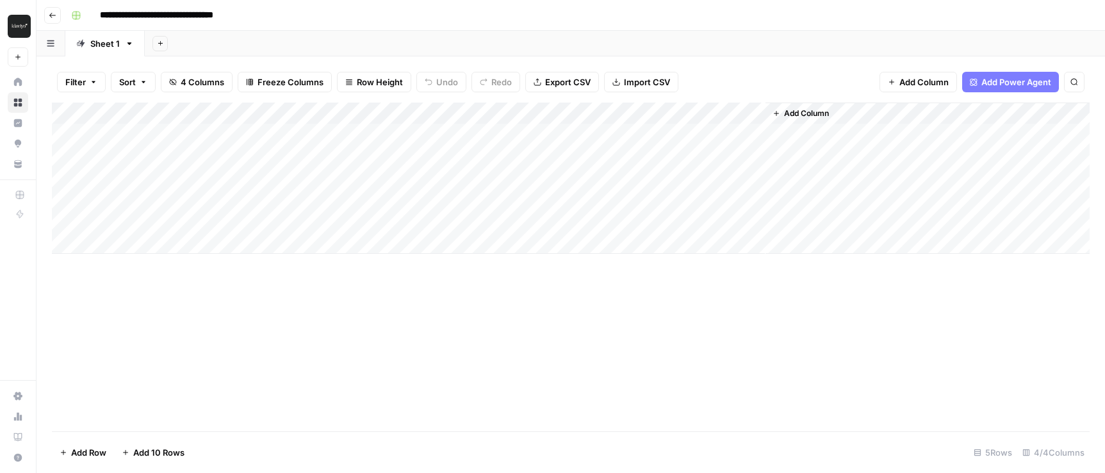
drag, startPoint x: 659, startPoint y: 108, endPoint x: 338, endPoint y: 108, distance: 321.6
click at [338, 108] on div "Add Column" at bounding box center [571, 177] width 1038 height 151
click at [642, 110] on div "Add Column" at bounding box center [571, 177] width 1038 height 151
click at [642, 110] on div at bounding box center [725, 115] width 184 height 26
click at [619, 110] on div "Add Column" at bounding box center [571, 177] width 1038 height 151
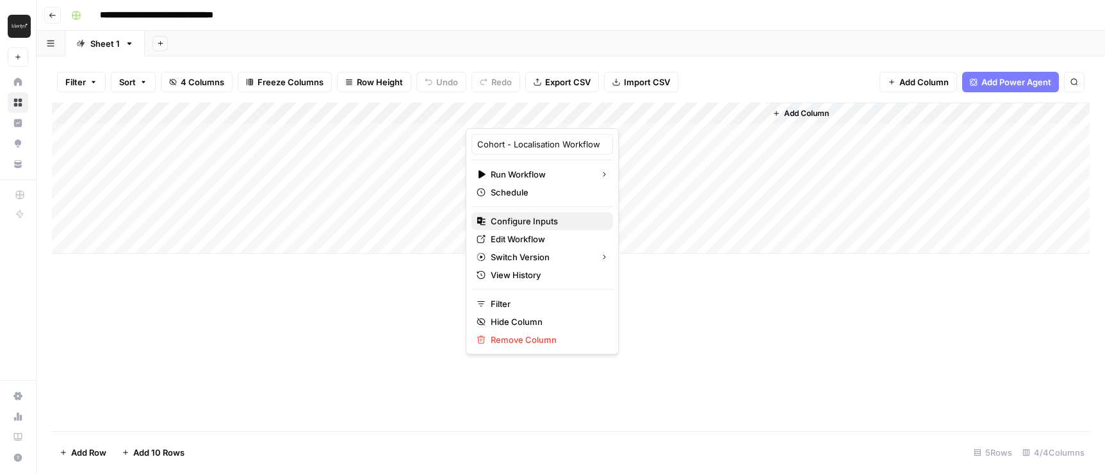
click at [524, 222] on span "Configure Inputs" at bounding box center [547, 221] width 112 height 13
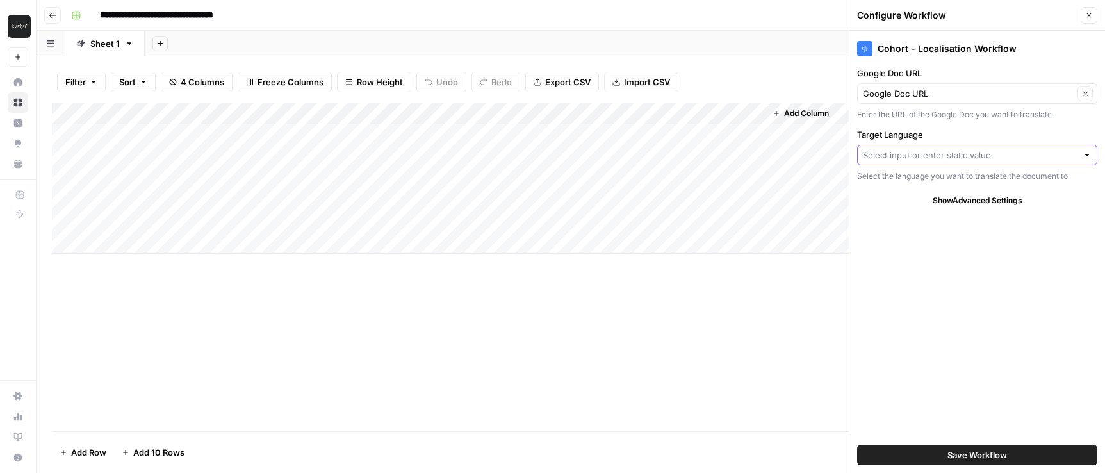
click at [924, 149] on input "Target Language" at bounding box center [970, 155] width 215 height 13
click at [1022, 131] on label "Target Language" at bounding box center [977, 134] width 240 height 13
click at [1022, 149] on input "Target Language" at bounding box center [970, 155] width 215 height 13
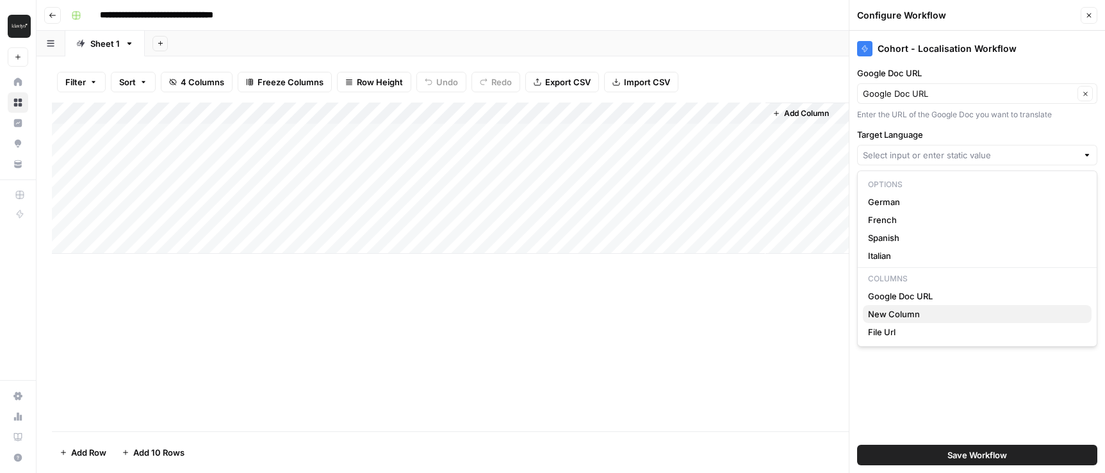
click at [904, 314] on span "New Column" at bounding box center [974, 313] width 213 height 13
type input "New Column"
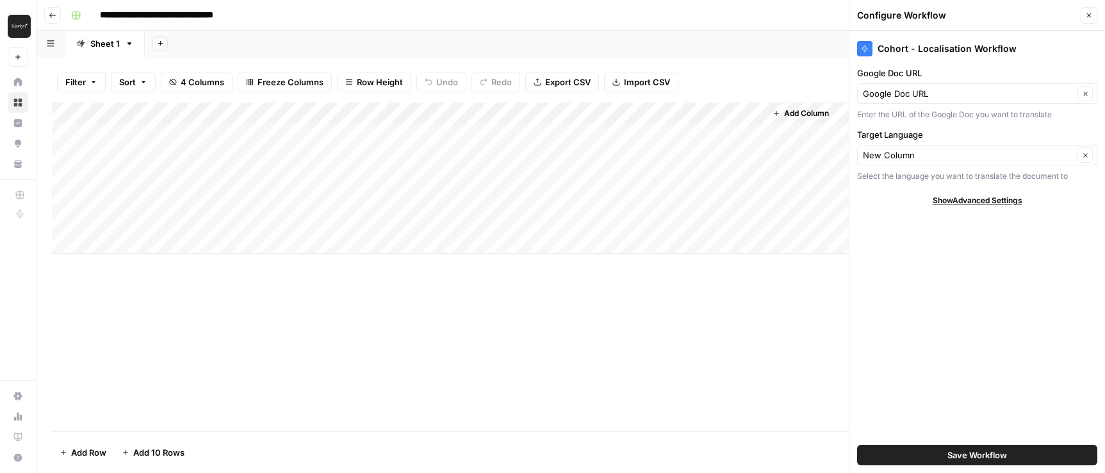
click at [336, 133] on div "Add Column" at bounding box center [571, 177] width 1038 height 151
click at [411, 136] on div "Add Column" at bounding box center [571, 177] width 1038 height 151
click at [378, 187] on div "Add Column" at bounding box center [571, 177] width 1038 height 151
click at [381, 138] on div "Add Column" at bounding box center [571, 177] width 1038 height 151
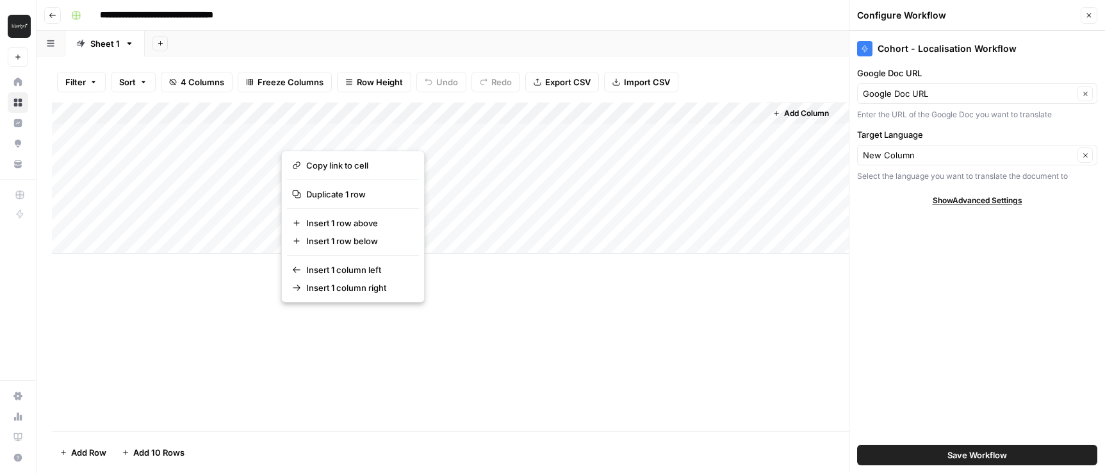
click at [361, 134] on button "button" at bounding box center [373, 134] width 185 height 22
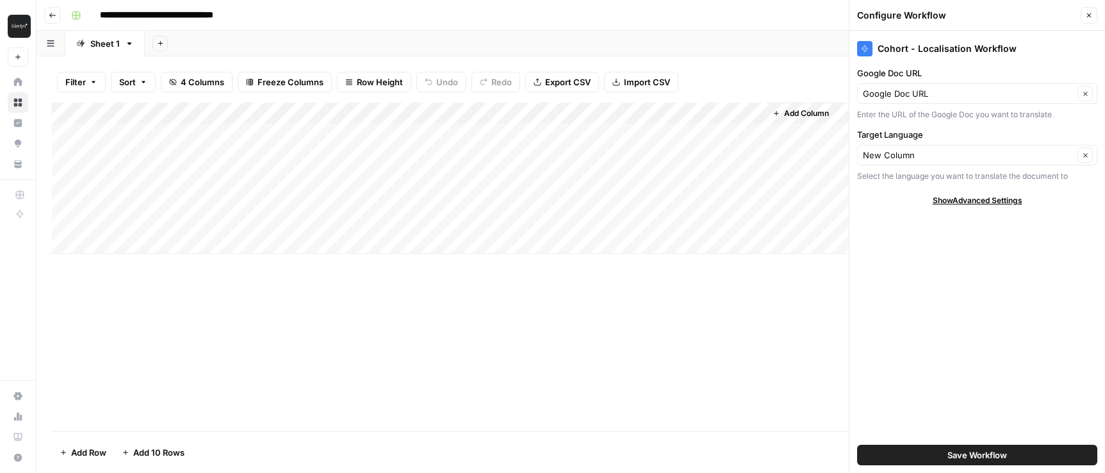
click at [963, 450] on span "Save Workflow" at bounding box center [977, 454] width 60 height 13
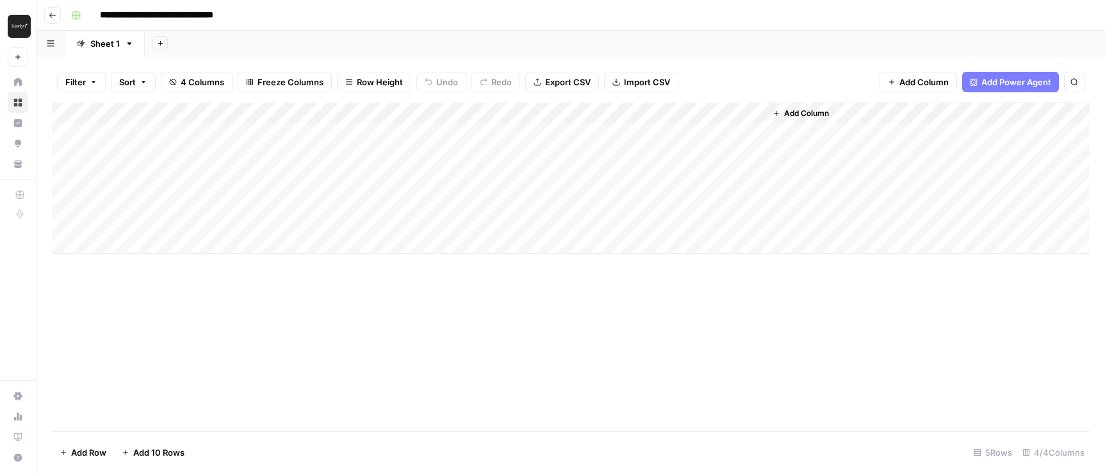
click at [375, 115] on div "Add Column" at bounding box center [571, 177] width 1038 height 151
click at [455, 116] on div at bounding box center [373, 115] width 185 height 26
click at [460, 115] on div at bounding box center [373, 115] width 185 height 26
click at [782, 113] on button "Add Column" at bounding box center [800, 113] width 67 height 17
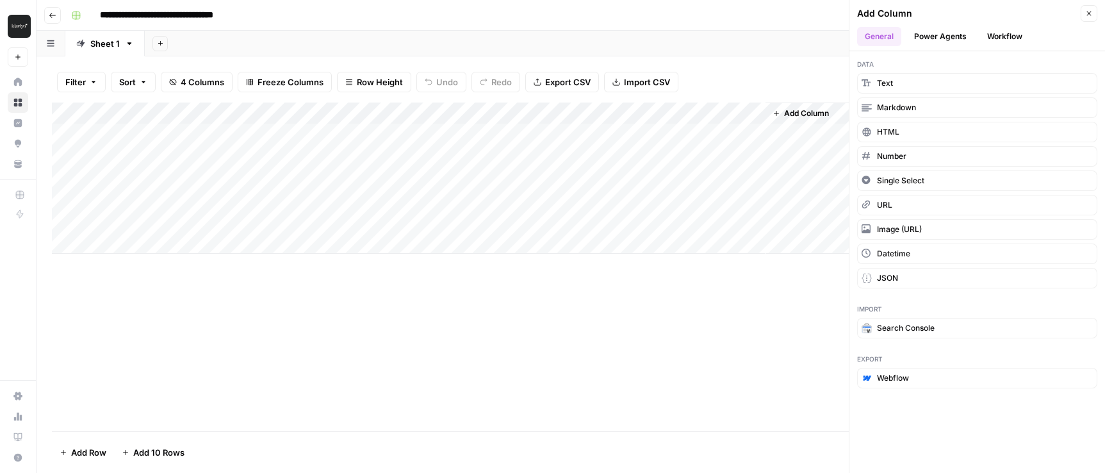
click at [946, 31] on button "Power Agents" at bounding box center [940, 36] width 68 height 19
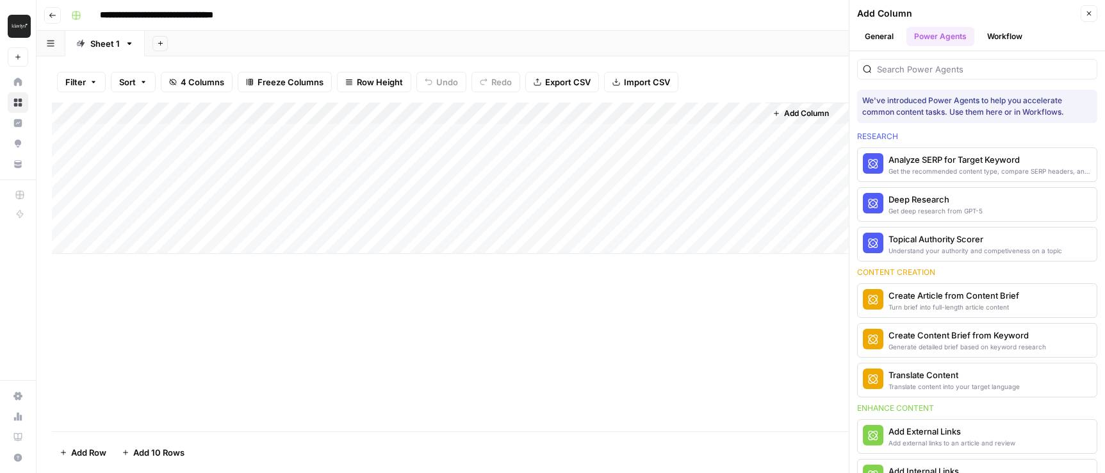
click at [878, 36] on button "General" at bounding box center [879, 36] width 44 height 19
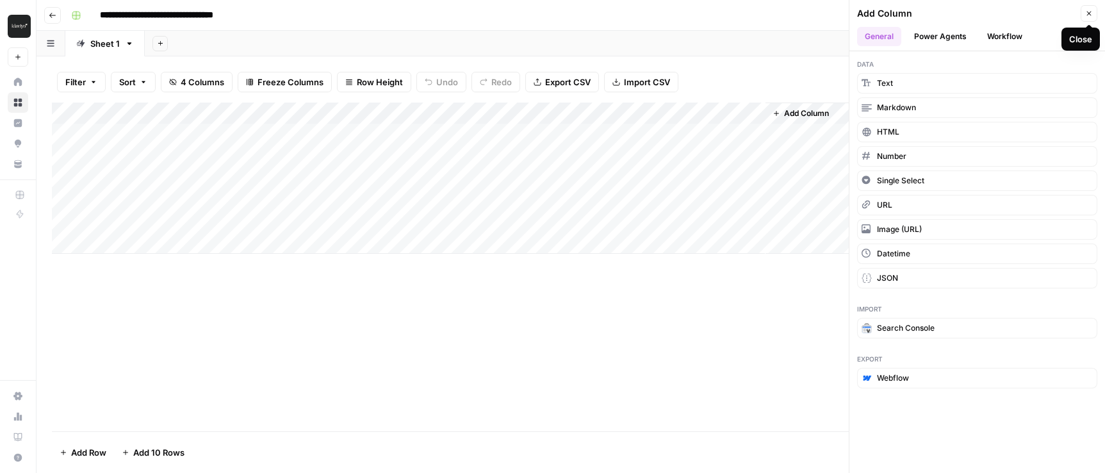
click at [1088, 13] on icon "button" at bounding box center [1089, 14] width 4 height 4
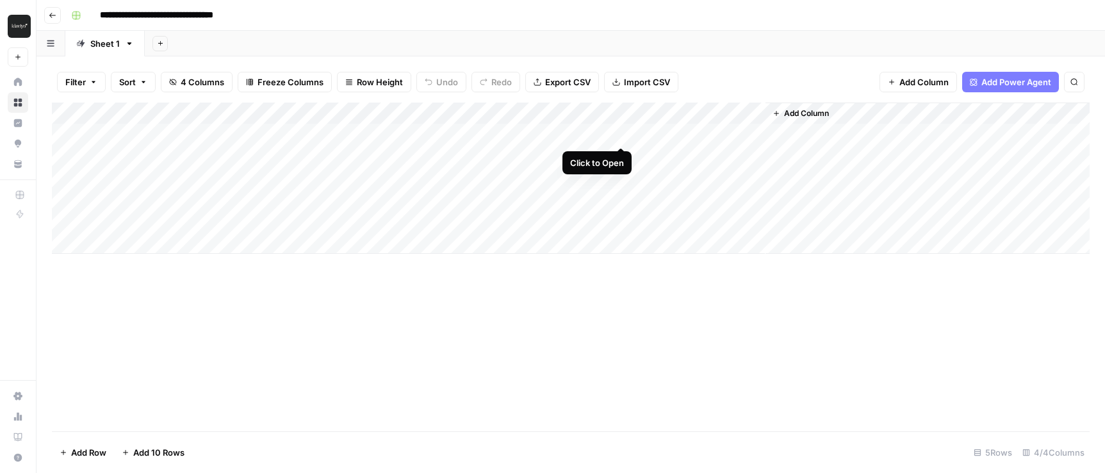
click at [621, 135] on div "Add Column" at bounding box center [571, 177] width 1038 height 151
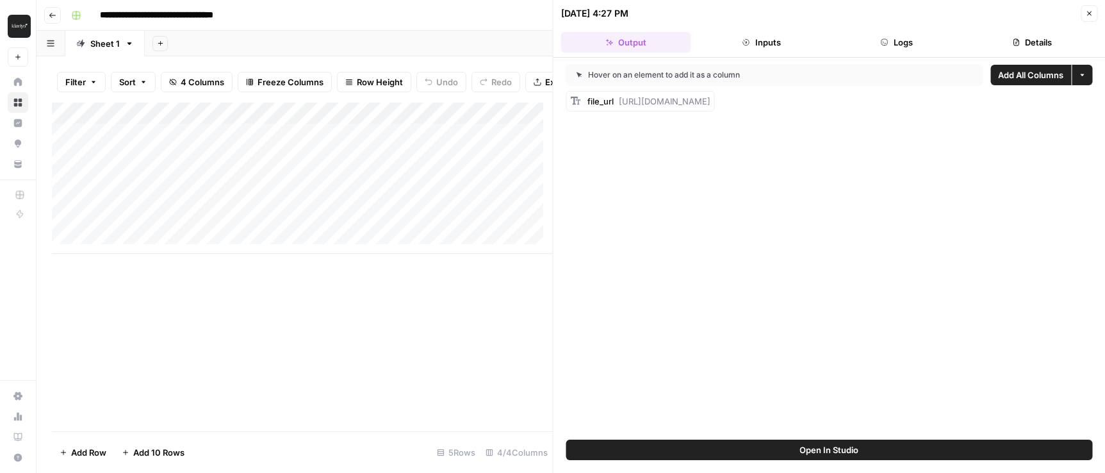
click at [783, 33] on button "Inputs" at bounding box center [761, 42] width 130 height 20
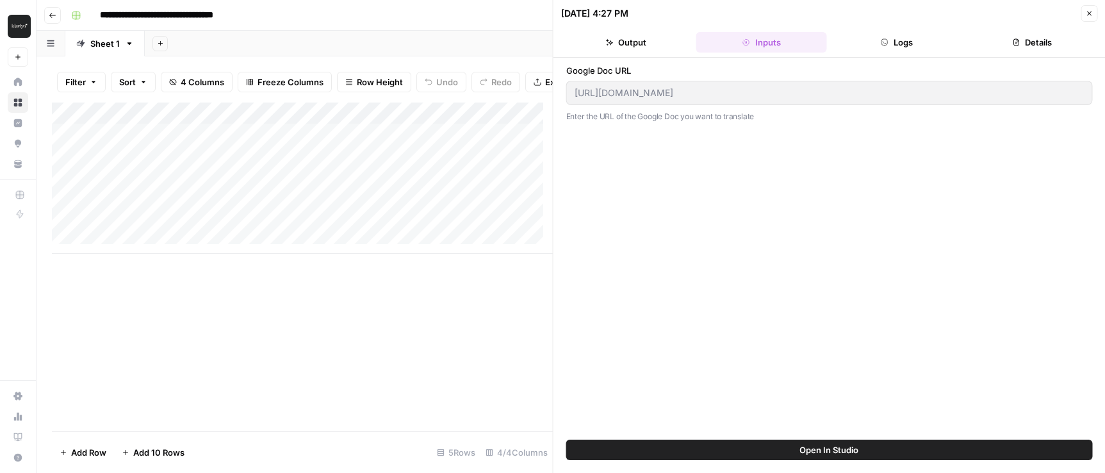
click at [733, 457] on button "Open In Studio" at bounding box center [829, 449] width 527 height 20
click at [420, 422] on div "Add Column" at bounding box center [302, 266] width 501 height 329
click at [1090, 11] on icon "button" at bounding box center [1089, 14] width 8 height 8
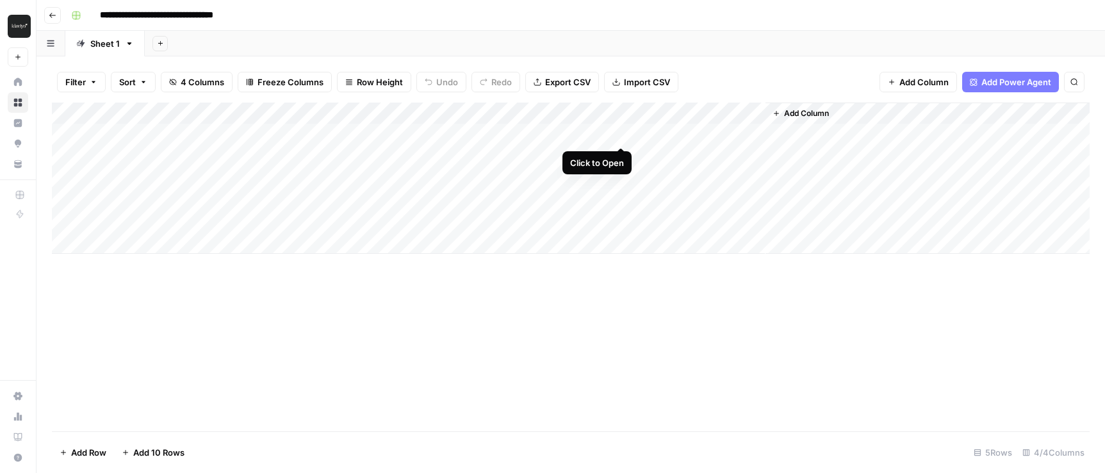
click at [620, 136] on div "Add Column" at bounding box center [571, 177] width 1038 height 151
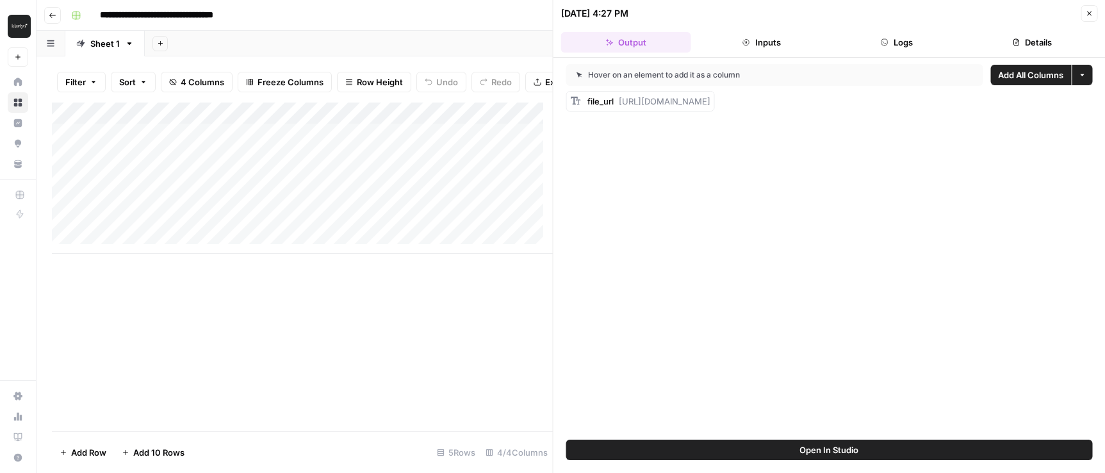
click at [1016, 76] on span "Add All Columns" at bounding box center [1030, 75] width 65 height 13
click at [743, 37] on button "Inputs" at bounding box center [761, 42] width 130 height 20
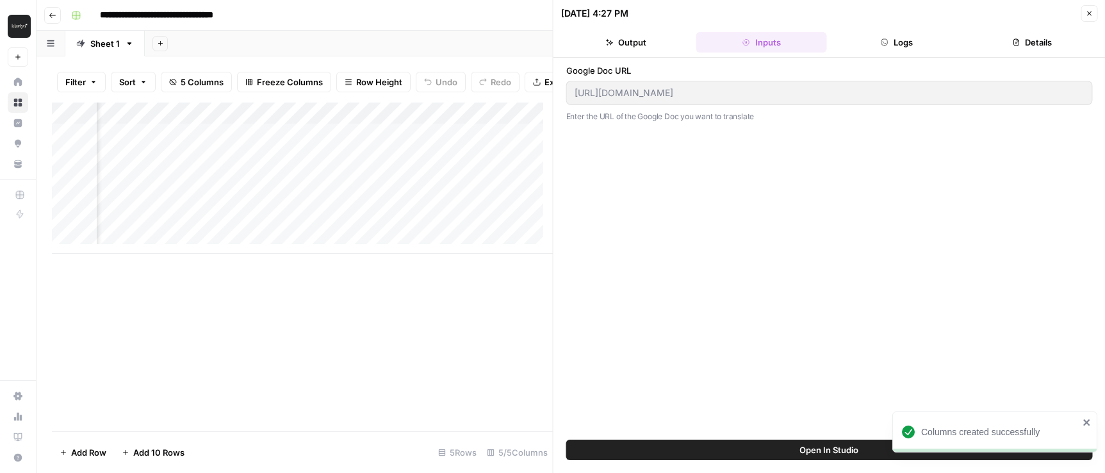
scroll to position [0, 318]
click at [434, 122] on div "Add Column" at bounding box center [302, 177] width 501 height 151
click at [414, 248] on span "Remove Column" at bounding box center [412, 248] width 112 height 13
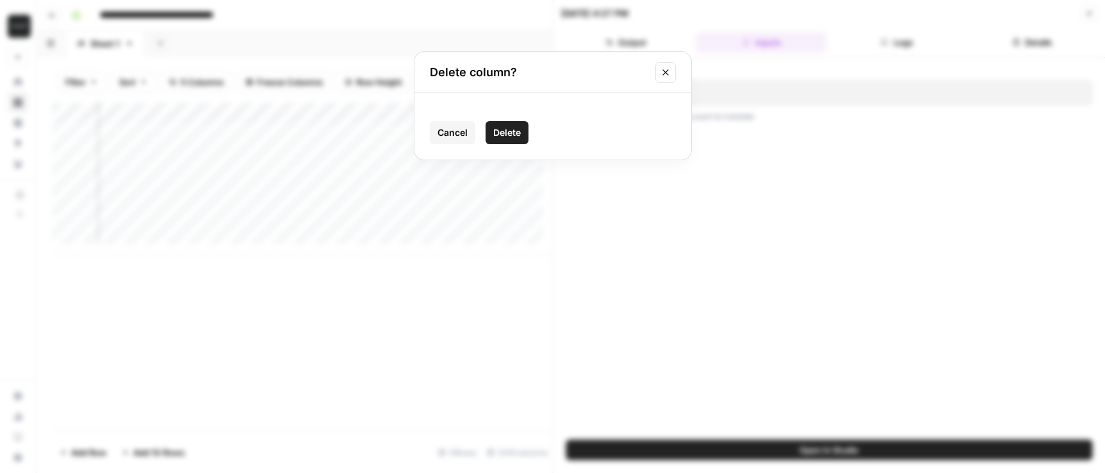
click at [514, 132] on span "Delete" at bounding box center [507, 132] width 28 height 13
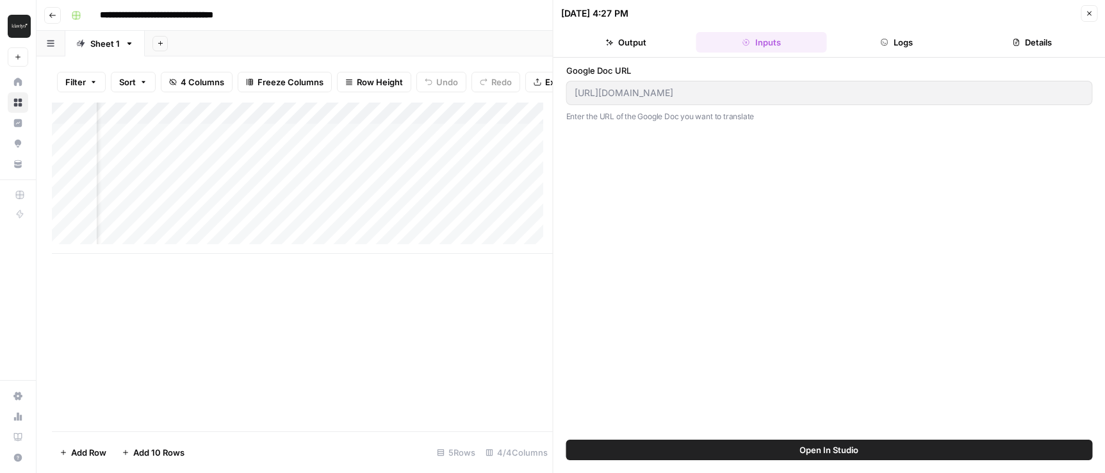
scroll to position [0, 0]
click at [271, 122] on div "Add Column" at bounding box center [302, 177] width 501 height 151
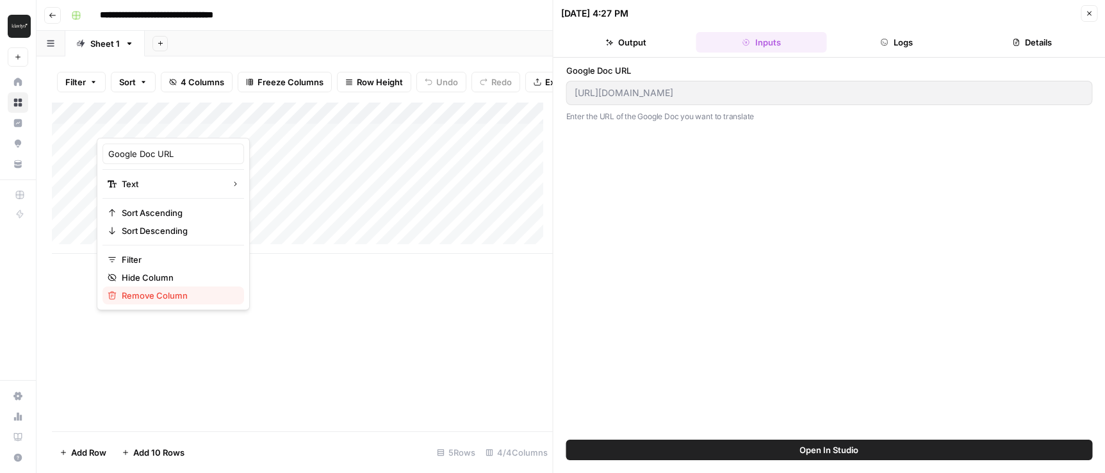
click at [129, 299] on span "Remove Column" at bounding box center [178, 295] width 112 height 13
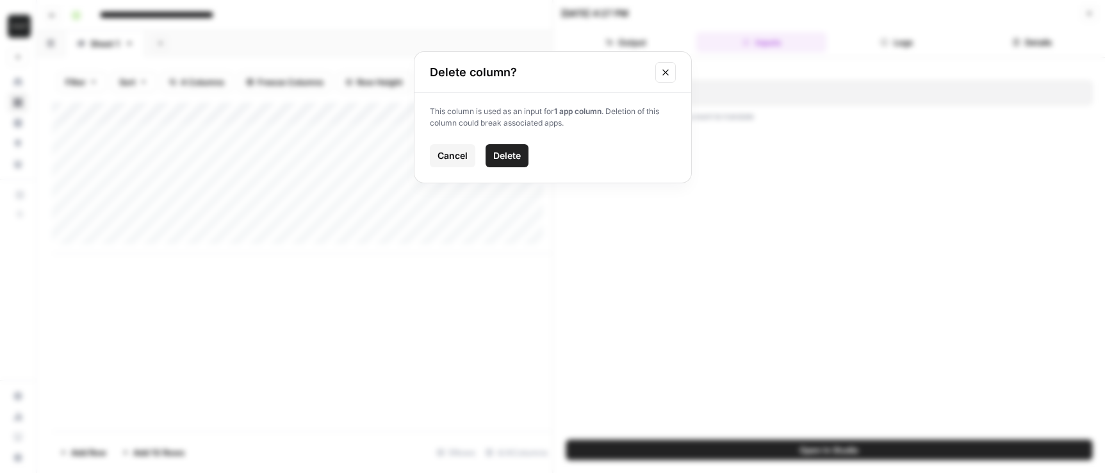
click at [508, 160] on span "Delete" at bounding box center [507, 155] width 28 height 13
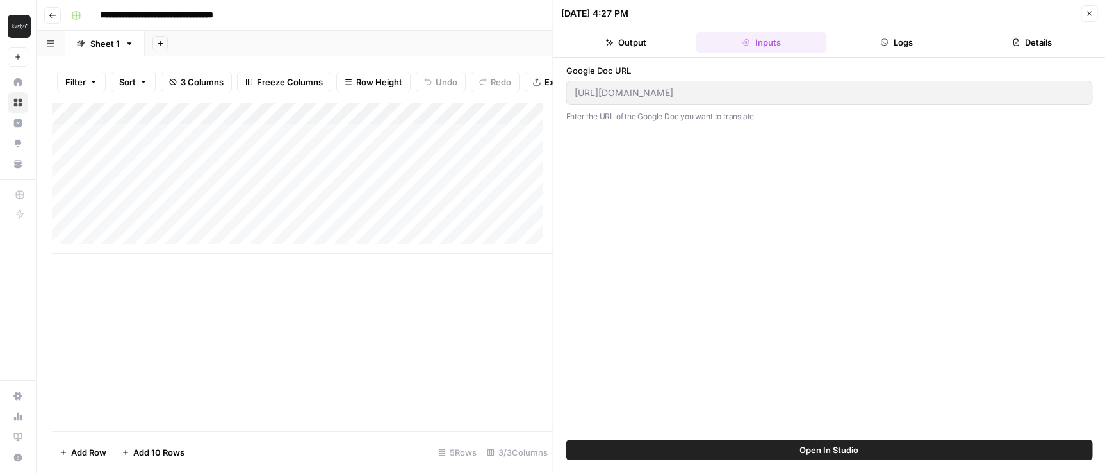
click at [269, 122] on div "Add Column" at bounding box center [302, 177] width 501 height 151
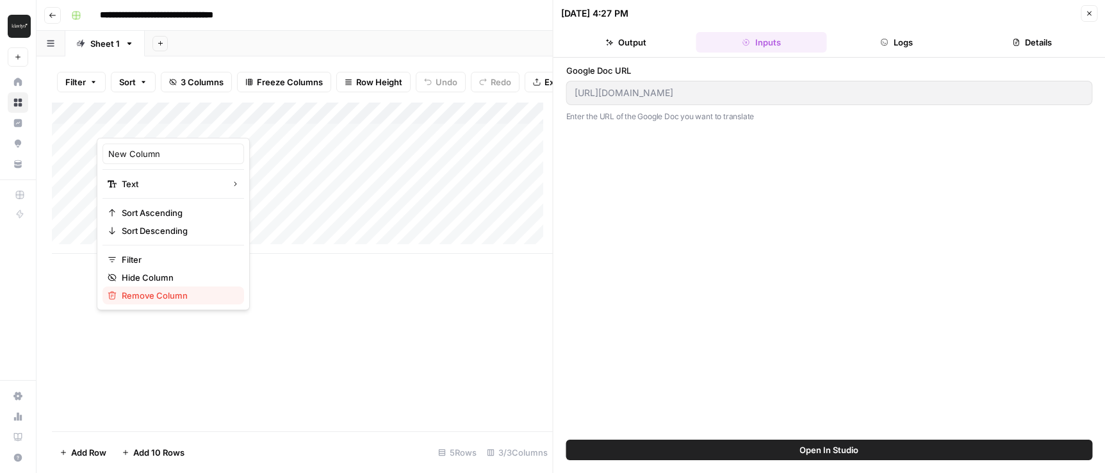
click at [142, 295] on span "Remove Column" at bounding box center [178, 295] width 112 height 13
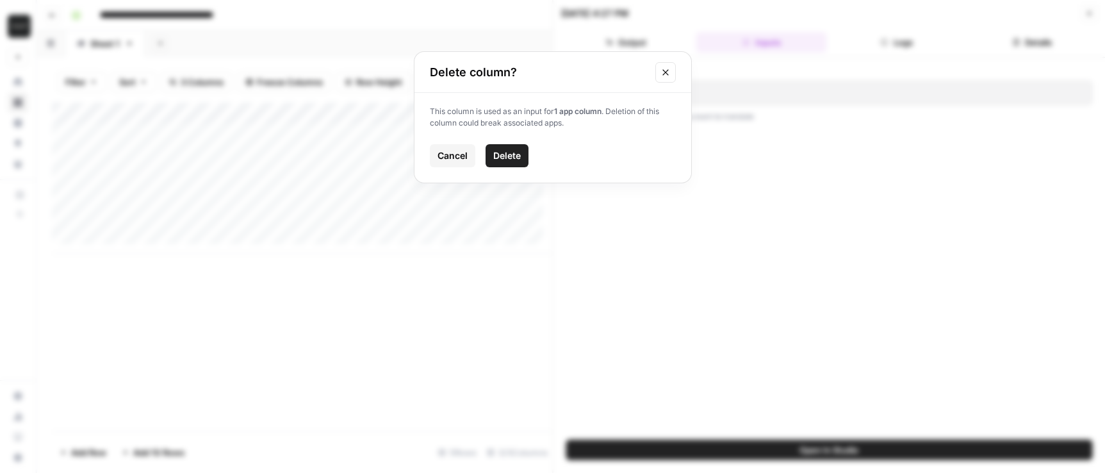
click at [509, 156] on span "Delete" at bounding box center [507, 155] width 28 height 13
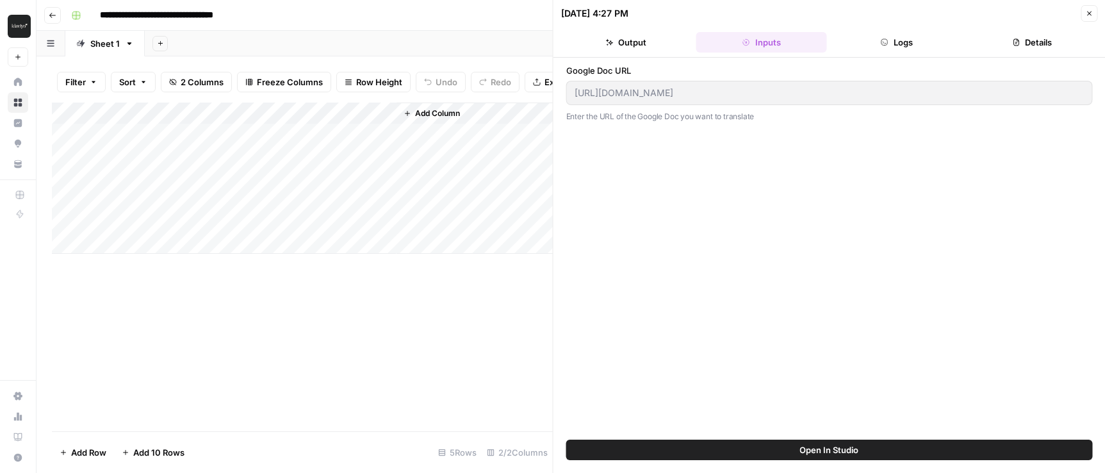
click at [172, 126] on div "Add Column" at bounding box center [302, 177] width 501 height 151
click at [818, 206] on div "Google Doc URL https://docs.google.com/document/d/1nuSBfrIHWSIVYbsF-7FWp0ec5PNJ…" at bounding box center [829, 248] width 527 height 369
click at [739, 42] on button "Inputs" at bounding box center [761, 42] width 130 height 20
click at [625, 34] on button "Output" at bounding box center [626, 42] width 130 height 20
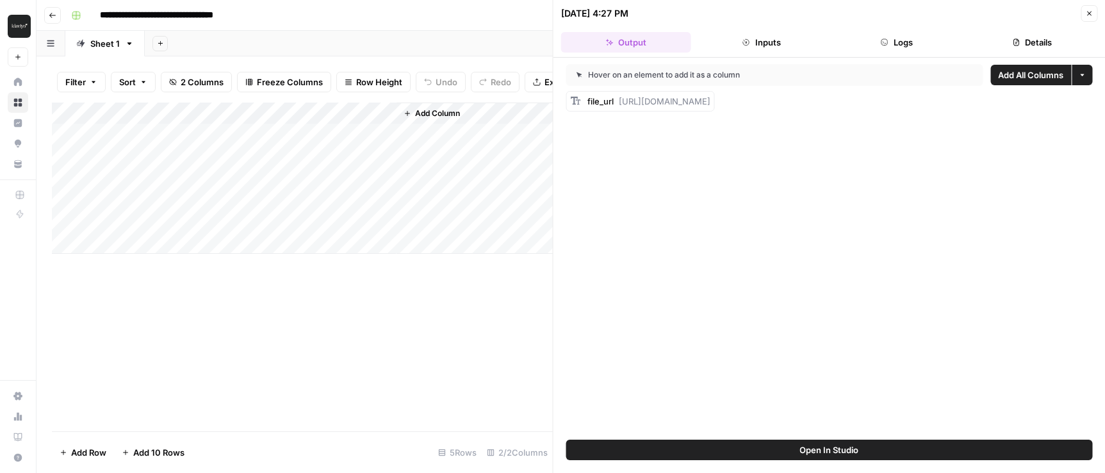
click at [785, 46] on button "Inputs" at bounding box center [761, 42] width 130 height 20
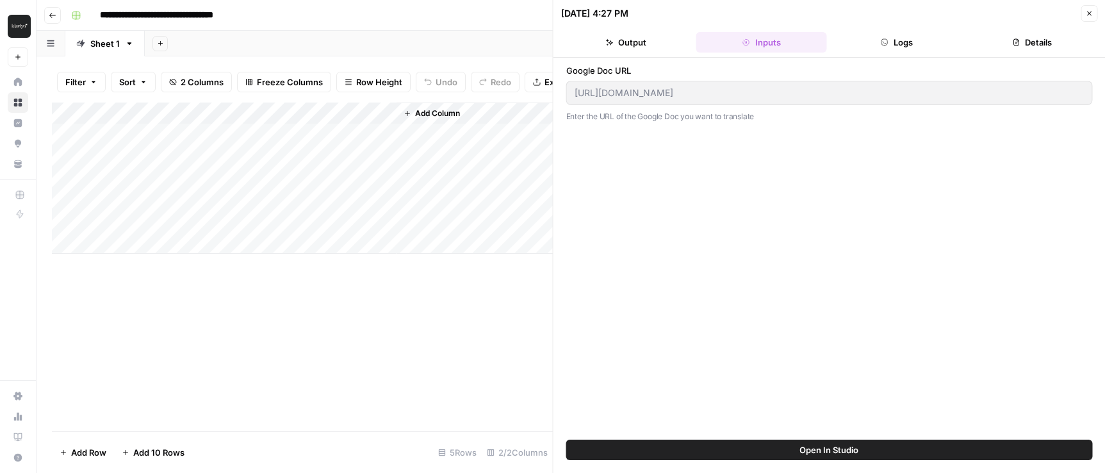
click at [792, 451] on button "Open In Studio" at bounding box center [829, 449] width 527 height 20
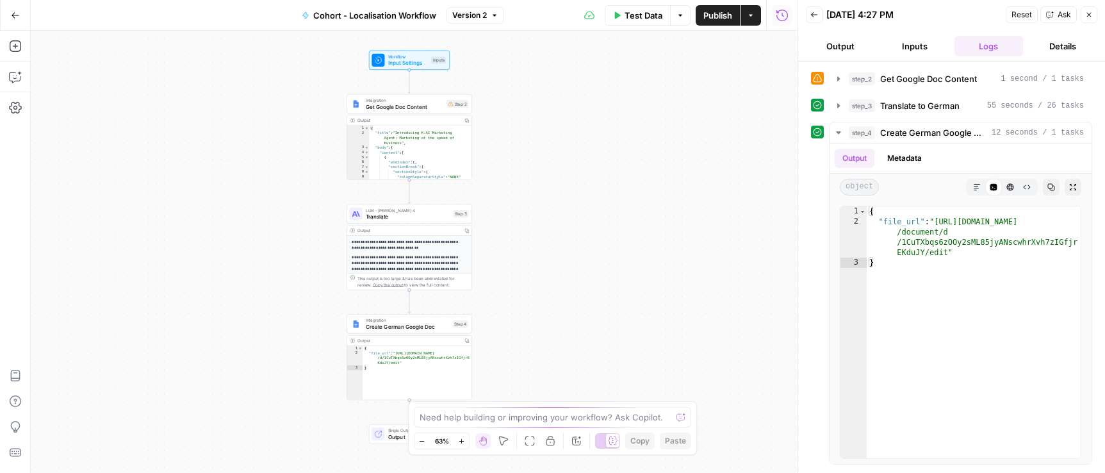
click at [902, 40] on button "Inputs" at bounding box center [914, 46] width 69 height 20
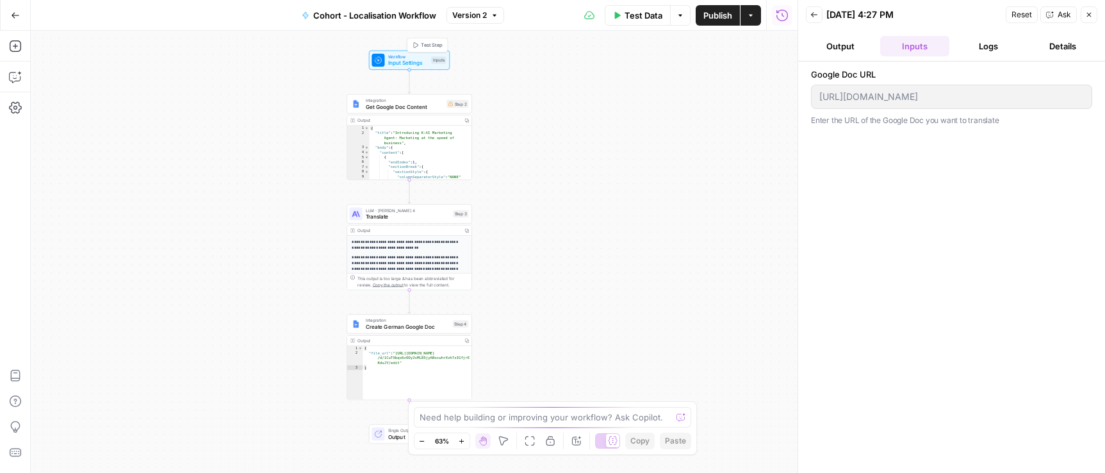
click at [413, 61] on span "Input Settings" at bounding box center [408, 63] width 40 height 8
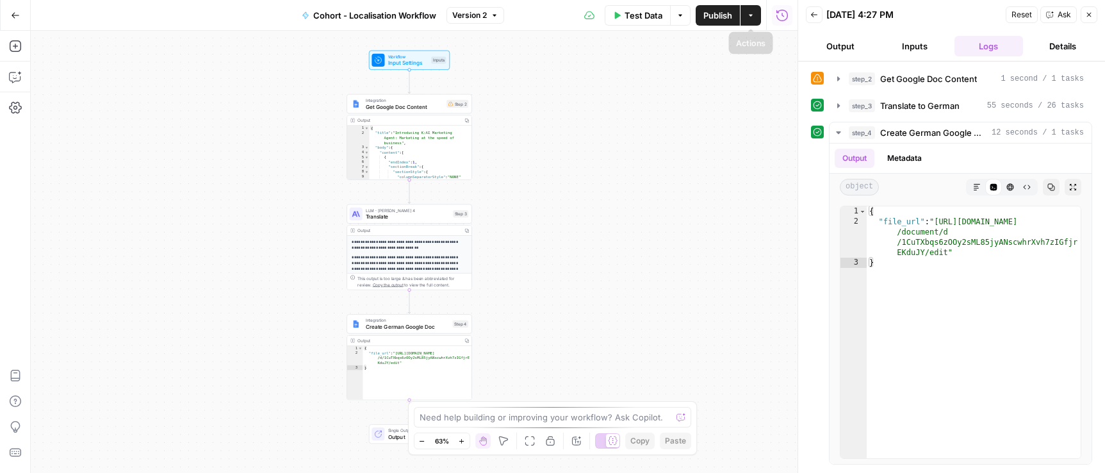
click at [747, 13] on icon "button" at bounding box center [751, 16] width 8 height 8
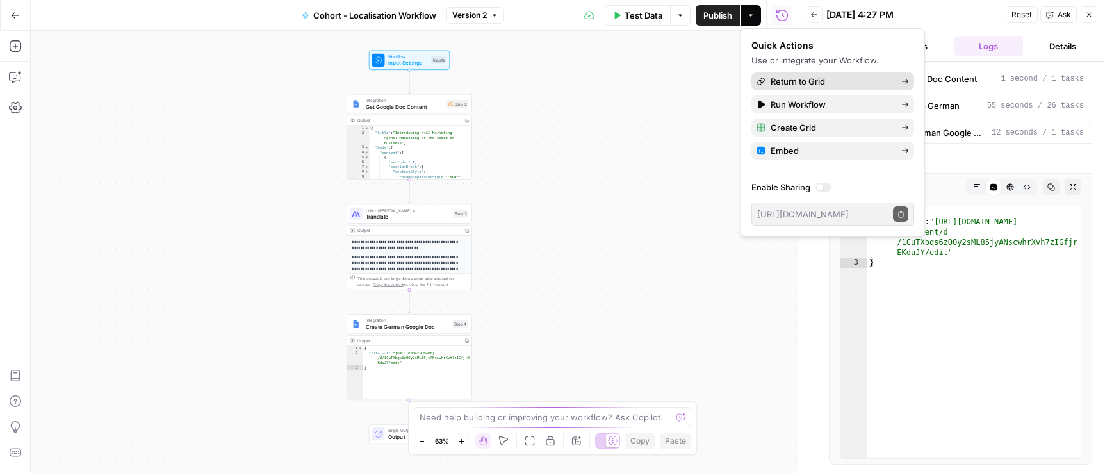
click at [808, 83] on span "Return to Grid" at bounding box center [831, 81] width 120 height 13
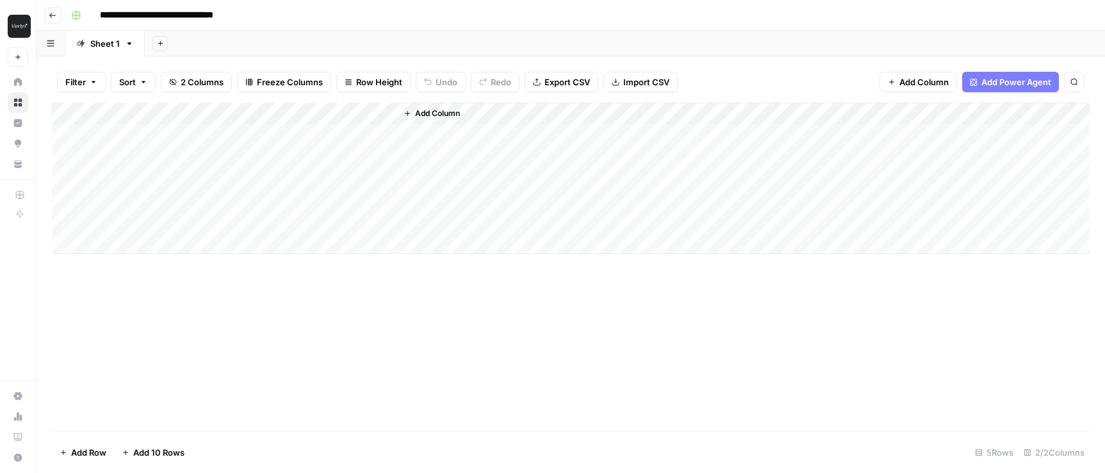
click at [254, 113] on div "Add Column" at bounding box center [571, 177] width 1038 height 151
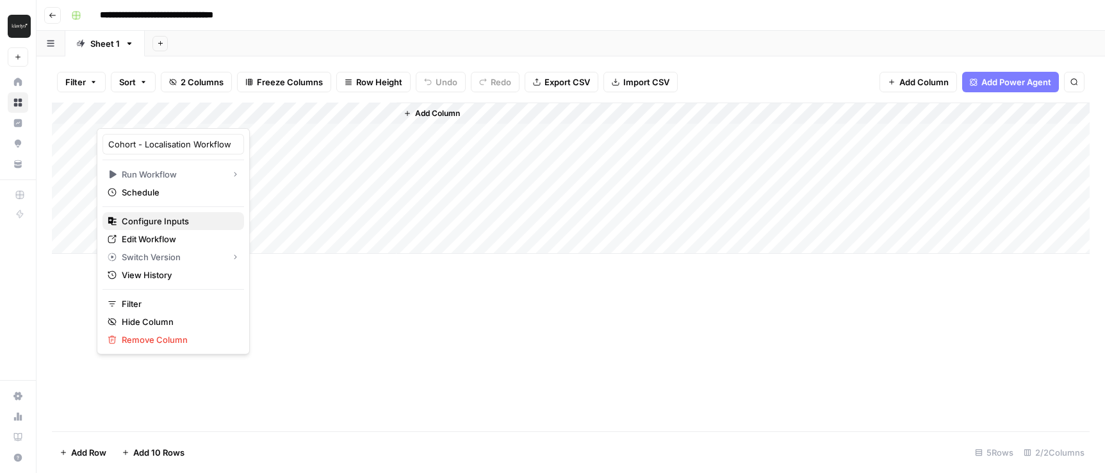
click at [168, 225] on span "Configure Inputs" at bounding box center [178, 221] width 112 height 13
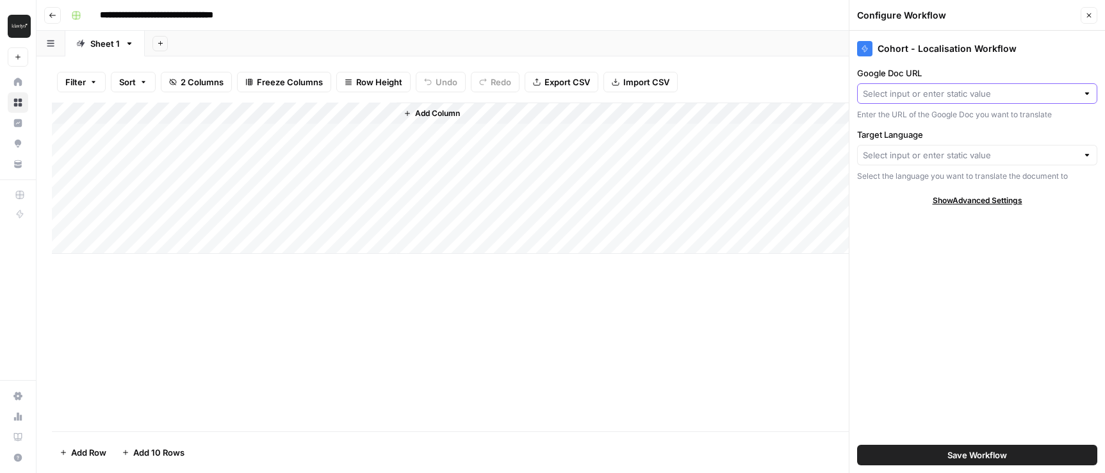
click at [1063, 91] on input "Google Doc URL" at bounding box center [970, 93] width 215 height 13
click at [1066, 91] on input "Google Doc URL" at bounding box center [970, 93] width 215 height 13
click at [730, 256] on div "Add Column" at bounding box center [571, 266] width 1038 height 329
click at [1014, 154] on input "Target Language" at bounding box center [970, 155] width 215 height 13
click at [765, 328] on div "Add Column" at bounding box center [571, 266] width 1038 height 329
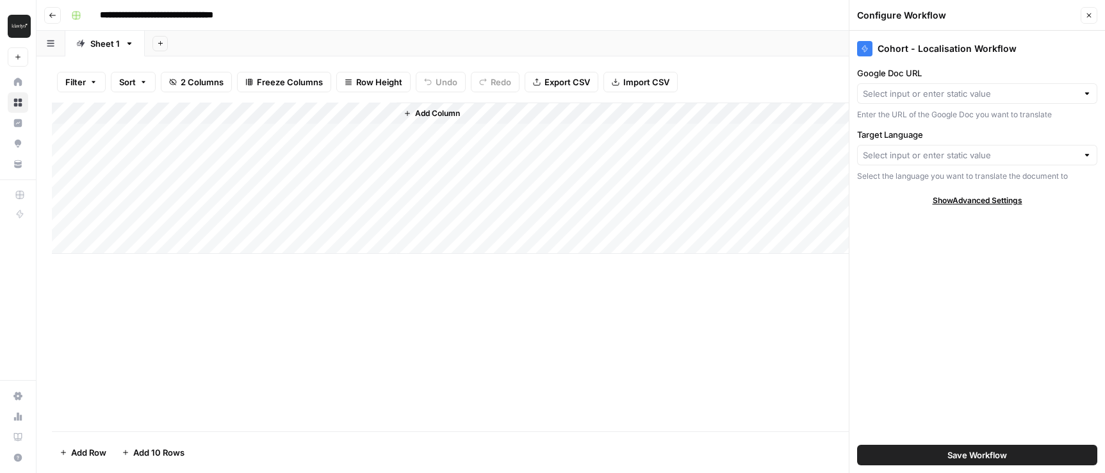
click at [407, 113] on icon "button" at bounding box center [407, 113] width 5 height 5
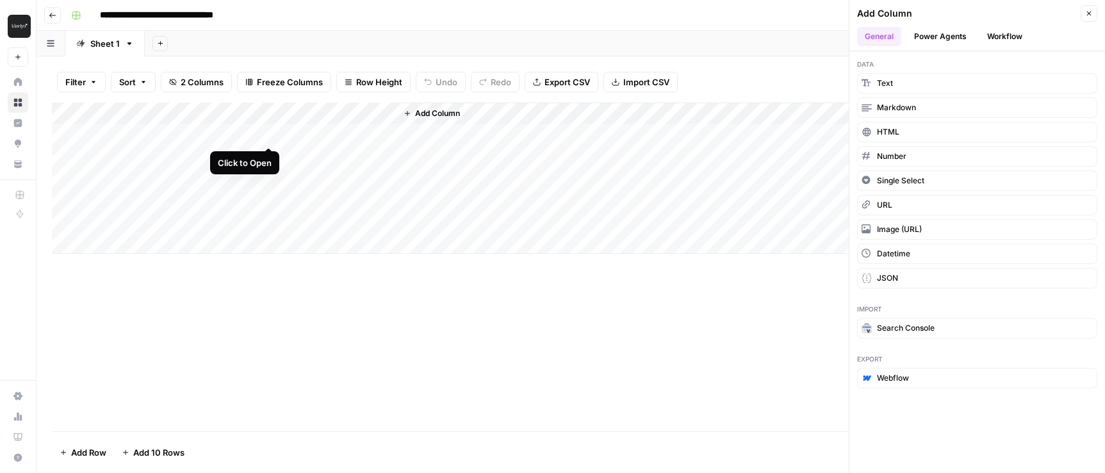
click at [268, 134] on div "Add Column" at bounding box center [571, 177] width 1038 height 151
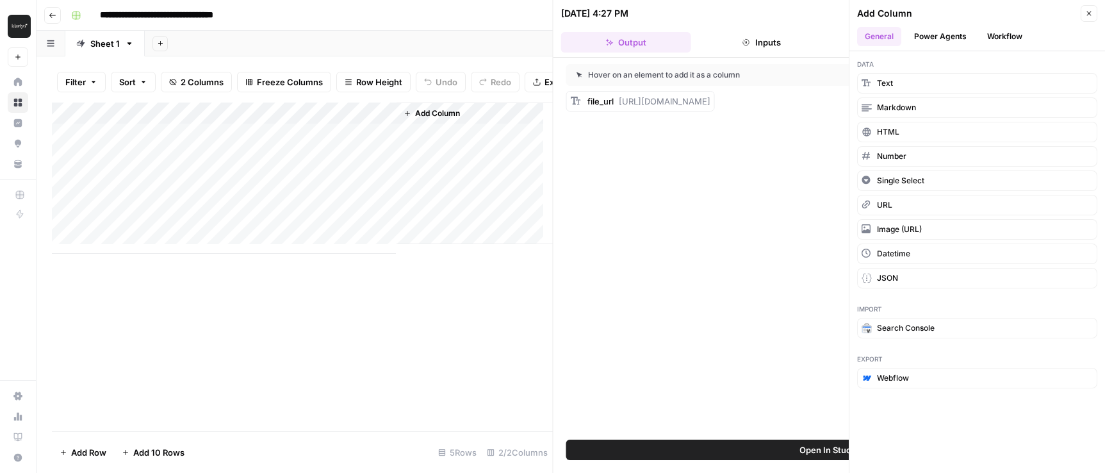
click at [1087, 13] on icon "button" at bounding box center [1089, 14] width 8 height 8
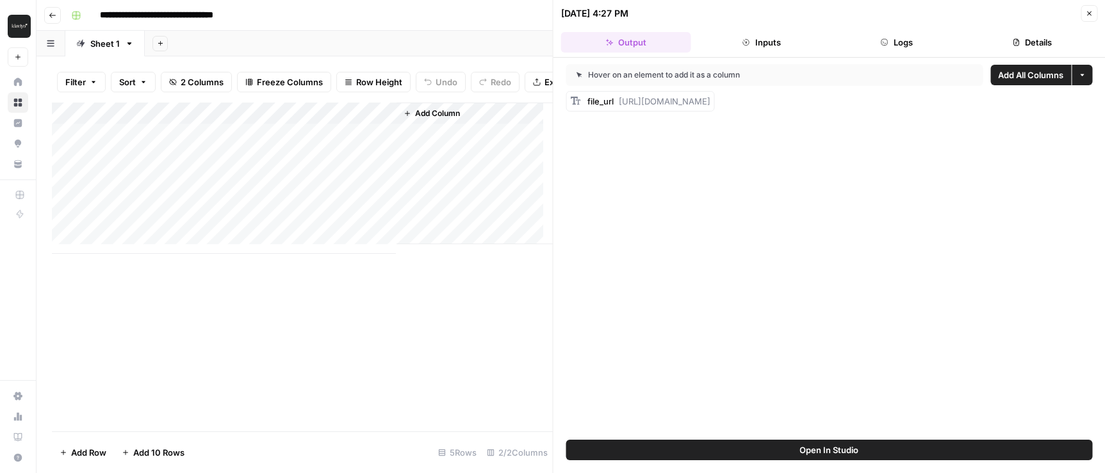
click at [1085, 15] on icon "button" at bounding box center [1089, 14] width 8 height 8
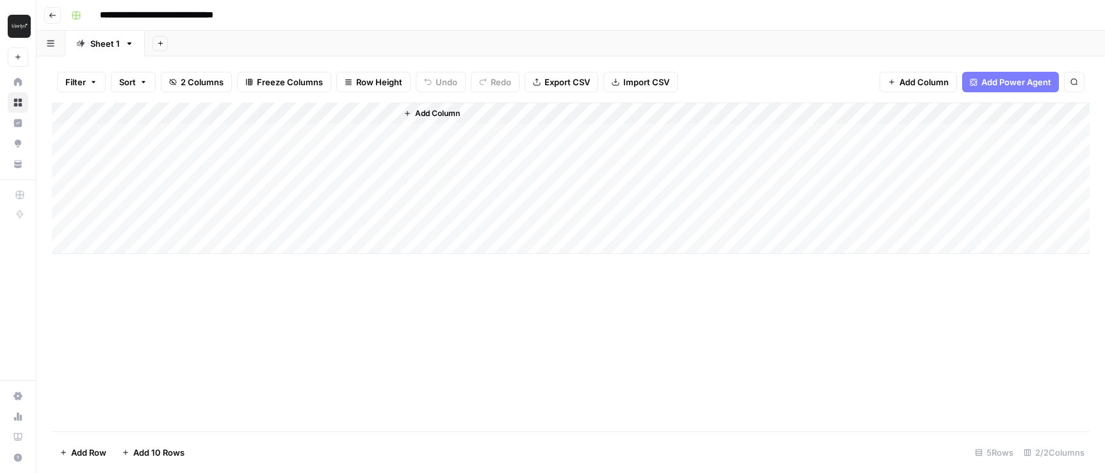
click at [215, 132] on div "Add Column" at bounding box center [571, 177] width 1038 height 151
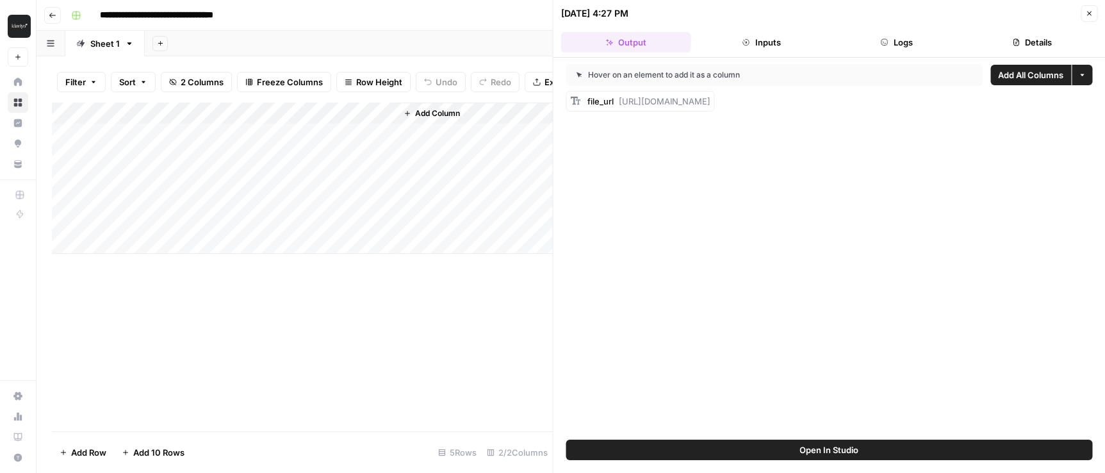
click at [885, 453] on button "Open In Studio" at bounding box center [829, 449] width 527 height 20
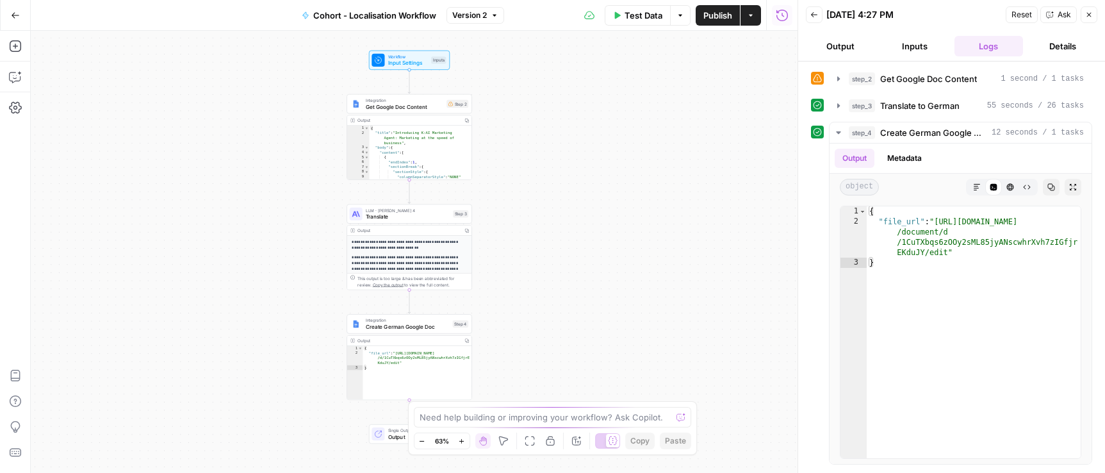
click at [747, 19] on icon "button" at bounding box center [751, 16] width 8 height 8
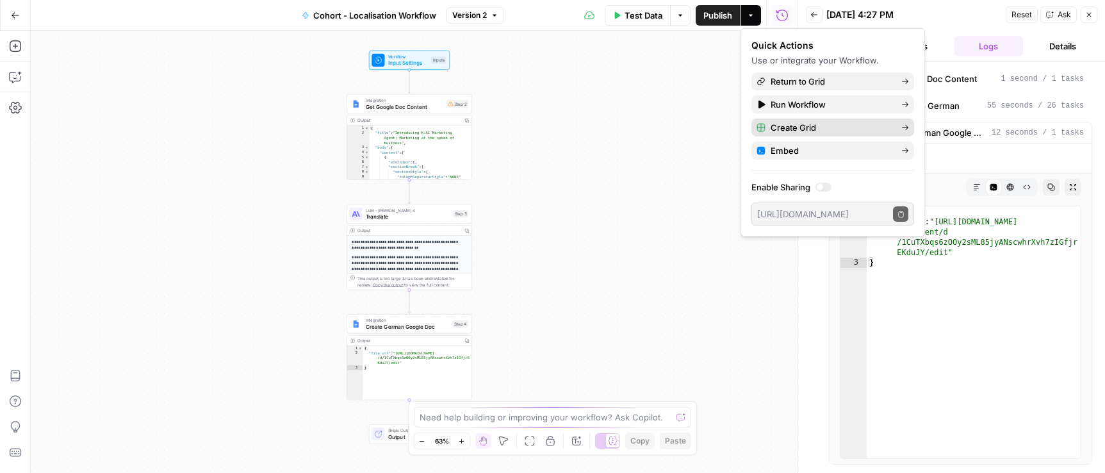
click at [794, 133] on span "Create Grid" at bounding box center [831, 127] width 120 height 13
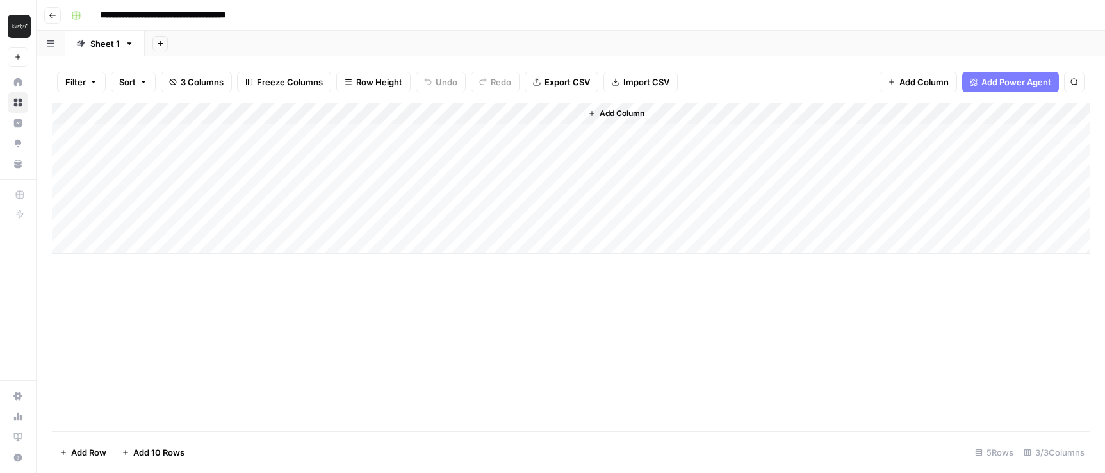
click at [308, 131] on div "Add Column" at bounding box center [571, 177] width 1038 height 151
click at [323, 136] on div "Add Column" at bounding box center [571, 177] width 1038 height 151
click at [139, 124] on div "Add Column" at bounding box center [571, 177] width 1038 height 151
click at [162, 138] on div "Add Column" at bounding box center [571, 177] width 1038 height 151
type textarea "**********"
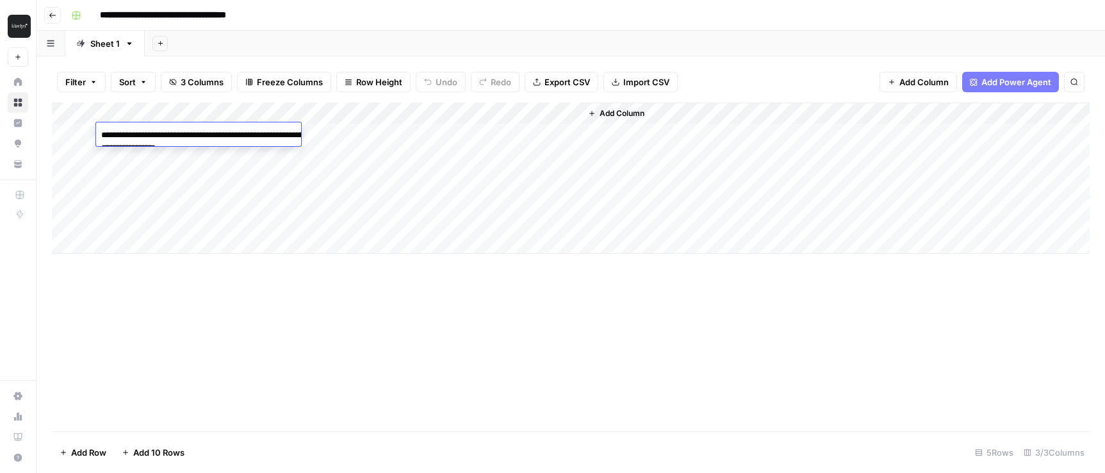
click at [372, 133] on div "Add Column" at bounding box center [571, 177] width 1038 height 151
click at [375, 134] on div "Add Column" at bounding box center [571, 177] width 1038 height 151
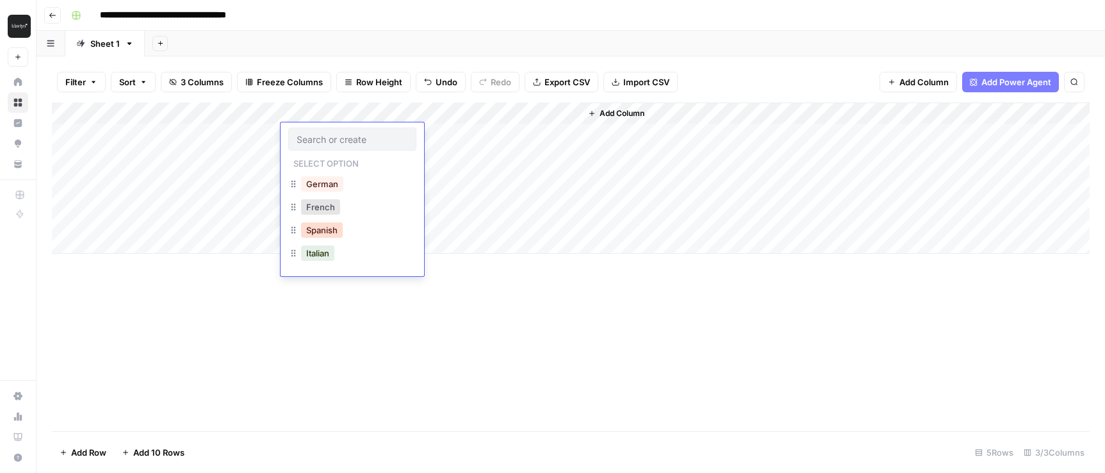
click at [342, 229] on button "Spanish" at bounding box center [322, 229] width 42 height 15
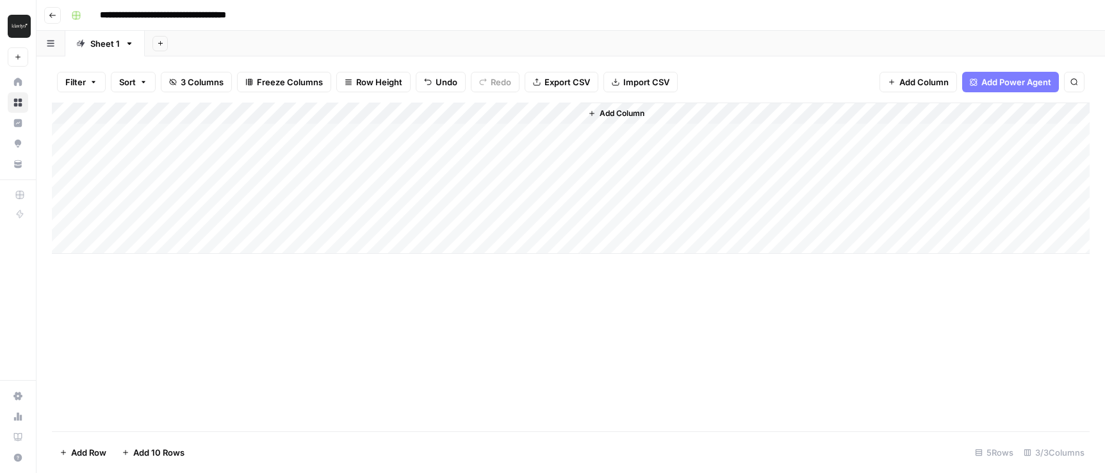
click at [553, 113] on div "Add Column" at bounding box center [571, 177] width 1038 height 151
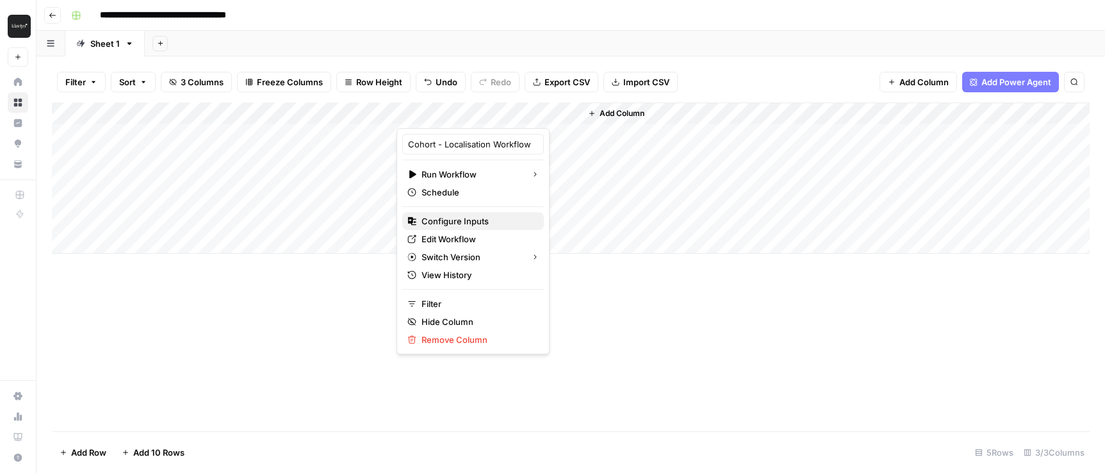
click at [492, 223] on span "Configure Inputs" at bounding box center [478, 221] width 112 height 13
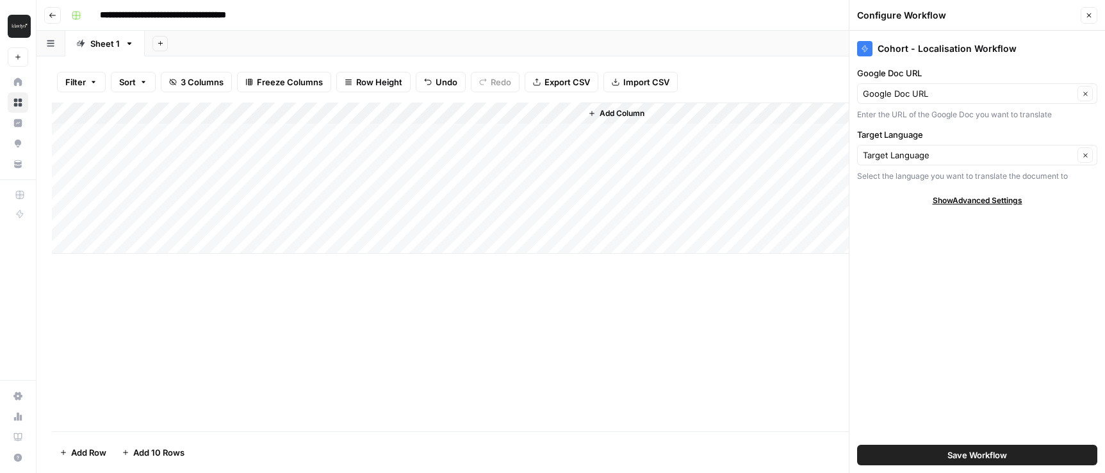
click at [614, 106] on button "Add Column" at bounding box center [616, 113] width 67 height 17
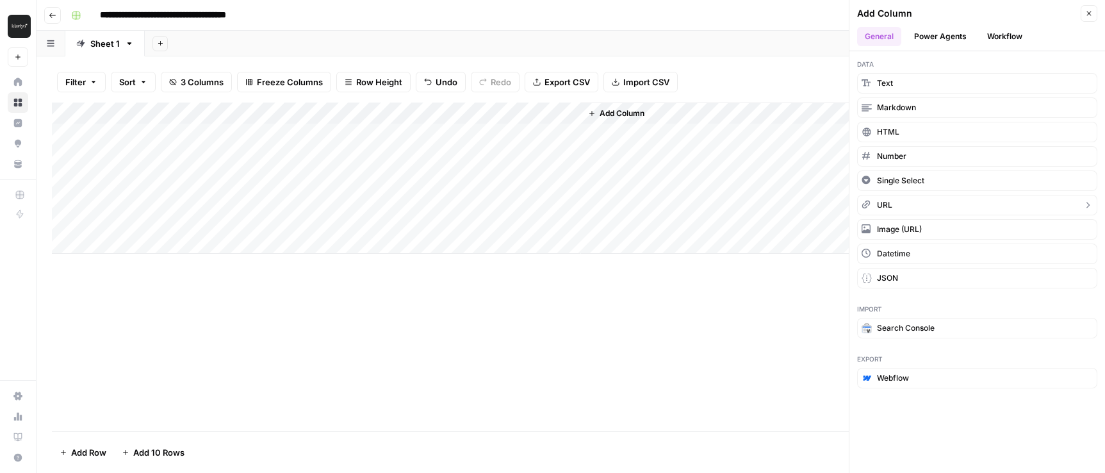
click at [904, 207] on button "URL" at bounding box center [977, 205] width 240 height 20
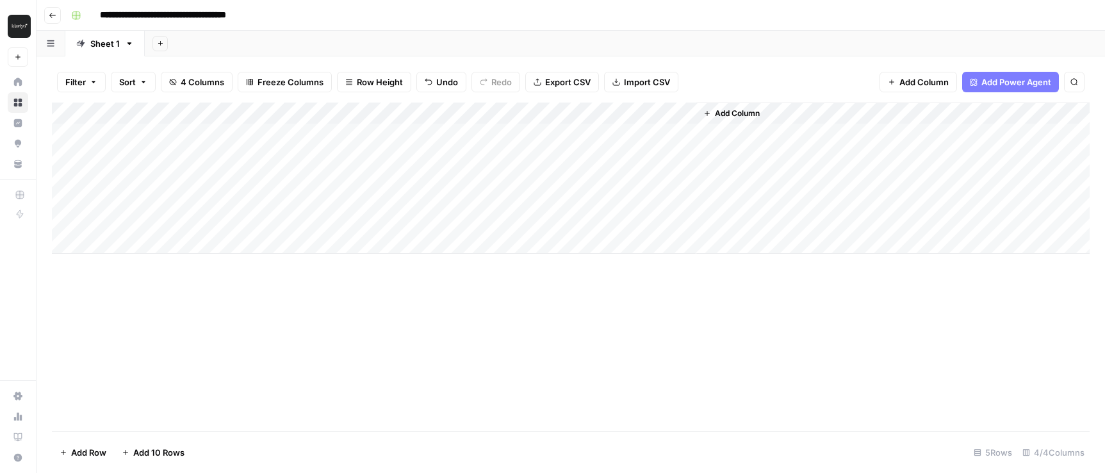
click at [687, 113] on div "Add Column" at bounding box center [571, 177] width 1038 height 151
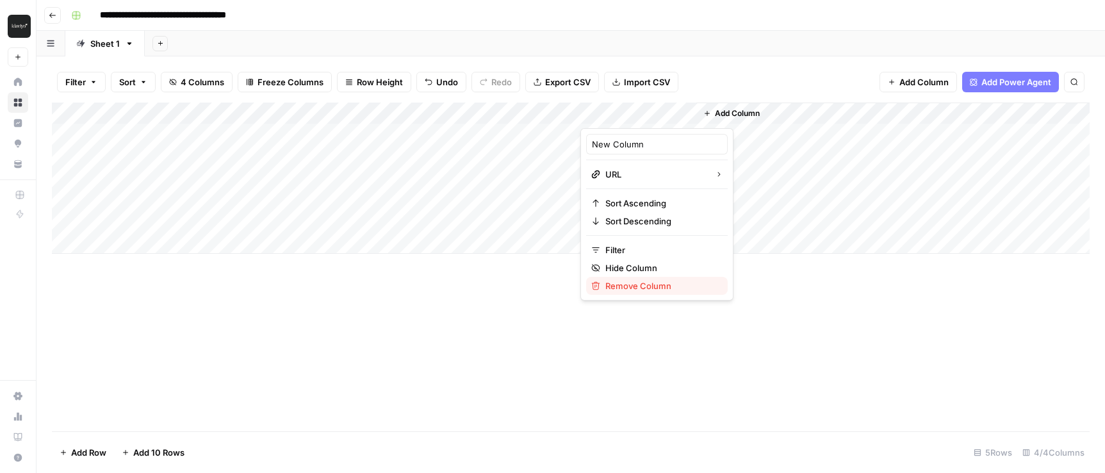
click at [616, 290] on span "Remove Column" at bounding box center [661, 285] width 112 height 13
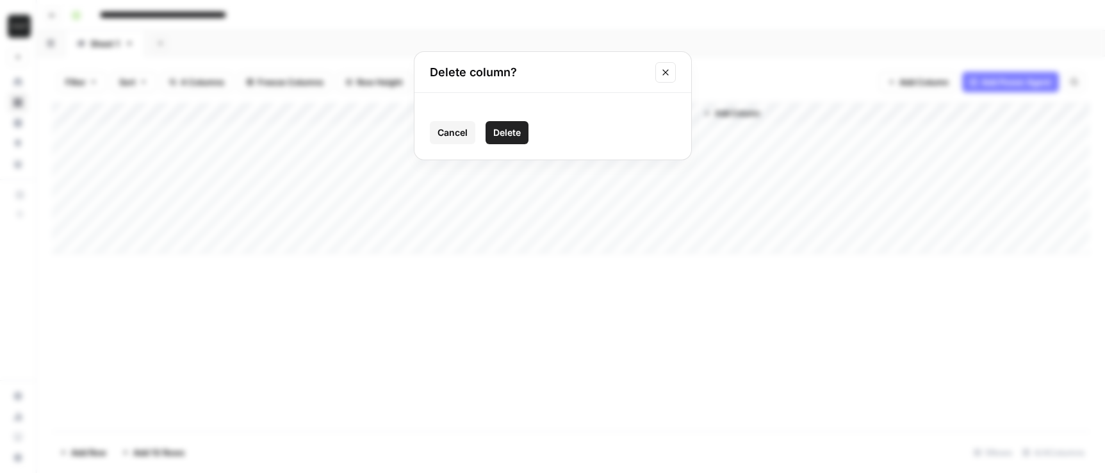
click at [507, 138] on span "Delete" at bounding box center [507, 132] width 28 height 13
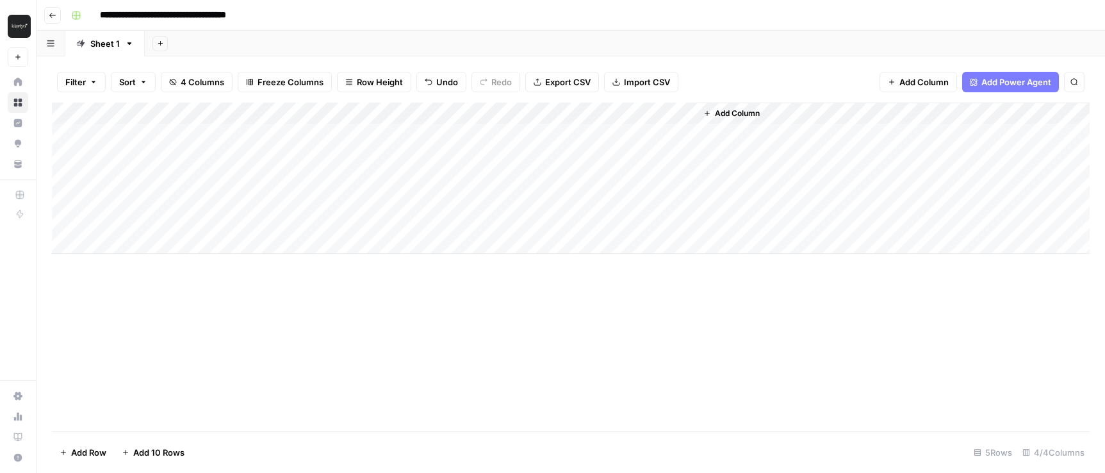
click at [553, 113] on div "Add Column" at bounding box center [571, 177] width 1038 height 151
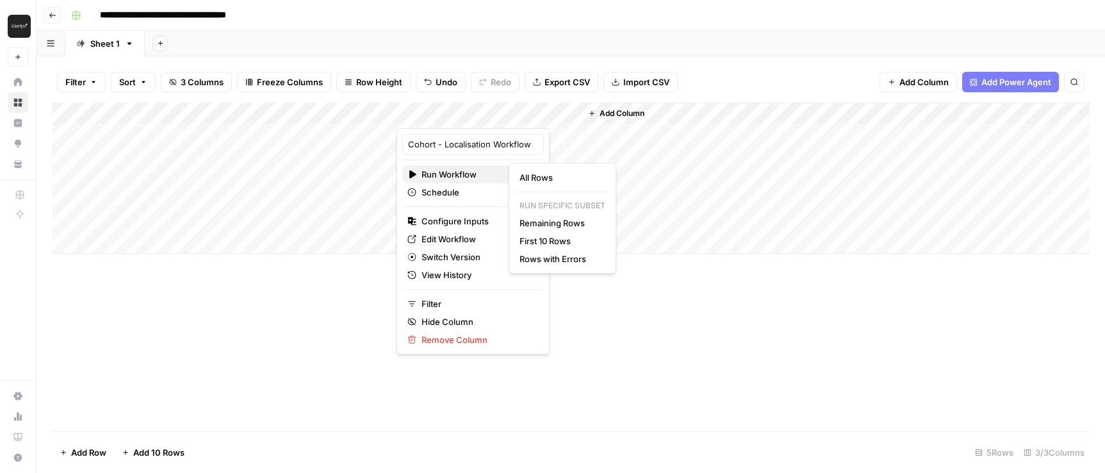
click at [460, 172] on span "Run Workflow" at bounding box center [471, 174] width 99 height 13
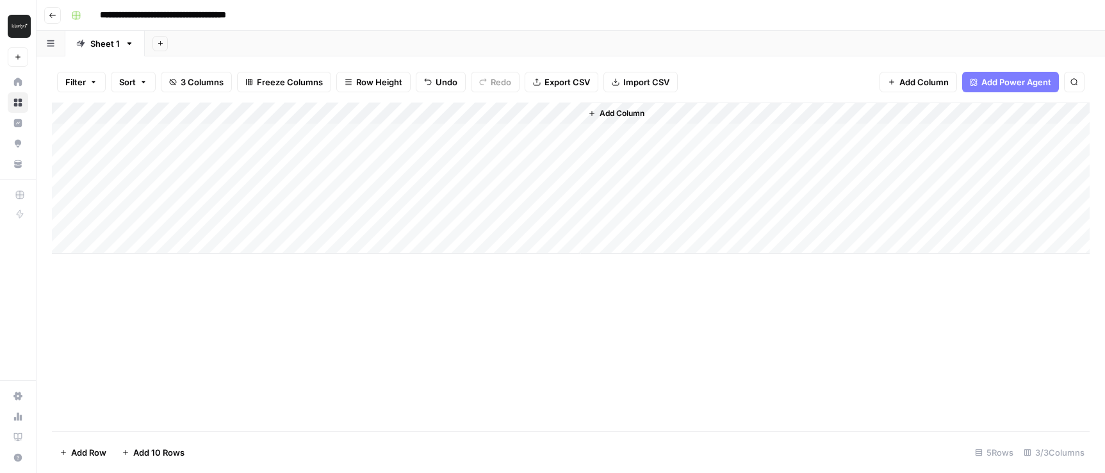
click at [347, 135] on div "Add Column" at bounding box center [571, 177] width 1038 height 151
click at [455, 134] on div "Add Column" at bounding box center [571, 177] width 1038 height 151
click at [487, 131] on div "Add Column" at bounding box center [571, 177] width 1038 height 151
click at [459, 134] on div at bounding box center [489, 134] width 186 height 24
click at [551, 115] on div "Add Column" at bounding box center [571, 177] width 1038 height 151
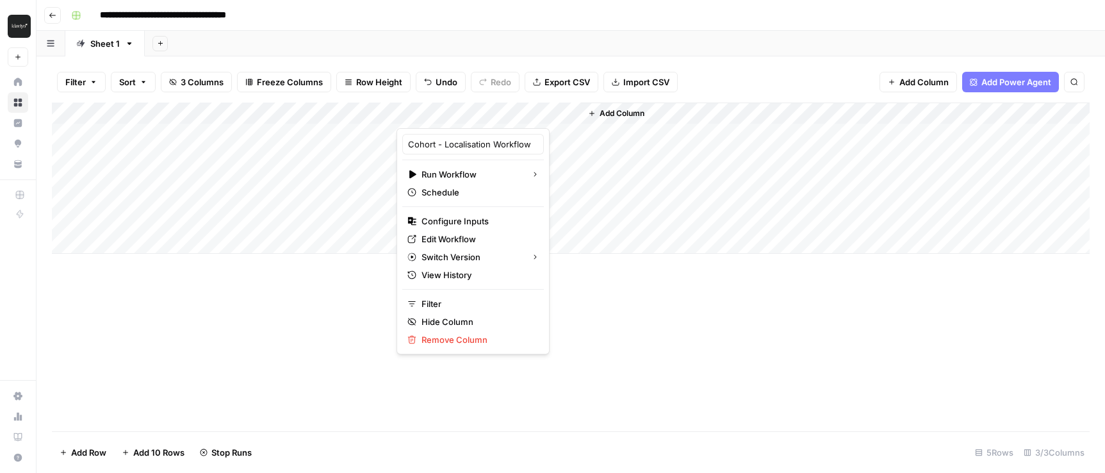
click at [539, 334] on div "Add Column" at bounding box center [571, 266] width 1038 height 329
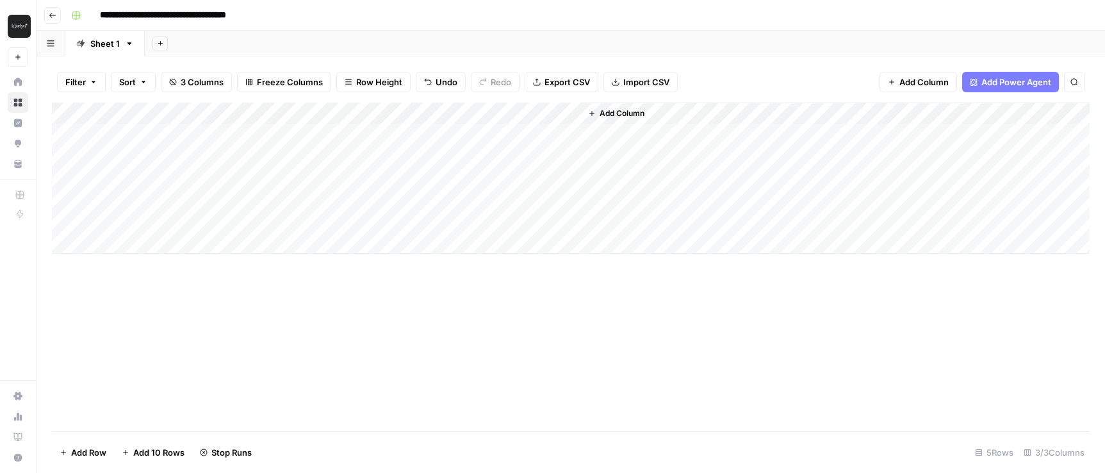
click at [539, 334] on div "Add Column" at bounding box center [571, 266] width 1038 height 329
click at [641, 131] on div "Add Column" at bounding box center [571, 177] width 1038 height 151
click at [630, 133] on div "Add Column" at bounding box center [571, 177] width 1038 height 151
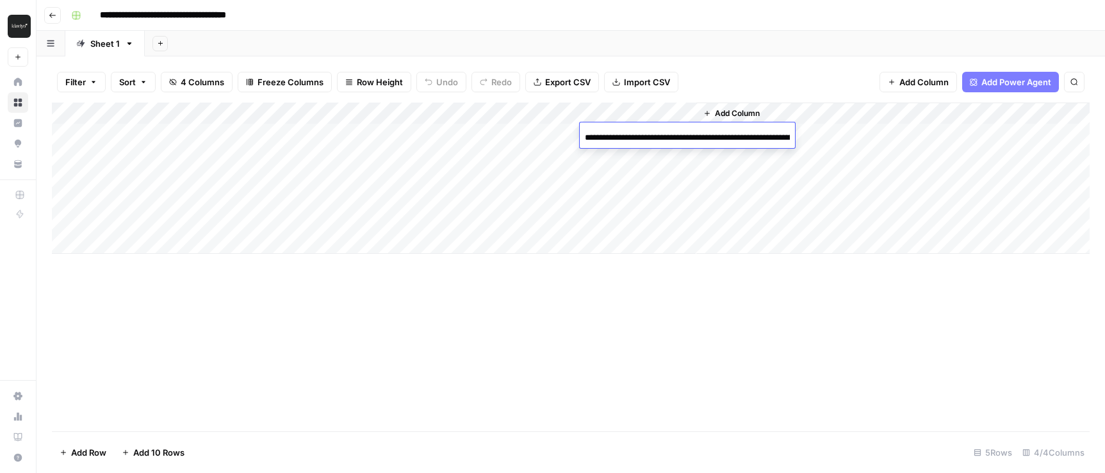
scroll to position [0, 195]
click at [617, 331] on div "Add Column" at bounding box center [571, 266] width 1038 height 329
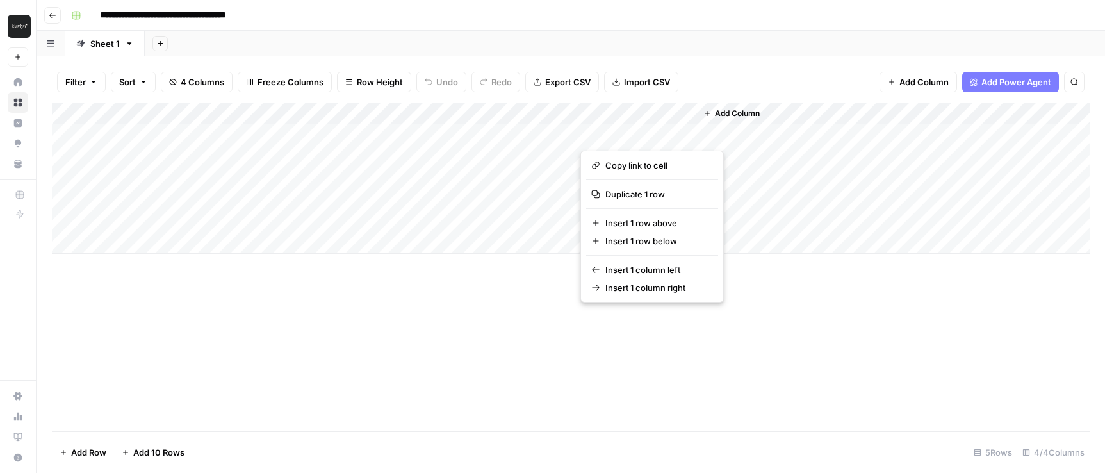
click at [634, 136] on button "button" at bounding box center [638, 134] width 116 height 22
click at [868, 329] on div "Add Column" at bounding box center [571, 266] width 1038 height 329
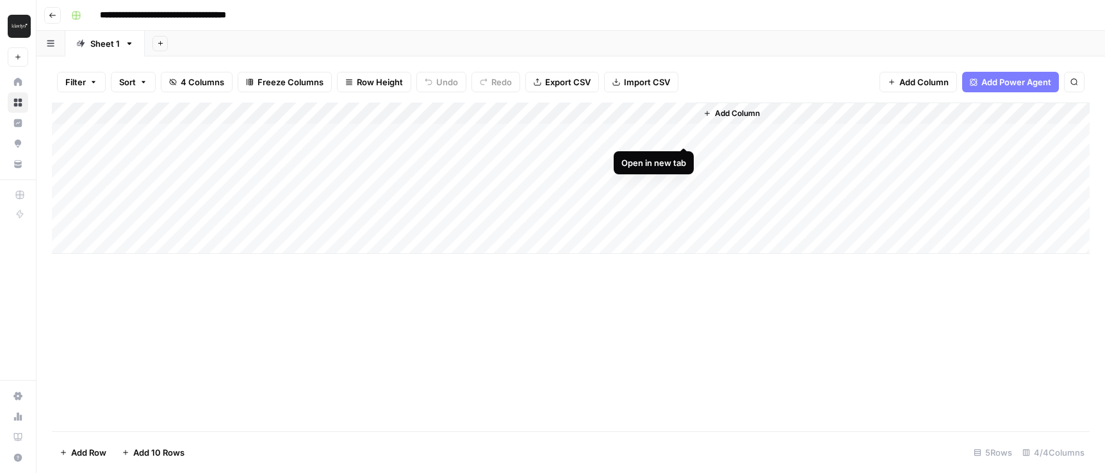
click at [685, 133] on div "Add Column" at bounding box center [571, 177] width 1038 height 151
click at [54, 12] on icon "button" at bounding box center [53, 16] width 8 height 8
